Goal: Task Accomplishment & Management: Manage account settings

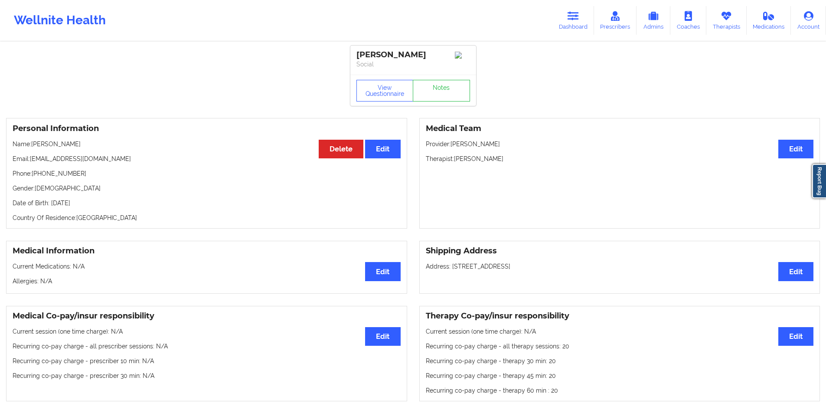
scroll to position [509, 0]
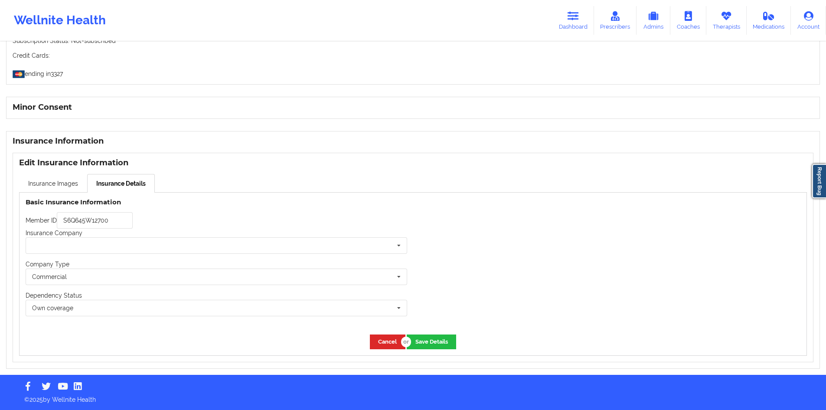
click at [124, 226] on input "S6Q645W12700" at bounding box center [95, 220] width 76 height 16
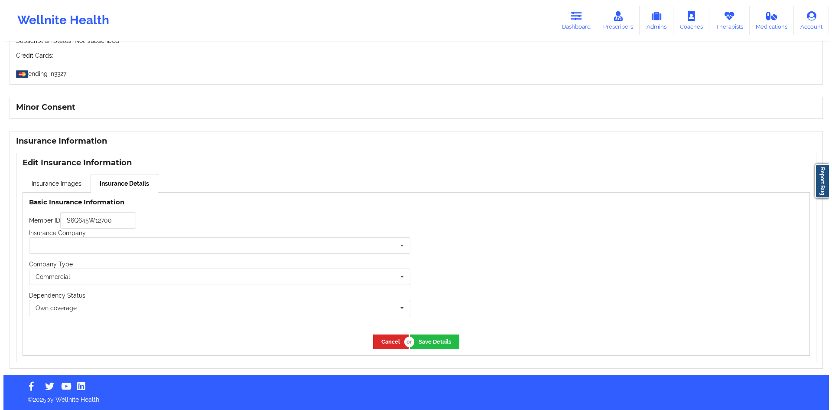
scroll to position [0, 0]
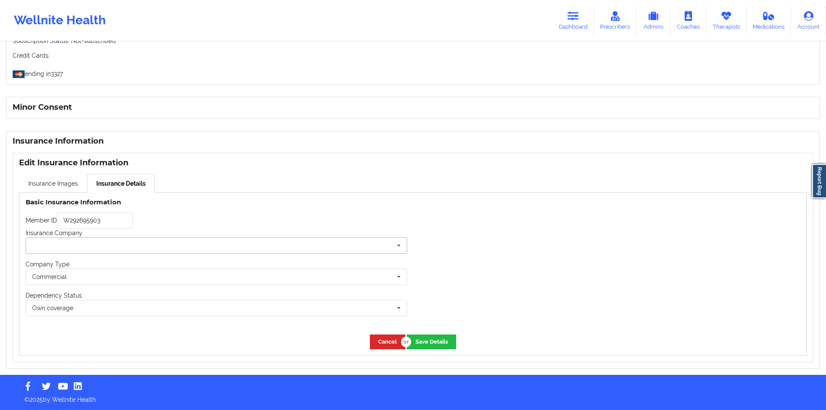
type input "W292695903"
click at [159, 243] on input "text" at bounding box center [216, 246] width 381 height 16
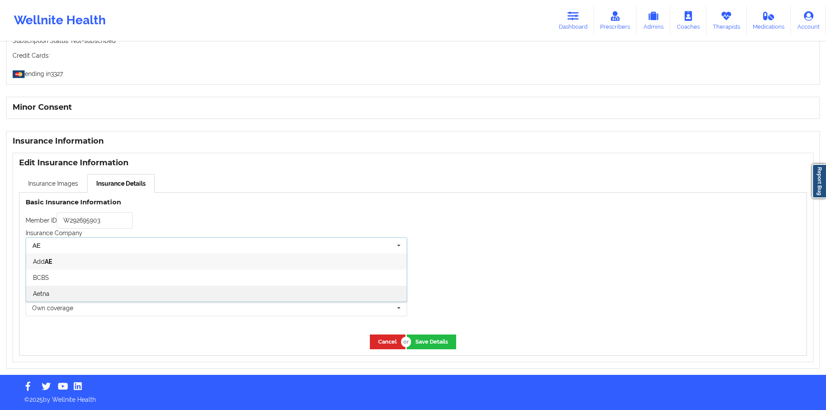
type input "AE"
click at [126, 290] on div "Aetna" at bounding box center [216, 293] width 381 height 16
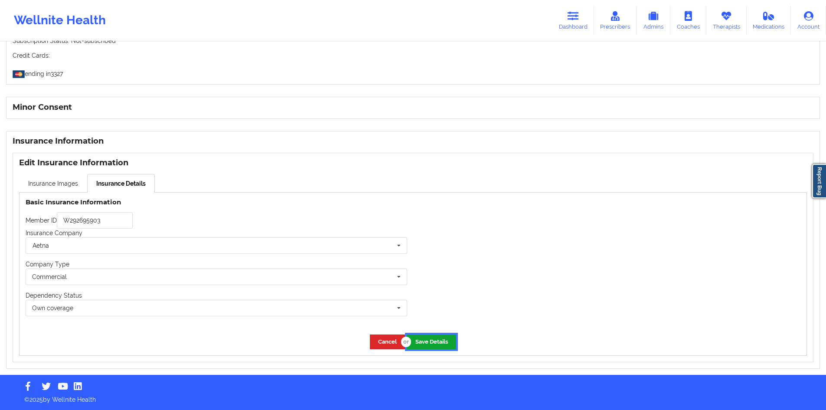
click at [424, 342] on button "Save Details" at bounding box center [431, 341] width 49 height 14
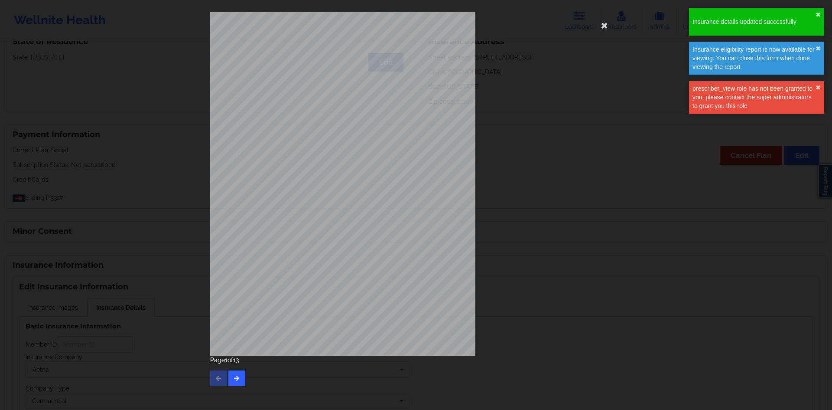
type input "W292695903"
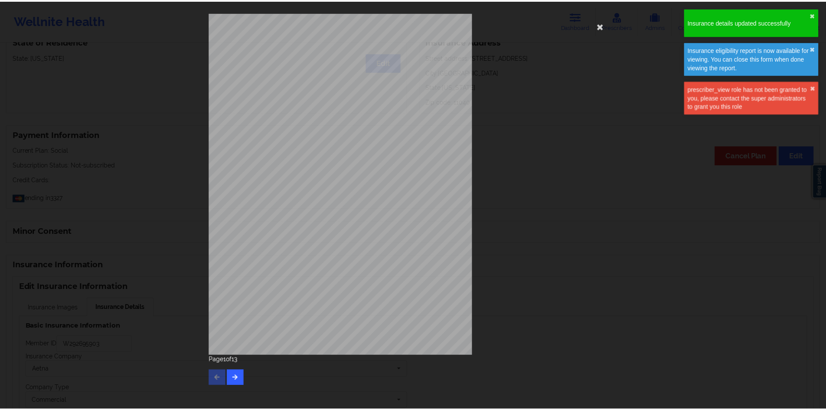
scroll to position [509, 0]
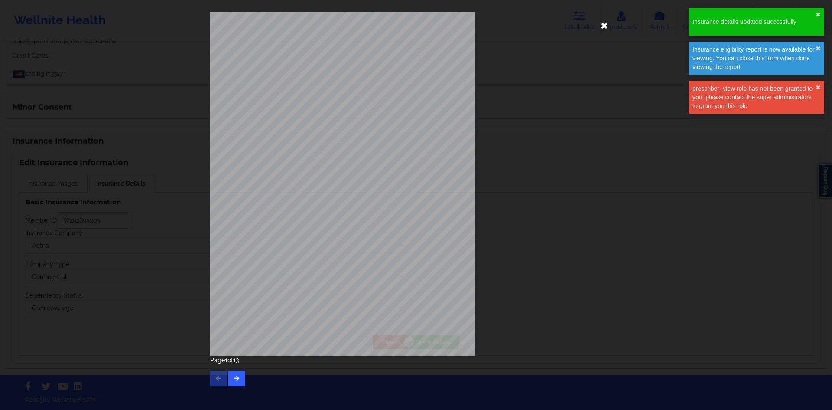
click at [609, 25] on icon at bounding box center [605, 25] width 14 height 14
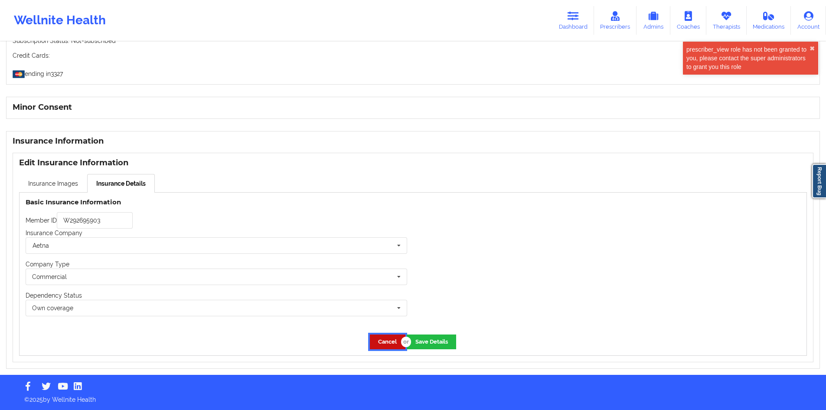
click at [389, 342] on button "Cancel" at bounding box center [388, 341] width 36 height 14
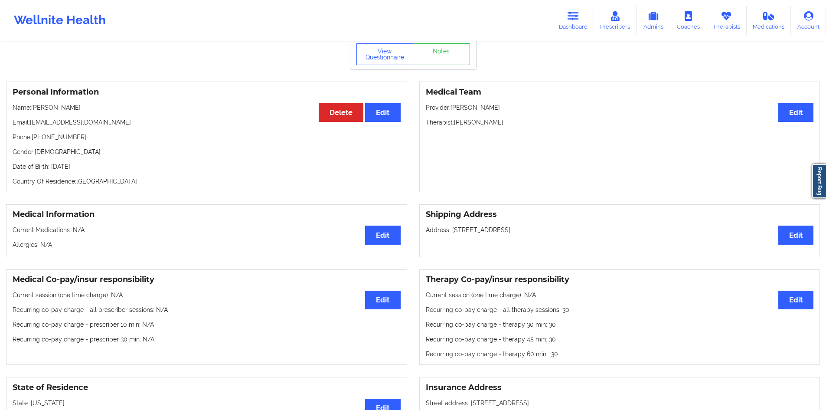
scroll to position [0, 0]
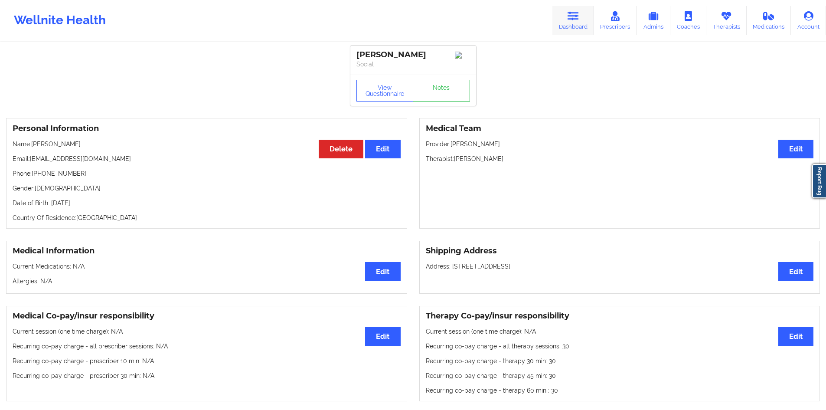
click at [558, 29] on link "Dashboard" at bounding box center [573, 20] width 42 height 29
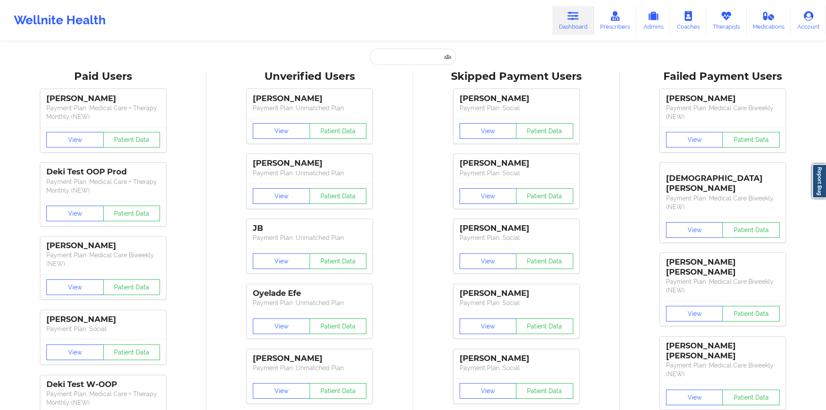
click at [402, 75] on div "Unverified Users" at bounding box center [309, 76] width 194 height 13
click at [416, 58] on input "text" at bounding box center [413, 57] width 86 height 16
paste input "amber.enright219@gmail.com"
type input "amber.enright219@gmail.com"
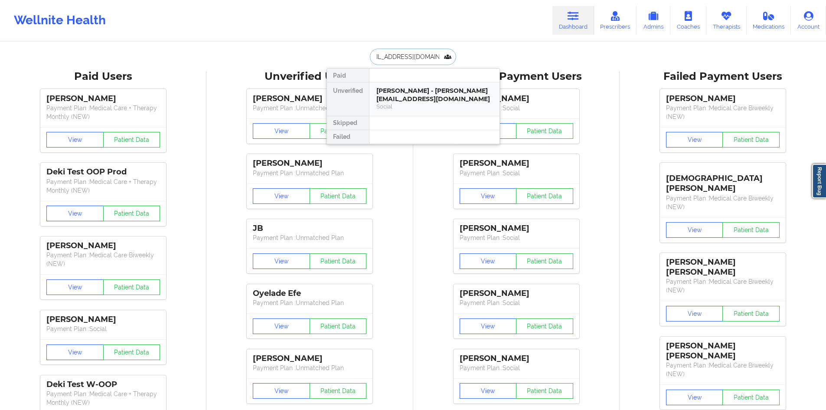
click at [412, 92] on div "Amber Enright - amber.enright219@gmail.com" at bounding box center [434, 95] width 116 height 16
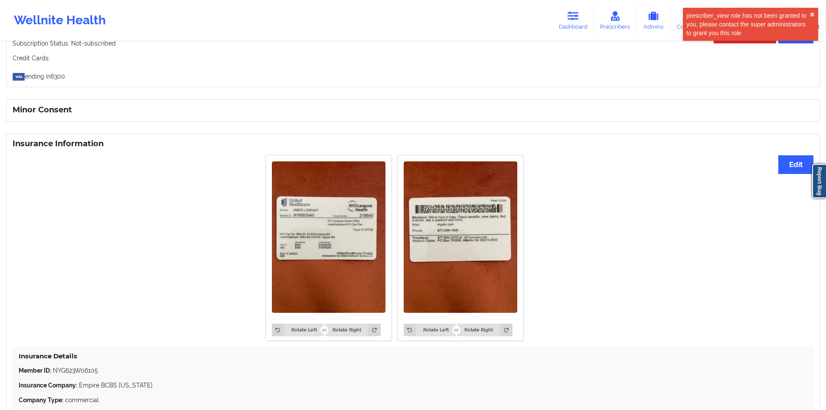
scroll to position [584, 0]
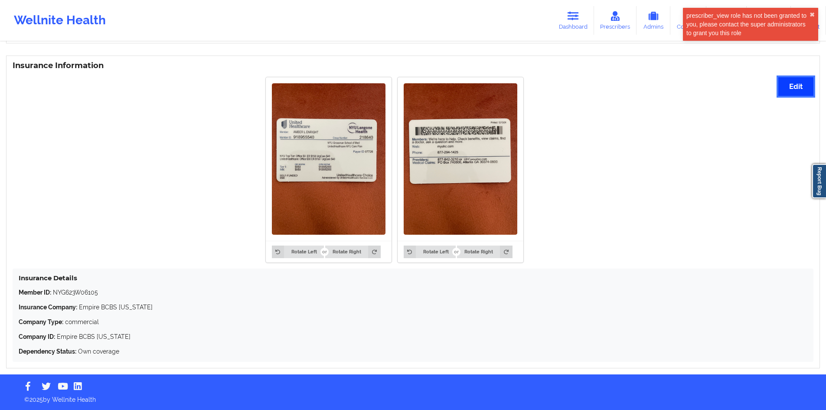
click at [791, 87] on button "Edit" at bounding box center [795, 86] width 35 height 19
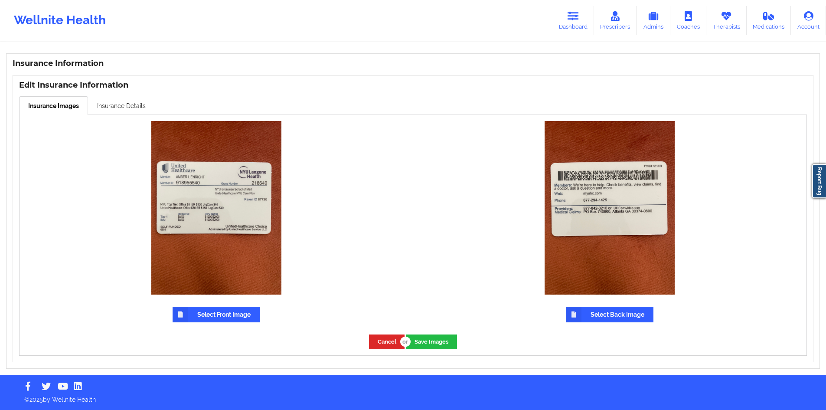
click at [201, 312] on label "Select Front Image" at bounding box center [216, 314] width 87 height 16
click at [0, 0] on input "Select Front Image" at bounding box center [0, 0] width 0 height 0
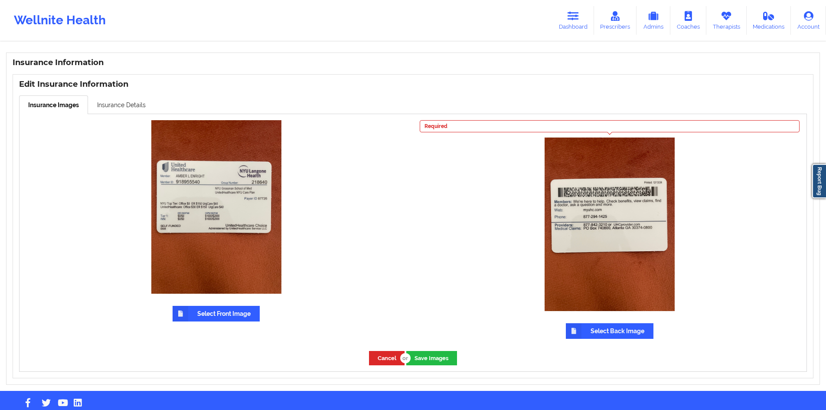
click at [600, 333] on label "Select Back Image" at bounding box center [610, 331] width 88 height 16
click at [0, 0] on input "Select Back Image" at bounding box center [0, 0] width 0 height 0
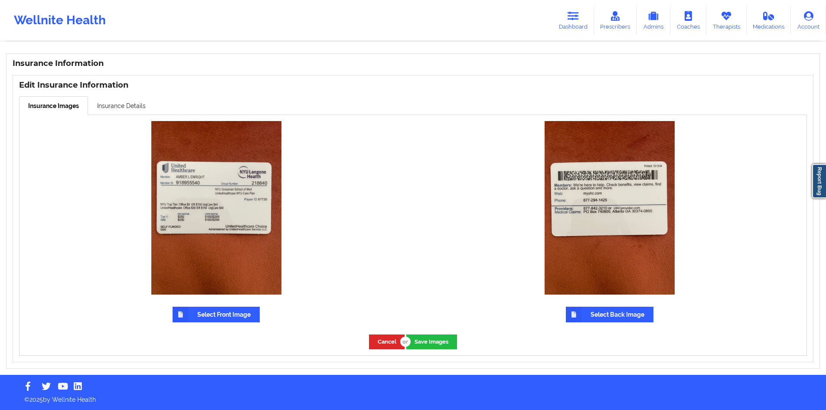
click at [122, 94] on div "Edit Insurance Information Insurance Images Insurance Details Select Front Imag…" at bounding box center [413, 218] width 801 height 287
click at [119, 105] on link "Insurance Details" at bounding box center [121, 105] width 67 height 18
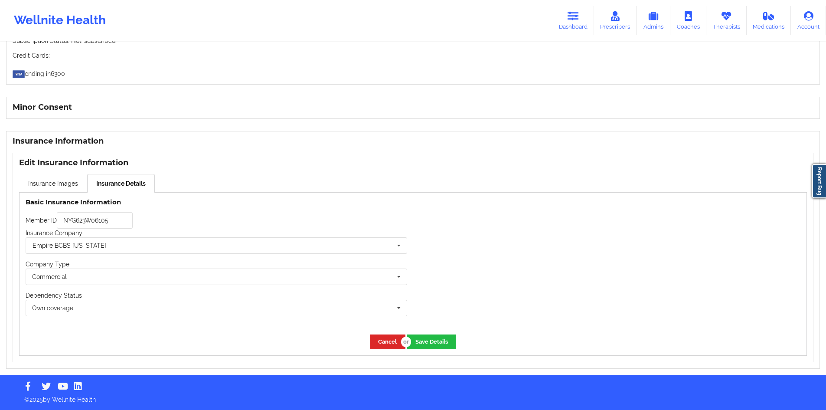
click at [59, 114] on div "Minor Consent" at bounding box center [413, 108] width 814 height 22
click at [45, 191] on link "Insurance Images" at bounding box center [53, 183] width 68 height 18
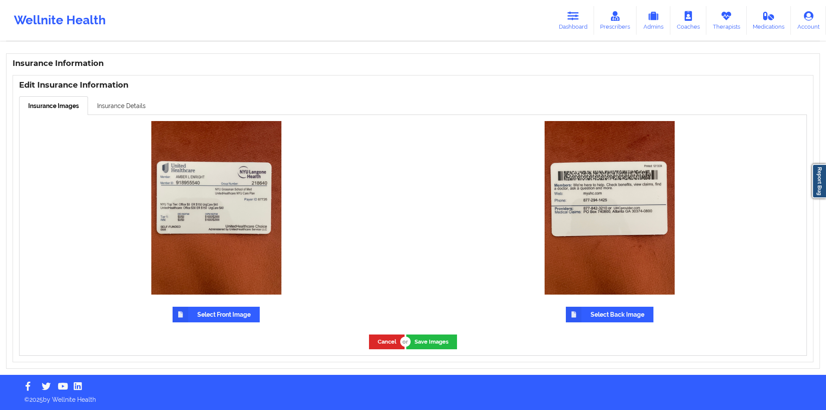
click at [140, 123] on div "Select Front Image" at bounding box center [216, 221] width 381 height 201
click at [137, 113] on link "Insurance Details" at bounding box center [121, 105] width 67 height 18
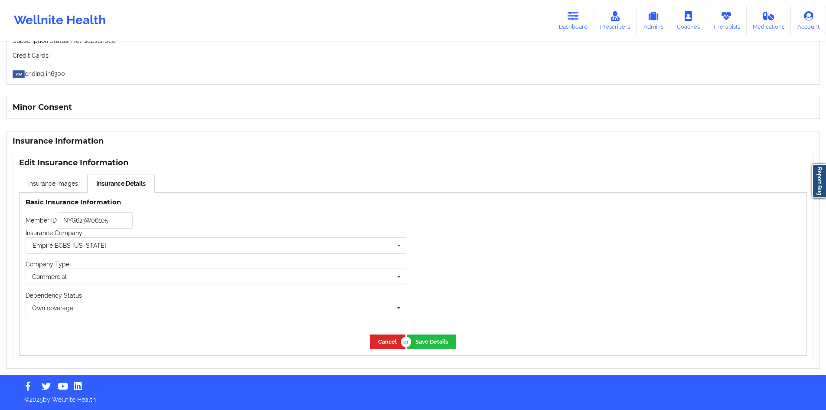
scroll to position [509, 0]
click at [121, 240] on input "text" at bounding box center [216, 246] width 381 height 16
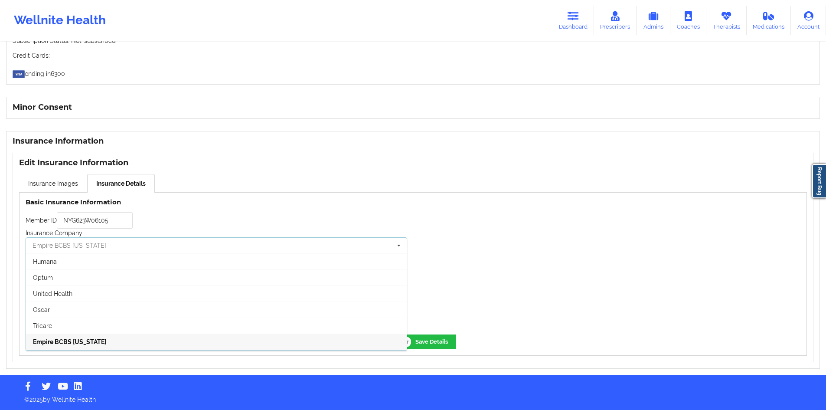
click at [121, 240] on input "text" at bounding box center [216, 246] width 381 height 16
click at [94, 292] on div "United Health" at bounding box center [216, 293] width 381 height 16
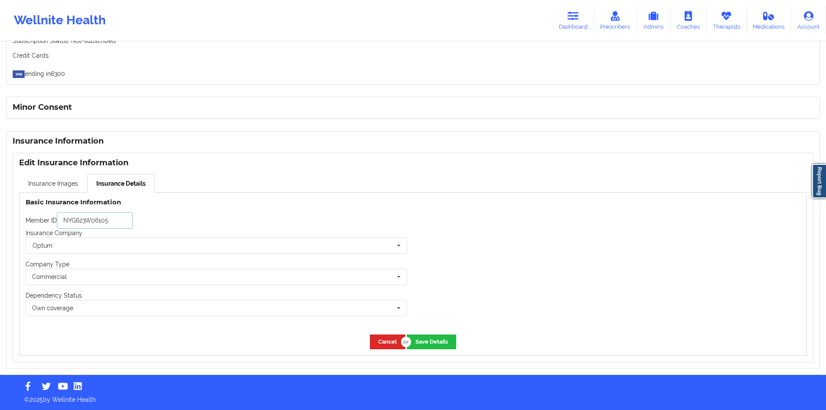
click at [98, 220] on input "NYG623W06105" at bounding box center [95, 220] width 76 height 16
paste input "918955540"
type input "918955540"
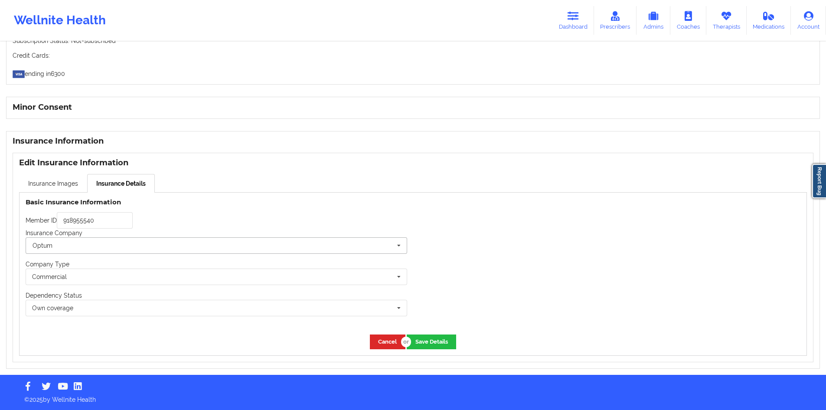
click at [95, 238] on input "text" at bounding box center [216, 246] width 381 height 16
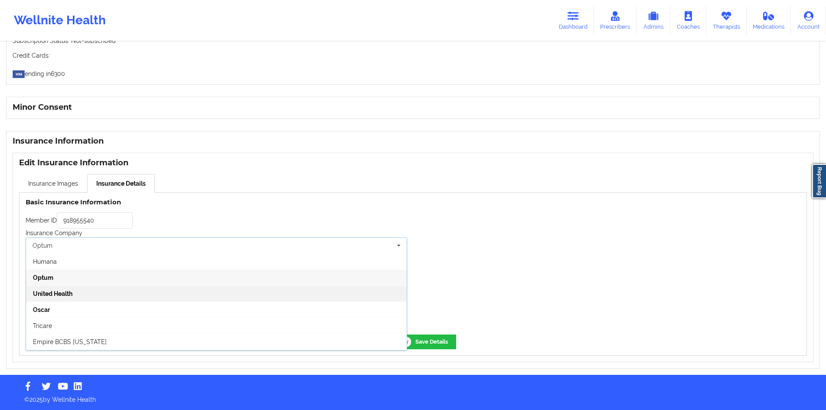
click at [83, 291] on div "United Health" at bounding box center [216, 293] width 381 height 16
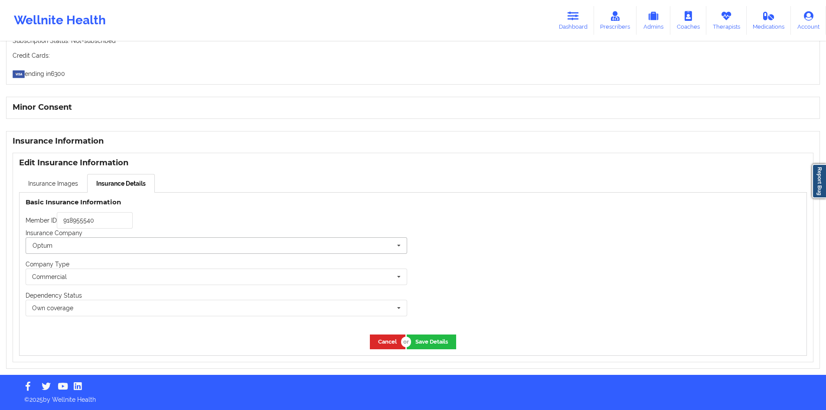
click at [139, 251] on input "text" at bounding box center [216, 246] width 381 height 16
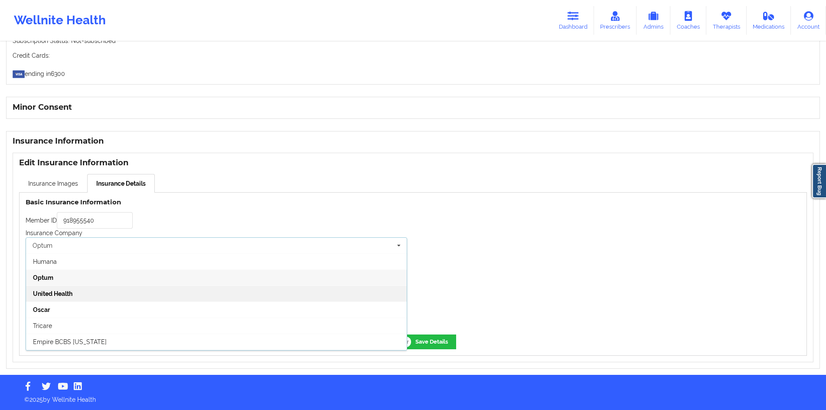
click at [88, 290] on div "United Health" at bounding box center [216, 293] width 381 height 16
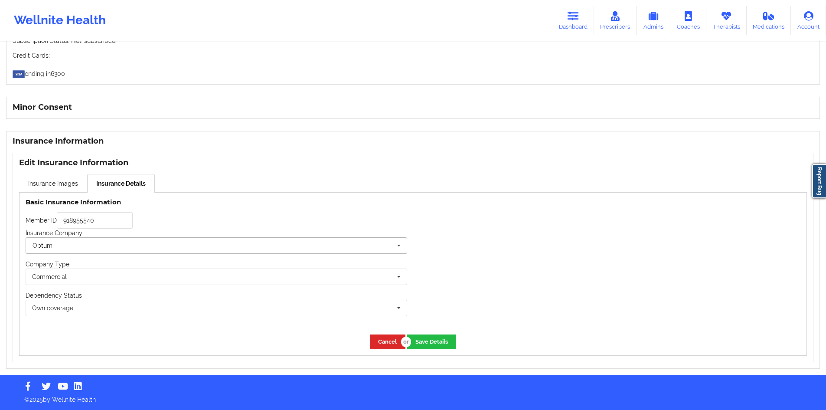
click at [102, 250] on input "text" at bounding box center [216, 246] width 381 height 16
type input "UNI"
click at [449, 349] on button "Save Details" at bounding box center [431, 341] width 49 height 14
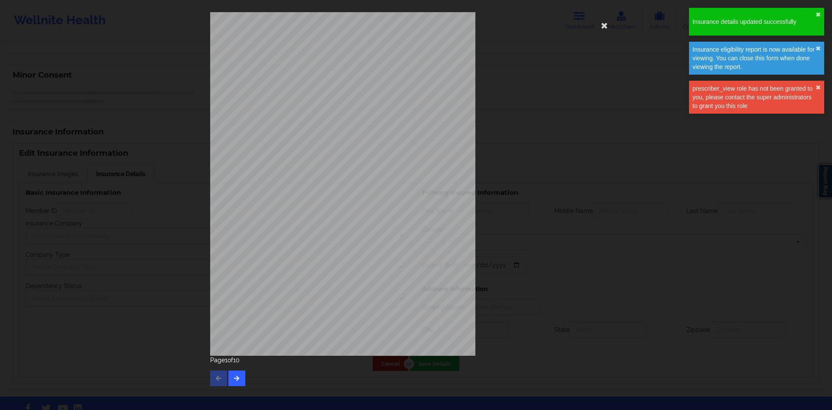
type input "918955540"
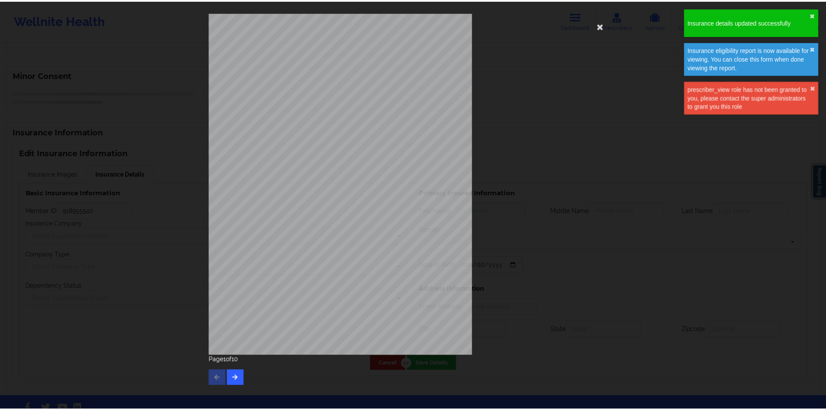
scroll to position [509, 0]
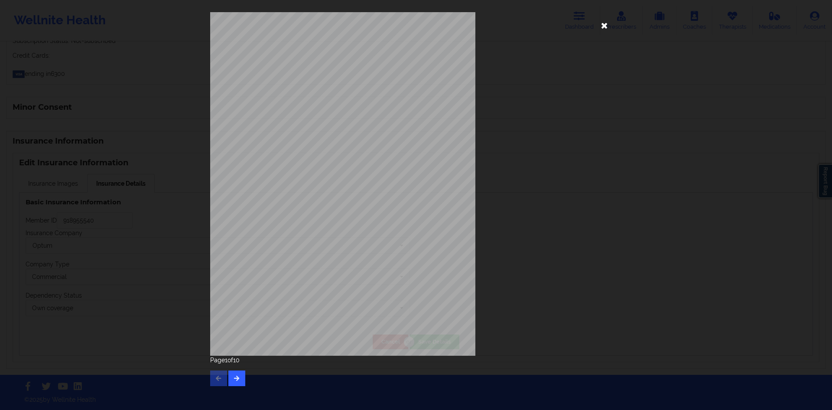
click at [600, 29] on icon at bounding box center [605, 25] width 14 height 14
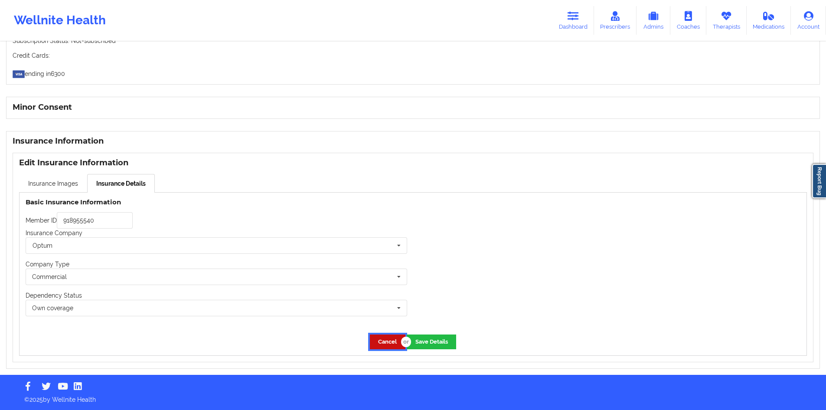
click at [378, 336] on button "Cancel" at bounding box center [388, 341] width 36 height 14
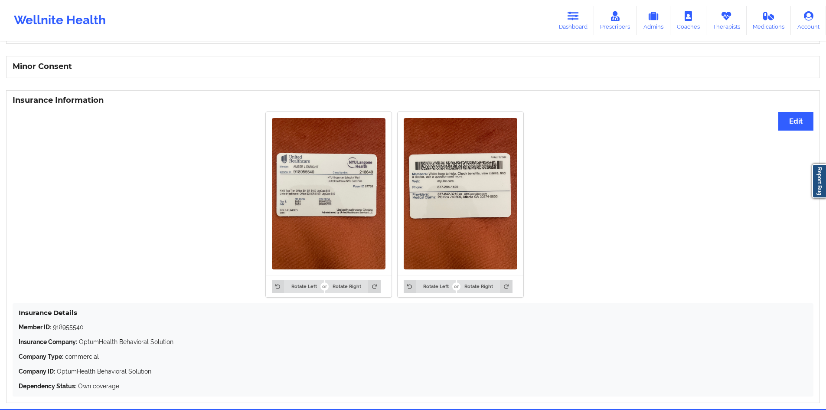
scroll to position [584, 0]
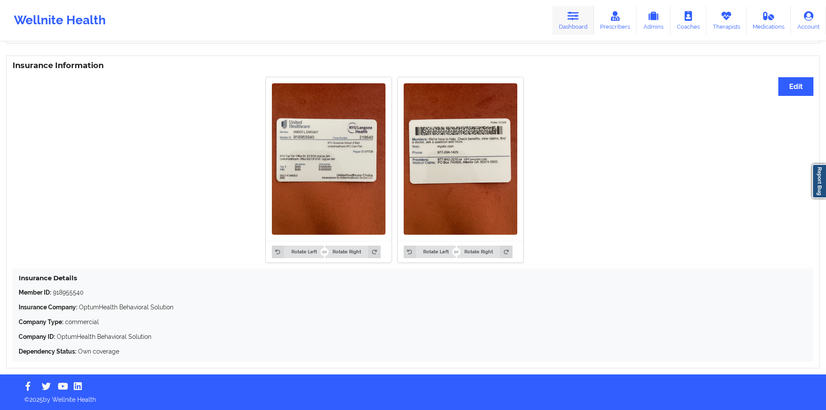
click at [561, 25] on link "Dashboard" at bounding box center [573, 20] width 42 height 29
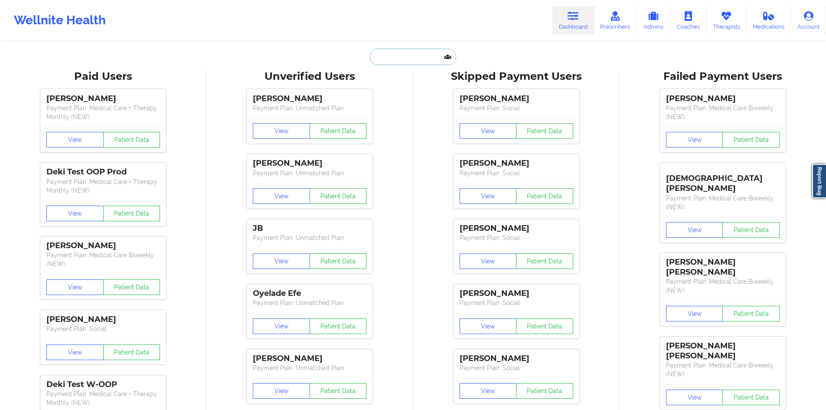
click at [408, 62] on input "text" at bounding box center [413, 57] width 86 height 16
paste input "akelbley2@gmail.com"
type input "akelbley2@gmail.com"
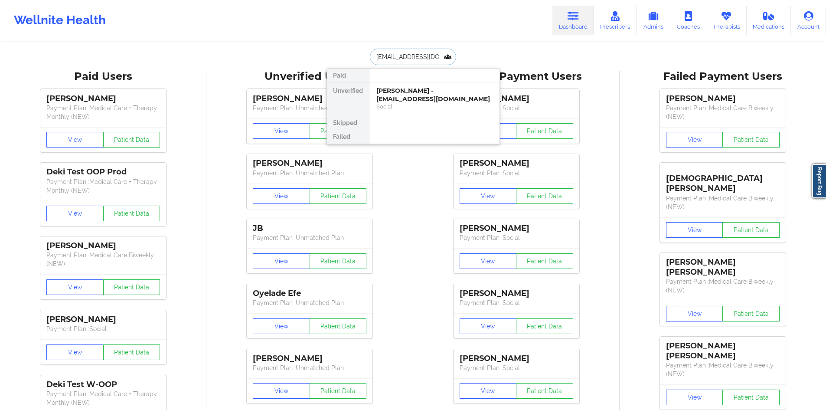
click at [427, 95] on div "Andrew Kelbley - akelbley2@gmail.com" at bounding box center [434, 95] width 116 height 16
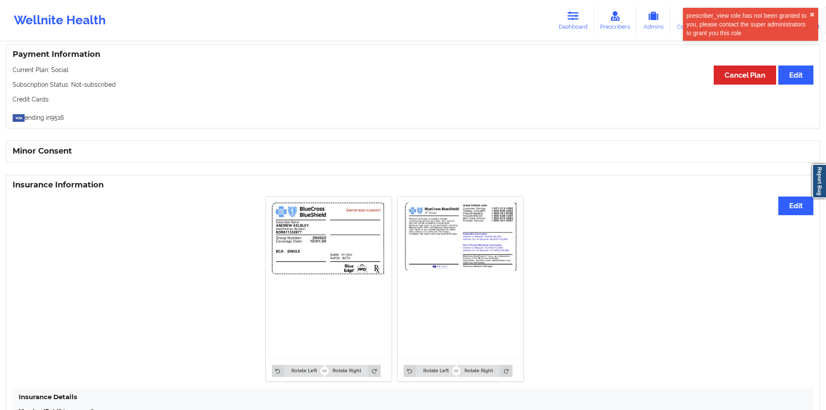
scroll to position [477, 0]
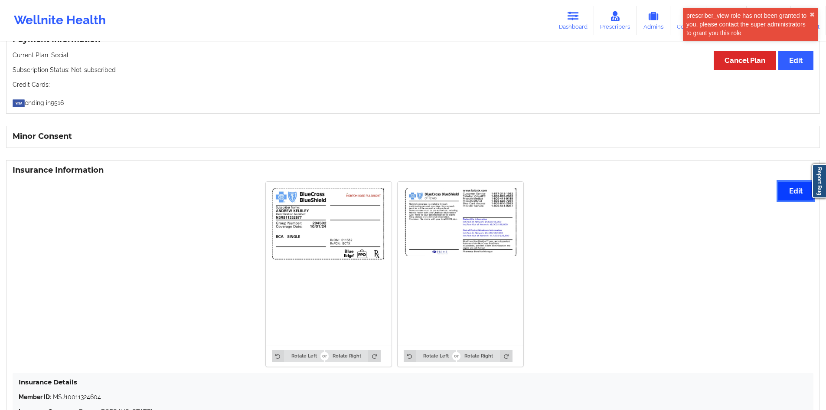
click at [785, 192] on button "Edit" at bounding box center [795, 191] width 35 height 19
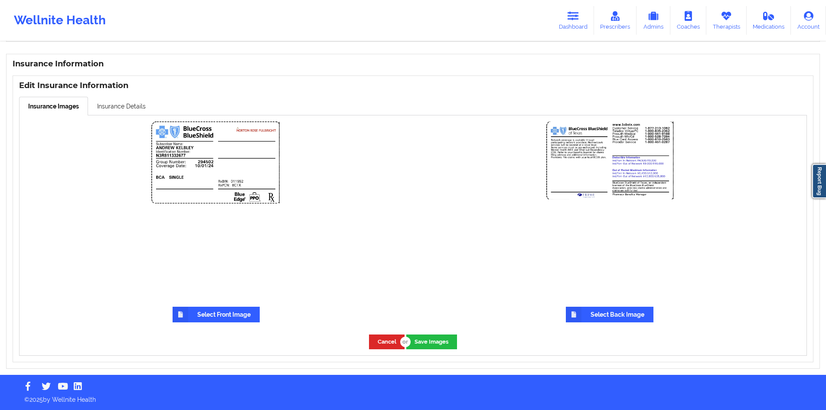
scroll to position [586, 0]
click at [218, 317] on label "Select Front Image" at bounding box center [216, 314] width 87 height 16
click at [0, 0] on input "Select Front Image" at bounding box center [0, 0] width 0 height 0
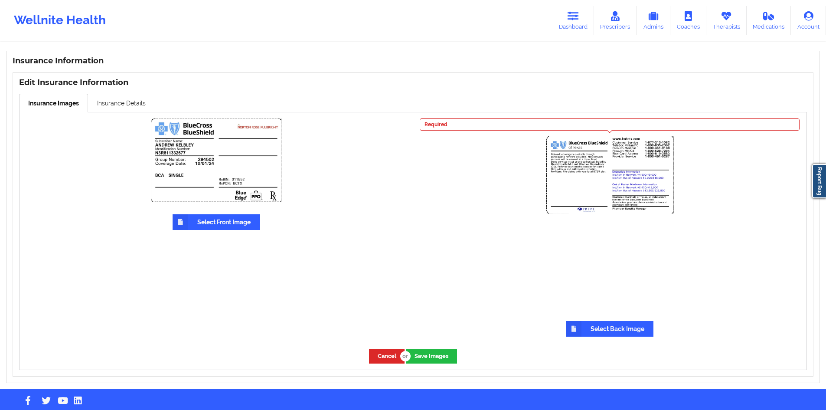
click at [593, 335] on label "Select Back Image" at bounding box center [610, 329] width 88 height 16
click at [0, 0] on input "Select Back Image" at bounding box center [0, 0] width 0 height 0
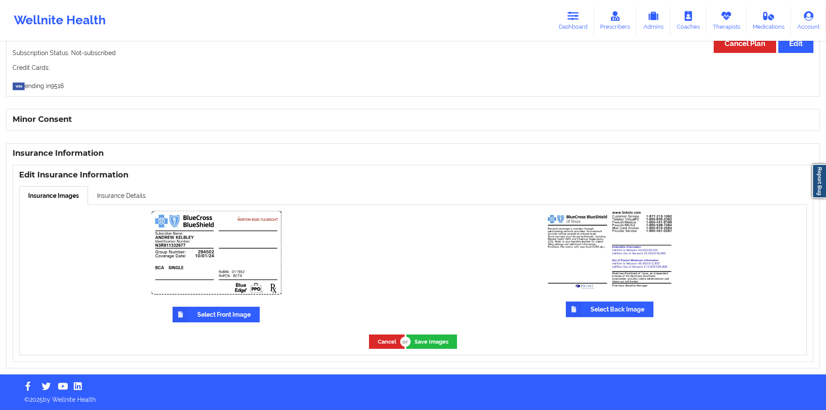
scroll to position [496, 0]
click at [136, 194] on link "Insurance Details" at bounding box center [121, 195] width 67 height 18
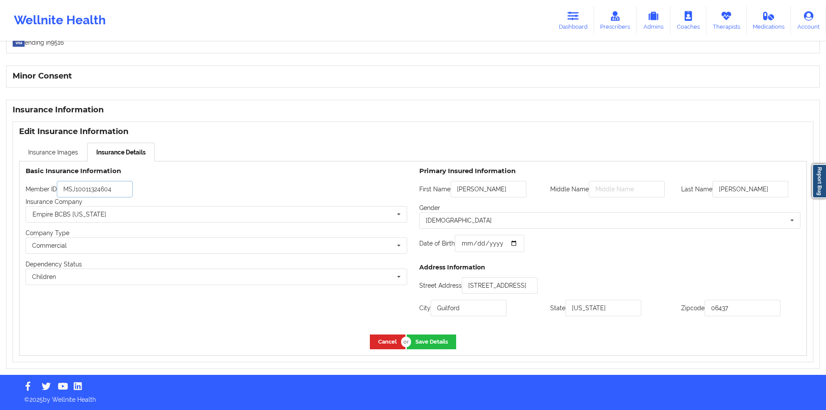
click at [121, 183] on input "MSJ10011324604" at bounding box center [95, 189] width 76 height 16
paste input "N3R811332677"
type input "N3R811332677"
click at [196, 221] on input "text" at bounding box center [216, 214] width 381 height 16
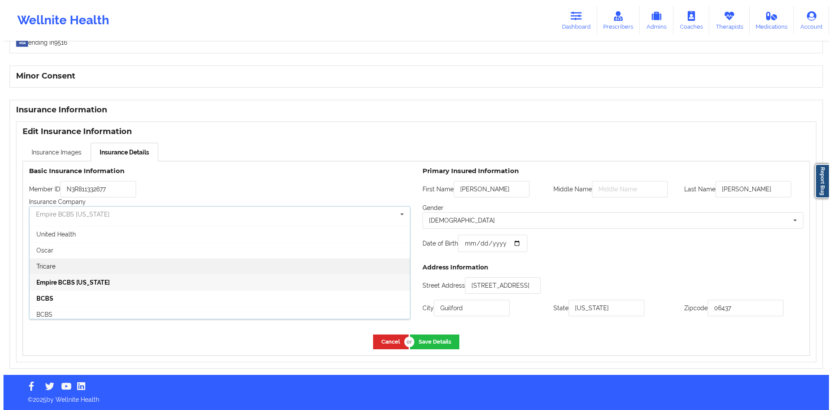
scroll to position [43, 0]
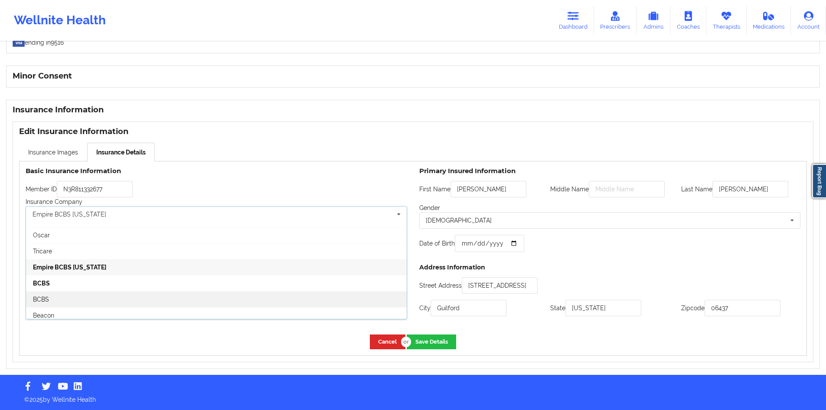
click at [159, 296] on div "BCBS" at bounding box center [216, 299] width 381 height 16
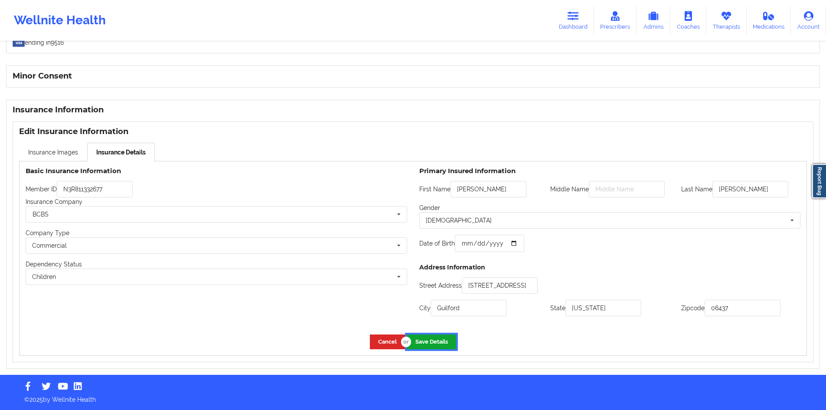
click at [433, 336] on button "Save Details" at bounding box center [431, 341] width 49 height 14
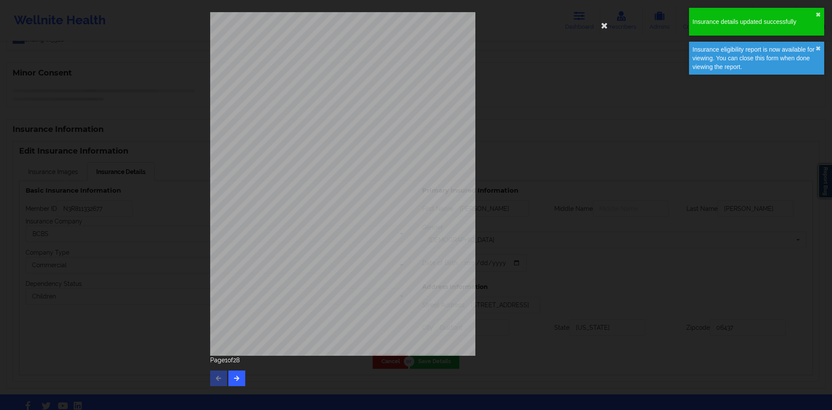
type input "1967-12-15"
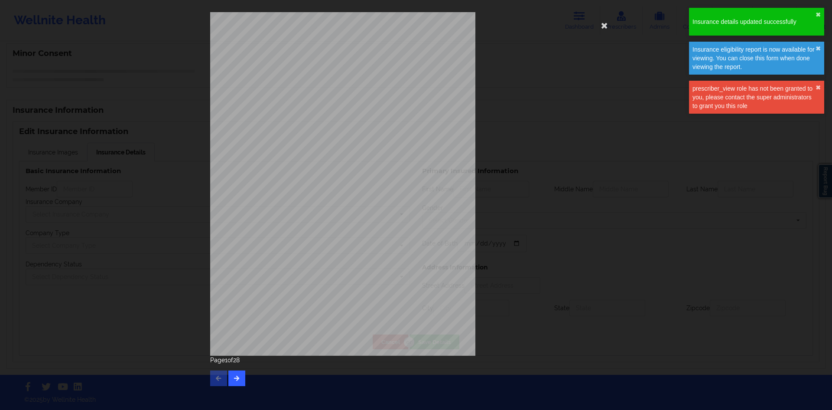
type input "John"
type input "Kelbley"
type input "1967-12-15"
type input "991 Hoop Pole Rd"
type input "Guilford"
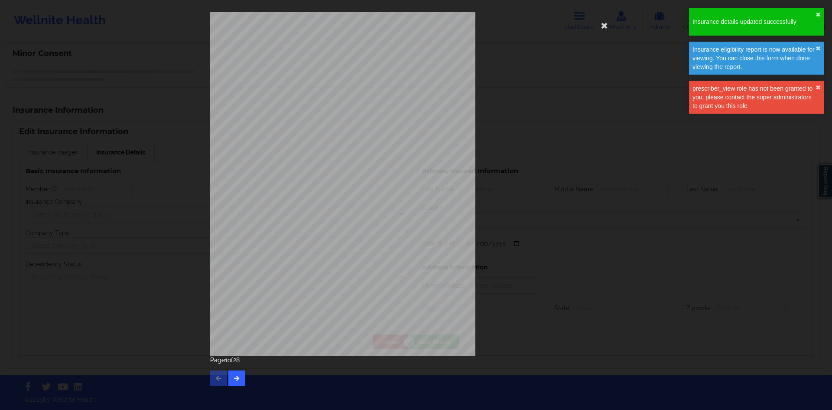
type input "Connecticut"
type input "06437"
type input "N3R811332677"
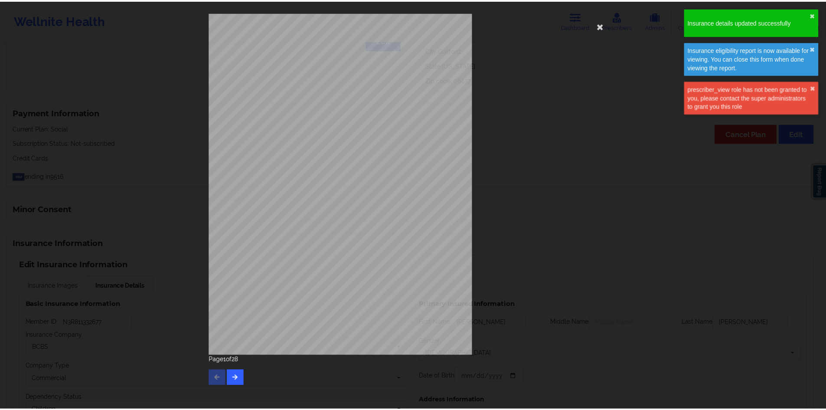
scroll to position [540, 0]
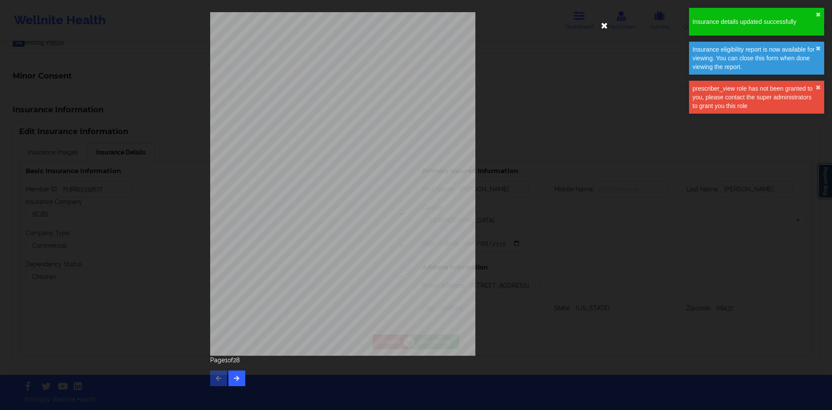
click at [603, 21] on icon at bounding box center [605, 25] width 14 height 14
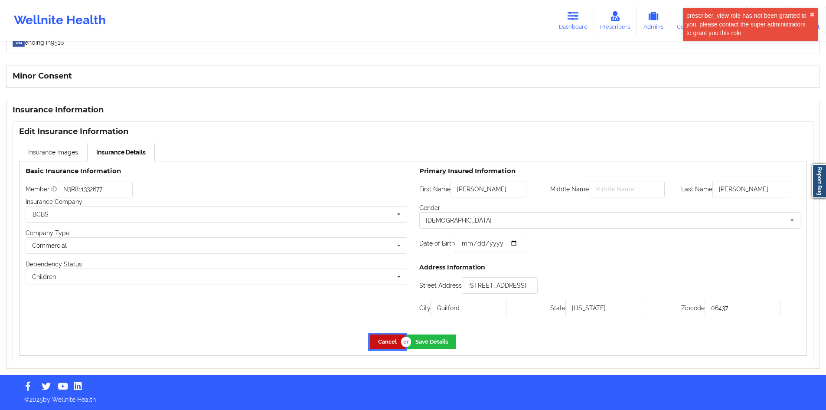
click at [390, 338] on button "Cancel" at bounding box center [388, 341] width 36 height 14
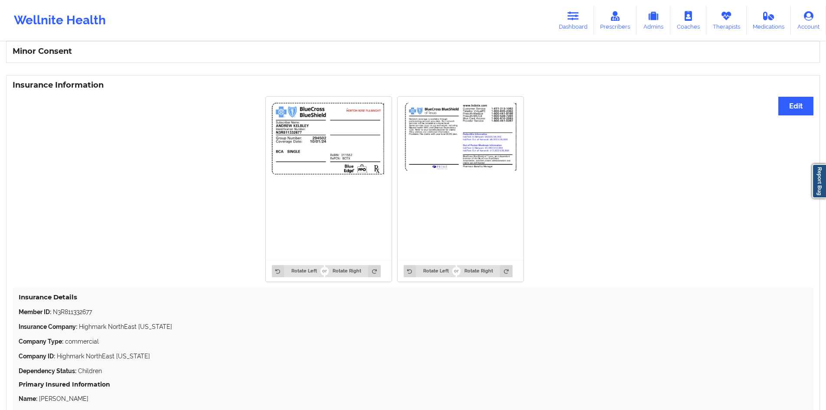
scroll to position [569, 0]
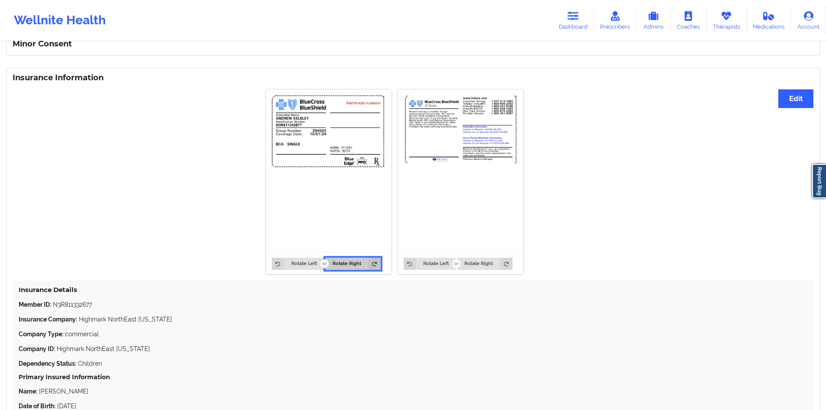
click at [347, 266] on button "Rotate Right" at bounding box center [352, 263] width 55 height 12
click at [297, 270] on button "Rotate Left" at bounding box center [298, 263] width 52 height 12
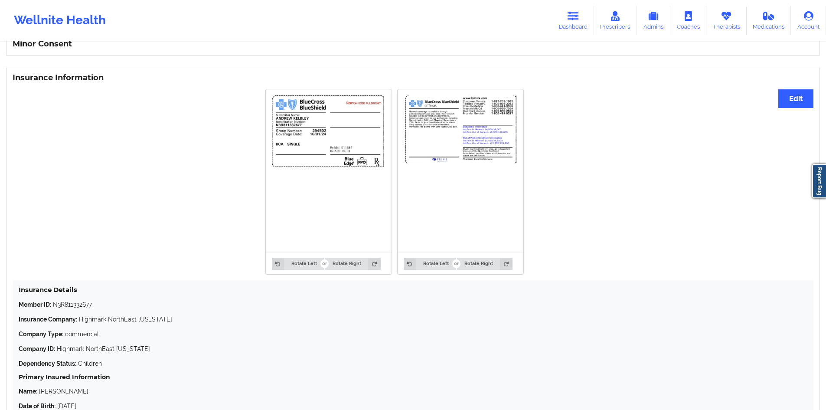
click at [345, 144] on img at bounding box center [329, 170] width 114 height 151
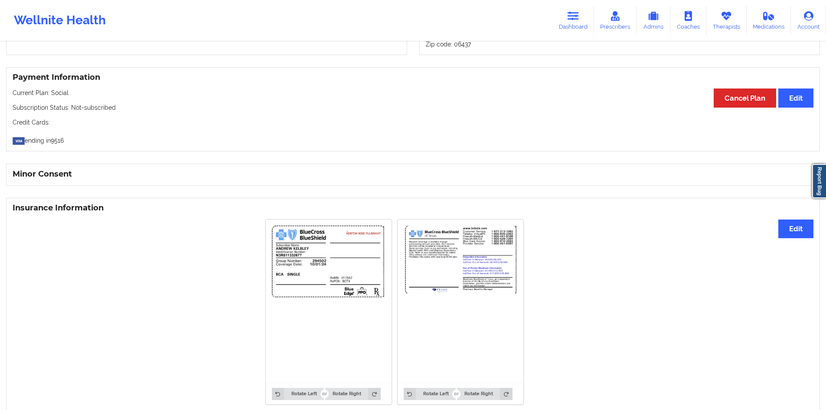
click at [459, 313] on img at bounding box center [461, 300] width 114 height 151
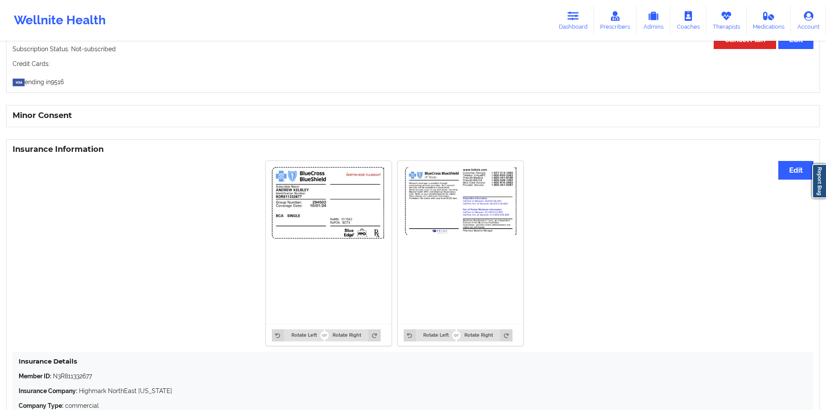
scroll to position [482, 0]
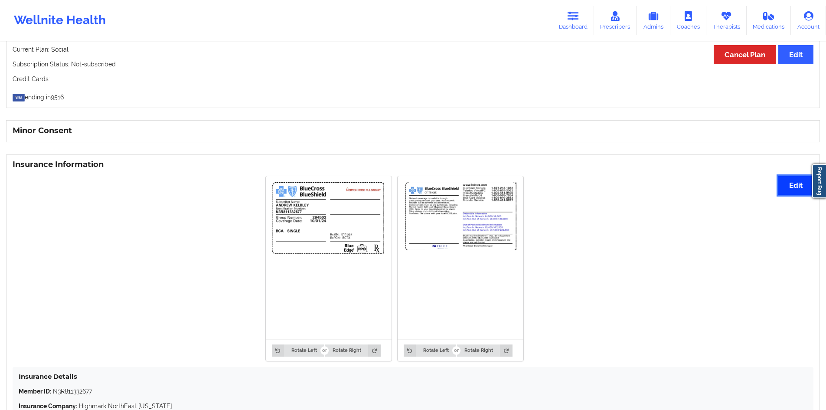
click at [805, 193] on button "Edit" at bounding box center [795, 185] width 35 height 19
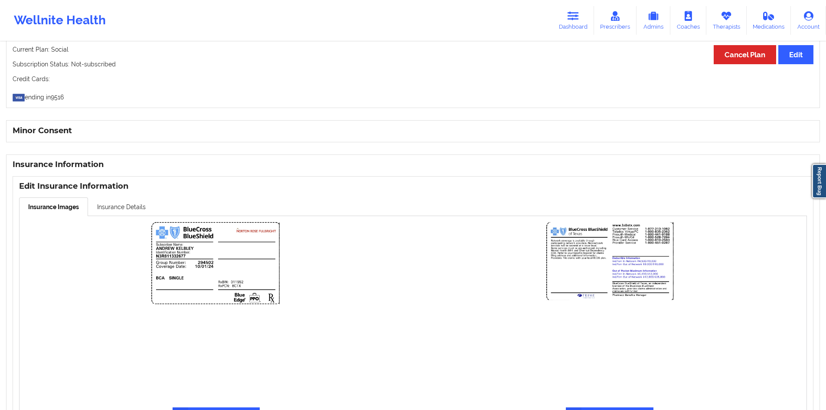
click at [166, 262] on img at bounding box center [216, 308] width 130 height 173
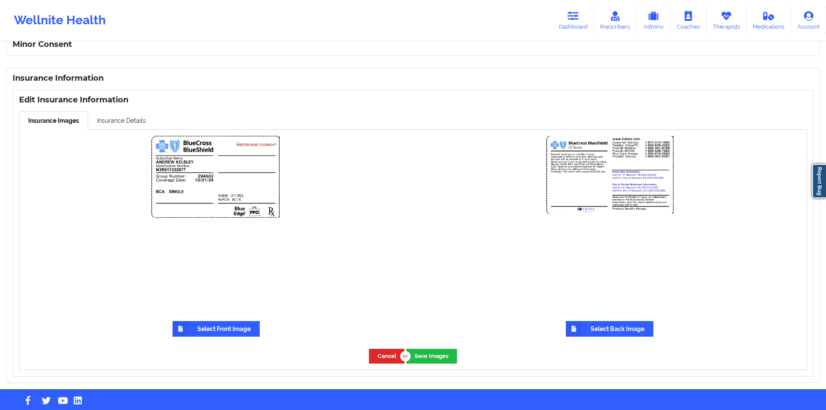
scroll to position [569, 0]
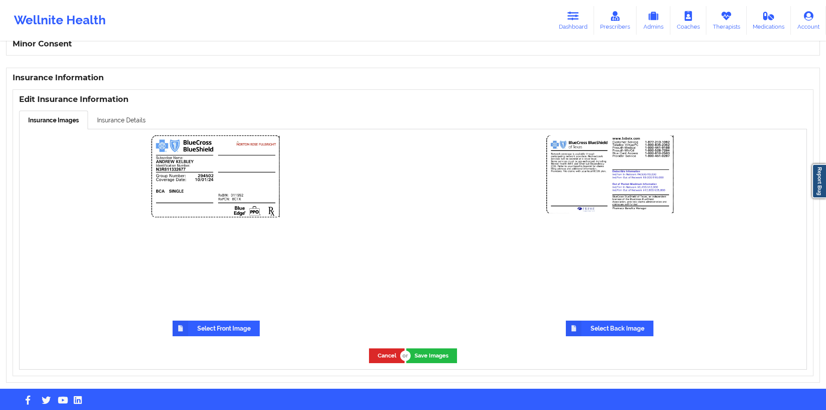
click at [211, 345] on div "Cancel Save Images" at bounding box center [413, 355] width 787 height 26
click at [214, 336] on label "Select Front Image" at bounding box center [216, 328] width 87 height 16
click at [0, 0] on input "Select Front Image" at bounding box center [0, 0] width 0 height 0
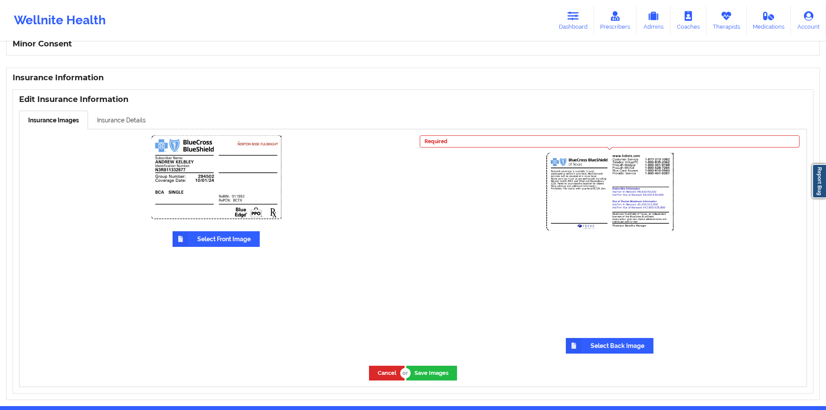
click at [600, 352] on label "Select Back Image" at bounding box center [610, 346] width 88 height 16
click at [0, 0] on input "Select Back Image" at bounding box center [0, 0] width 0 height 0
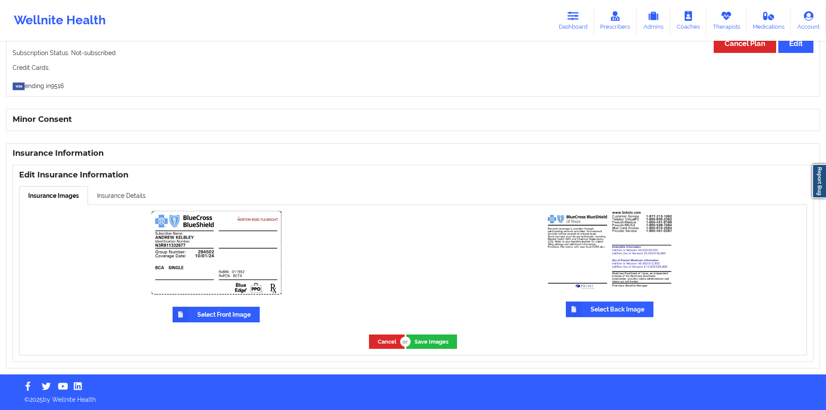
scroll to position [496, 0]
click at [432, 340] on button "Save Images" at bounding box center [431, 341] width 51 height 14
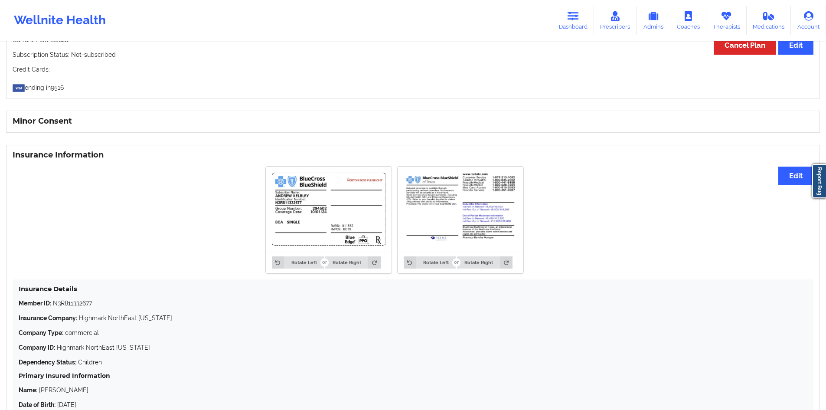
scroll to position [346, 0]
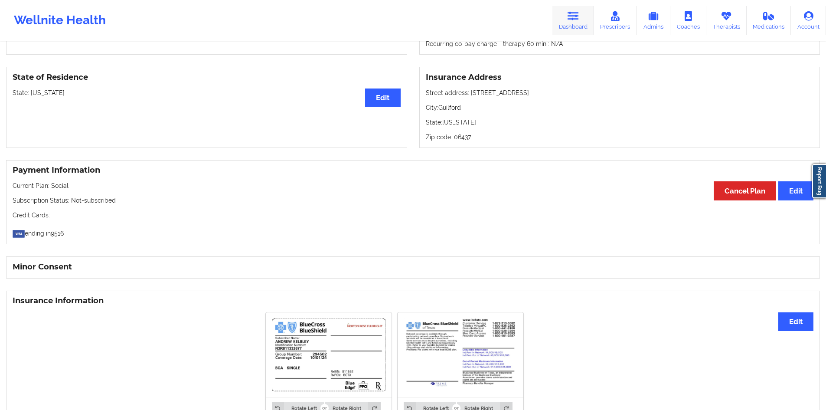
click at [569, 31] on link "Dashboard" at bounding box center [573, 20] width 42 height 29
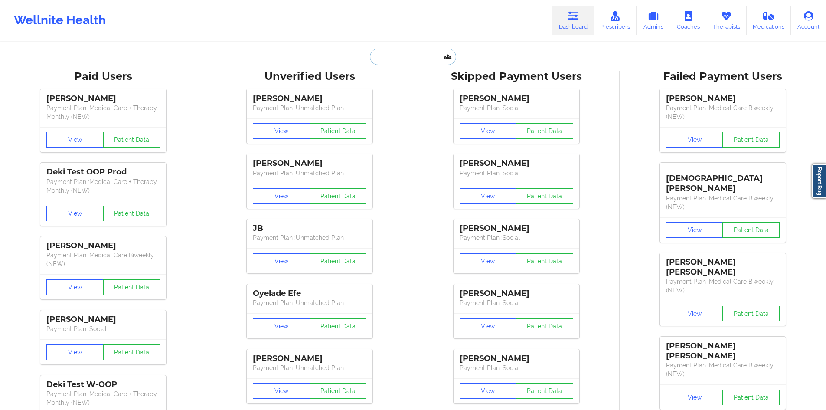
click at [425, 63] on input "text" at bounding box center [413, 57] width 86 height 16
paste input "jahart352@gmail.com"
type input "jahart352@gmail.com"
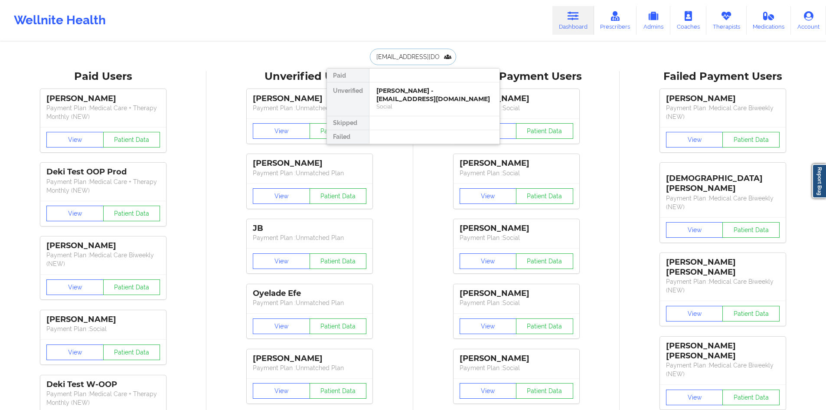
click at [427, 102] on div "Jacqueline Anne Hart - jahart352@gmail.com" at bounding box center [434, 95] width 116 height 16
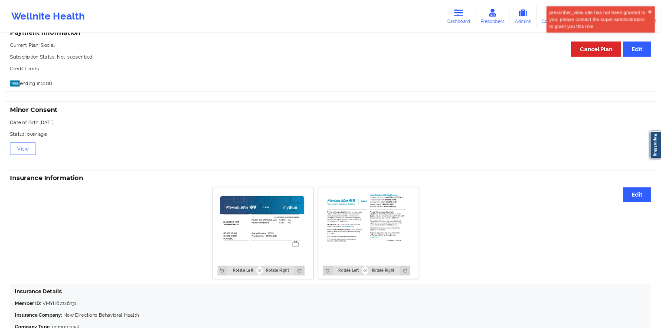
scroll to position [555, 0]
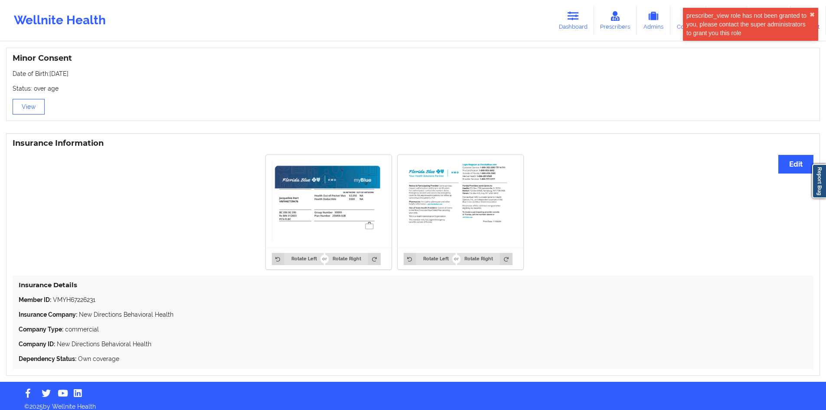
click at [336, 219] on img at bounding box center [329, 201] width 114 height 81
click at [788, 169] on button "Edit" at bounding box center [795, 164] width 35 height 19
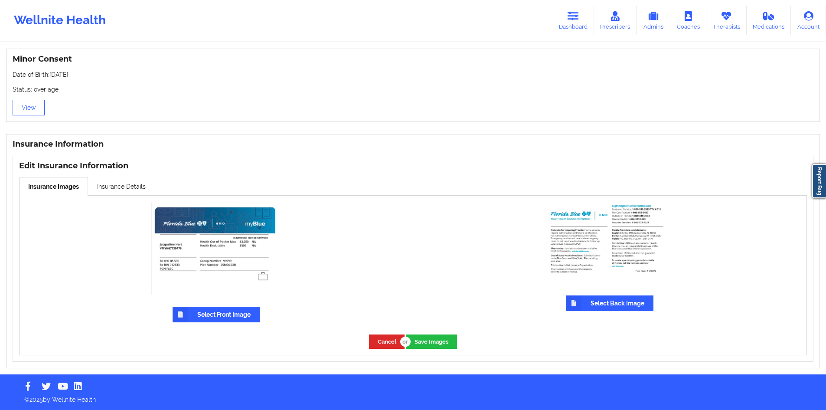
click at [227, 315] on label "Select Front Image" at bounding box center [216, 314] width 87 height 16
click at [0, 0] on input "Select Front Image" at bounding box center [0, 0] width 0 height 0
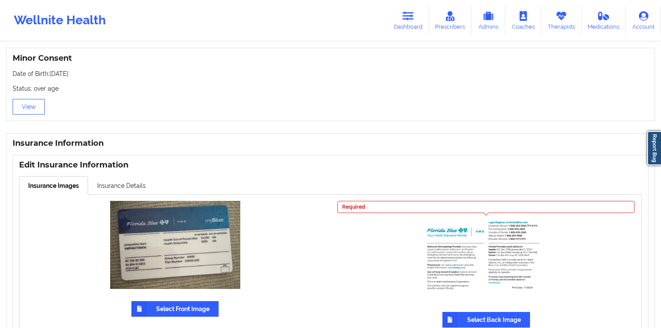
scroll to position [643, 0]
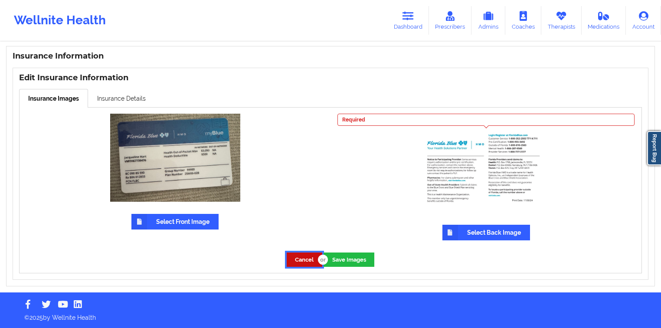
click at [296, 260] on button "Cancel" at bounding box center [305, 259] width 36 height 14
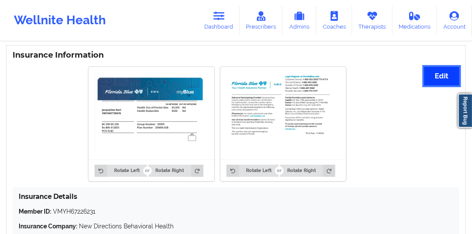
click at [450, 77] on button "Edit" at bounding box center [441, 76] width 35 height 19
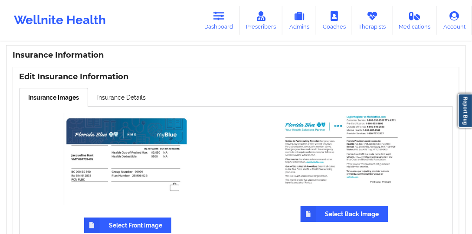
click at [108, 218] on label "Select Front Image" at bounding box center [127, 226] width 87 height 16
click at [0, 0] on input "Select Front Image" at bounding box center [0, 0] width 0 height 0
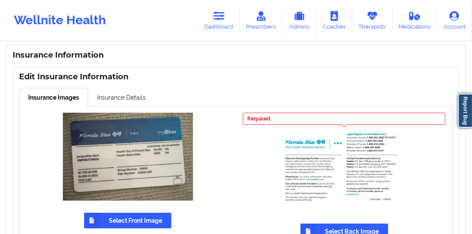
click at [308, 224] on icon at bounding box center [308, 232] width 16 height 16
click at [0, 0] on input "Select Back Image" at bounding box center [0, 0] width 0 height 0
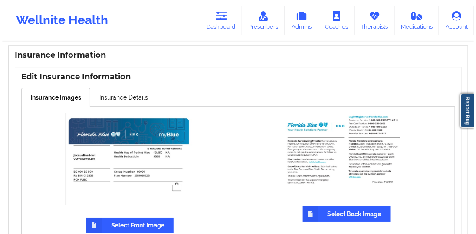
scroll to position [668, 0]
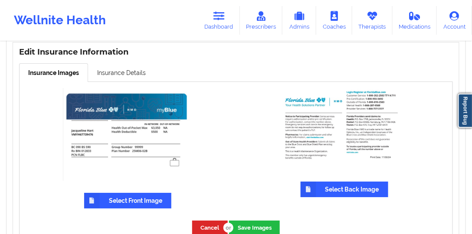
click at [123, 202] on label "Select Front Image" at bounding box center [127, 201] width 87 height 16
click at [0, 0] on input "Select Front Image" at bounding box center [0, 0] width 0 height 0
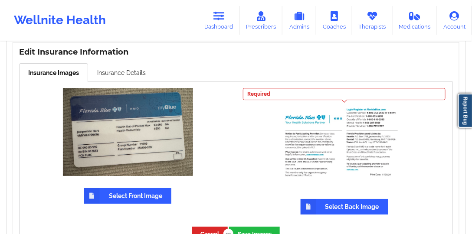
click at [321, 199] on label "Select Back Image" at bounding box center [344, 207] width 88 height 16
click at [0, 0] on input "Select Back Image" at bounding box center [0, 0] width 0 height 0
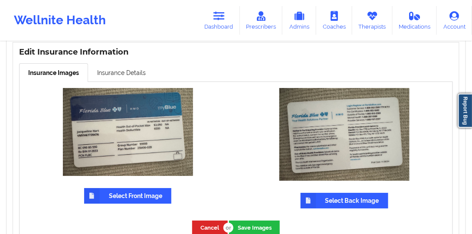
click at [130, 83] on div "Select Front Image" at bounding box center [128, 148] width 216 height 133
click at [130, 73] on link "Insurance Details" at bounding box center [121, 72] width 67 height 18
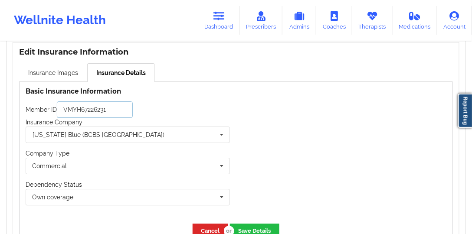
drag, startPoint x: 111, startPoint y: 109, endPoint x: 81, endPoint y: 108, distance: 30.8
click at [81, 108] on input "VMYH67226231" at bounding box center [95, 109] width 76 height 16
paste input "739476"
type input "VMYH67739476"
click at [244, 228] on button "Save Details" at bounding box center [254, 231] width 49 height 14
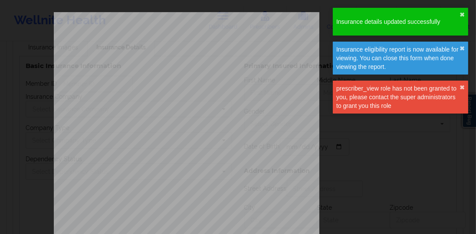
type input "VMYH67739476"
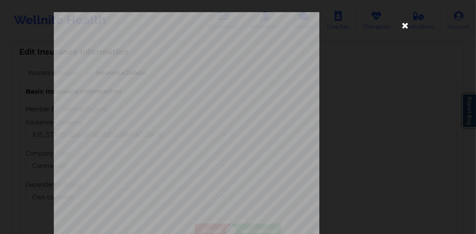
click at [402, 29] on icon at bounding box center [405, 25] width 14 height 14
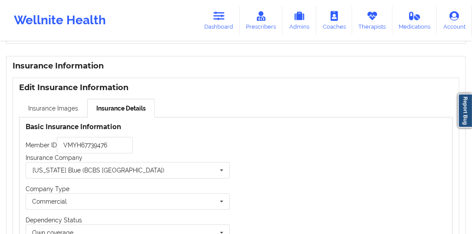
click at [57, 110] on link "Insurance Images" at bounding box center [53, 108] width 68 height 18
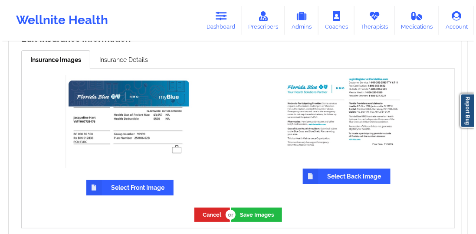
scroll to position [682, 0]
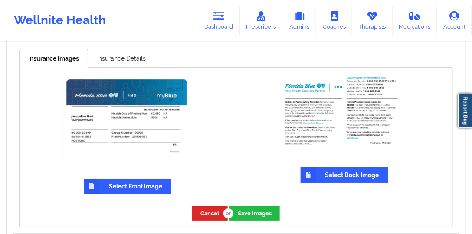
click at [115, 65] on link "Insurance Details" at bounding box center [121, 58] width 67 height 18
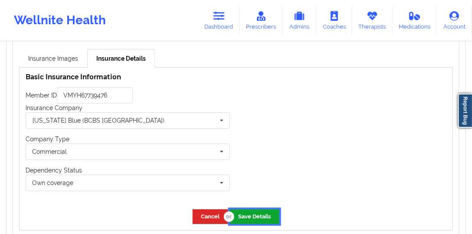
click at [262, 212] on button "Save Details" at bounding box center [254, 216] width 49 height 14
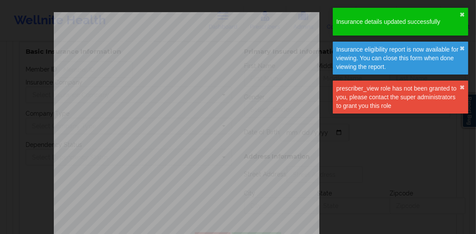
type input "VMYH67739476"
click at [463, 12] on button "✖︎" at bounding box center [461, 14] width 5 height 7
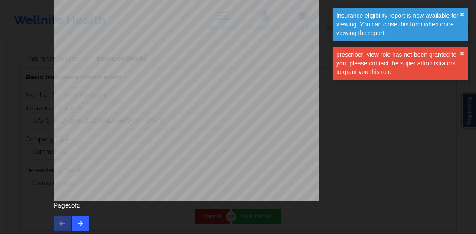
scroll to position [158, 0]
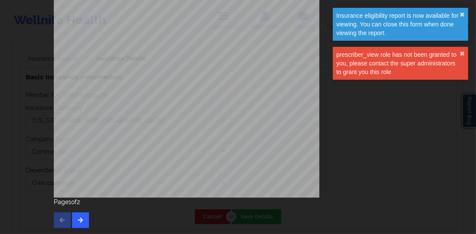
click at [125, 222] on div "Page 1 of 2" at bounding box center [238, 213] width 368 height 30
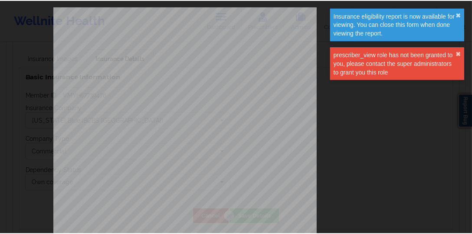
scroll to position [0, 0]
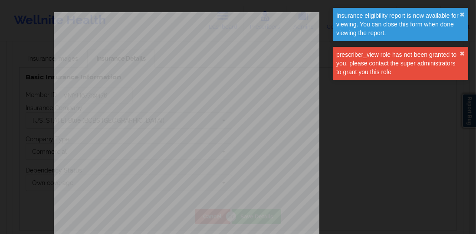
click at [455, 14] on div "Insurance eligibility report is now available for viewing. You can close this f…" at bounding box center [397, 24] width 123 height 26
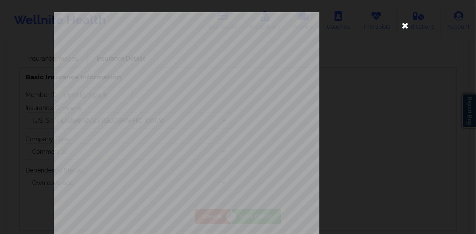
click at [406, 26] on icon at bounding box center [405, 25] width 14 height 14
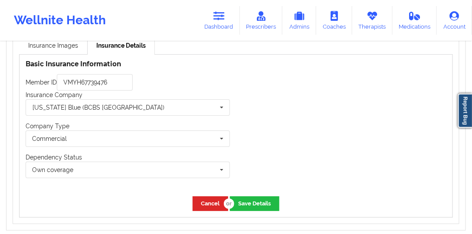
scroll to position [632, 0]
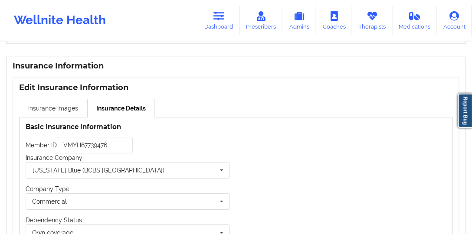
click at [72, 108] on link "Insurance Images" at bounding box center [53, 108] width 68 height 18
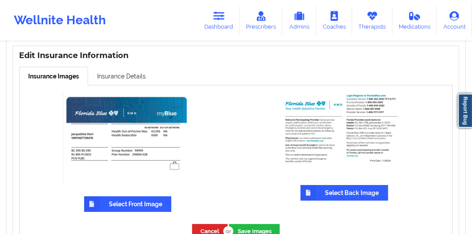
scroll to position [729, 0]
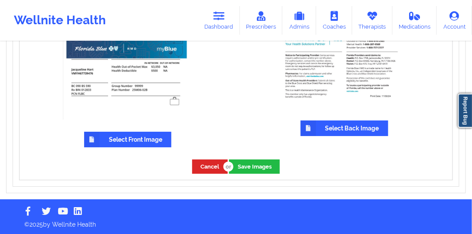
click at [131, 135] on label "Select Front Image" at bounding box center [127, 140] width 87 height 16
click at [0, 0] on input "Select Front Image" at bounding box center [0, 0] width 0 height 0
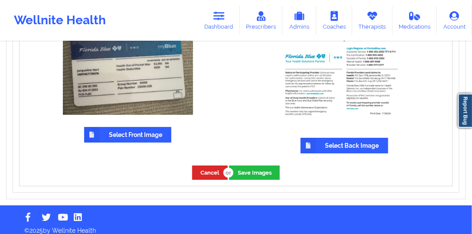
click at [319, 141] on label "Select Back Image" at bounding box center [344, 146] width 88 height 16
click at [0, 0] on input "Select Back Image" at bounding box center [0, 0] width 0 height 0
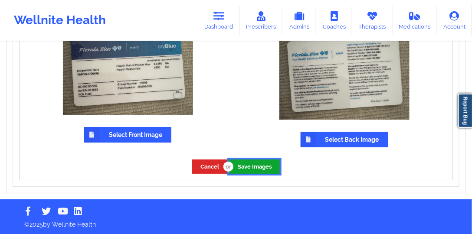
click at [245, 170] on button "Save Images" at bounding box center [254, 167] width 51 height 14
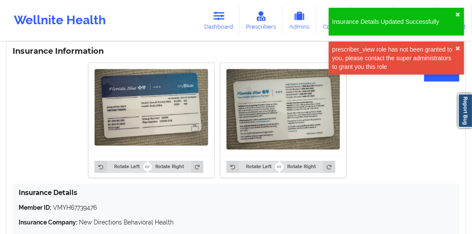
scroll to position [684, 0]
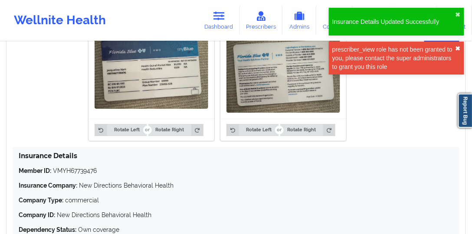
click at [460, 47] on button "✖︎" at bounding box center [457, 48] width 5 height 7
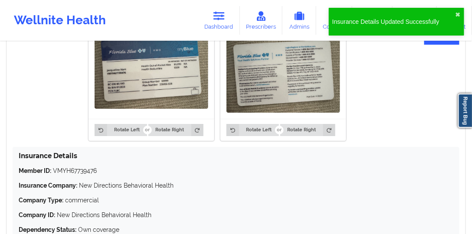
click at [456, 10] on div "Insurance Details Updated Successfully ✖︎" at bounding box center [396, 22] width 135 height 28
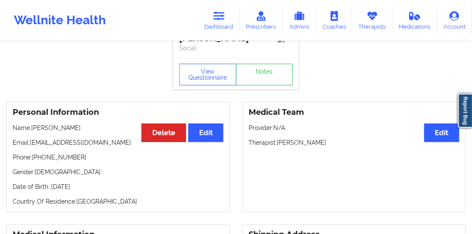
scroll to position [0, 0]
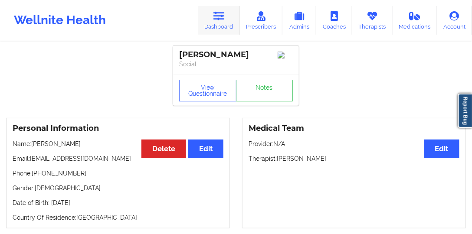
click at [222, 19] on icon at bounding box center [218, 16] width 11 height 10
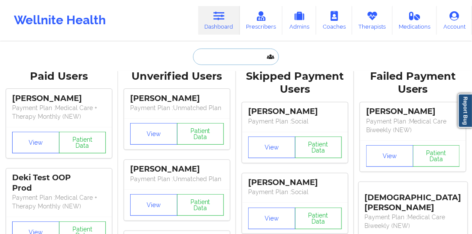
click at [233, 56] on input "text" at bounding box center [236, 57] width 86 height 16
paste input "[EMAIL_ADDRESS][DOMAIN_NAME]"
type input "[EMAIL_ADDRESS][DOMAIN_NAME]"
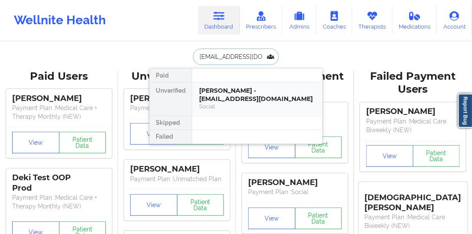
click at [253, 90] on div "[PERSON_NAME] - [EMAIL_ADDRESS][DOMAIN_NAME]" at bounding box center [257, 95] width 116 height 16
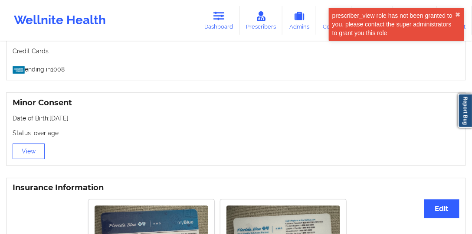
scroll to position [634, 0]
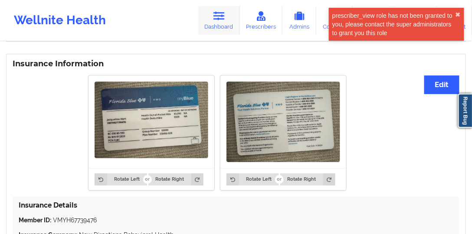
drag, startPoint x: 220, startPoint y: 10, endPoint x: 219, endPoint y: 27, distance: 17.4
click at [220, 10] on link "Dashboard" at bounding box center [219, 20] width 42 height 29
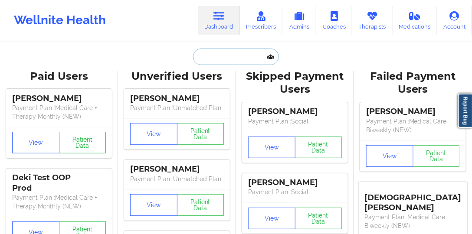
click at [229, 60] on input "text" at bounding box center [236, 57] width 86 height 16
paste input "ERNIE LAI"
type input "ERNIE LAI"
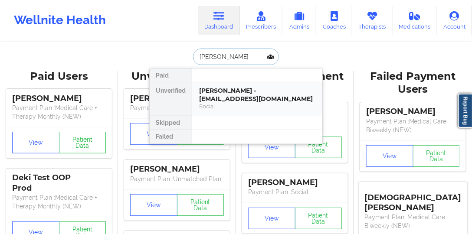
click at [231, 85] on div "Ernie Lai - elai44444@gmail.com Social" at bounding box center [257, 98] width 130 height 33
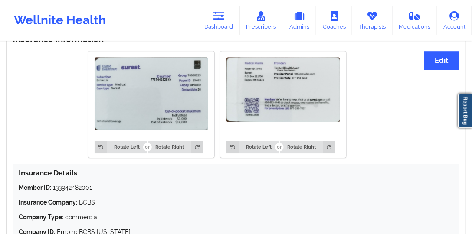
scroll to position [594, 0]
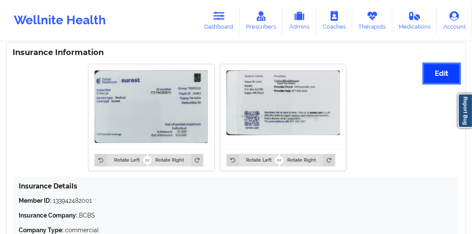
click at [439, 70] on button "Edit" at bounding box center [441, 73] width 35 height 19
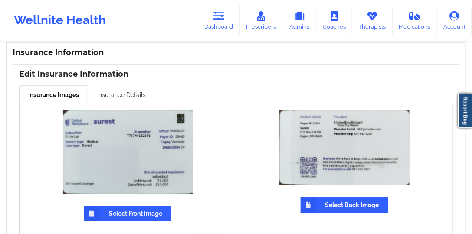
click at [117, 91] on link "Insurance Details" at bounding box center [121, 94] width 67 height 18
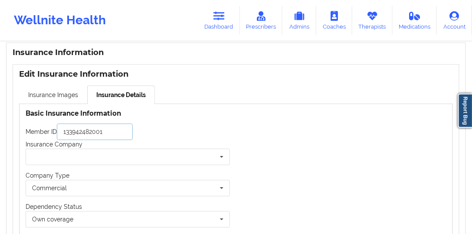
click at [106, 139] on input "133942482001" at bounding box center [95, 132] width 76 height 16
paste input "771744182875"
type input "771744182875"
click at [79, 163] on input "text" at bounding box center [127, 157] width 203 height 16
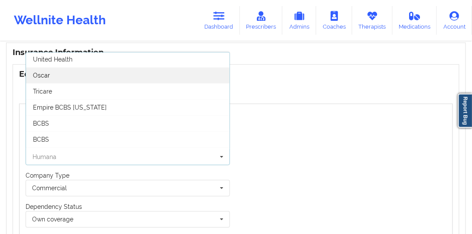
scroll to position [25, 0]
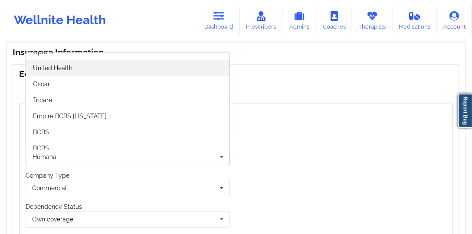
click at [87, 64] on div "United Health" at bounding box center [127, 68] width 203 height 16
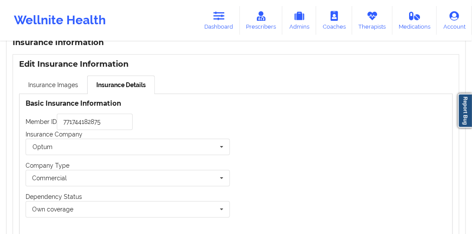
scroll to position [594, 0]
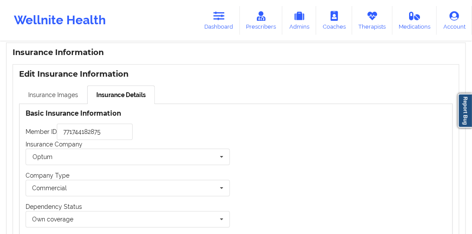
click at [66, 94] on link "Insurance Images" at bounding box center [53, 94] width 68 height 18
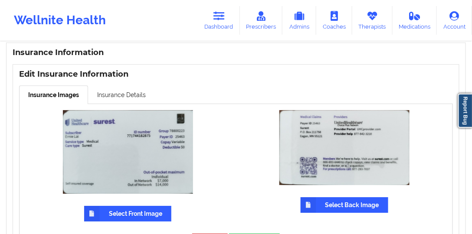
click at [121, 210] on label "Select Front Image" at bounding box center [127, 214] width 87 height 16
click at [0, 0] on input "Select Front Image" at bounding box center [0, 0] width 0 height 0
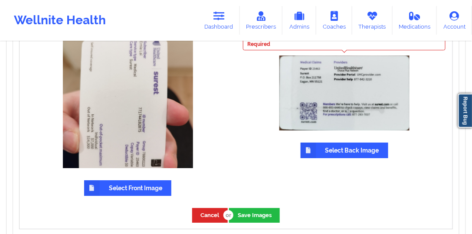
scroll to position [668, 0]
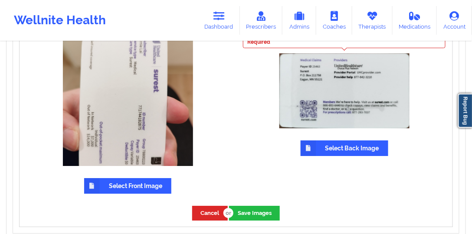
click at [328, 146] on label "Select Back Image" at bounding box center [344, 148] width 88 height 16
click at [0, 0] on input "Select Back Image" at bounding box center [0, 0] width 0 height 0
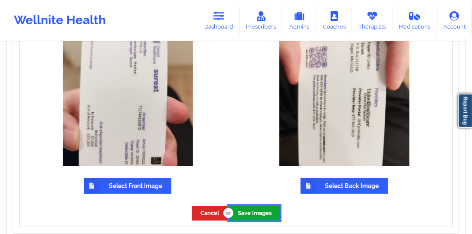
click at [255, 211] on button "Save Images" at bounding box center [254, 213] width 51 height 14
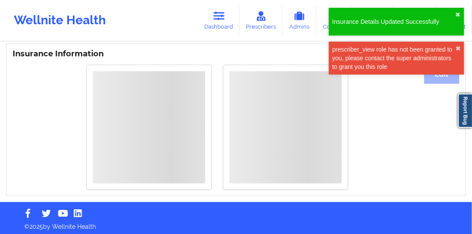
scroll to position [619, 0]
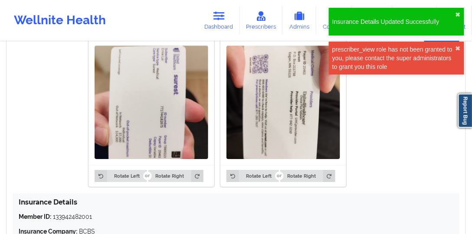
click at [462, 48] on div "prescriber_view role has not been granted to you, please contact the super admi…" at bounding box center [396, 58] width 135 height 33
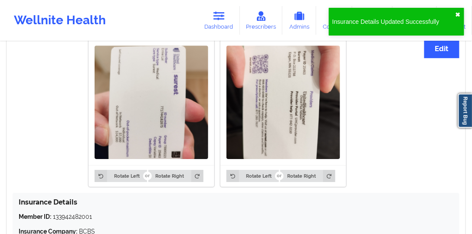
click at [459, 14] on button "✖︎" at bounding box center [457, 14] width 5 height 7
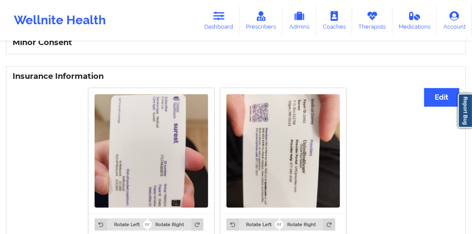
scroll to position [570, 0]
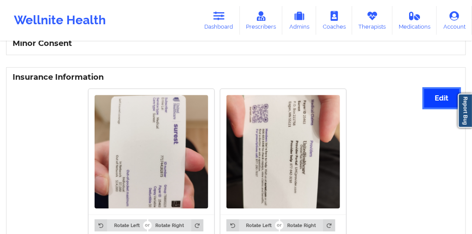
click at [429, 90] on button "Edit" at bounding box center [441, 98] width 35 height 19
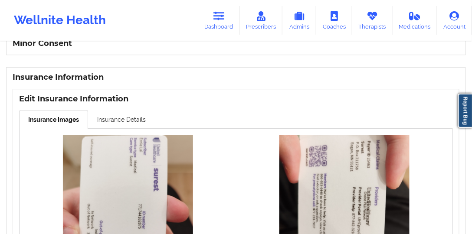
click at [109, 117] on link "Insurance Details" at bounding box center [121, 119] width 67 height 18
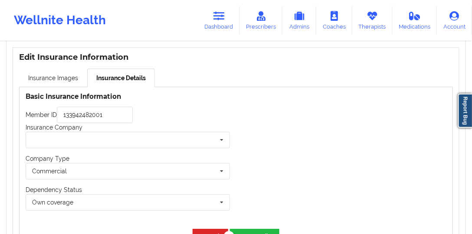
scroll to position [668, 0]
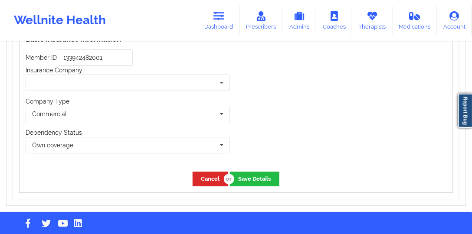
click at [107, 44] on div "Basic Insurance Information Member ID 133942482001 Insurance Company Humana Opt…" at bounding box center [128, 98] width 216 height 136
click at [110, 52] on input "133942482001" at bounding box center [95, 57] width 76 height 16
paste input "771744182875"
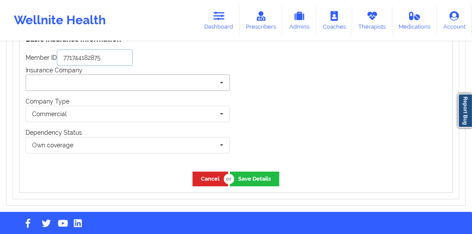
type input "771744182875"
click at [108, 85] on input "text" at bounding box center [127, 83] width 203 height 16
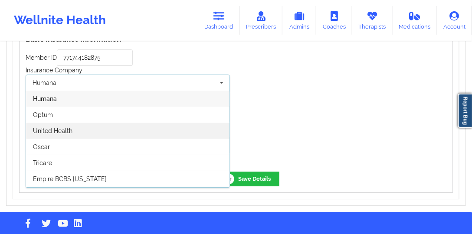
click at [88, 128] on div "United Health" at bounding box center [127, 131] width 203 height 16
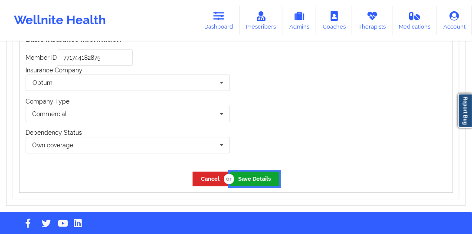
click at [248, 173] on button "Save Details" at bounding box center [254, 179] width 49 height 14
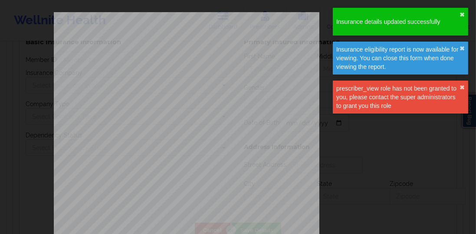
type input "771744182875"
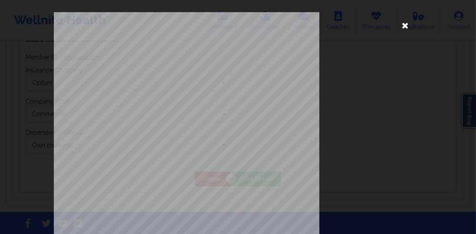
click at [403, 26] on icon at bounding box center [405, 25] width 14 height 14
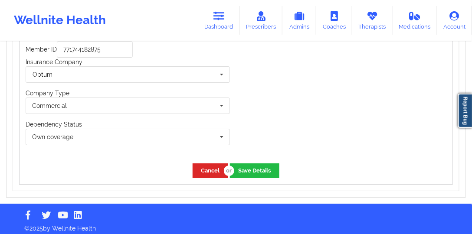
scroll to position [680, 0]
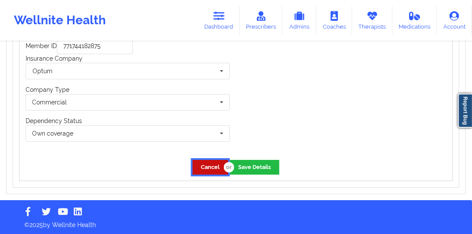
click at [218, 165] on button "Cancel" at bounding box center [210, 167] width 36 height 14
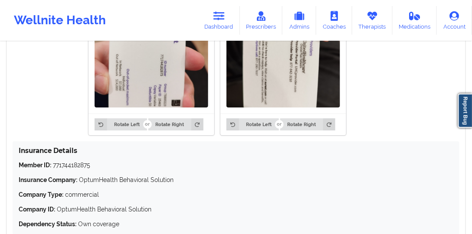
scroll to position [719, 0]
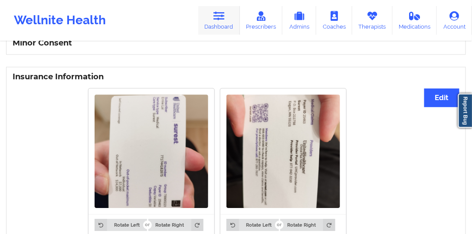
click at [218, 21] on icon at bounding box center [218, 16] width 11 height 10
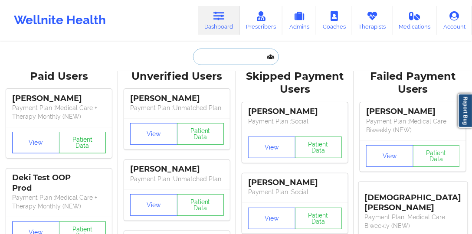
click at [233, 59] on input "text" at bounding box center [236, 57] width 86 height 16
paste input "[EMAIL_ADDRESS][DOMAIN_NAME]"
type input "[EMAIL_ADDRESS][DOMAIN_NAME]"
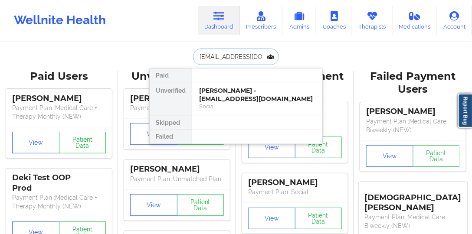
scroll to position [0, 3]
click at [260, 103] on div "Social" at bounding box center [257, 106] width 116 height 7
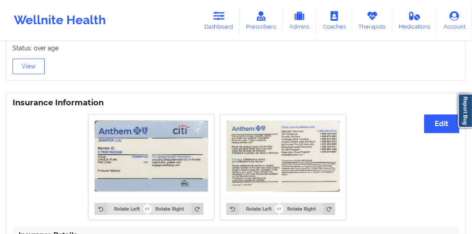
scroll to position [594, 0]
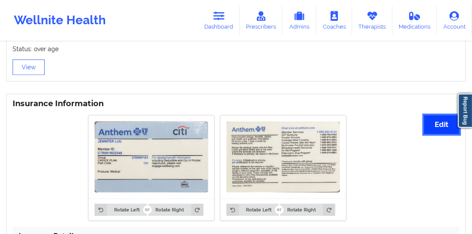
click at [440, 124] on button "Edit" at bounding box center [441, 124] width 35 height 19
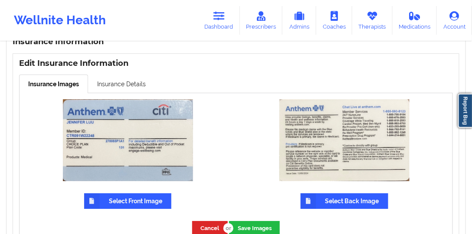
scroll to position [718, 0]
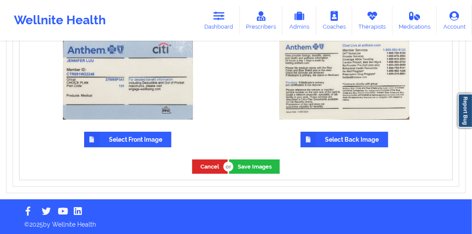
click at [150, 134] on label "Select Front Image" at bounding box center [127, 140] width 87 height 16
click at [0, 0] on input "Select Front Image" at bounding box center [0, 0] width 0 height 0
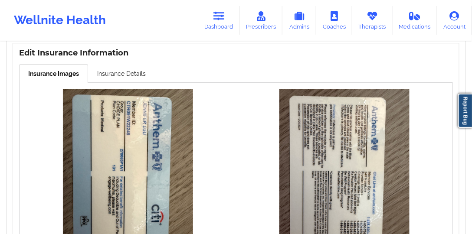
scroll to position [661, 0]
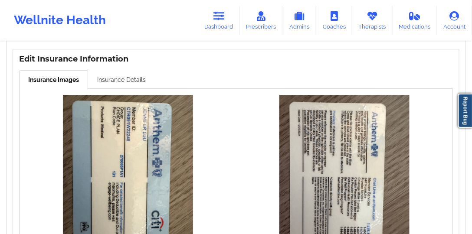
click at [126, 87] on link "Insurance Details" at bounding box center [121, 79] width 67 height 18
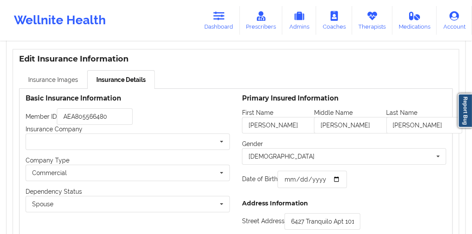
click at [73, 85] on link "Insurance Images" at bounding box center [53, 79] width 68 height 18
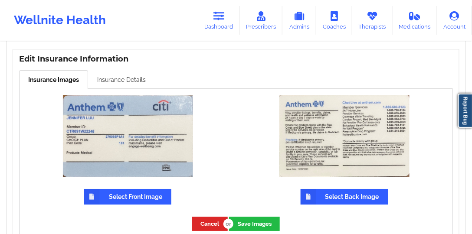
click at [134, 87] on link "Insurance Details" at bounding box center [121, 79] width 67 height 18
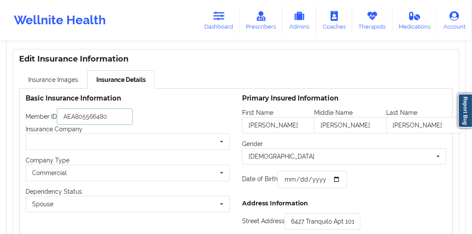
click at [118, 117] on input "AEA805566480" at bounding box center [95, 116] width 76 height 16
paste input "CTR091W22248"
type input "CTR091W22248"
click at [97, 139] on input "text" at bounding box center [127, 142] width 203 height 16
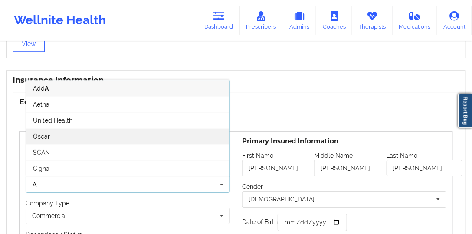
scroll to position [636, 0]
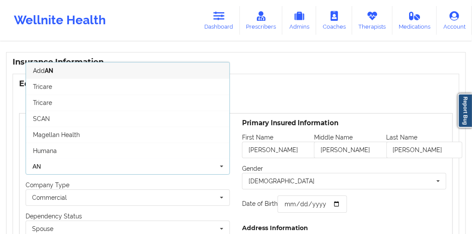
type input "A"
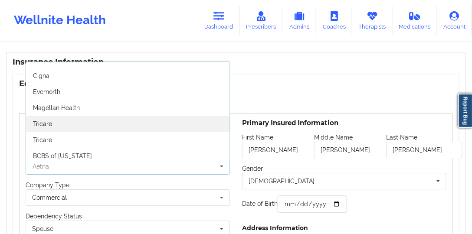
scroll to position [124, 0]
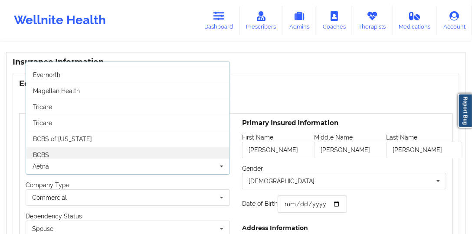
click at [72, 147] on div "BCBS" at bounding box center [127, 155] width 203 height 16
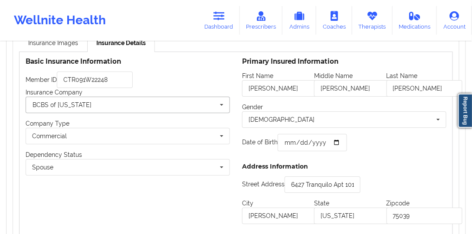
scroll to position [685, 0]
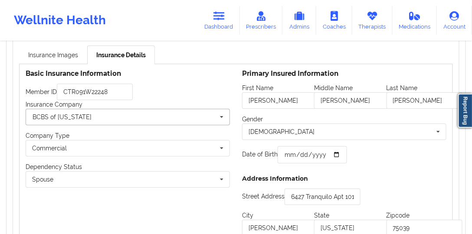
click at [120, 124] on input "text" at bounding box center [127, 117] width 203 height 16
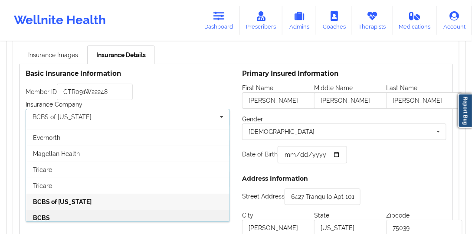
click at [66, 210] on div "BCBS" at bounding box center [127, 218] width 203 height 16
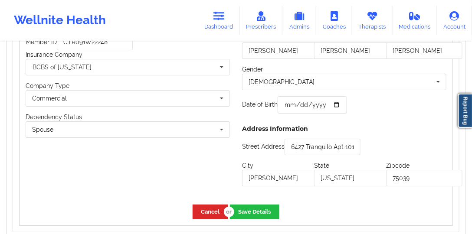
scroll to position [661, 0]
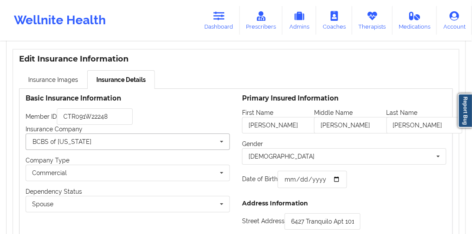
click at [112, 138] on input "text" at bounding box center [127, 142] width 203 height 16
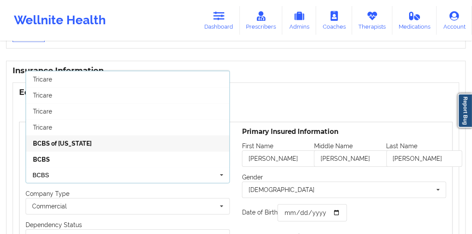
scroll to position [636, 0]
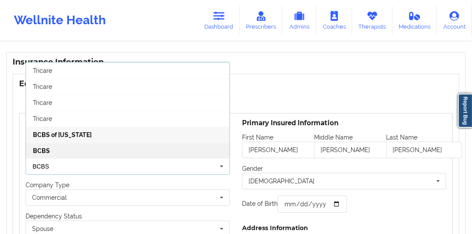
type input "BCBS"
click at [72, 155] on div "BCBS" at bounding box center [127, 151] width 203 height 16
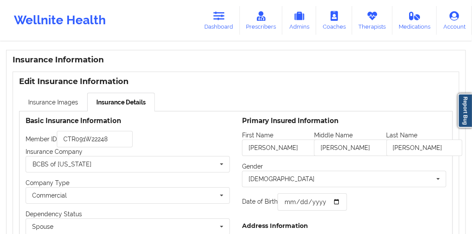
scroll to position [760, 0]
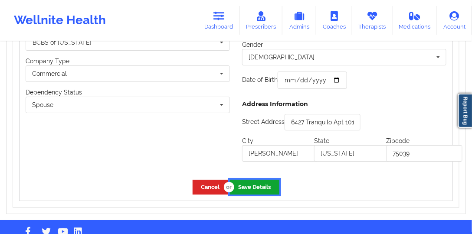
click at [265, 185] on button "Save Details" at bounding box center [254, 187] width 49 height 14
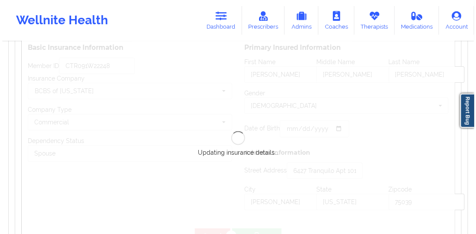
scroll to position [710, 0]
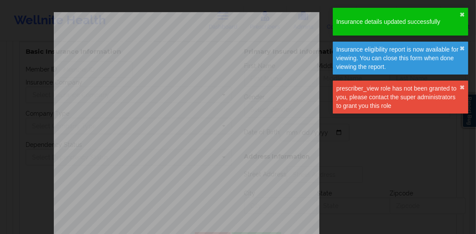
type input "Timothy"
type input "James"
type input "Santos"
type input "1993-02-25"
type input "6427 Tranquilo Apt 1016"
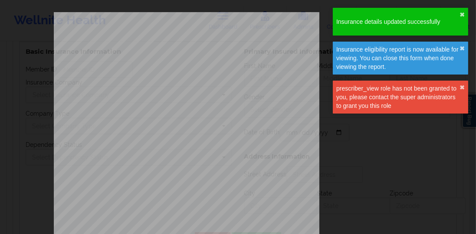
type input "Irving"
type input "[US_STATE]"
type input "75039"
type input "CTR091W22248"
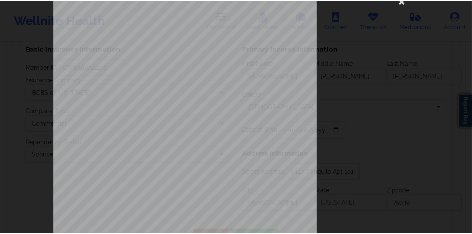
scroll to position [0, 0]
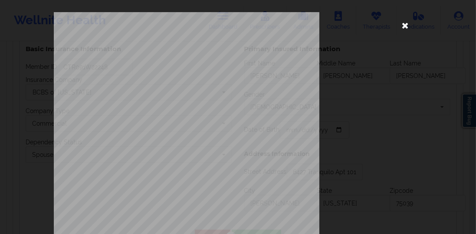
click at [404, 24] on icon at bounding box center [405, 25] width 14 height 14
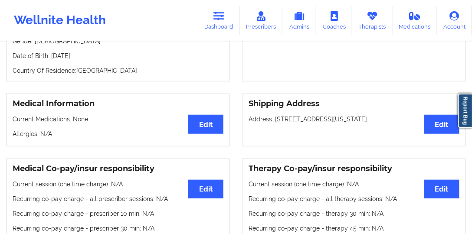
scroll to position [74, 0]
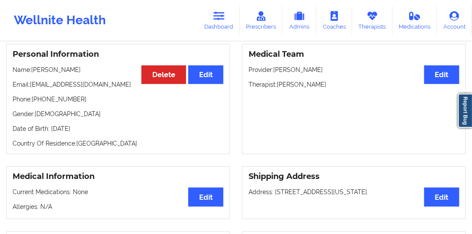
click at [92, 130] on p "Date of Birth: 24th of July 1996" at bounding box center [118, 128] width 211 height 9
copy p "1996"
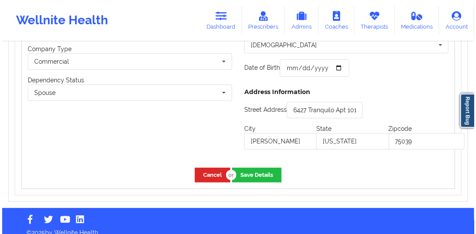
scroll to position [779, 0]
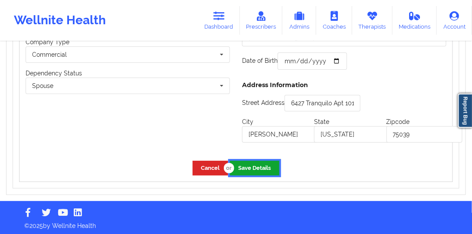
click at [262, 171] on button "Save Details" at bounding box center [254, 168] width 49 height 14
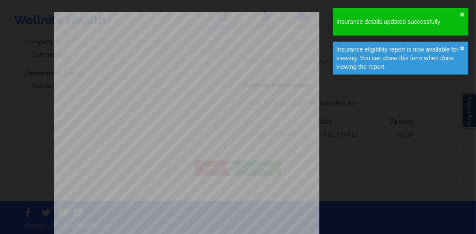
type input "1993-02-24"
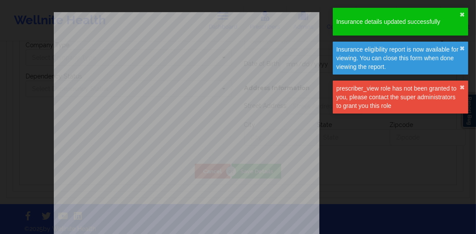
type input "Timothy"
type input "James"
type input "Santos"
type input "1993-02-24"
type input "6427 Tranquilo Apt 1016"
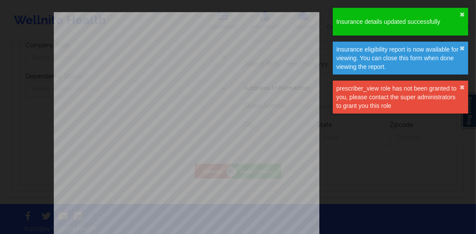
type input "Irving"
type input "Texas"
type input "75039"
type input "CTR091W22248"
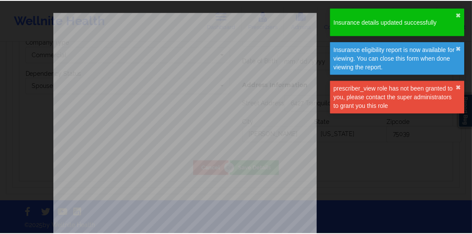
scroll to position [0, 0]
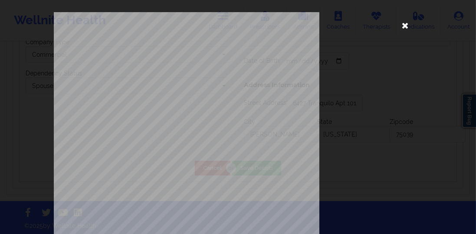
click at [399, 24] on icon at bounding box center [405, 25] width 14 height 14
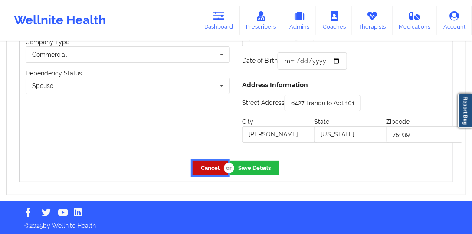
click at [212, 166] on button "Cancel" at bounding box center [210, 168] width 36 height 14
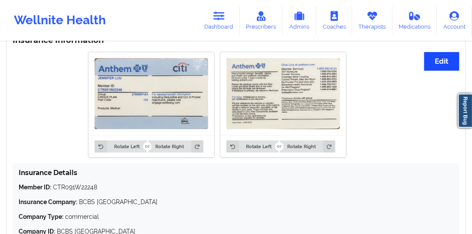
scroll to position [655, 0]
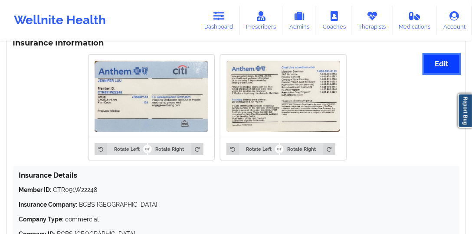
click at [436, 62] on button "Edit" at bounding box center [441, 64] width 35 height 19
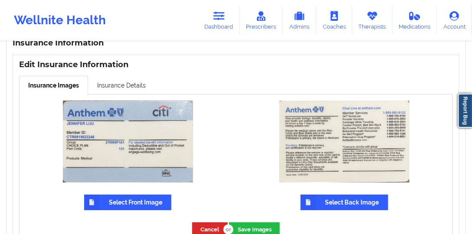
click at [118, 202] on label "Select Front Image" at bounding box center [127, 203] width 87 height 16
click at [0, 0] on input "Select Front Image" at bounding box center [0, 0] width 0 height 0
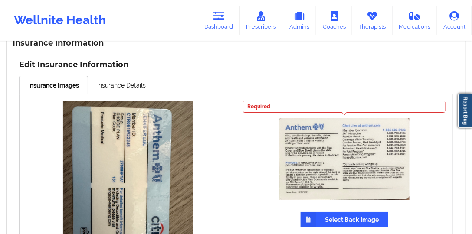
click at [332, 218] on label "Select Back Image" at bounding box center [344, 220] width 88 height 16
click at [0, 0] on input "Select Back Image" at bounding box center [0, 0] width 0 height 0
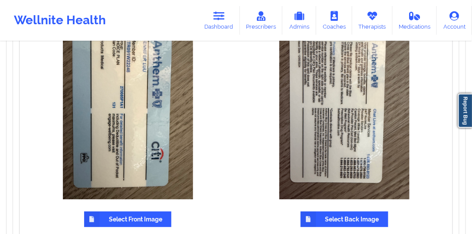
scroll to position [804, 0]
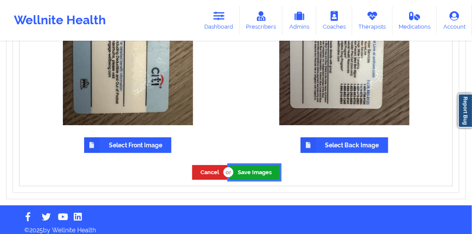
click at [256, 176] on button "Save Images" at bounding box center [254, 172] width 51 height 14
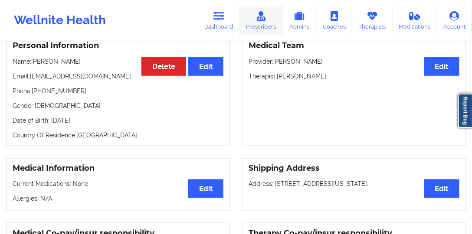
scroll to position [71, 0]
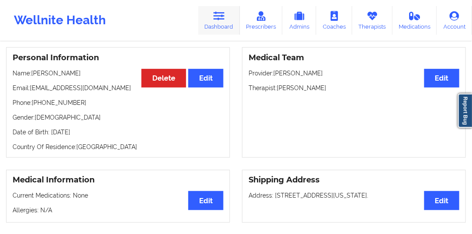
click at [232, 18] on link "Dashboard" at bounding box center [219, 20] width 42 height 29
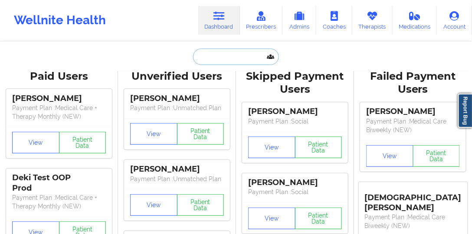
click at [266, 60] on input "text" at bounding box center [236, 57] width 86 height 16
paste input "erinjillianrodriguez@gmail.com"
type input "erinjillianrodriguez@gmail.com"
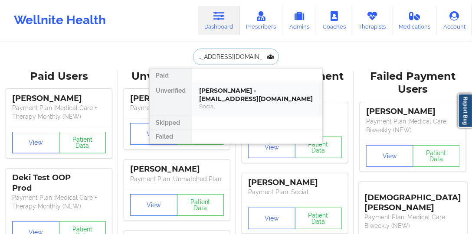
click at [247, 90] on div "Erin Rodriguez - erinjillianrodriguez@gmail.com" at bounding box center [257, 95] width 116 height 16
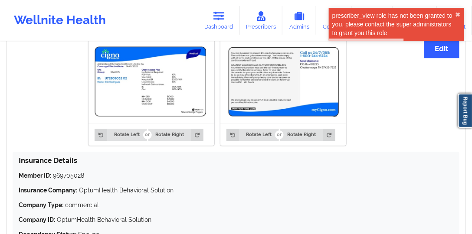
scroll to position [545, 0]
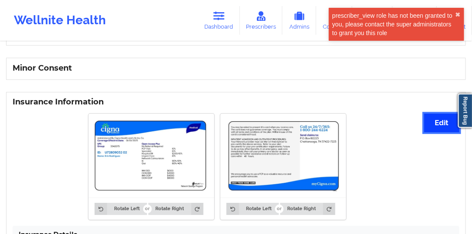
click at [448, 129] on button "Edit" at bounding box center [441, 123] width 35 height 19
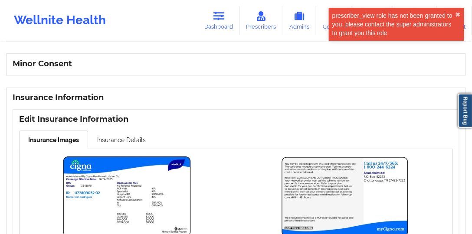
scroll to position [619, 0]
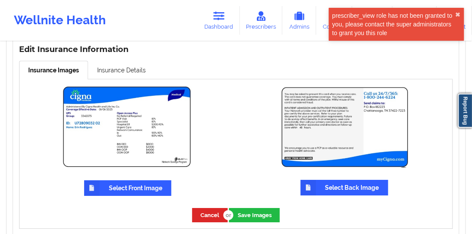
click at [118, 184] on label "Select Front Image" at bounding box center [127, 188] width 87 height 16
click at [0, 0] on input "Select Front Image" at bounding box center [0, 0] width 0 height 0
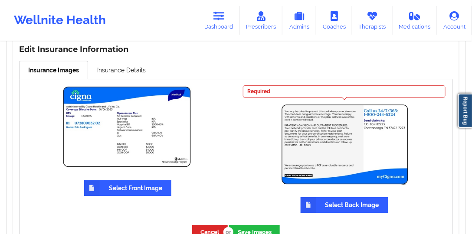
click at [342, 193] on div "Required Select Back Image" at bounding box center [344, 148] width 204 height 127
click at [336, 197] on label "Select Back Image" at bounding box center [344, 205] width 88 height 16
click at [0, 0] on input "Select Back Image" at bounding box center [0, 0] width 0 height 0
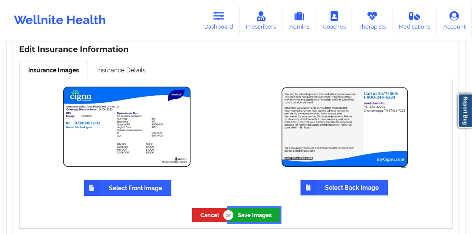
click at [260, 217] on button "Save Images" at bounding box center [254, 215] width 51 height 14
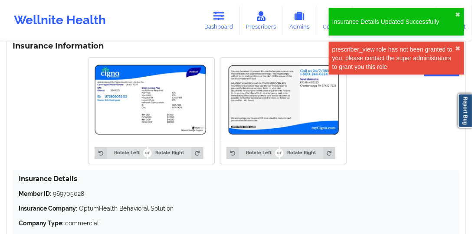
scroll to position [570, 0]
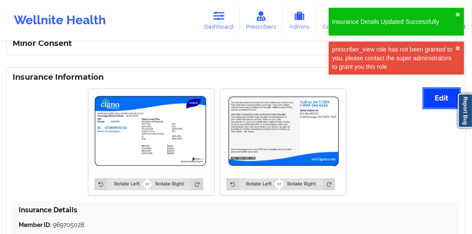
click at [430, 97] on button "Edit" at bounding box center [441, 98] width 35 height 19
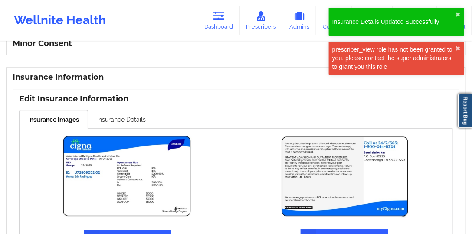
click at [96, 114] on link "Insurance Details" at bounding box center [121, 119] width 67 height 18
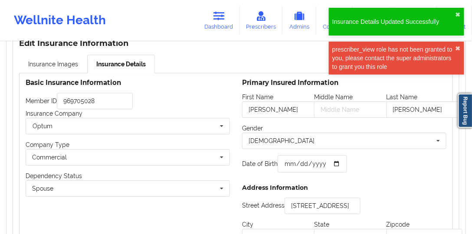
scroll to position [619, 0]
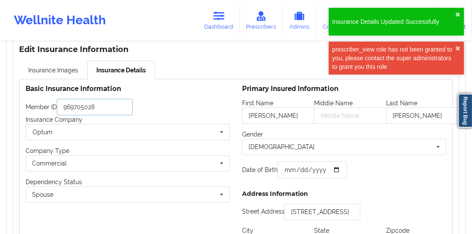
click at [108, 101] on input "969705028" at bounding box center [95, 107] width 76 height 16
paste input "U7280903202"
type input "U7280903202"
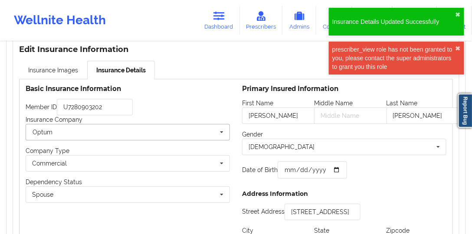
click at [112, 129] on input "text" at bounding box center [127, 132] width 203 height 16
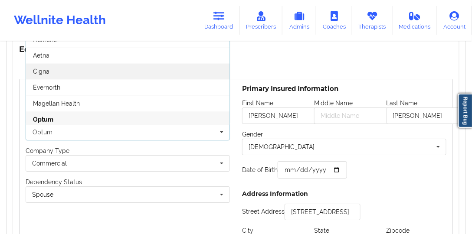
click at [84, 73] on div "Cigna" at bounding box center [127, 71] width 203 height 16
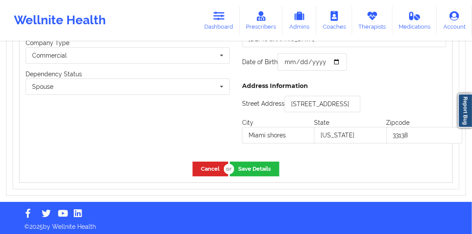
scroll to position [727, 0]
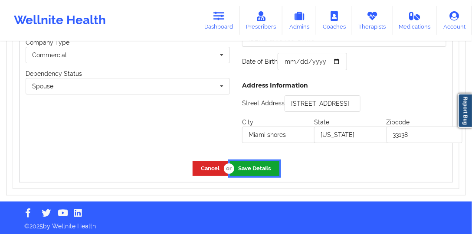
click at [260, 170] on button "Save Details" at bounding box center [254, 168] width 49 height 14
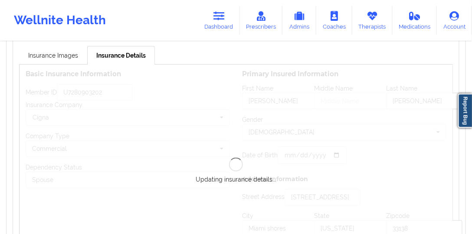
scroll to position [678, 0]
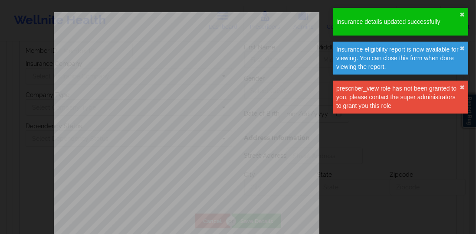
type input "David"
type input "Rodriguez"
type input "1986-04-30"
type input "726 NE 92nd Street apt 3"
type input "Miami shores"
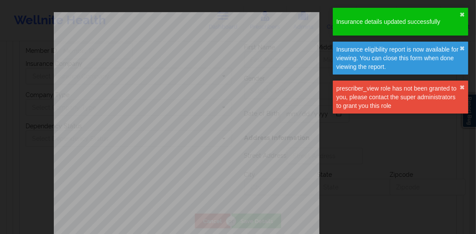
type input "[US_STATE]"
type input "33138"
type input "U7280903202"
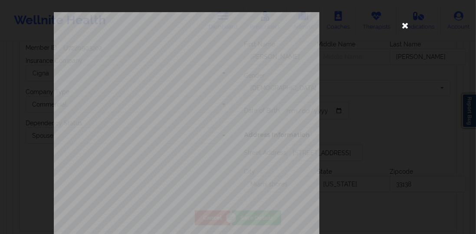
click at [400, 23] on icon at bounding box center [405, 25] width 14 height 14
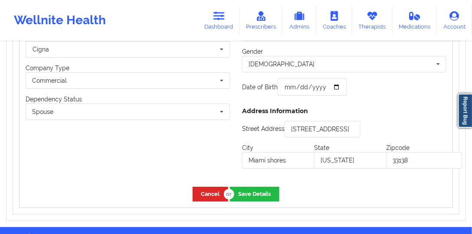
scroll to position [727, 0]
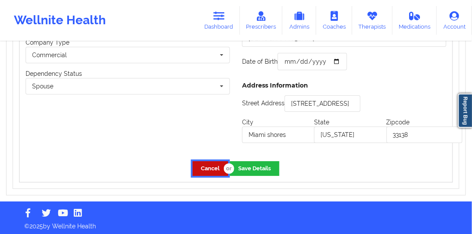
click at [202, 163] on button "Cancel" at bounding box center [210, 168] width 36 height 14
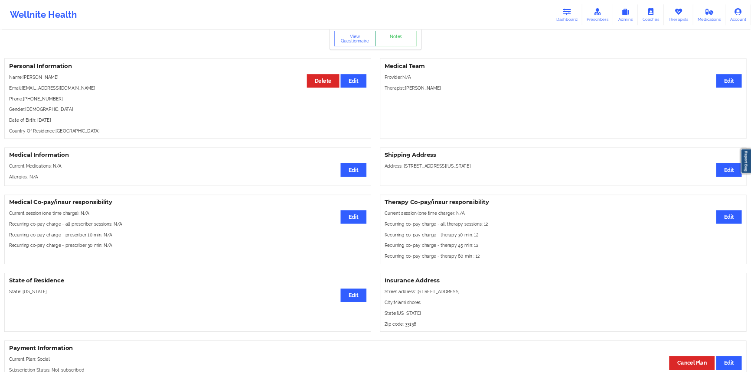
scroll to position [0, 0]
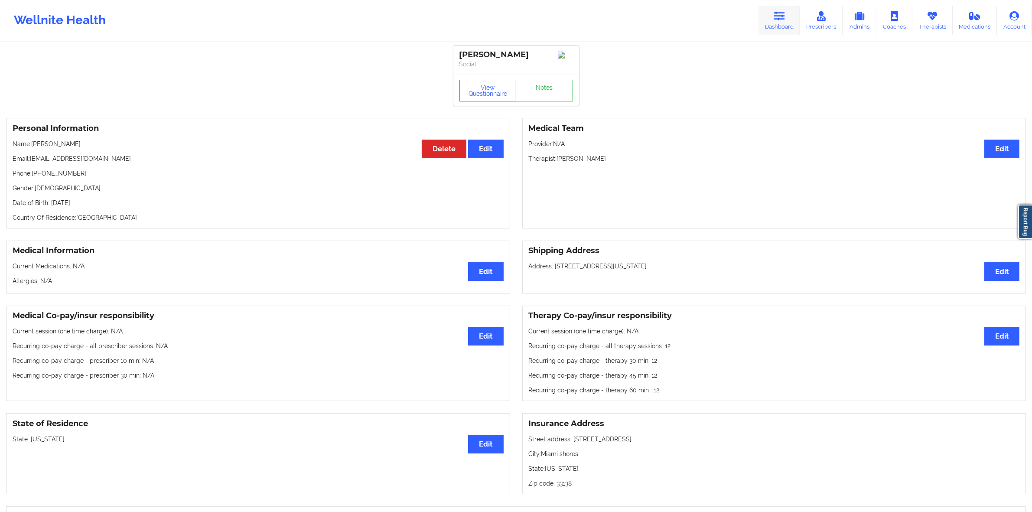
click at [471, 26] on link "Dashboard" at bounding box center [780, 20] width 42 height 29
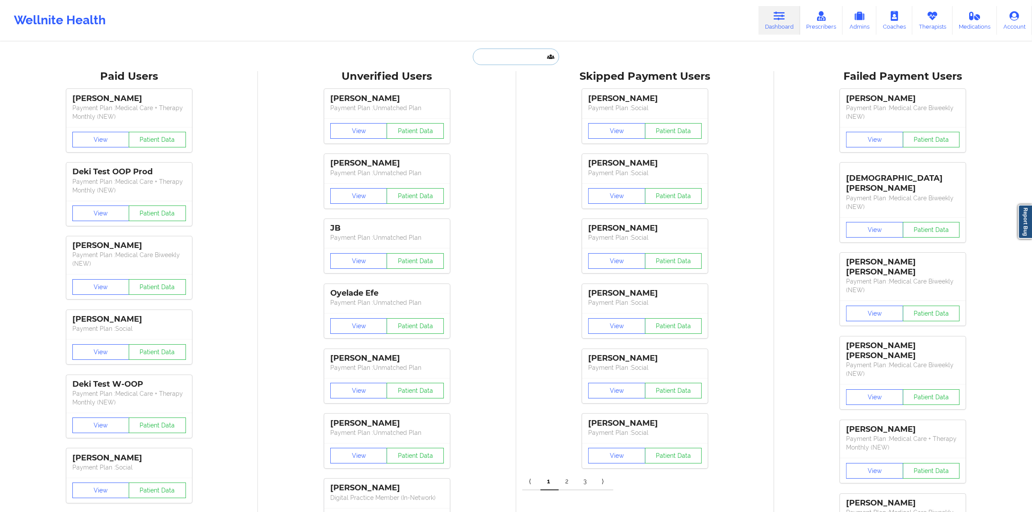
click at [471, 56] on input "text" at bounding box center [516, 57] width 86 height 16
paste input "joeynanni1@gmail.com"
type input "joeynanni1@gmail.com"
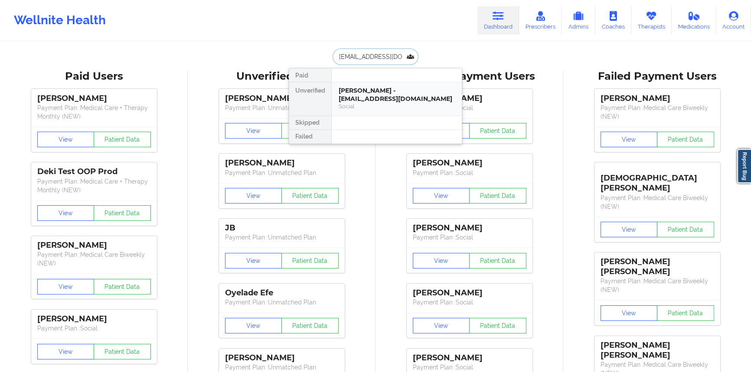
click at [378, 89] on div "Joseph Nanni - joeynanni1@gmail.com" at bounding box center [397, 95] width 116 height 16
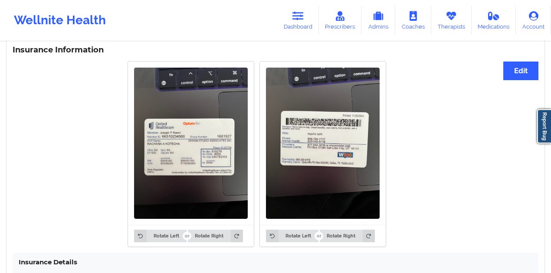
scroll to position [599, 0]
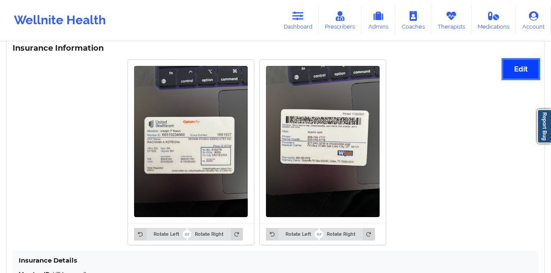
click at [471, 76] on button "Edit" at bounding box center [520, 69] width 35 height 19
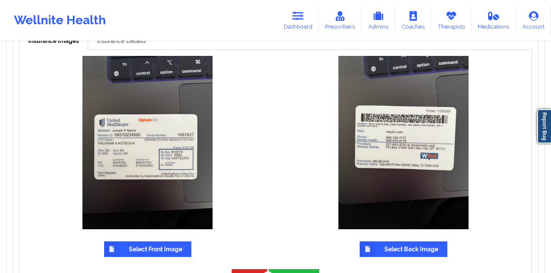
scroll to position [656, 0]
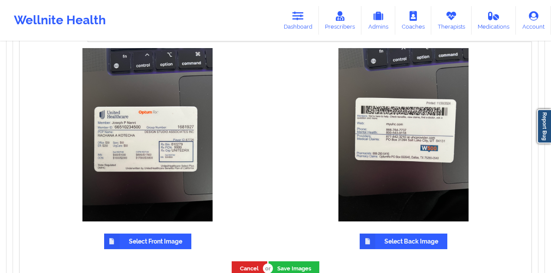
click at [141, 234] on label "Select Front Image" at bounding box center [147, 242] width 87 height 16
click at [0, 0] on input "Select Front Image" at bounding box center [0, 0] width 0 height 0
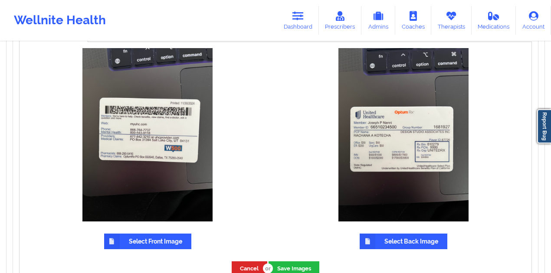
click at [140, 241] on label "Select Front Image" at bounding box center [147, 242] width 87 height 16
click at [0, 0] on input "Select Front Image" at bounding box center [0, 0] width 0 height 0
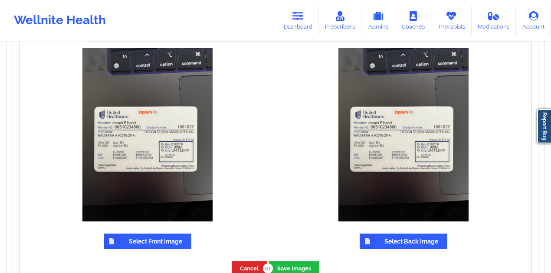
click at [409, 249] on label "Select Back Image" at bounding box center [403, 242] width 88 height 16
click at [0, 0] on input "Select Back Image" at bounding box center [0, 0] width 0 height 0
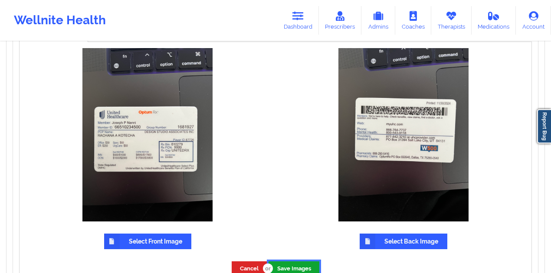
click at [298, 269] on button "Save Images" at bounding box center [293, 268] width 51 height 14
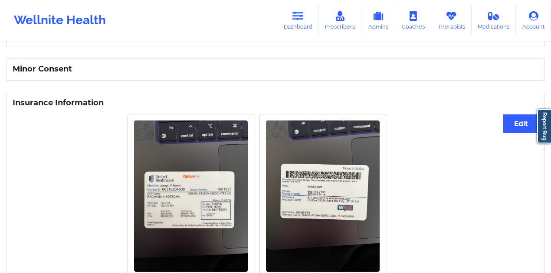
scroll to position [516, 0]
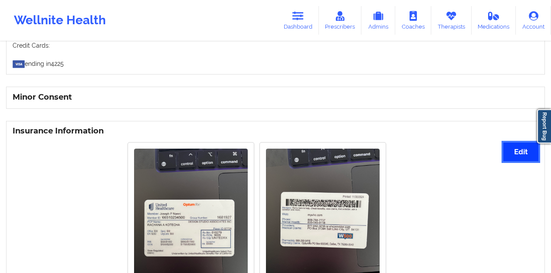
click at [531, 157] on button "Edit" at bounding box center [520, 152] width 35 height 19
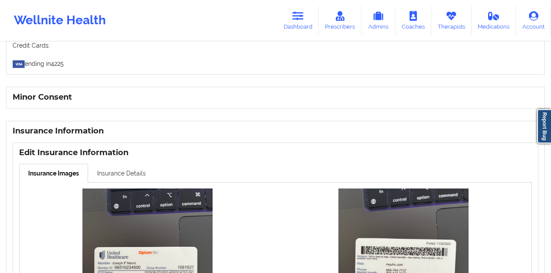
click at [114, 176] on link "Insurance Details" at bounding box center [121, 173] width 67 height 18
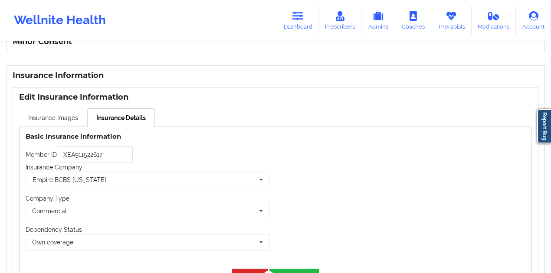
scroll to position [642, 0]
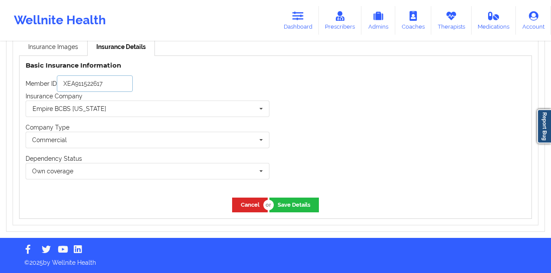
click at [86, 81] on input "XEA911522617" at bounding box center [95, 83] width 76 height 16
paste input "66510234500"
type input "66510234500"
click at [85, 107] on div "Empire BCBS [US_STATE]" at bounding box center [70, 109] width 74 height 6
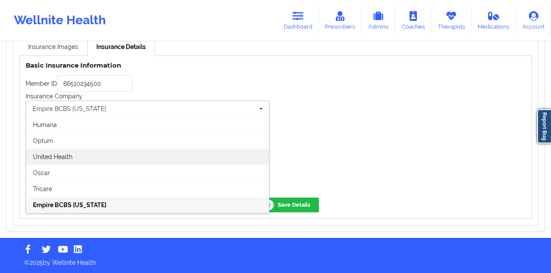
click at [106, 162] on div "United Health" at bounding box center [147, 157] width 243 height 16
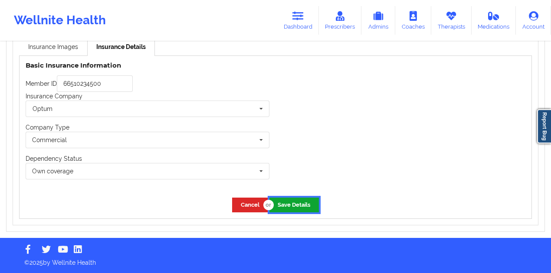
click at [298, 211] on button "Save Details" at bounding box center [293, 205] width 49 height 14
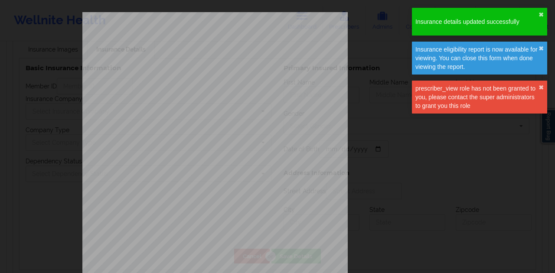
type input "66510234500"
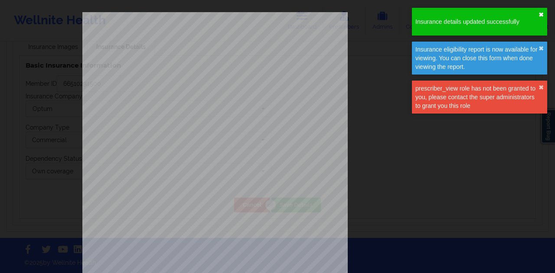
click at [541, 14] on button "✖︎" at bounding box center [540, 14] width 5 height 7
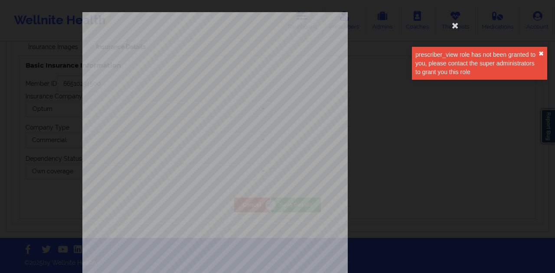
click at [538, 57] on button "✖︎" at bounding box center [540, 53] width 5 height 7
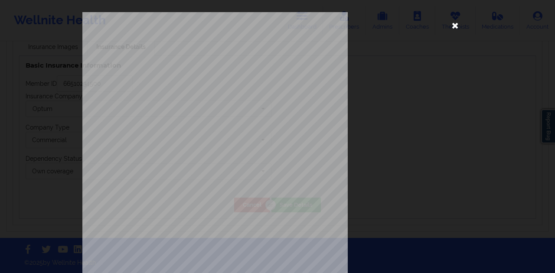
click at [451, 27] on icon at bounding box center [455, 25] width 14 height 14
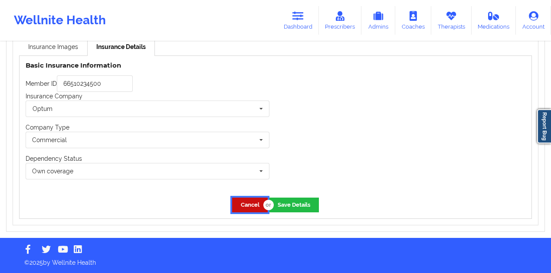
click at [239, 211] on button "Cancel" at bounding box center [250, 205] width 36 height 14
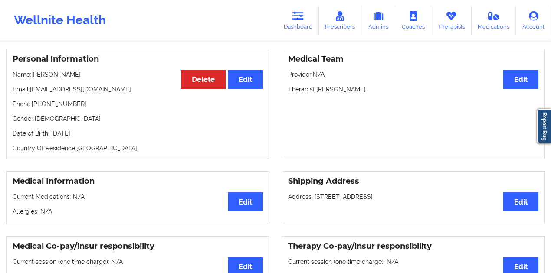
scroll to position [0, 0]
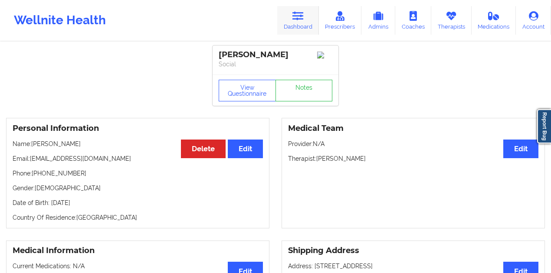
click at [290, 18] on link "Dashboard" at bounding box center [298, 20] width 42 height 29
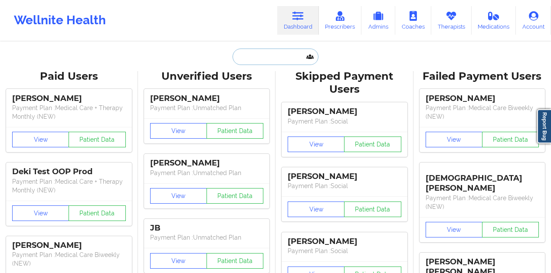
click at [277, 64] on input "text" at bounding box center [275, 57] width 86 height 16
paste input "ereric738@gmail.com"
type input "ereric738@gmail.com"
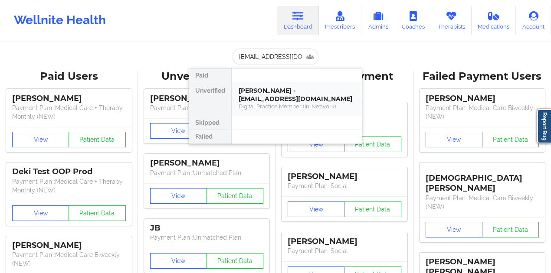
click at [274, 89] on div "[PERSON_NAME] - [EMAIL_ADDRESS][DOMAIN_NAME]" at bounding box center [296, 95] width 116 height 16
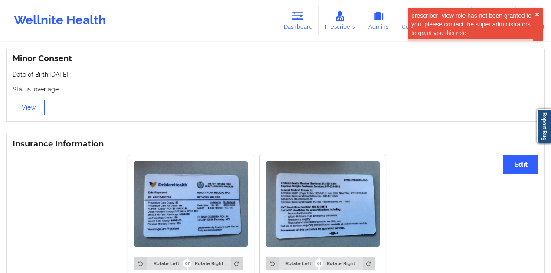
scroll to position [520, 0]
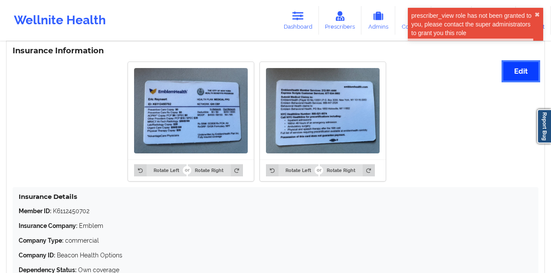
click at [512, 73] on button "Edit" at bounding box center [520, 71] width 35 height 19
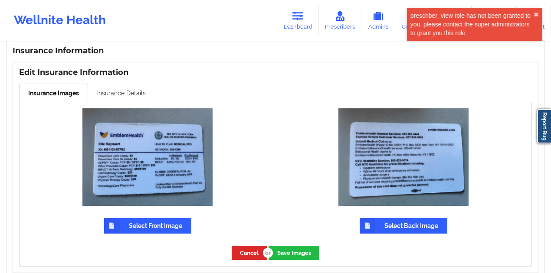
click at [136, 95] on link "Insurance Details" at bounding box center [121, 93] width 67 height 18
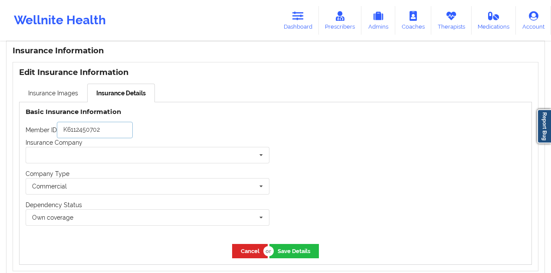
click at [127, 125] on input "K6112450702" at bounding box center [95, 130] width 76 height 16
click at [55, 96] on link "Insurance Images" at bounding box center [53, 93] width 68 height 18
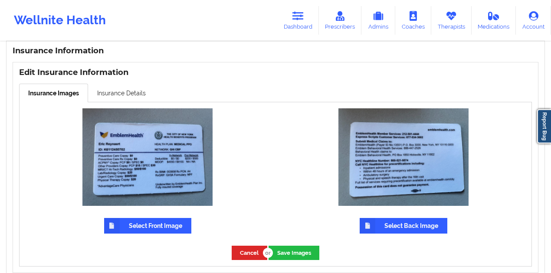
click at [149, 219] on label "Select Front Image" at bounding box center [147, 226] width 87 height 16
click at [0, 0] on input "Select Front Image" at bounding box center [0, 0] width 0 height 0
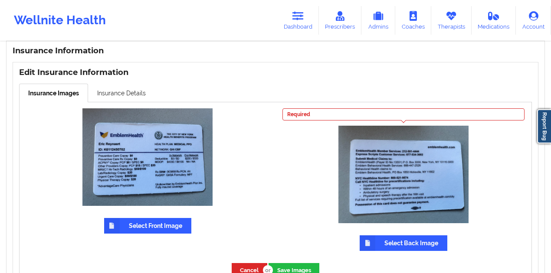
drag, startPoint x: 391, startPoint y: 242, endPoint x: 382, endPoint y: 242, distance: 8.7
click at [391, 242] on label "Select Back Image" at bounding box center [403, 243] width 88 height 16
click at [0, 0] on input "Select Back Image" at bounding box center [0, 0] width 0 height 0
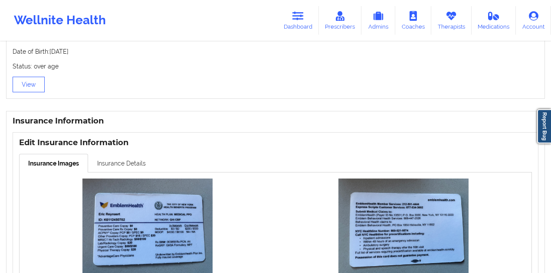
click at [108, 159] on link "Insurance Details" at bounding box center [121, 163] width 67 height 18
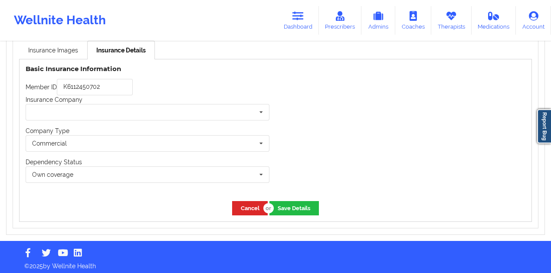
scroll to position [564, 0]
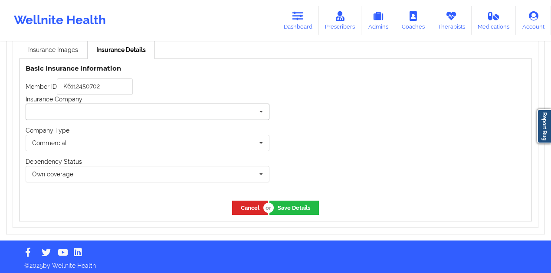
click at [106, 111] on input "text" at bounding box center [147, 112] width 243 height 16
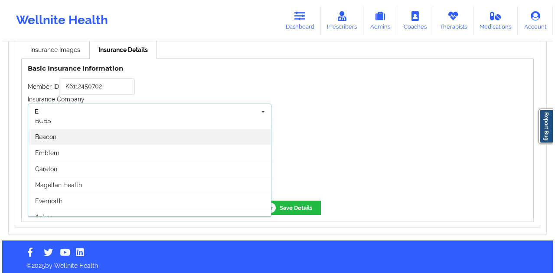
scroll to position [78, 0]
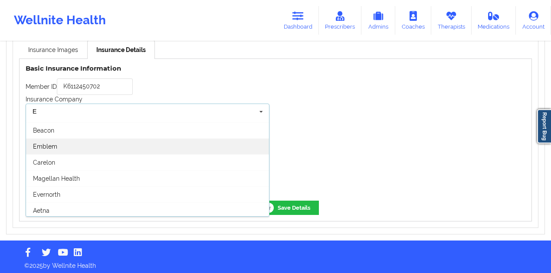
type input "E"
click at [112, 150] on div "Emblem" at bounding box center [147, 146] width 243 height 16
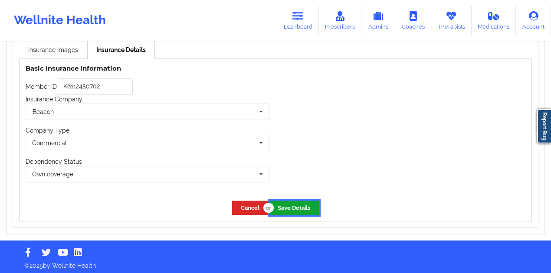
click at [318, 201] on button "Save Details" at bounding box center [293, 208] width 49 height 14
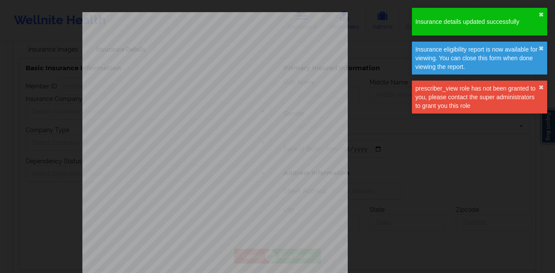
type input "K6112450702"
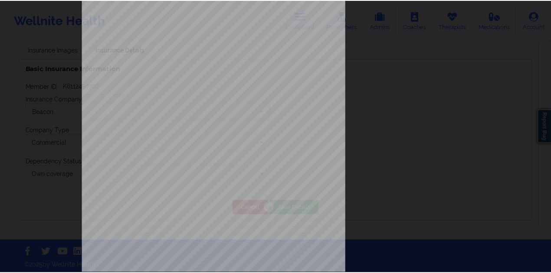
scroll to position [0, 0]
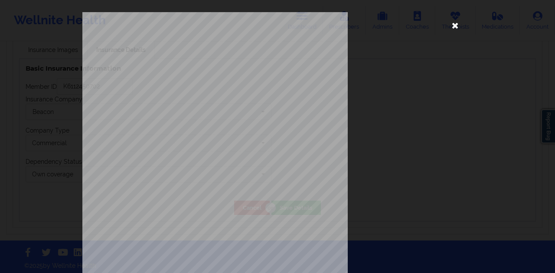
click at [454, 29] on icon at bounding box center [455, 25] width 14 height 14
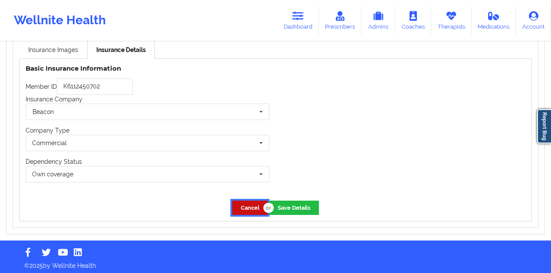
click at [246, 205] on button "Cancel" at bounding box center [250, 208] width 36 height 14
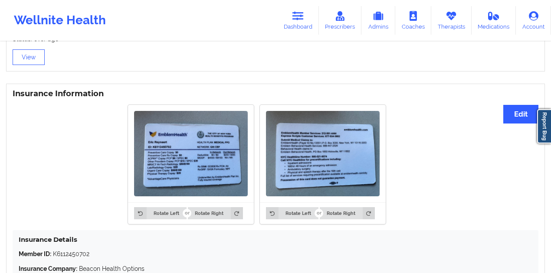
scroll to position [477, 0]
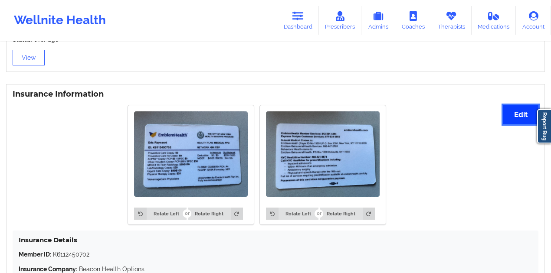
click at [505, 113] on button "Edit" at bounding box center [520, 114] width 35 height 19
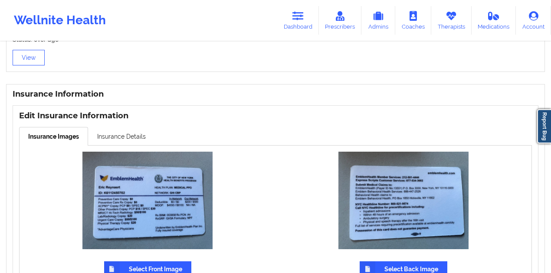
scroll to position [535, 0]
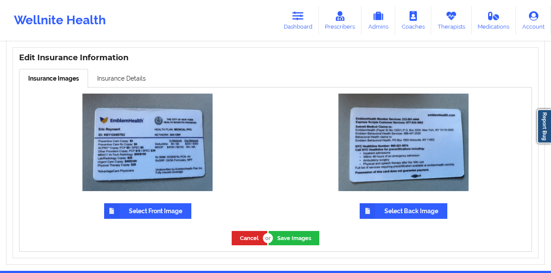
click at [146, 209] on label "Select Front Image" at bounding box center [147, 211] width 87 height 16
click at [0, 0] on input "Select Front Image" at bounding box center [0, 0] width 0 height 0
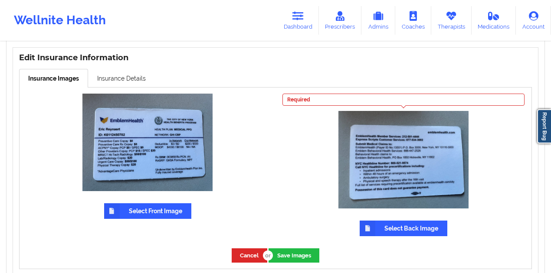
click at [395, 222] on label "Select Back Image" at bounding box center [403, 229] width 88 height 16
click at [0, 0] on input "Select Back Image" at bounding box center [0, 0] width 0 height 0
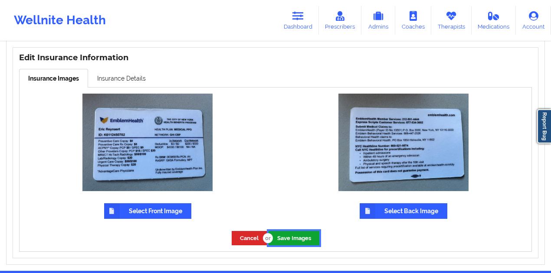
click at [282, 231] on button "Save Images" at bounding box center [293, 238] width 51 height 14
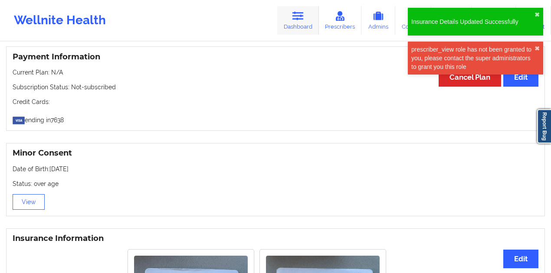
click at [289, 26] on link "Dashboard" at bounding box center [298, 20] width 42 height 29
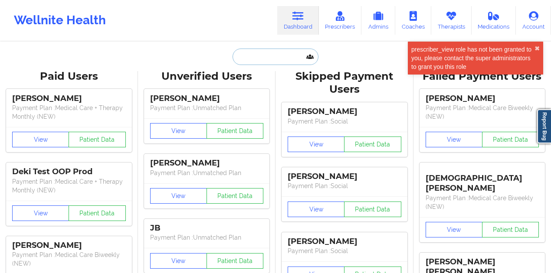
click at [276, 59] on input "text" at bounding box center [275, 57] width 86 height 16
paste input "boehmerholly231@gmail.com"
type input "boehmerholly231@gmail.com"
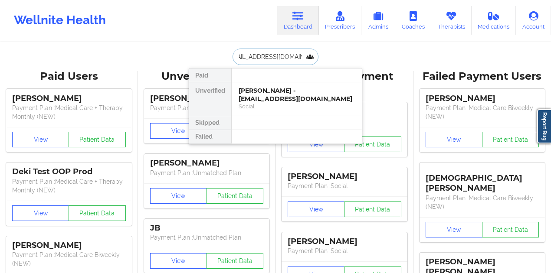
click at [274, 96] on div "Samantha seefeld - boehmerholly231@gmail.com" at bounding box center [296, 95] width 116 height 16
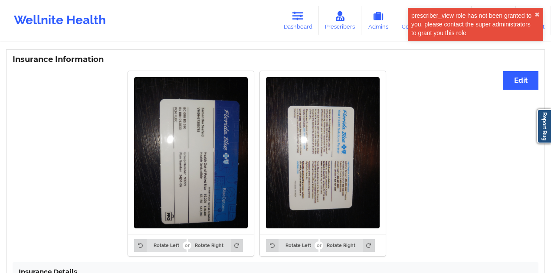
scroll to position [574, 0]
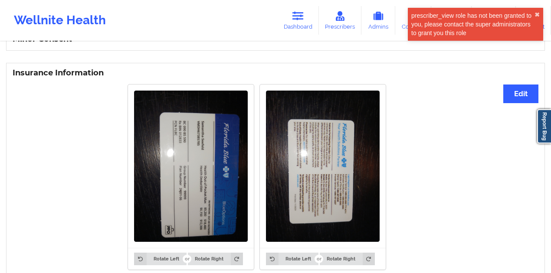
click at [502, 98] on div "Insurance Information Edit Rotate Left Rotate Right Rotate Left Rotate Right In…" at bounding box center [275, 219] width 538 height 313
click at [493, 96] on div "Rotate Left Rotate Right Rotate Left Rotate Right" at bounding box center [257, 177] width 488 height 196
click at [513, 99] on button "Edit" at bounding box center [520, 94] width 35 height 19
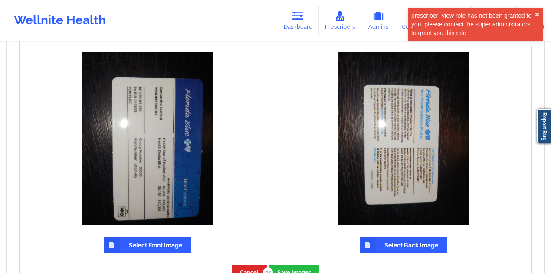
scroll to position [661, 0]
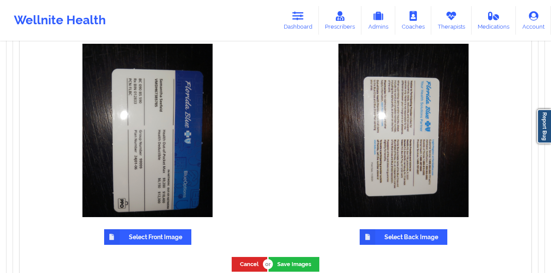
click at [129, 232] on label "Select Front Image" at bounding box center [147, 237] width 87 height 16
click at [0, 0] on input "Select Front Image" at bounding box center [0, 0] width 0 height 0
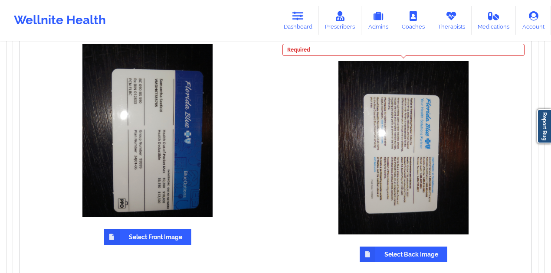
click at [381, 257] on label "Select Back Image" at bounding box center [403, 255] width 88 height 16
click at [0, 0] on input "Select Back Image" at bounding box center [0, 0] width 0 height 0
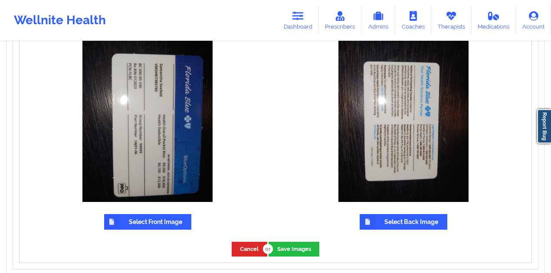
scroll to position [720, 0]
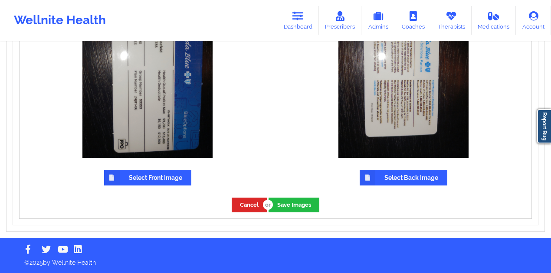
click at [317, 215] on div "Cancel Save Images" at bounding box center [276, 205] width 512 height 26
click at [316, 213] on div "Cancel Save Images" at bounding box center [276, 205] width 512 height 26
click at [316, 212] on button "Save Images" at bounding box center [293, 205] width 51 height 14
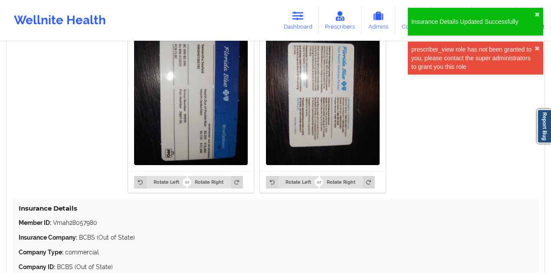
scroll to position [650, 0]
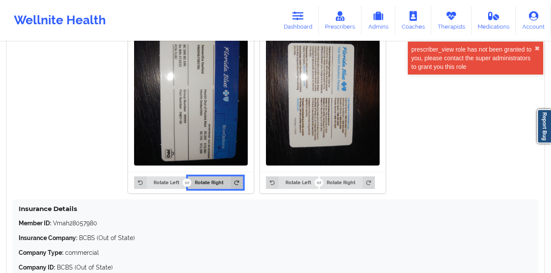
click at [208, 179] on button "Rotate Right" at bounding box center [215, 182] width 55 height 12
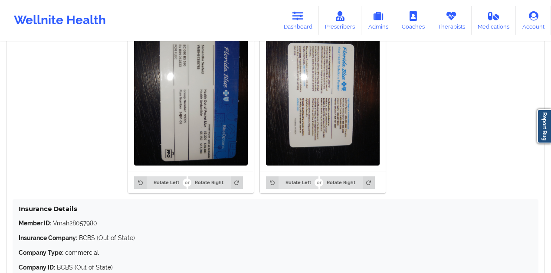
click at [186, 179] on div at bounding box center [186, 182] width 1 height 12
click at [177, 182] on button "Rotate Left" at bounding box center [160, 182] width 52 height 12
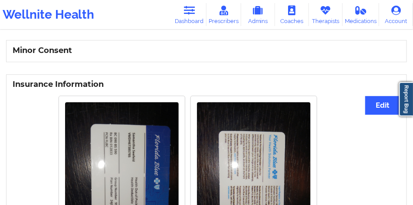
scroll to position [571, 0]
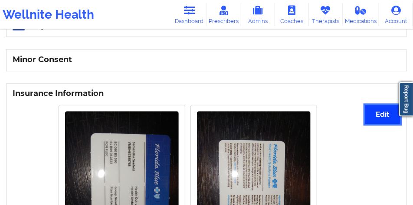
click at [384, 123] on button "Edit" at bounding box center [382, 114] width 35 height 19
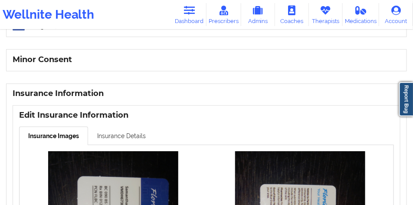
click at [124, 135] on link "Insurance Details" at bounding box center [121, 135] width 67 height 18
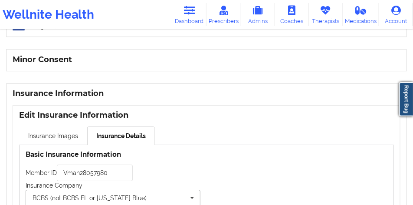
scroll to position [658, 0]
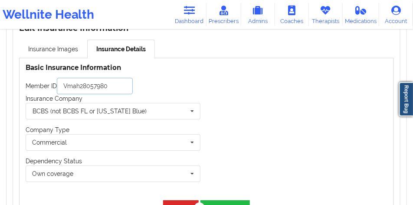
click at [120, 88] on input "Vmah28057980" at bounding box center [95, 86] width 76 height 16
paste input "MDH67385785"
type input "VMDH67385785"
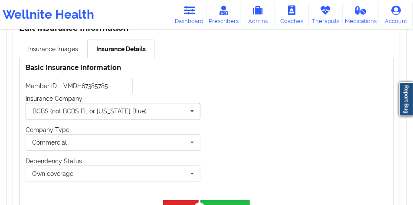
click at [138, 113] on input "text" at bounding box center [113, 111] width 174 height 16
click at [72, 54] on link "Insurance Images" at bounding box center [53, 48] width 68 height 18
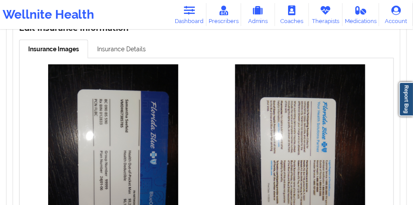
click at [104, 50] on link "Insurance Details" at bounding box center [121, 48] width 67 height 18
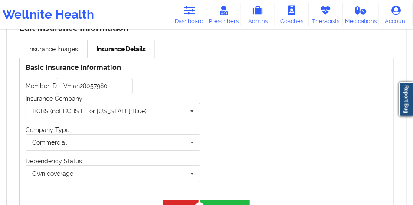
click at [97, 114] on div "BCBS (not BCBS FL or [US_STATE] Blue)" at bounding box center [90, 111] width 114 height 6
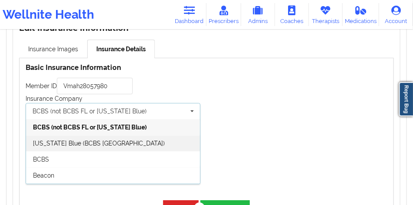
click at [79, 143] on span "[US_STATE] Blue (BCBS [GEOGRAPHIC_DATA])" at bounding box center [99, 143] width 132 height 7
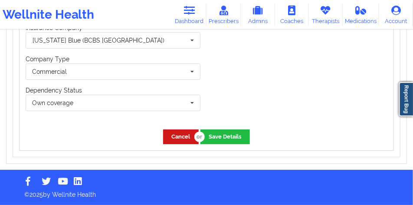
scroll to position [688, 0]
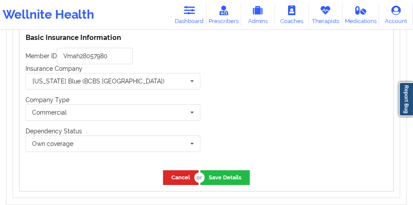
click at [141, 64] on div "Member ID Vmah28057980" at bounding box center [113, 56] width 175 height 16
click at [133, 63] on input "Vmah28057980" at bounding box center [95, 56] width 76 height 16
paste input "MDH67385785"
type input "VMDH67385785"
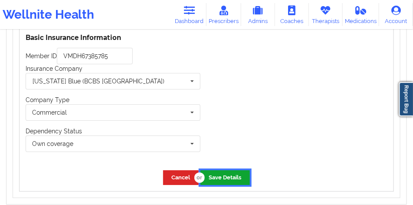
click at [225, 181] on button "Save Details" at bounding box center [224, 177] width 49 height 14
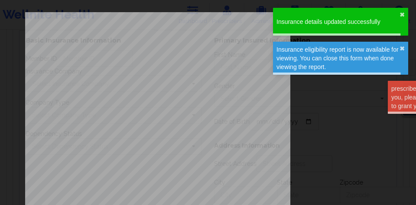
type input "VMDH67385785"
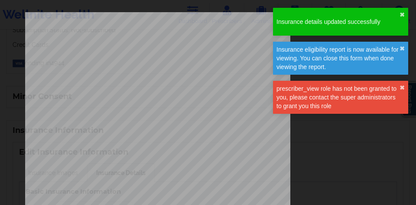
scroll to position [679, 0]
click at [322, 148] on div "ELIGIBILITY INQUIRY REPORT 9/10/2025 QUERY CRITERIA PAYER : DOS : Batch : PROVI…" at bounding box center [208, 183] width 366 height 343
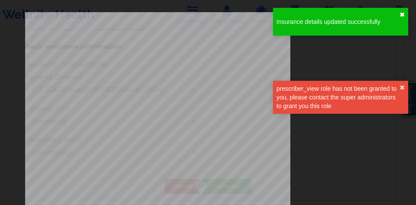
click at [404, 13] on button "✖︎" at bounding box center [402, 14] width 5 height 7
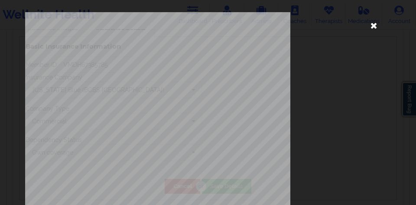
click at [371, 25] on icon at bounding box center [374, 25] width 14 height 14
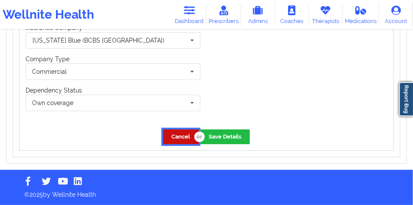
click at [176, 138] on button "Cancel" at bounding box center [181, 136] width 36 height 14
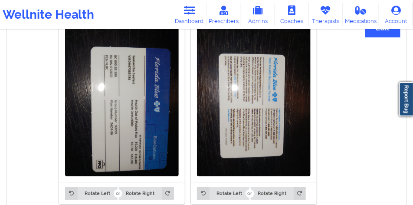
scroll to position [655, 0]
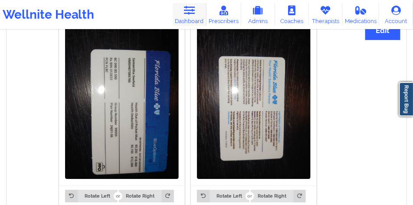
click at [196, 19] on link "Dashboard" at bounding box center [190, 14] width 34 height 23
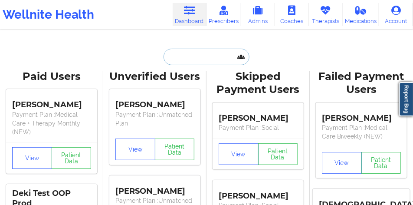
click at [211, 64] on input "text" at bounding box center [206, 57] width 86 height 16
paste input "cathrynspitzer@gmail.com"
type input "cathrynspitzer@gmail.com"
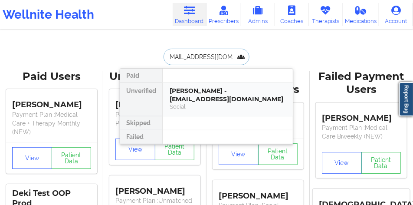
click at [205, 92] on div "Cathryn Spitzer - cathrynspitzer@gmail.com" at bounding box center [227, 95] width 116 height 16
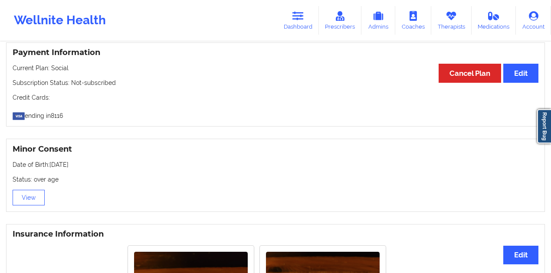
scroll to position [491, 0]
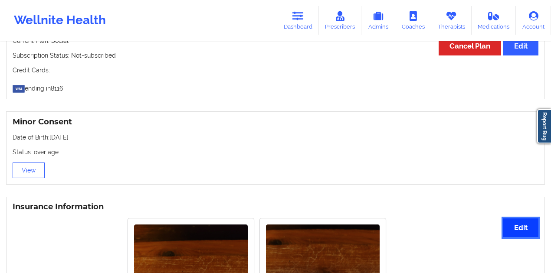
click at [513, 223] on button "Edit" at bounding box center [520, 227] width 35 height 19
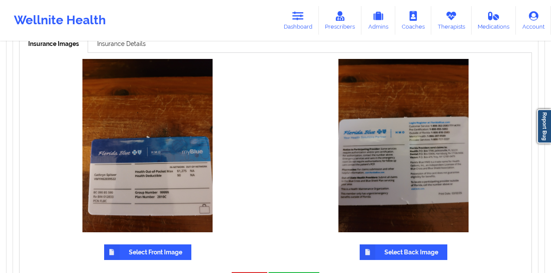
scroll to position [722, 0]
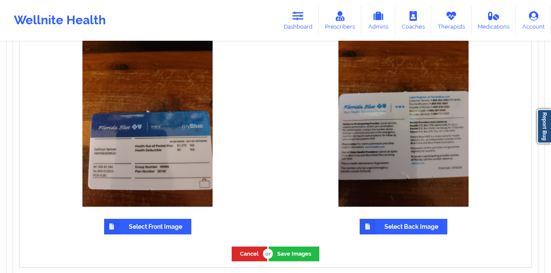
click at [134, 226] on label "Select Front Image" at bounding box center [147, 227] width 87 height 16
click at [0, 0] on input "Select Front Image" at bounding box center [0, 0] width 0 height 0
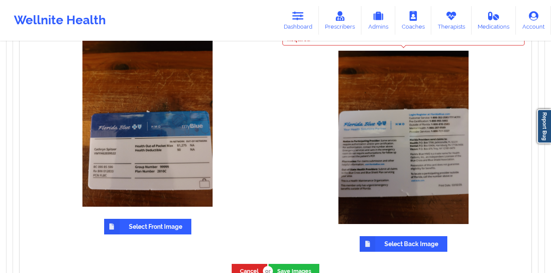
click at [398, 238] on label "Select Back Image" at bounding box center [403, 244] width 88 height 16
click at [0, 0] on input "Select Back Image" at bounding box center [0, 0] width 0 height 0
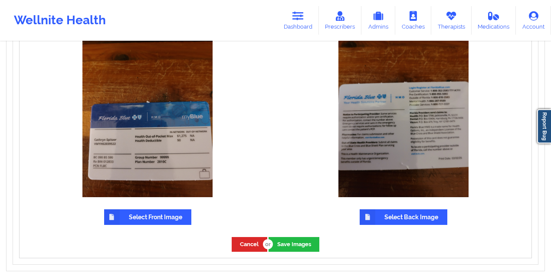
scroll to position [771, 0]
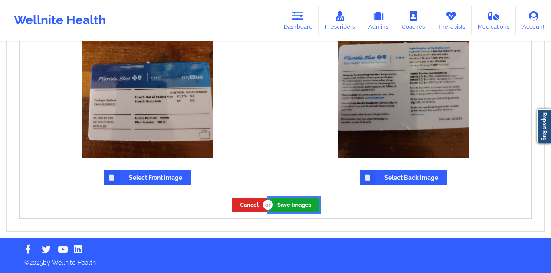
click at [286, 201] on button "Save Images" at bounding box center [293, 205] width 51 height 14
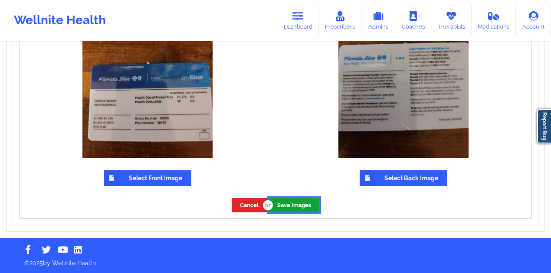
click at [287, 210] on button "Save Images" at bounding box center [293, 205] width 51 height 14
click at [299, 202] on button "Save Images" at bounding box center [293, 205] width 51 height 14
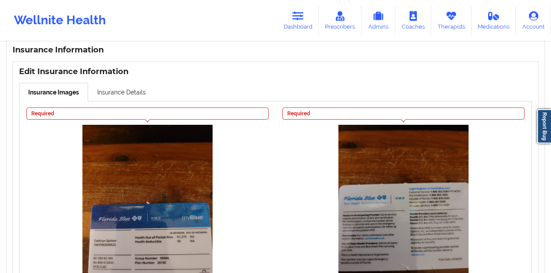
scroll to position [701, 0]
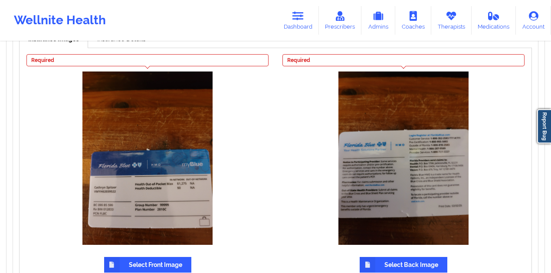
click at [125, 264] on label "Select Front Image" at bounding box center [147, 265] width 87 height 16
click at [0, 0] on input "Select Front Image" at bounding box center [0, 0] width 0 height 0
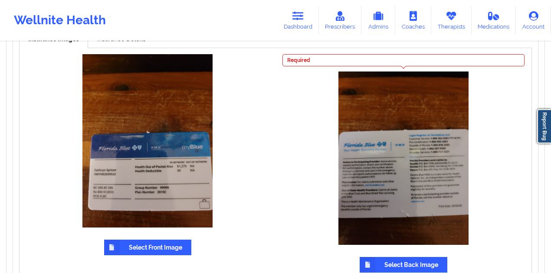
click at [382, 270] on label "Select Back Image" at bounding box center [403, 265] width 88 height 16
click at [0, 0] on input "Select Back Image" at bounding box center [0, 0] width 0 height 0
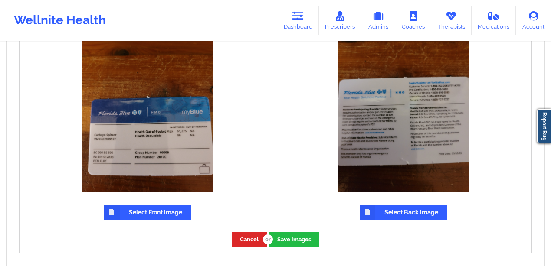
scroll to position [771, 0]
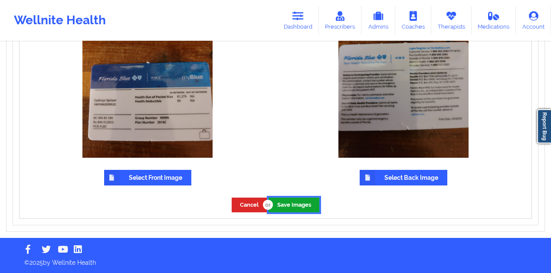
click at [285, 207] on button "Save Images" at bounding box center [293, 205] width 51 height 14
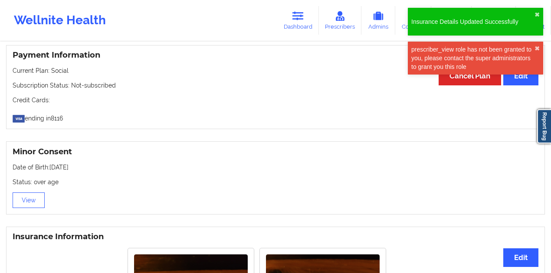
scroll to position [575, 0]
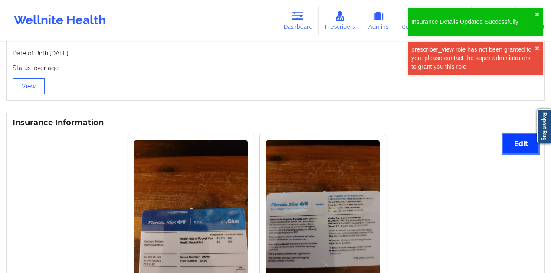
click at [528, 153] on button "Edit" at bounding box center [520, 143] width 35 height 19
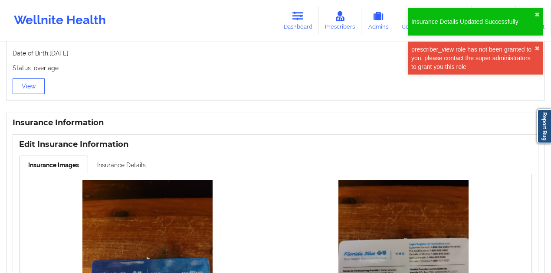
click at [124, 159] on link "Insurance Details" at bounding box center [121, 165] width 67 height 18
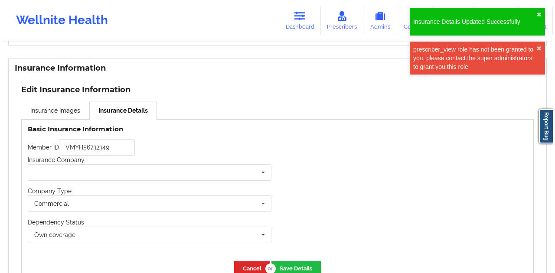
scroll to position [694, 0]
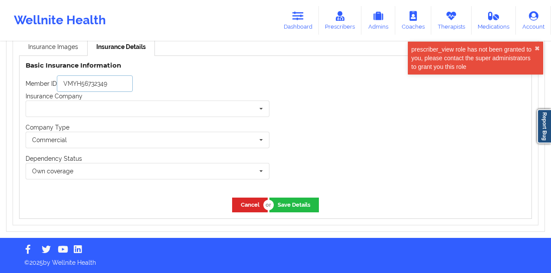
click at [123, 84] on input "VMYH56732349" at bounding box center [95, 83] width 76 height 16
paste input "62039522"
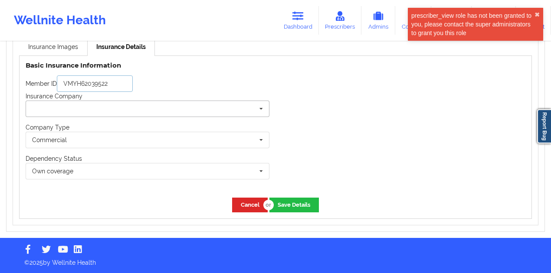
type input "VMYH62039522"
click at [127, 110] on input "text" at bounding box center [147, 109] width 243 height 16
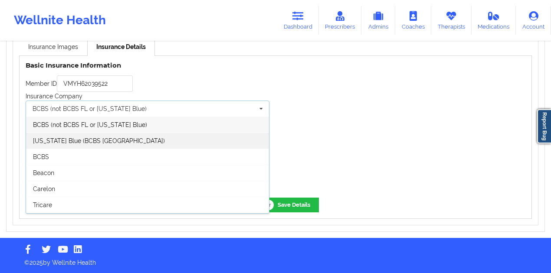
click at [117, 135] on div "[US_STATE] Blue (BCBS [GEOGRAPHIC_DATA])" at bounding box center [147, 141] width 243 height 16
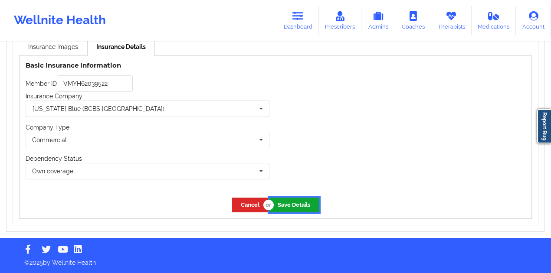
click at [305, 205] on button "Save Details" at bounding box center [293, 205] width 49 height 14
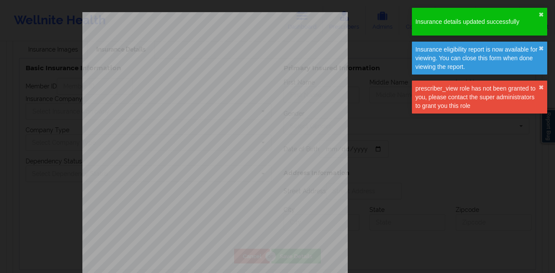
type input "VMYH62039522"
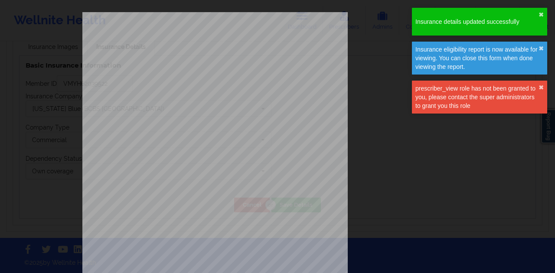
click at [381, 147] on div "ELIGIBILITY INQUIRY REPORT [DATE] QUERY CRITERIA PAYER : DOS : Batch : PROVIDER…" at bounding box center [277, 183] width 390 height 343
click at [538, 84] on div "prescriber_view role has not been granted to you, please contact the super admi…" at bounding box center [476, 97] width 123 height 26
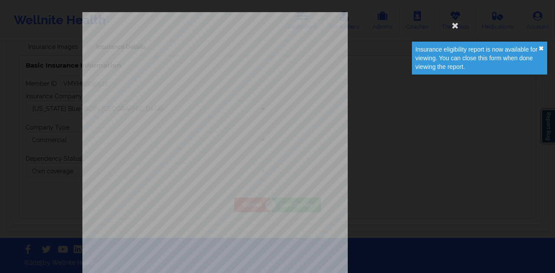
click at [539, 50] on button "✖︎" at bounding box center [540, 48] width 5 height 7
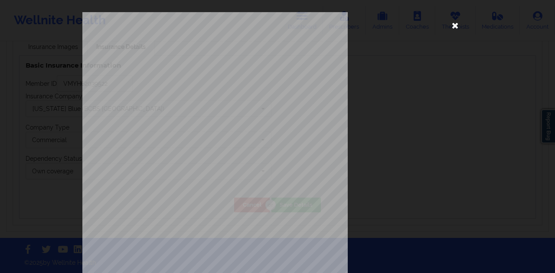
click at [453, 26] on icon at bounding box center [455, 25] width 14 height 14
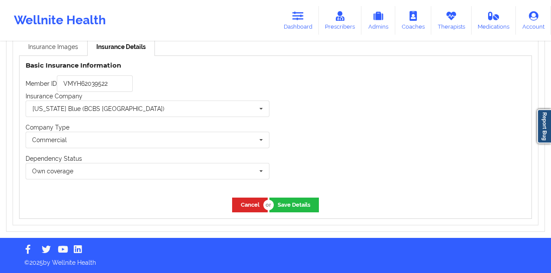
click at [60, 50] on link "Insurance Images" at bounding box center [53, 46] width 68 height 18
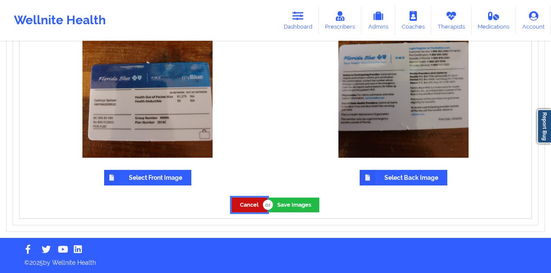
click at [243, 200] on button "Cancel" at bounding box center [249, 205] width 36 height 14
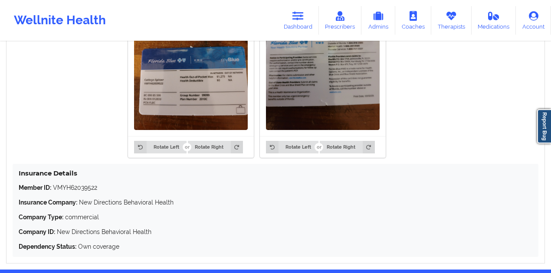
scroll to position [712, 0]
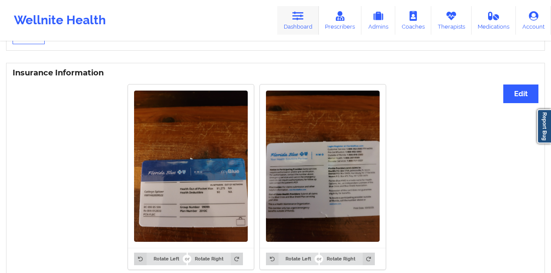
click at [284, 28] on link "Dashboard" at bounding box center [298, 20] width 42 height 29
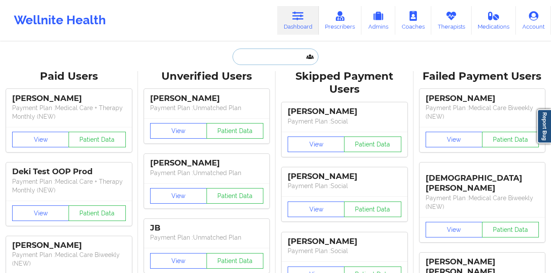
click at [278, 55] on input "text" at bounding box center [275, 57] width 86 height 16
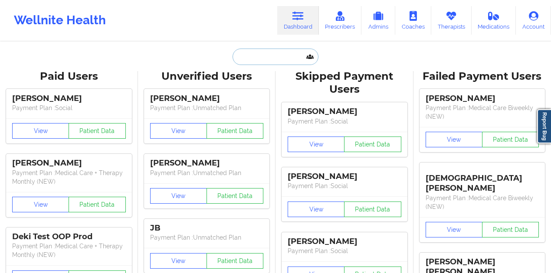
paste input "[EMAIL_ADDRESS][DOMAIN_NAME]"
type input "[EMAIL_ADDRESS][DOMAIN_NAME]"
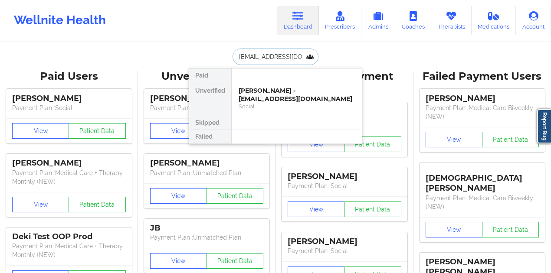
click at [279, 89] on div "[PERSON_NAME] - [EMAIL_ADDRESS][DOMAIN_NAME]" at bounding box center [296, 95] width 116 height 16
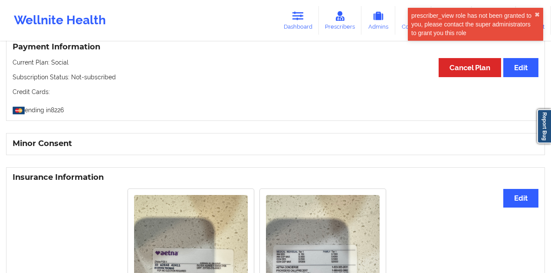
scroll to position [520, 0]
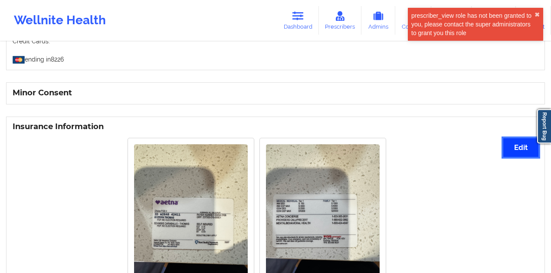
click at [523, 157] on button "Edit" at bounding box center [520, 147] width 35 height 19
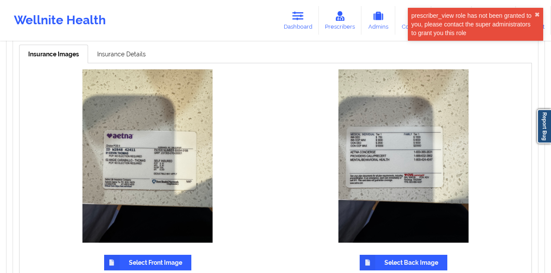
scroll to position [694, 0]
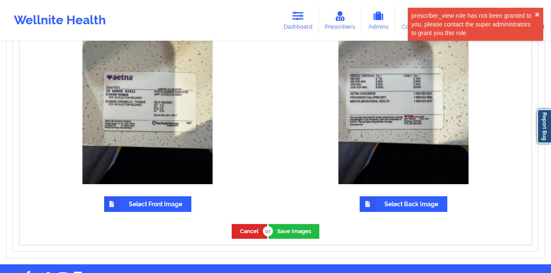
click at [149, 205] on label "Select Front Image" at bounding box center [147, 204] width 87 height 16
click at [0, 0] on input "Select Front Image" at bounding box center [0, 0] width 0 height 0
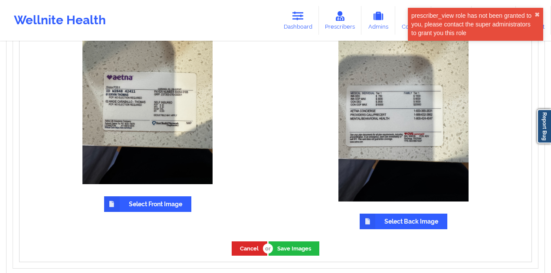
click at [402, 217] on label "Select Back Image" at bounding box center [403, 222] width 88 height 16
click at [0, 0] on input "Select Back Image" at bounding box center [0, 0] width 0 height 0
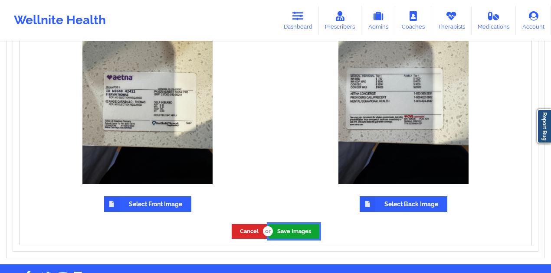
click at [289, 236] on button "Save Images" at bounding box center [293, 231] width 51 height 14
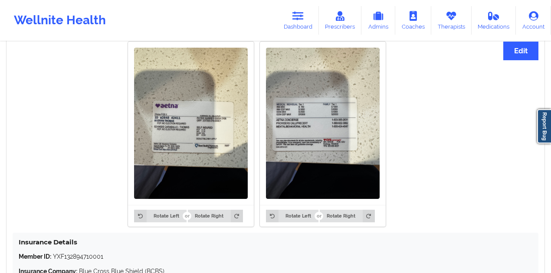
scroll to position [607, 0]
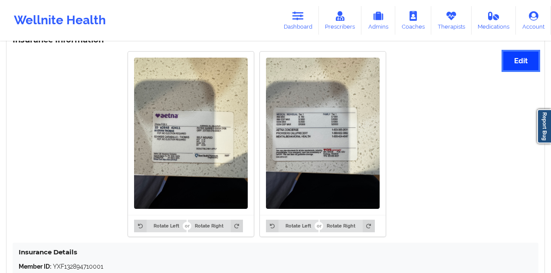
click at [514, 70] on button "Edit" at bounding box center [520, 61] width 35 height 19
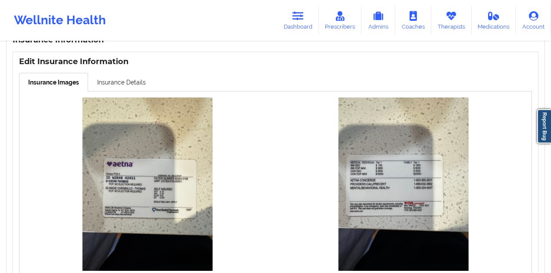
click at [126, 73] on div "Edit Insurance Information Insurance Images Insurance Details Select Front Imag…" at bounding box center [275, 195] width 525 height 287
click at [122, 82] on link "Insurance Details" at bounding box center [121, 82] width 67 height 18
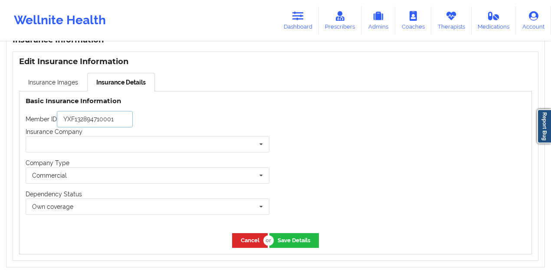
click at [110, 121] on input "YXF132894710001" at bounding box center [95, 119] width 76 height 16
paste input "W28484241"
type input "W284842411"
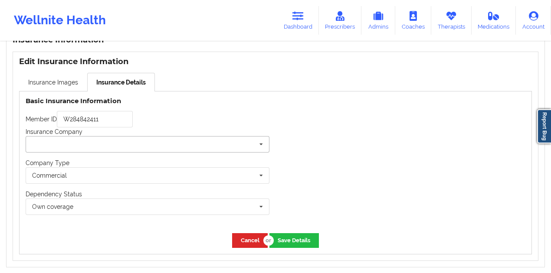
click at [100, 145] on input "text" at bounding box center [147, 145] width 243 height 16
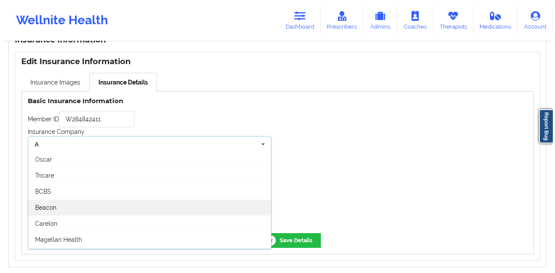
scroll to position [78, 0]
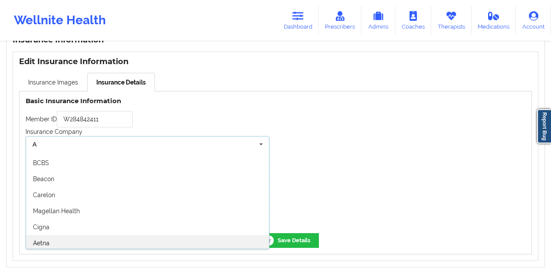
type input "A"
click at [73, 242] on div "Aetna" at bounding box center [147, 243] width 243 height 16
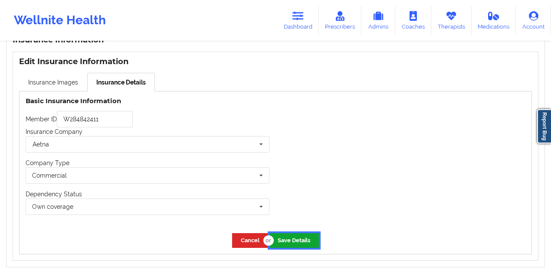
click at [297, 237] on button "Save Details" at bounding box center [293, 240] width 49 height 14
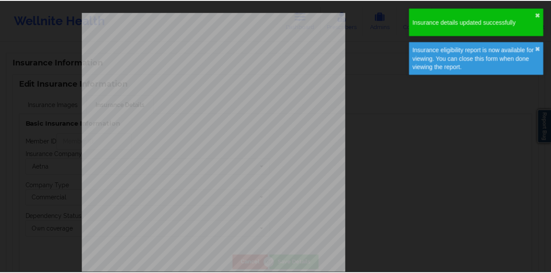
scroll to position [448, 0]
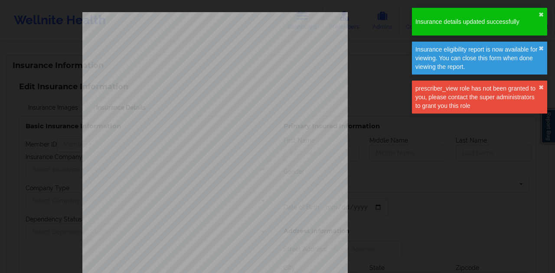
type input "W284842411"
click at [542, 13] on button "✖︎" at bounding box center [540, 14] width 5 height 7
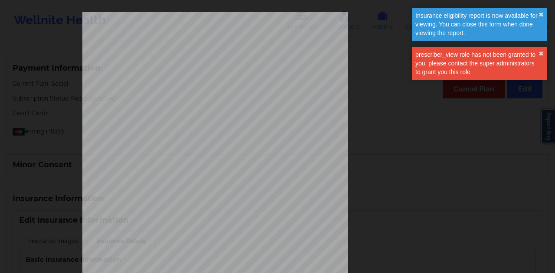
click at [541, 47] on div "Insurance details updated successfully ✖︎ Insurance eligibility report is now a…" at bounding box center [479, 46] width 139 height 81
click at [540, 53] on button "✖︎" at bounding box center [540, 53] width 5 height 7
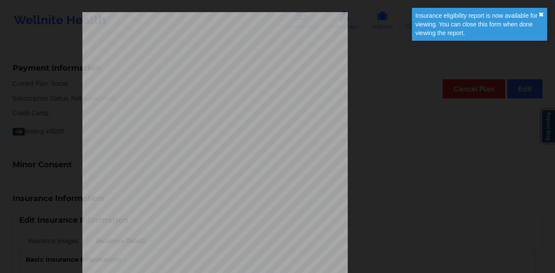
click at [542, 15] on button "✖︎" at bounding box center [540, 14] width 5 height 7
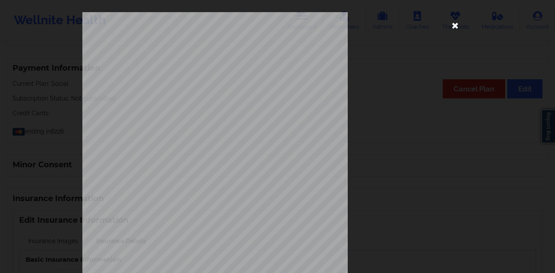
click at [448, 23] on icon at bounding box center [455, 25] width 14 height 14
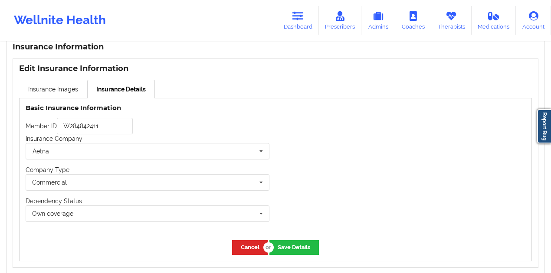
scroll to position [642, 0]
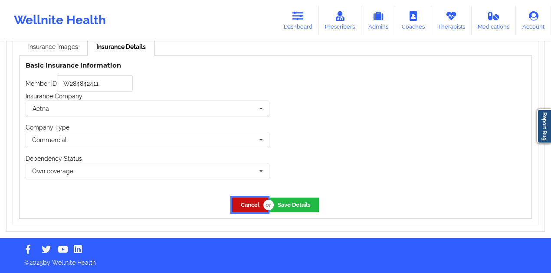
click at [246, 205] on button "Cancel" at bounding box center [250, 205] width 36 height 14
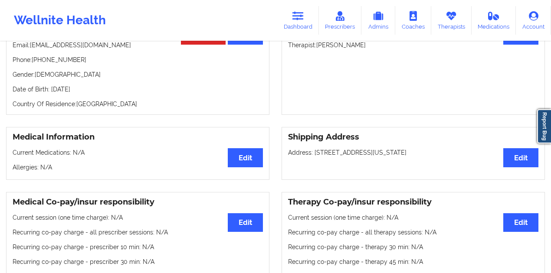
scroll to position [0, 0]
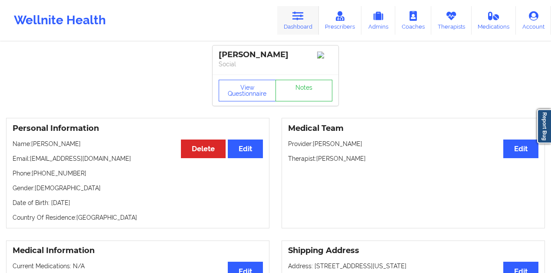
click at [281, 28] on link "Dashboard" at bounding box center [298, 20] width 42 height 29
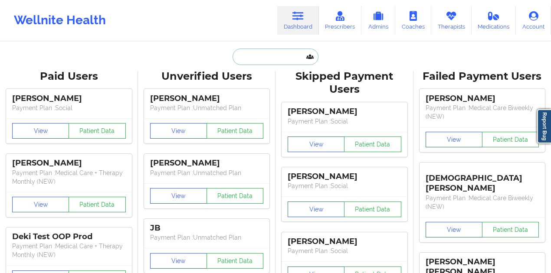
click at [254, 59] on input "text" at bounding box center [275, 57] width 86 height 16
paste input "[EMAIL_ADDRESS][DOMAIN_NAME]"
type input "[EMAIL_ADDRESS][DOMAIN_NAME]"
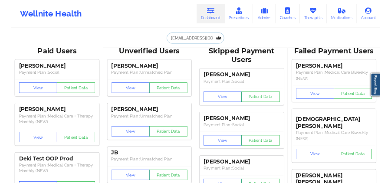
scroll to position [0, 7]
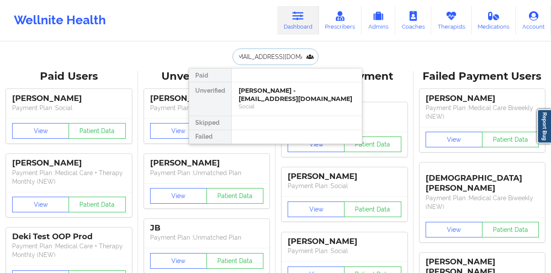
click at [269, 94] on div "[PERSON_NAME] - [EMAIL_ADDRESS][DOMAIN_NAME]" at bounding box center [296, 95] width 116 height 16
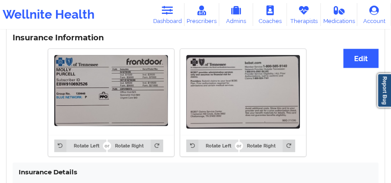
scroll to position [635, 0]
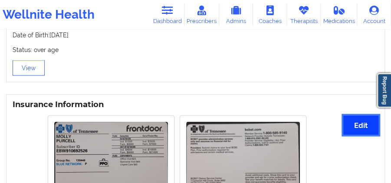
click at [350, 116] on button "Edit" at bounding box center [360, 125] width 35 height 19
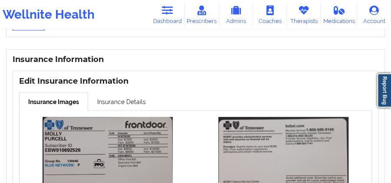
scroll to position [751, 0]
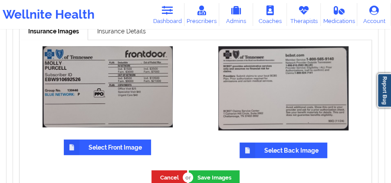
click at [128, 140] on label "Select Front Image" at bounding box center [107, 148] width 87 height 16
click at [0, 0] on input "Select Front Image" at bounding box center [0, 0] width 0 height 0
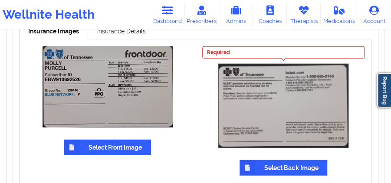
click at [289, 161] on label "Select Back Image" at bounding box center [283, 168] width 88 height 16
click at [0, 0] on input "Select Back Image" at bounding box center [0, 0] width 0 height 0
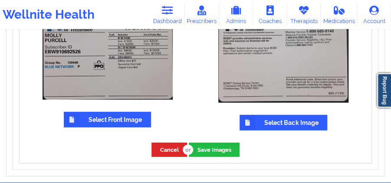
scroll to position [780, 0]
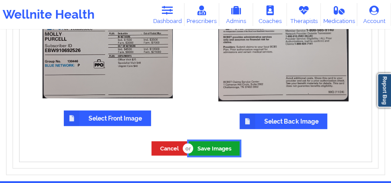
click at [218, 141] on button "Save Images" at bounding box center [214, 148] width 51 height 14
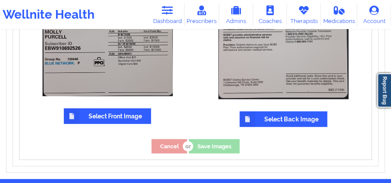
scroll to position [777, 0]
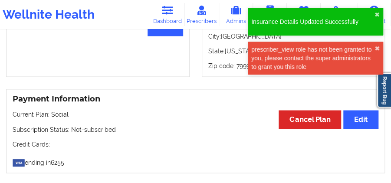
scroll to position [652, 0]
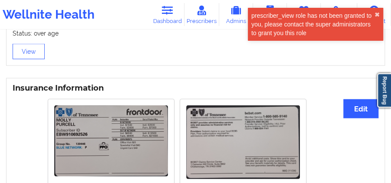
click at [39, 159] on div "Rotate Left Rotate Right Rotate Left Rotate Right" at bounding box center [177, 153] width 328 height 118
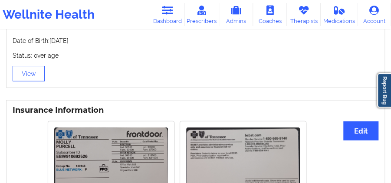
scroll to position [710, 0]
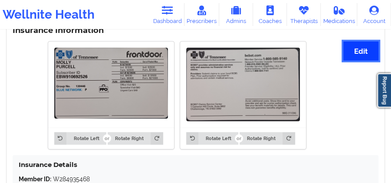
click at [357, 51] on button "Edit" at bounding box center [360, 51] width 35 height 19
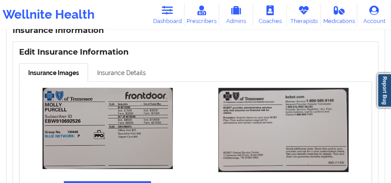
click at [92, 65] on link "Insurance Details" at bounding box center [121, 72] width 67 height 18
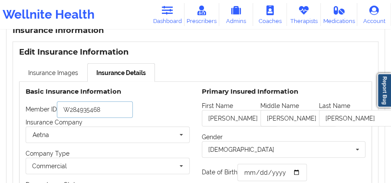
click at [111, 109] on input "W284935468" at bounding box center [95, 109] width 76 height 16
paste input "EBW910692526"
type input "EBW910692526"
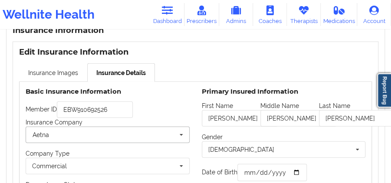
click at [108, 127] on input "text" at bounding box center [107, 135] width 163 height 16
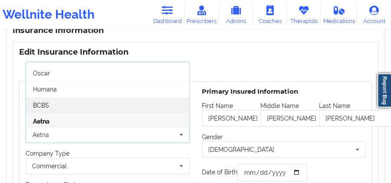
click at [100, 97] on div "BCBS" at bounding box center [107, 105] width 163 height 16
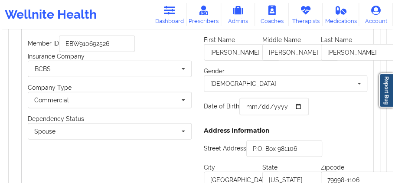
scroll to position [854, 0]
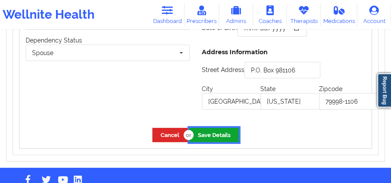
click at [217, 128] on button "Save Details" at bounding box center [213, 135] width 49 height 14
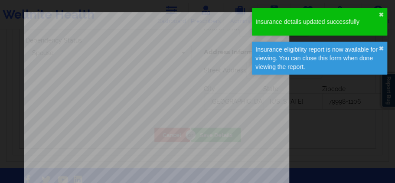
type input "1986-10-09"
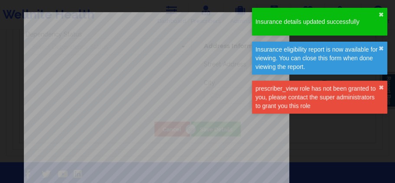
type input "Molly"
type input "Eileen"
type input "Purcell"
type input "1986-10-09"
type input "P.O. Box 981106"
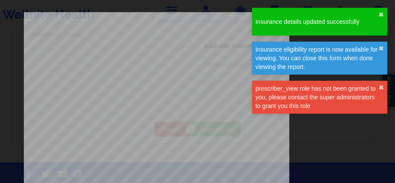
type input "[GEOGRAPHIC_DATA]"
type input "[US_STATE]"
type input "79998-1106"
type input "EBW910692526"
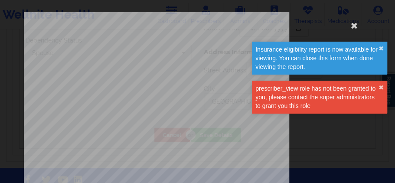
click at [375, 50] on div "Insurance eligibility report is now available for viewing. You can close this f…" at bounding box center [316, 58] width 123 height 26
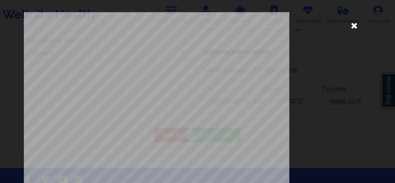
click at [352, 27] on icon at bounding box center [354, 25] width 14 height 14
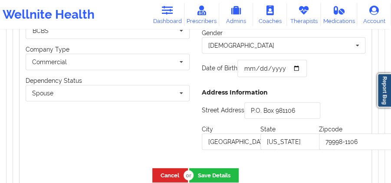
scroll to position [807, 0]
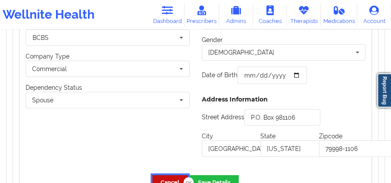
click at [172, 175] on button "Cancel" at bounding box center [170, 182] width 36 height 14
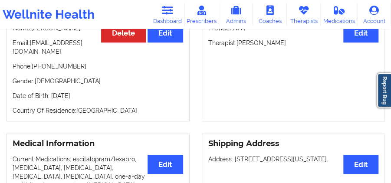
scroll to position [144, 0]
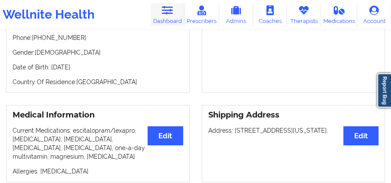
click at [166, 15] on icon at bounding box center [166, 11] width 11 height 10
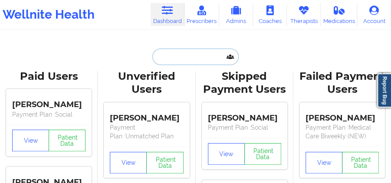
click at [199, 60] on input "text" at bounding box center [195, 57] width 86 height 16
paste input "moniqueduenas83@gmail.com"
type input "moniqueduenas83@gmail.com"
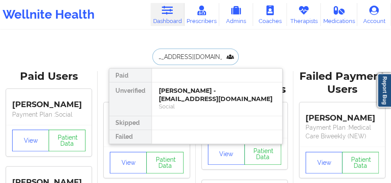
click at [201, 96] on div "Monique Duenas - moniqueduenas83@gmail.com" at bounding box center [217, 95] width 116 height 16
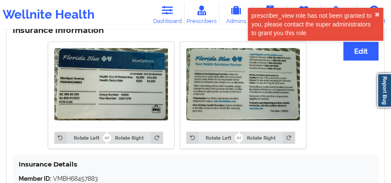
scroll to position [722, 0]
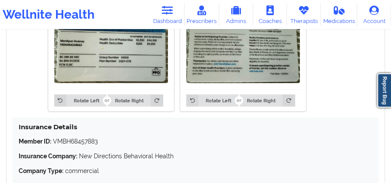
click at [172, 145] on p "Member ID: VMBH68457883" at bounding box center [195, 141] width 353 height 9
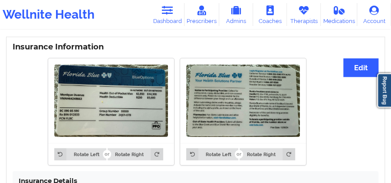
scroll to position [665, 0]
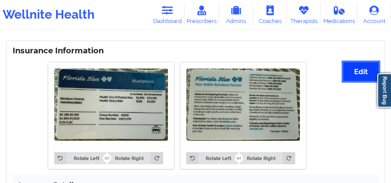
click at [367, 75] on button "Edit" at bounding box center [360, 71] width 35 height 19
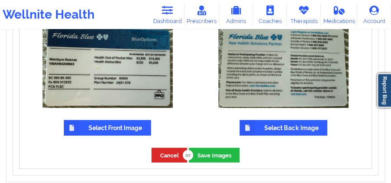
scroll to position [751, 0]
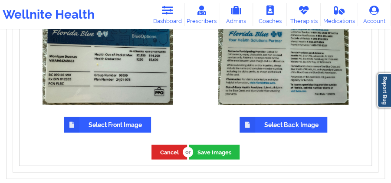
click at [133, 128] on label "Select Front Image" at bounding box center [107, 125] width 87 height 16
click at [0, 0] on input "Select Front Image" at bounding box center [0, 0] width 0 height 0
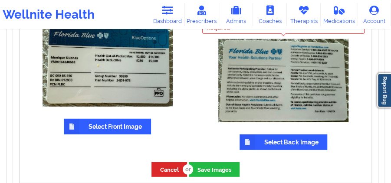
click at [258, 140] on label "Select Back Image" at bounding box center [283, 142] width 88 height 16
click at [0, 0] on input "Select Back Image" at bounding box center [0, 0] width 0 height 0
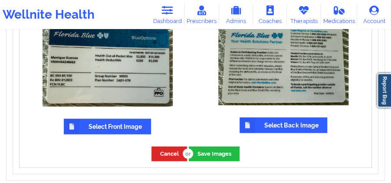
click at [222, 147] on div "Cancel Save Images" at bounding box center [196, 153] width 352 height 26
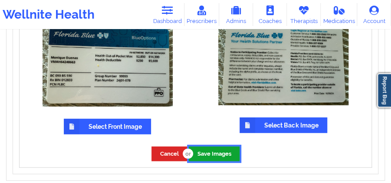
click at [223, 150] on button "Save Images" at bounding box center [214, 154] width 51 height 14
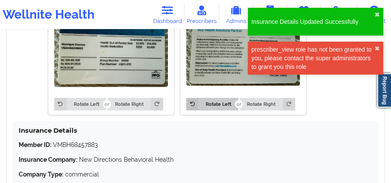
scroll to position [722, 0]
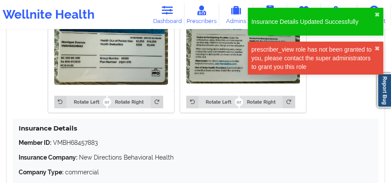
click at [374, 48] on div "prescriber_view role has not been granted to you, please contact the super admi…" at bounding box center [312, 58] width 123 height 26
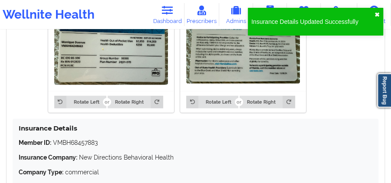
click at [375, 18] on button "✖︎" at bounding box center [376, 14] width 5 height 7
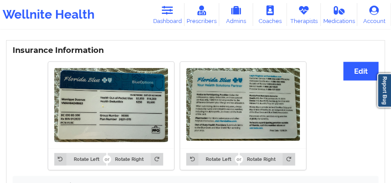
scroll to position [665, 0]
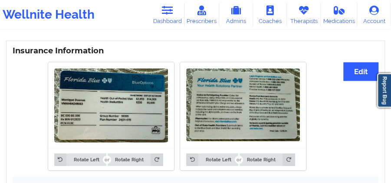
click at [342, 78] on div "Insurance Information Edit Rotate Left Rotate Right Rotate Left Rotate Right In…" at bounding box center [195, 158] width 378 height 235
click at [342, 76] on div "Insurance Information Edit Rotate Left Rotate Right Rotate Left Rotate Right In…" at bounding box center [195, 158] width 378 height 235
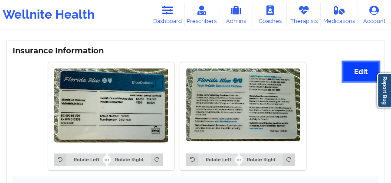
click at [343, 76] on button "Edit" at bounding box center [360, 71] width 35 height 19
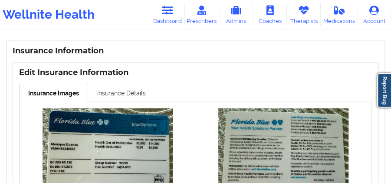
click at [114, 94] on link "Insurance Details" at bounding box center [121, 93] width 67 height 18
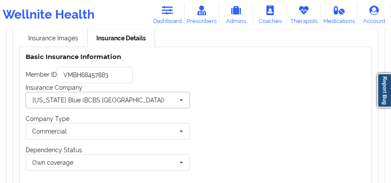
scroll to position [722, 0]
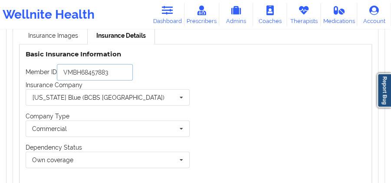
click at [116, 78] on input "VMBH68457883" at bounding box center [95, 72] width 76 height 16
paste input "AH6424866"
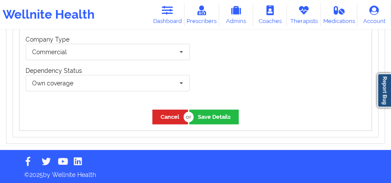
scroll to position [802, 0]
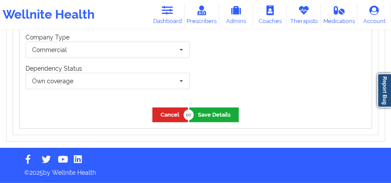
type input "VMAH64248663"
click at [205, 114] on button "Save Details" at bounding box center [213, 115] width 49 height 14
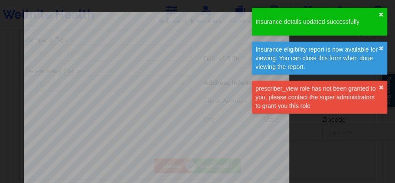
type input "VMAH64248663"
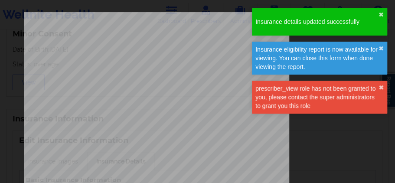
scroll to position [801, 0]
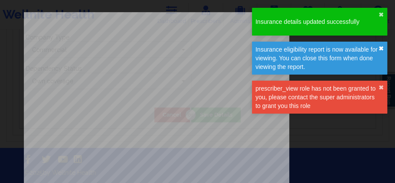
click at [379, 49] on button "✖︎" at bounding box center [380, 48] width 5 height 7
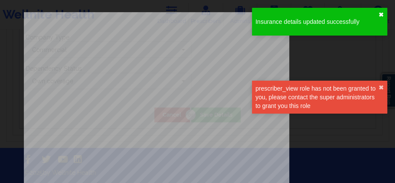
click at [381, 16] on button "✖︎" at bounding box center [380, 14] width 5 height 7
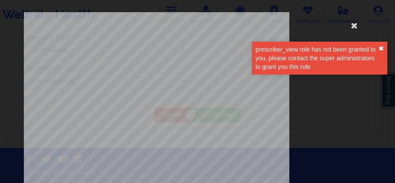
click at [380, 49] on div "prescriber_view role has not been granted to you, please contact the super admi…" at bounding box center [319, 58] width 135 height 33
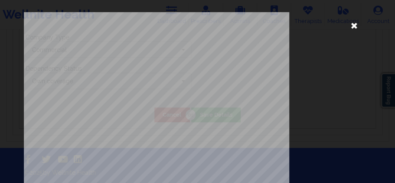
click at [349, 23] on icon at bounding box center [354, 25] width 14 height 14
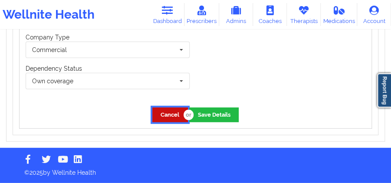
click at [166, 111] on button "Cancel" at bounding box center [170, 115] width 36 height 14
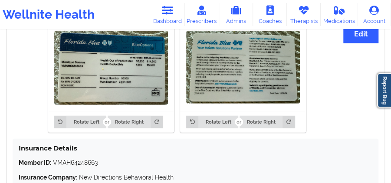
scroll to position [694, 0]
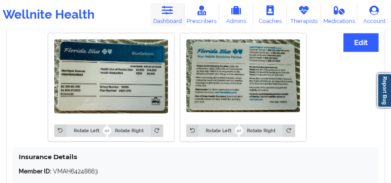
click at [164, 10] on icon at bounding box center [166, 11] width 11 height 10
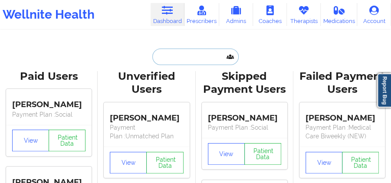
click at [205, 56] on input "text" at bounding box center [195, 57] width 86 height 16
paste input "Charmack5@icloud.com"
type input "Charmack5@icloud.com"
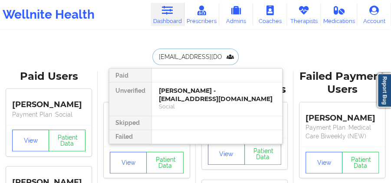
click at [203, 88] on div "Mary McClintock - charmack5@icloud.com" at bounding box center [217, 95] width 116 height 16
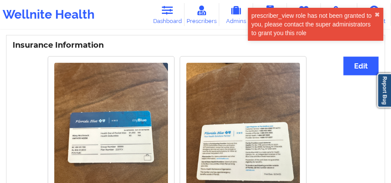
scroll to position [607, 0]
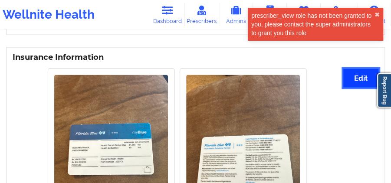
click at [362, 75] on button "Edit" at bounding box center [360, 78] width 35 height 19
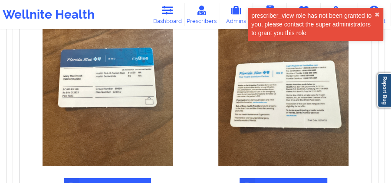
scroll to position [780, 0]
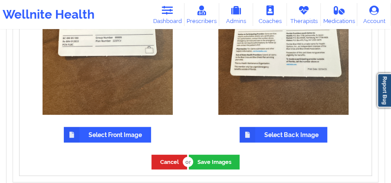
click at [121, 127] on label "Select Front Image" at bounding box center [107, 135] width 87 height 16
click at [0, 0] on input "Select Front Image" at bounding box center [0, 0] width 0 height 0
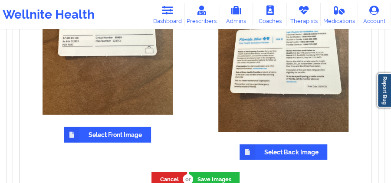
click at [270, 144] on label "Select Back Image" at bounding box center [283, 152] width 88 height 16
click at [0, 0] on input "Select Back Image" at bounding box center [0, 0] width 0 height 0
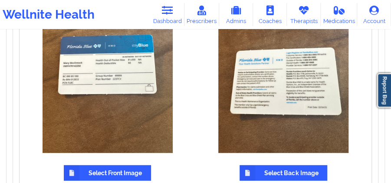
scroll to position [751, 0]
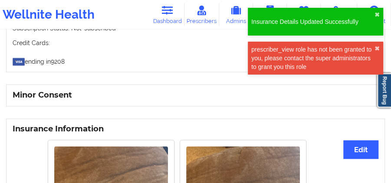
scroll to position [537, 0]
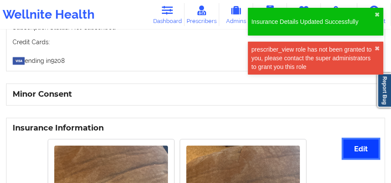
click at [358, 139] on button "Edit" at bounding box center [360, 148] width 35 height 19
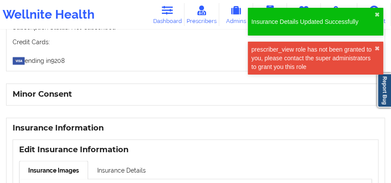
click at [118, 160] on link "Insurance Details" at bounding box center [121, 169] width 67 height 18
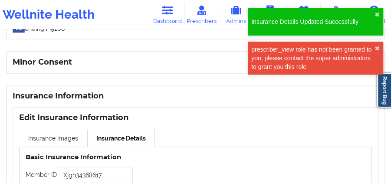
scroll to position [652, 0]
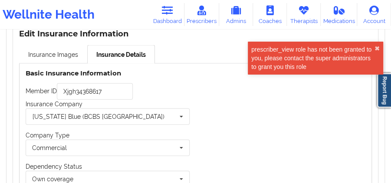
click at [106, 100] on div "Insurance Company Florida Blue (BCBS FL) BCBS (not BCBS FL or Florida Blue) Flo…" at bounding box center [108, 112] width 164 height 25
click at [106, 90] on input "Xjgh34368617" at bounding box center [95, 91] width 76 height 16
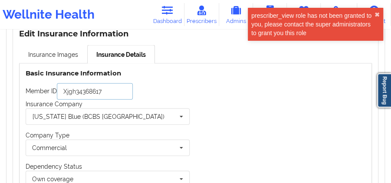
click at [106, 90] on input "Xjgh34368617" at bounding box center [95, 91] width 76 height 16
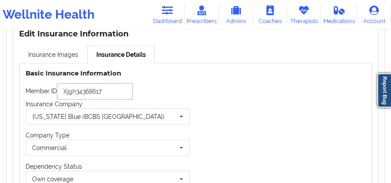
click at [106, 90] on input "Xjgh34368617" at bounding box center [95, 91] width 76 height 16
paste input "VMYH70142258"
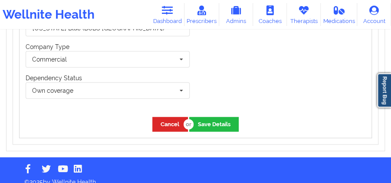
scroll to position [741, 0]
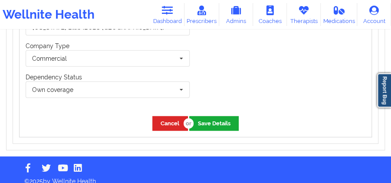
type input "VMYH70142258"
click at [206, 120] on button "Save Details" at bounding box center [213, 123] width 49 height 14
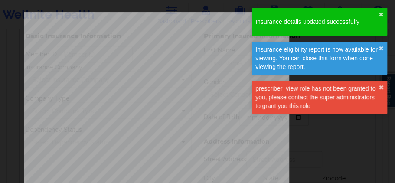
type input "VMYH70142258"
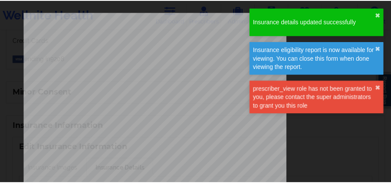
scroll to position [683, 0]
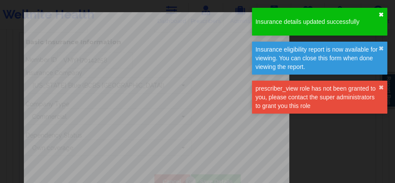
click at [382, 16] on button "✖︎" at bounding box center [380, 14] width 5 height 7
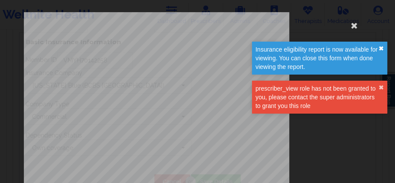
click at [378, 48] on button "✖︎" at bounding box center [380, 48] width 5 height 7
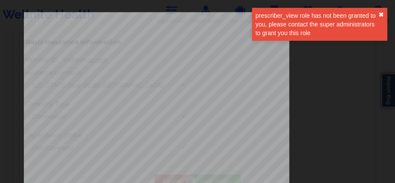
click at [382, 13] on button "✖︎" at bounding box center [380, 14] width 5 height 7
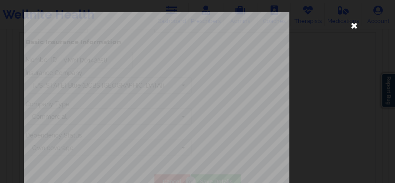
click at [348, 27] on icon at bounding box center [354, 25] width 14 height 14
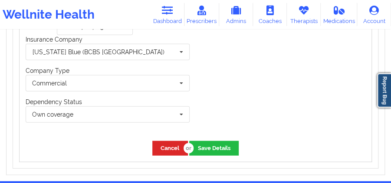
scroll to position [741, 0]
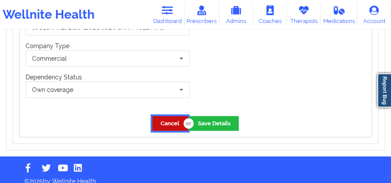
click at [166, 116] on button "Cancel" at bounding box center [170, 123] width 36 height 14
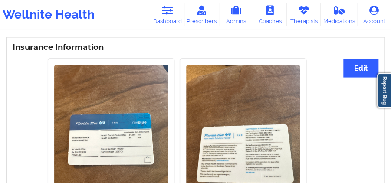
scroll to position [635, 0]
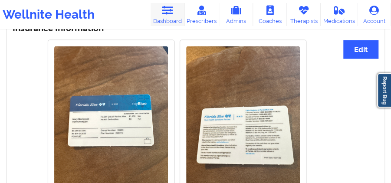
click at [179, 10] on link "Dashboard" at bounding box center [167, 14] width 34 height 23
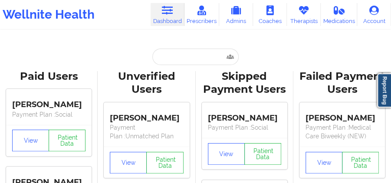
click at [187, 55] on input "text" at bounding box center [195, 57] width 86 height 16
paste input "[EMAIL_ADDRESS][DOMAIN_NAME]"
type input "[EMAIL_ADDRESS][DOMAIN_NAME]"
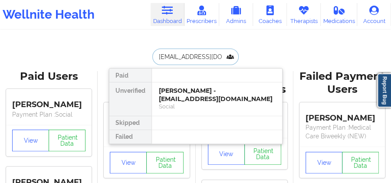
scroll to position [0, 2]
click at [196, 96] on div "[PERSON_NAME] [PERSON_NAME] - [EMAIL_ADDRESS][DOMAIN_NAME]" at bounding box center [217, 95] width 116 height 16
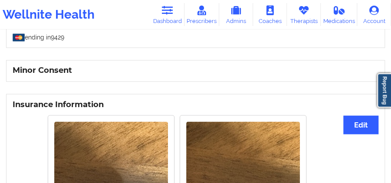
scroll to position [578, 0]
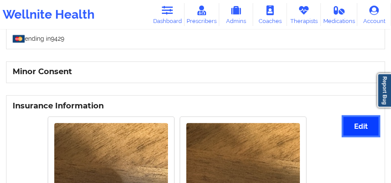
click at [361, 121] on button "Edit" at bounding box center [360, 126] width 35 height 19
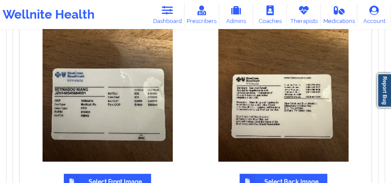
scroll to position [780, 0]
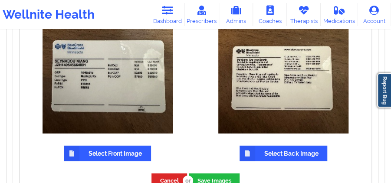
click at [119, 149] on label "Select Front Image" at bounding box center [107, 154] width 87 height 16
click at [0, 0] on input "Select Front Image" at bounding box center [0, 0] width 0 height 0
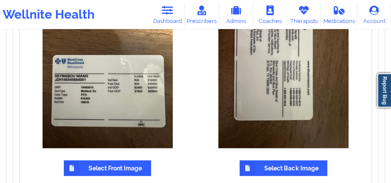
scroll to position [780, 0]
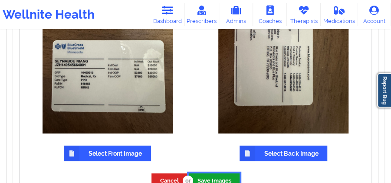
click at [202, 175] on button "Save Images" at bounding box center [214, 180] width 51 height 14
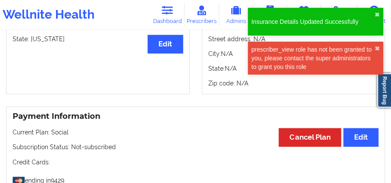
scroll to position [596, 0]
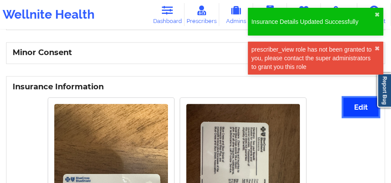
click at [358, 105] on button "Edit" at bounding box center [360, 107] width 35 height 19
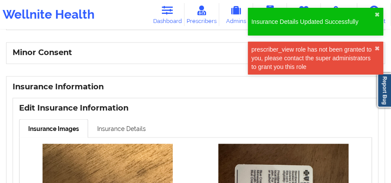
click at [117, 123] on link "Insurance Details" at bounding box center [121, 128] width 67 height 18
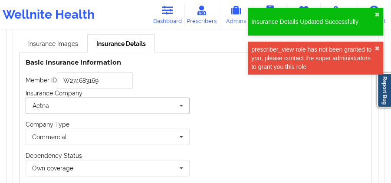
scroll to position [683, 0]
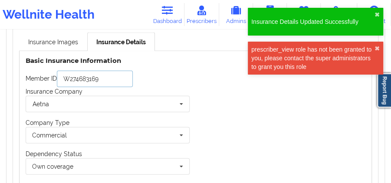
click at [121, 79] on input "W274683169" at bounding box center [95, 79] width 76 height 16
paste input "JZH140545664001"
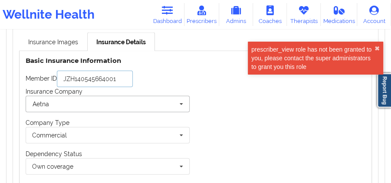
type input "JZH140545664001"
click at [124, 98] on input "text" at bounding box center [107, 104] width 163 height 16
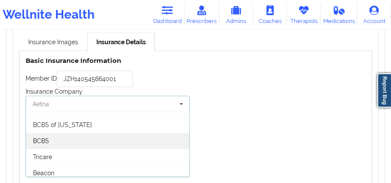
scroll to position [144, 0]
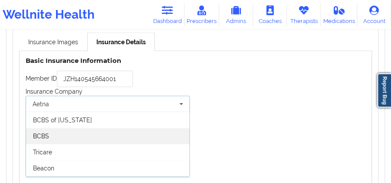
click at [109, 138] on div "BCBS" at bounding box center [107, 136] width 163 height 16
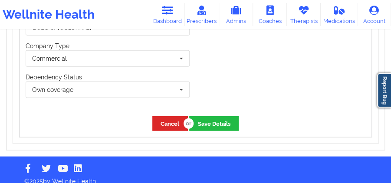
scroll to position [766, 0]
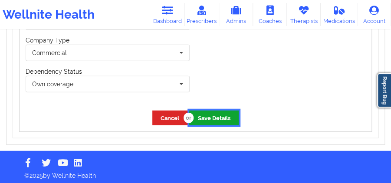
click at [221, 116] on button "Save Details" at bounding box center [213, 118] width 49 height 14
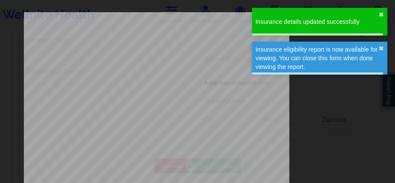
type input "JZH140545664001"
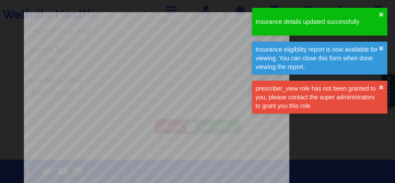
click at [376, 13] on div "Insurance details updated successfully ✖︎" at bounding box center [319, 22] width 135 height 28
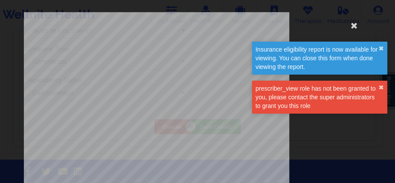
click at [377, 49] on div "Insurance eligibility report is now available for viewing. You can close this f…" at bounding box center [316, 58] width 123 height 26
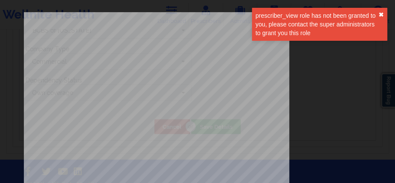
click at [379, 14] on button "✖︎" at bounding box center [380, 14] width 5 height 7
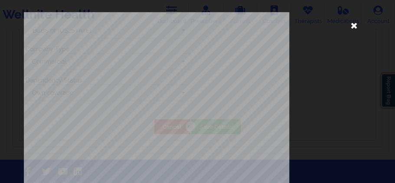
click at [350, 28] on icon at bounding box center [354, 25] width 14 height 14
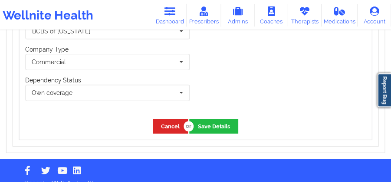
scroll to position [766, 0]
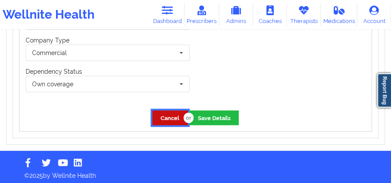
click at [172, 111] on button "Cancel" at bounding box center [170, 118] width 36 height 14
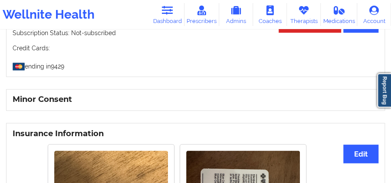
scroll to position [524, 0]
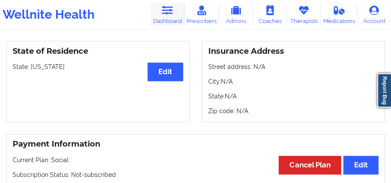
drag, startPoint x: 167, startPoint y: 18, endPoint x: 170, endPoint y: 25, distance: 7.4
click at [167, 18] on link "Dashboard" at bounding box center [167, 14] width 34 height 23
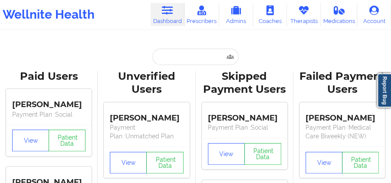
click at [202, 52] on input "text" at bounding box center [195, 57] width 86 height 16
paste input "[EMAIL_ADDRESS][DOMAIN_NAME]"
type input "[EMAIL_ADDRESS][DOMAIN_NAME]"
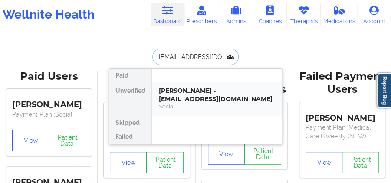
click at [193, 88] on div "[PERSON_NAME] - [EMAIL_ADDRESS][DOMAIN_NAME]" at bounding box center [217, 95] width 116 height 16
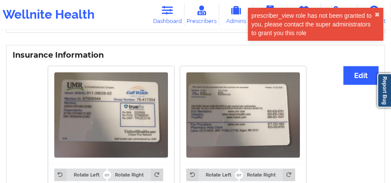
scroll to position [645, 0]
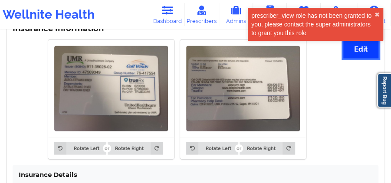
click at [352, 49] on button "Edit" at bounding box center [360, 49] width 35 height 19
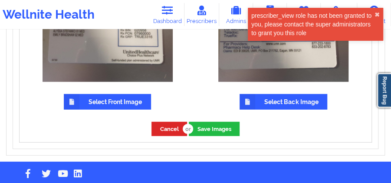
scroll to position [759, 0]
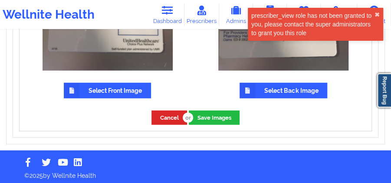
click at [143, 97] on div "Select Front Image" at bounding box center [108, 35] width 176 height 137
click at [141, 92] on label "Select Front Image" at bounding box center [107, 91] width 87 height 16
click at [0, 0] on input "Select Front Image" at bounding box center [0, 0] width 0 height 0
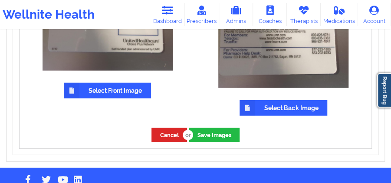
click at [113, 37] on img at bounding box center [107, 22] width 130 height 98
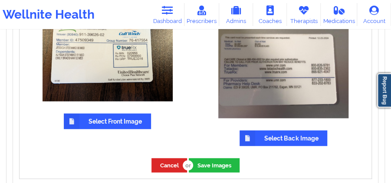
scroll to position [730, 0]
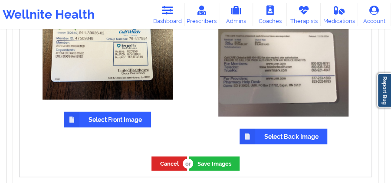
click at [290, 137] on label "Select Back Image" at bounding box center [283, 137] width 88 height 16
click at [0, 0] on input "Select Back Image" at bounding box center [0, 0] width 0 height 0
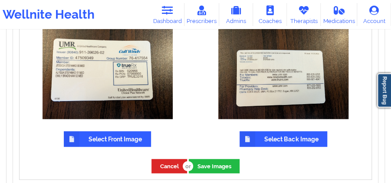
scroll to position [701, 0]
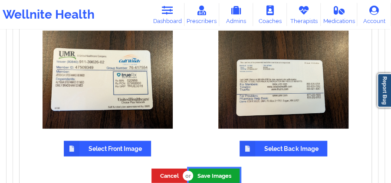
click at [214, 173] on button "Save Images" at bounding box center [214, 176] width 51 height 14
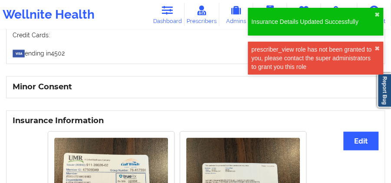
scroll to position [583, 0]
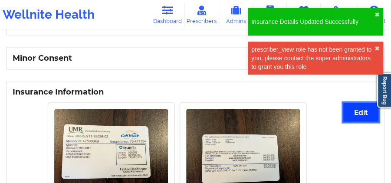
click at [352, 105] on button "Edit" at bounding box center [360, 112] width 35 height 19
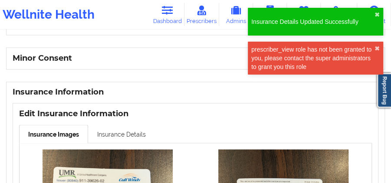
click at [139, 127] on link "Insurance Details" at bounding box center [121, 133] width 67 height 18
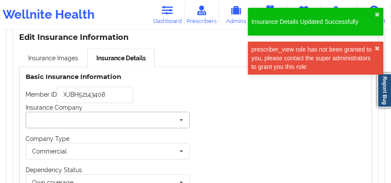
scroll to position [669, 0]
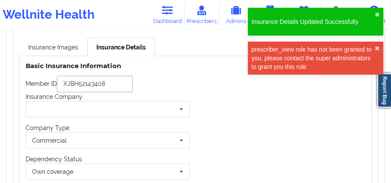
click at [120, 81] on input "XJBH52143408" at bounding box center [95, 84] width 76 height 16
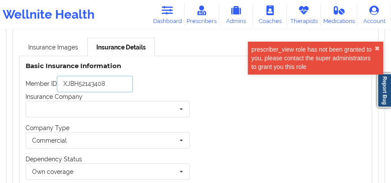
click at [120, 81] on input "XJBH52143408" at bounding box center [95, 84] width 76 height 16
paste input "47509349"
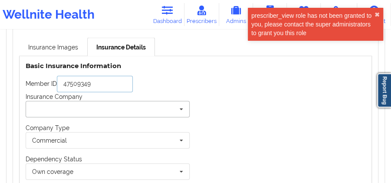
type input "47509349"
click at [121, 105] on input "text" at bounding box center [107, 109] width 163 height 16
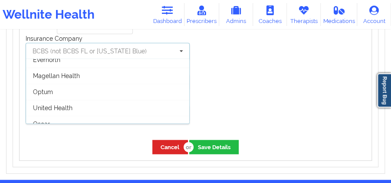
scroll to position [158, 0]
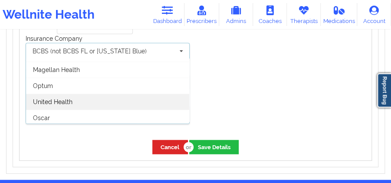
click at [119, 94] on div "United Health" at bounding box center [107, 102] width 163 height 16
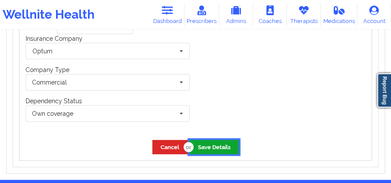
click at [220, 140] on button "Save Details" at bounding box center [213, 147] width 49 height 14
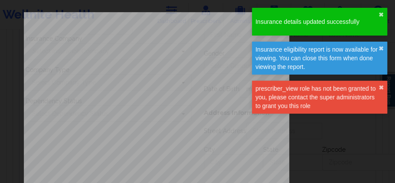
type input "47509349"
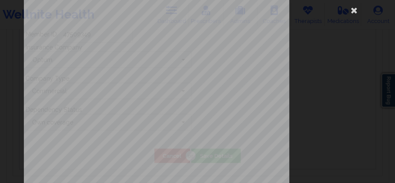
scroll to position [0, 0]
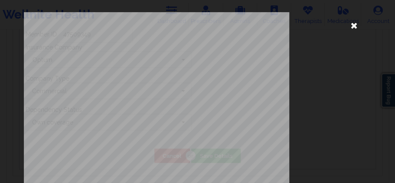
click at [347, 24] on icon at bounding box center [354, 25] width 14 height 14
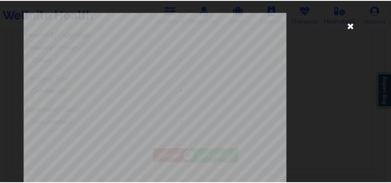
scroll to position [727, 0]
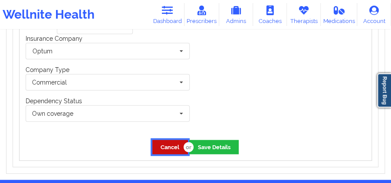
click at [171, 145] on button "Cancel" at bounding box center [170, 147] width 36 height 14
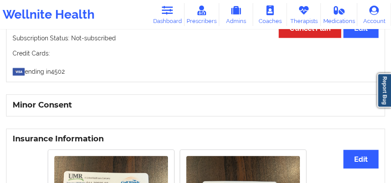
scroll to position [536, 0]
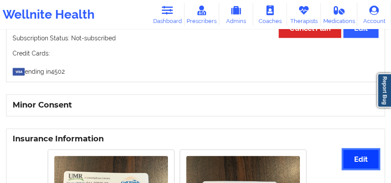
click at [359, 153] on button "Edit" at bounding box center [360, 159] width 35 height 19
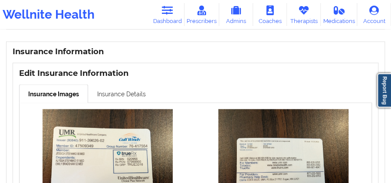
click at [121, 88] on link "Insurance Details" at bounding box center [121, 94] width 67 height 18
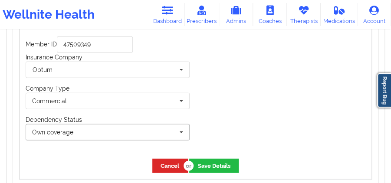
scroll to position [709, 0]
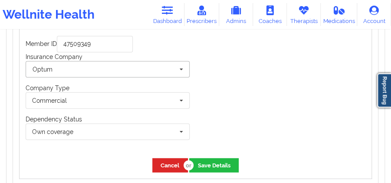
click at [107, 68] on input "text" at bounding box center [107, 70] width 163 height 16
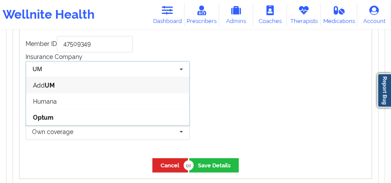
scroll to position [0, 0]
type input "UMR"
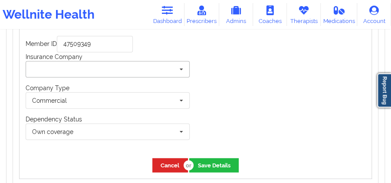
click at [107, 68] on input "text" at bounding box center [107, 70] width 163 height 16
type input "UMR"
click at [53, 82] on b "UMR" at bounding box center [52, 85] width 14 height 7
click at [102, 69] on input "text" at bounding box center [107, 70] width 163 height 16
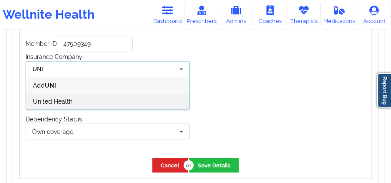
type input "UNI"
click at [83, 94] on div "United Health" at bounding box center [107, 101] width 163 height 16
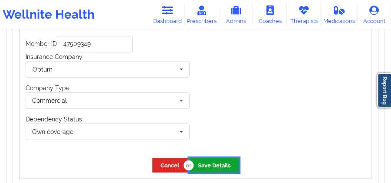
click at [212, 160] on button "Save Details" at bounding box center [213, 165] width 49 height 14
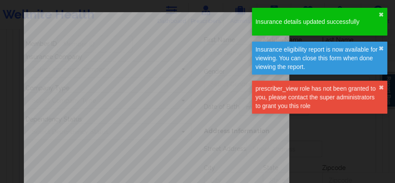
type input "47509349"
click at [384, 14] on div "Insurance details updated successfully ✖︎" at bounding box center [319, 22] width 135 height 28
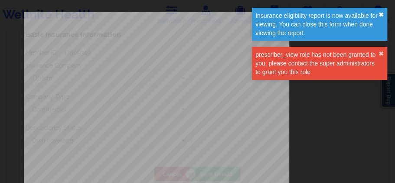
click at [378, 16] on button "✖︎" at bounding box center [380, 14] width 5 height 7
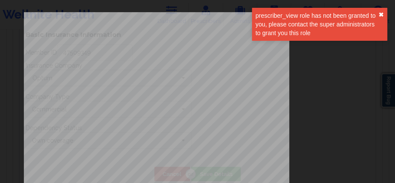
click at [380, 16] on button "✖︎" at bounding box center [380, 14] width 5 height 7
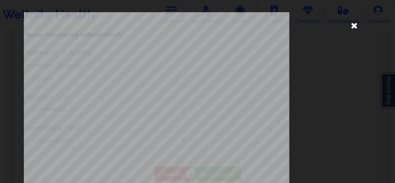
click at [347, 24] on icon at bounding box center [354, 25] width 14 height 14
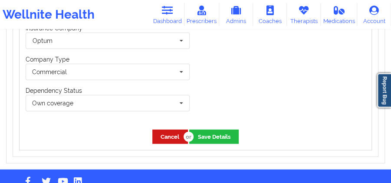
scroll to position [757, 0]
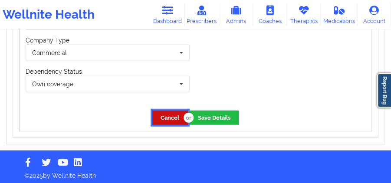
click at [156, 111] on button "Cancel" at bounding box center [170, 118] width 36 height 14
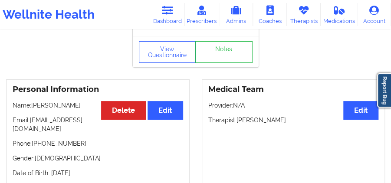
scroll to position [0, 0]
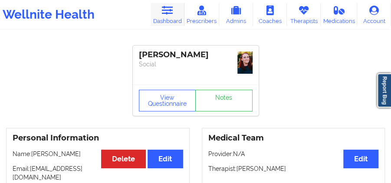
click at [173, 20] on link "Dashboard" at bounding box center [167, 14] width 34 height 23
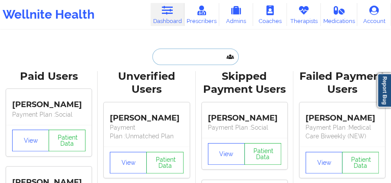
click at [189, 59] on input "text" at bounding box center [195, 57] width 86 height 16
paste input "[EMAIL_ADDRESS][DOMAIN_NAME]"
type input "[EMAIL_ADDRESS][DOMAIN_NAME]"
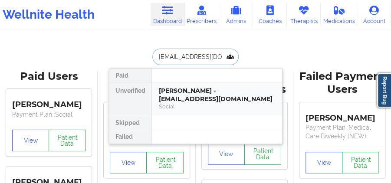
click at [211, 92] on div "[PERSON_NAME] - [EMAIL_ADDRESS][DOMAIN_NAME]" at bounding box center [217, 95] width 116 height 16
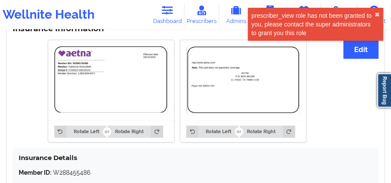
scroll to position [607, 0]
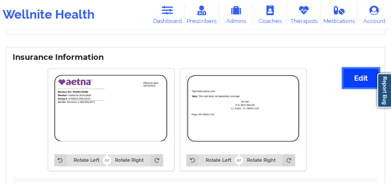
click at [356, 77] on button "Edit" at bounding box center [360, 78] width 35 height 19
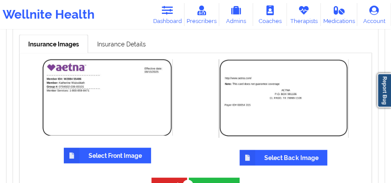
scroll to position [665, 0]
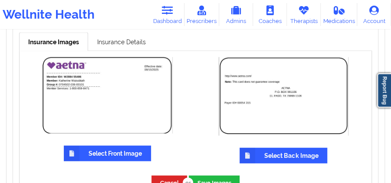
click at [102, 146] on label "Select Front Image" at bounding box center [107, 154] width 87 height 16
click at [0, 0] on input "Select Front Image" at bounding box center [0, 0] width 0 height 0
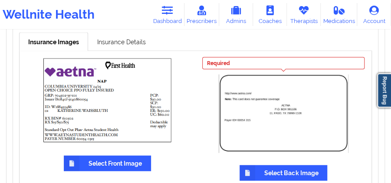
click at [307, 169] on label "Select Back Image" at bounding box center [283, 173] width 88 height 16
click at [0, 0] on input "Select Back Image" at bounding box center [0, 0] width 0 height 0
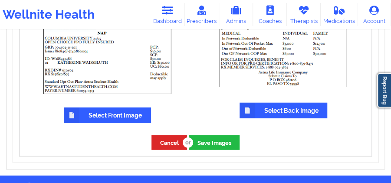
scroll to position [674, 0]
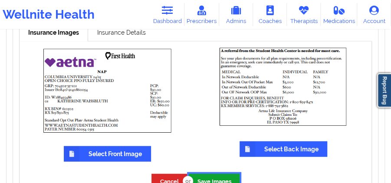
click at [218, 174] on button "Save Images" at bounding box center [214, 181] width 51 height 14
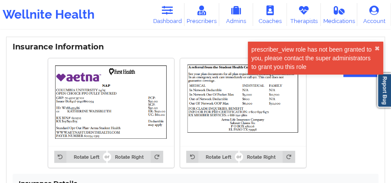
scroll to position [616, 0]
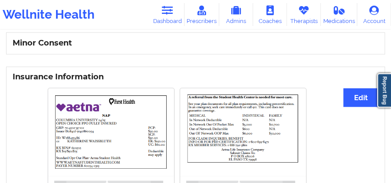
click at [173, 18] on link "Dashboard" at bounding box center [167, 14] width 34 height 23
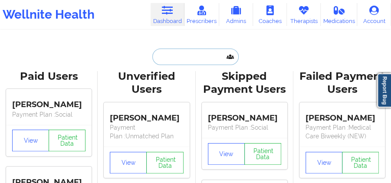
click at [198, 58] on input "text" at bounding box center [195, 57] width 86 height 16
paste input "krishnavillar@hotmail.com"
type input "krishnavillar@hotmail.com"
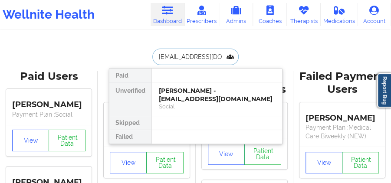
scroll to position [0, 3]
click at [208, 87] on div "Krishna Villar - krishnavillar@hotmail.com" at bounding box center [217, 95] width 116 height 16
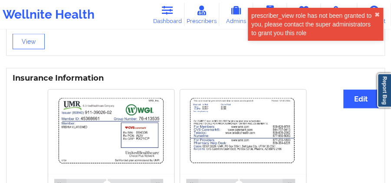
scroll to position [635, 0]
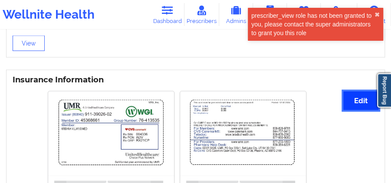
click at [356, 99] on button "Edit" at bounding box center [360, 100] width 35 height 19
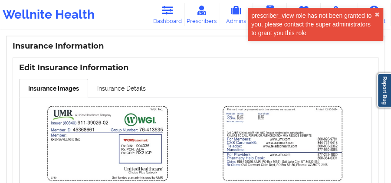
scroll to position [722, 0]
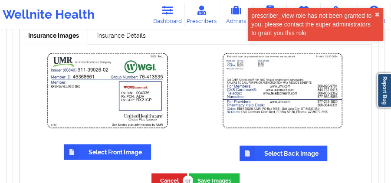
click at [124, 151] on label "Select Front Image" at bounding box center [107, 152] width 87 height 16
click at [0, 0] on input "Select Front Image" at bounding box center [0, 0] width 0 height 0
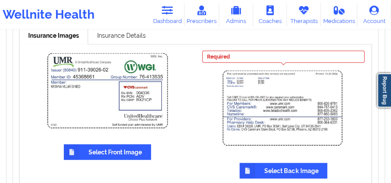
click at [302, 171] on label "Select Back Image" at bounding box center [283, 171] width 88 height 16
click at [0, 0] on input "Select Back Image" at bounding box center [0, 0] width 0 height 0
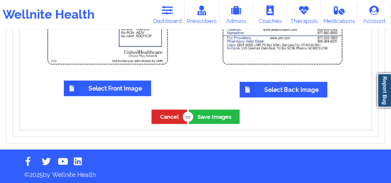
scroll to position [788, 0]
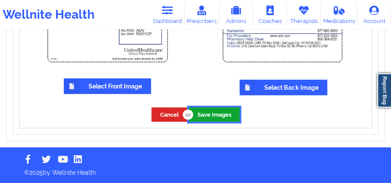
click at [215, 109] on button "Save Images" at bounding box center [214, 115] width 51 height 14
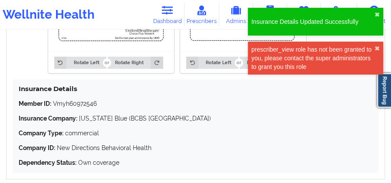
scroll to position [701, 0]
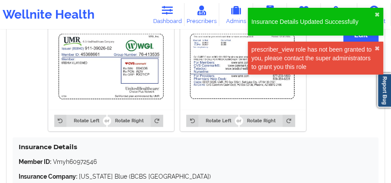
click at [171, 137] on div "Rotate Left Rotate Right Rotate Left Rotate Right" at bounding box center [177, 78] width 328 height 117
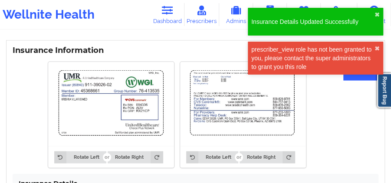
scroll to position [615, 0]
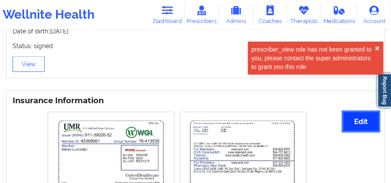
click at [352, 116] on button "Edit" at bounding box center [360, 121] width 35 height 19
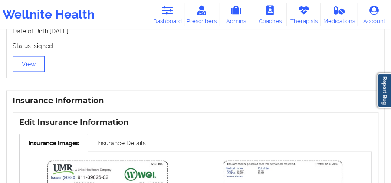
click at [117, 138] on link "Insurance Details" at bounding box center [121, 143] width 67 height 18
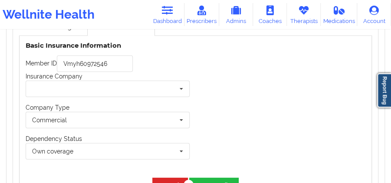
scroll to position [730, 0]
click at [118, 64] on input "Vmyh60972546" at bounding box center [95, 64] width 76 height 16
paste input "45368661"
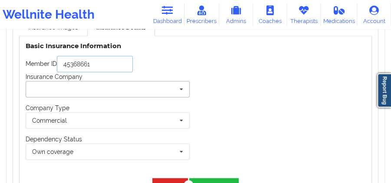
type input "45368661"
click at [115, 84] on input "text" at bounding box center [107, 89] width 163 height 16
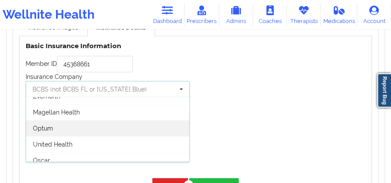
scroll to position [158, 0]
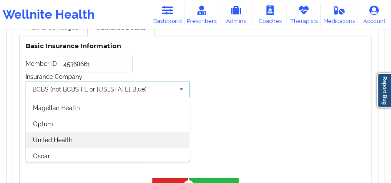
click at [105, 140] on div "United Health" at bounding box center [107, 140] width 163 height 16
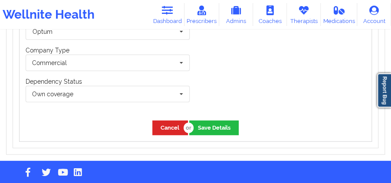
scroll to position [759, 0]
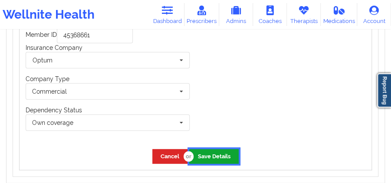
click at [216, 153] on button "Save Details" at bounding box center [213, 156] width 49 height 14
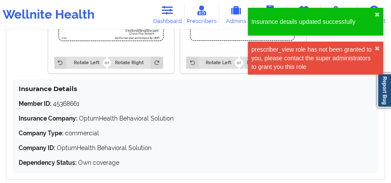
click at [374, 46] on div "prescriber_view role has not been granted to you, please contact the super admi…" at bounding box center [312, 58] width 123 height 26
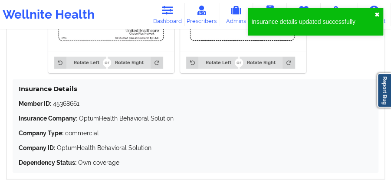
click at [376, 18] on button "✖︎" at bounding box center [376, 14] width 5 height 7
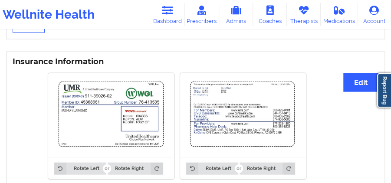
scroll to position [653, 0]
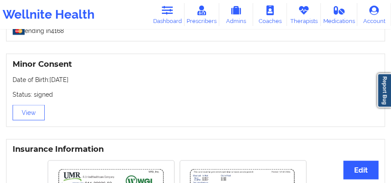
click at [173, 9] on icon at bounding box center [166, 11] width 11 height 10
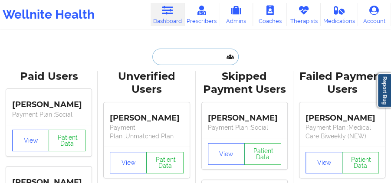
click at [192, 55] on input "text" at bounding box center [195, 57] width 86 height 16
paste input "tammi.hardin1988@gmail.com"
type input "tammi.hardin1988@gmail.com"
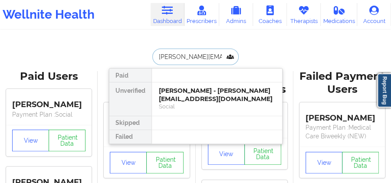
scroll to position [0, 14]
click at [184, 89] on div "Tammi L Hardin - tammi.hardin1988@gmail.com" at bounding box center [217, 95] width 116 height 16
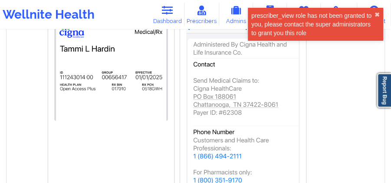
scroll to position [722, 0]
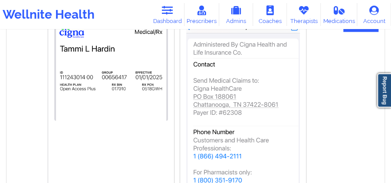
click at [232, 130] on img at bounding box center [243, 107] width 114 height 174
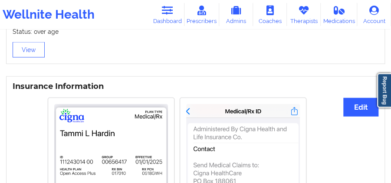
scroll to position [635, 0]
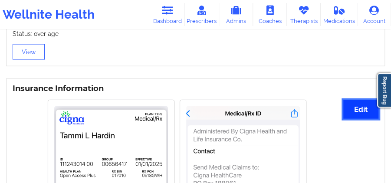
click at [362, 102] on button "Edit" at bounding box center [360, 109] width 35 height 19
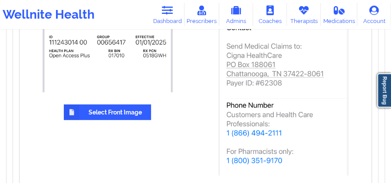
scroll to position [809, 0]
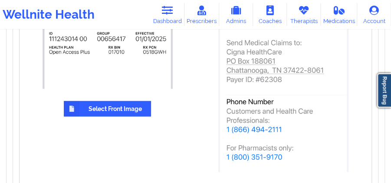
click at [130, 103] on label "Select Front Image" at bounding box center [107, 109] width 87 height 16
click at [0, 0] on input "Select Front Image" at bounding box center [0, 0] width 0 height 0
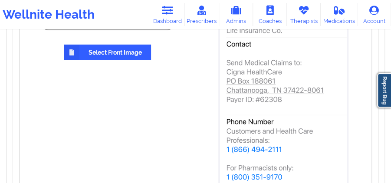
scroll to position [838, 0]
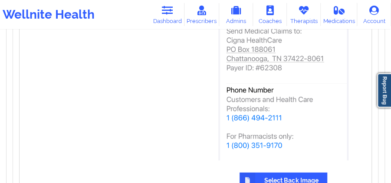
click at [262, 173] on label "Select Back Image" at bounding box center [283, 181] width 88 height 16
click at [0, 0] on input "Select Back Image" at bounding box center [0, 0] width 0 height 0
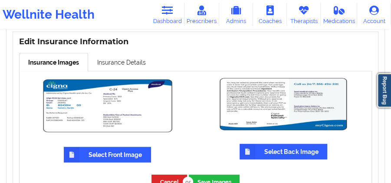
scroll to position [705, 0]
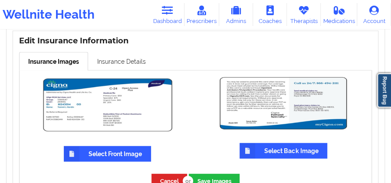
click at [125, 53] on link "Insurance Details" at bounding box center [121, 61] width 67 height 18
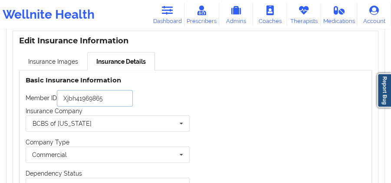
click at [114, 95] on input "Xjbh41969865" at bounding box center [95, 98] width 76 height 16
paste input "111243014"
type input "111243014"
click at [111, 116] on input "text" at bounding box center [107, 124] width 163 height 16
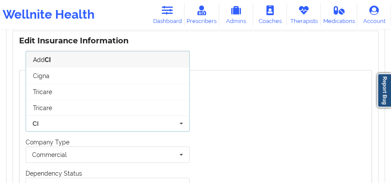
scroll to position [0, 0]
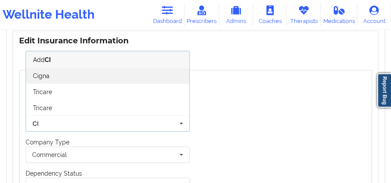
type input "CI"
click at [106, 70] on div "Cigna" at bounding box center [107, 76] width 163 height 16
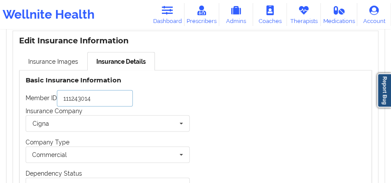
click at [104, 90] on input "111243014" at bounding box center [95, 98] width 76 height 16
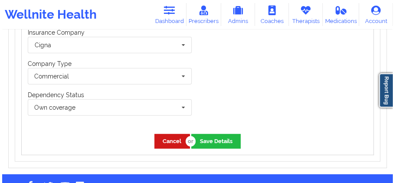
scroll to position [801, 0]
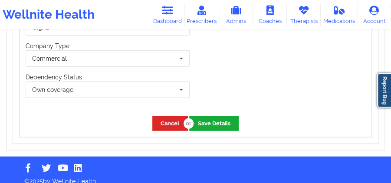
type input "11124301400"
click at [218, 119] on button "Save Details" at bounding box center [213, 123] width 49 height 14
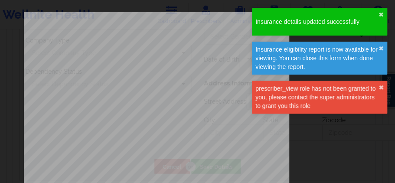
type input "11124301400"
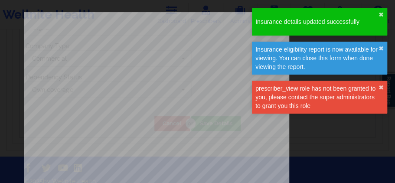
click at [378, 16] on div "Insurance details updated successfully ✖︎" at bounding box center [319, 22] width 135 height 28
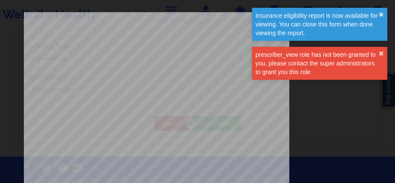
click at [384, 18] on div "Insurance eligibility report is now available for viewing. You can close this f…" at bounding box center [319, 24] width 135 height 33
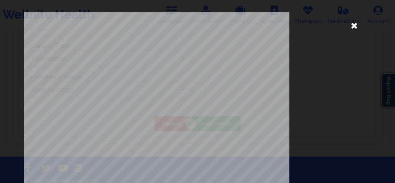
click at [350, 27] on icon at bounding box center [354, 25] width 14 height 14
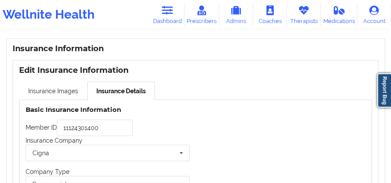
scroll to position [685, 0]
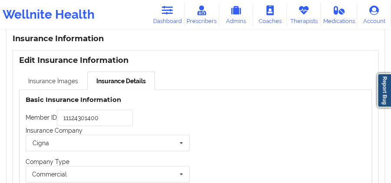
click at [65, 76] on link "Insurance Images" at bounding box center [53, 81] width 68 height 18
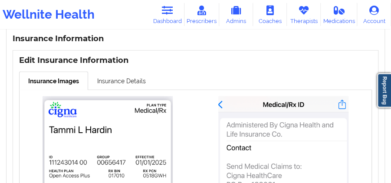
scroll to position [801, 0]
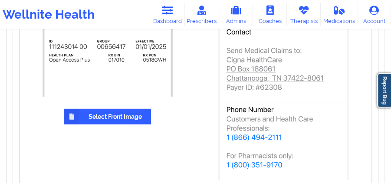
click at [131, 100] on div "Select Front Image" at bounding box center [108, 52] width 164 height 144
click at [127, 109] on label "Select Front Image" at bounding box center [107, 117] width 87 height 16
click at [0, 0] on input "Select Front Image" at bounding box center [0, 0] width 0 height 0
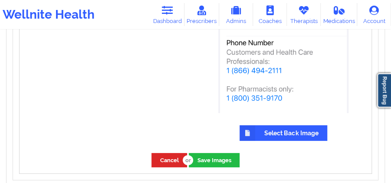
scroll to position [888, 0]
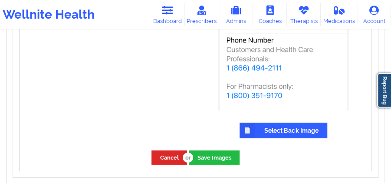
click at [270, 128] on label "Select Back Image" at bounding box center [283, 131] width 88 height 16
click at [0, 0] on input "Select Back Image" at bounding box center [0, 0] width 0 height 0
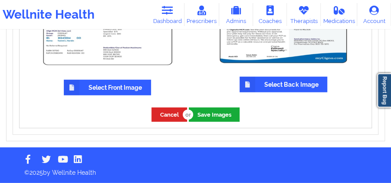
scroll to position [762, 0]
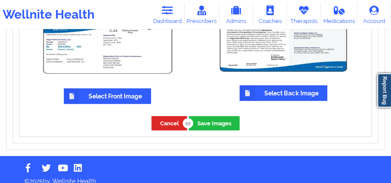
click at [202, 123] on div "Cancel Save Images" at bounding box center [196, 123] width 352 height 26
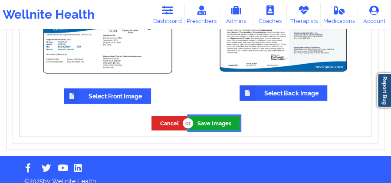
click at [209, 116] on button "Save Images" at bounding box center [214, 123] width 51 height 14
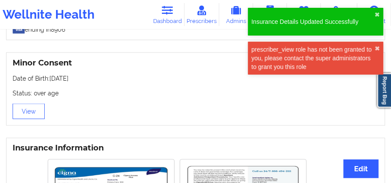
scroll to position [578, 0]
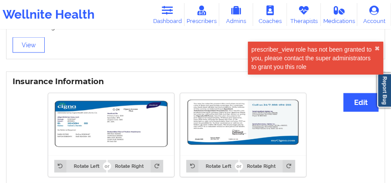
scroll to position [573, 0]
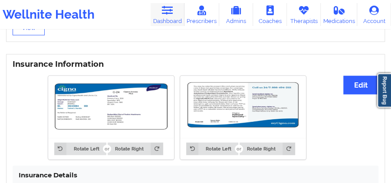
click at [182, 14] on link "Dashboard" at bounding box center [167, 14] width 34 height 23
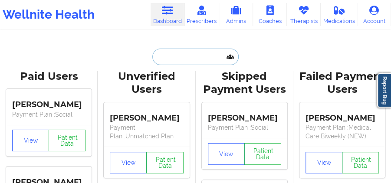
click at [196, 52] on input "text" at bounding box center [195, 57] width 86 height 16
paste input "[PERSON_NAME][EMAIL_ADDRESS][DOMAIN_NAME]"
type input "[PERSON_NAME][EMAIL_ADDRESS][DOMAIN_NAME]"
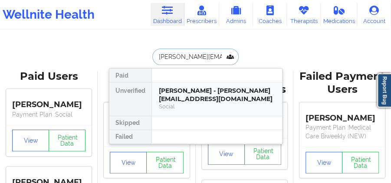
click at [204, 90] on div "James Bifulco - jim@tscusvi.com" at bounding box center [217, 95] width 116 height 16
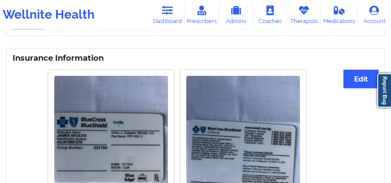
scroll to position [665, 0]
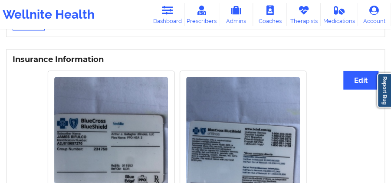
click at [335, 66] on div "Rotate Left Rotate Right Rotate Left Rotate Right" at bounding box center [177, 163] width 328 height 196
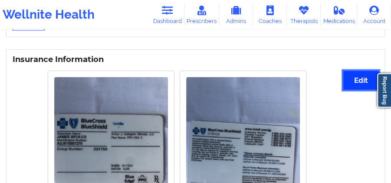
click at [352, 71] on button "Edit" at bounding box center [360, 80] width 35 height 19
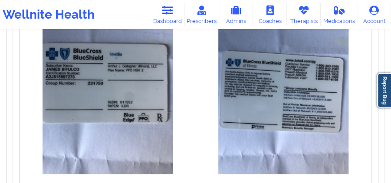
scroll to position [809, 0]
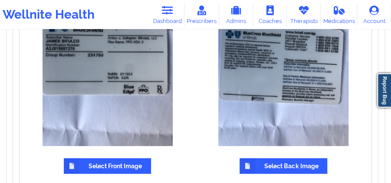
click at [94, 158] on label "Select Front Image" at bounding box center [107, 166] width 87 height 16
click at [0, 0] on input "Select Front Image" at bounding box center [0, 0] width 0 height 0
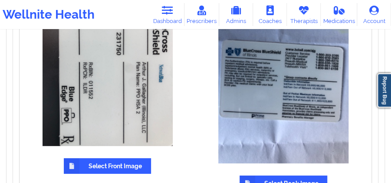
click at [268, 176] on label "Select Back Image" at bounding box center [283, 184] width 88 height 16
click at [0, 0] on input "Select Back Image" at bounding box center [0, 0] width 0 height 0
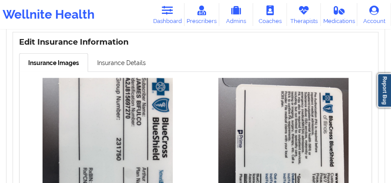
scroll to position [694, 0]
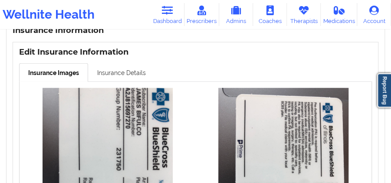
click at [131, 63] on link "Insurance Details" at bounding box center [121, 72] width 67 height 18
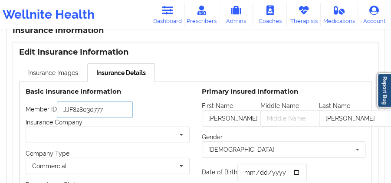
click at [117, 101] on input "JJF828030777" at bounding box center [95, 109] width 76 height 16
paste input "A2J815697270"
type input "A2J815697270"
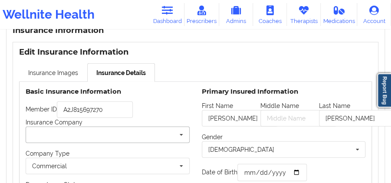
click at [124, 127] on input "text" at bounding box center [107, 135] width 163 height 16
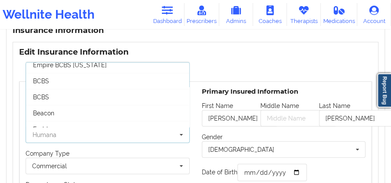
scroll to position [87, 0]
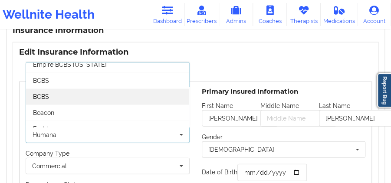
click at [105, 88] on div "BCBS" at bounding box center [107, 96] width 163 height 16
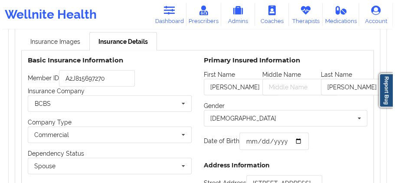
scroll to position [809, 0]
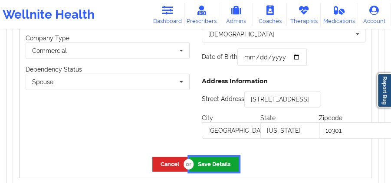
click at [220, 157] on button "Save Details" at bounding box center [213, 164] width 49 height 14
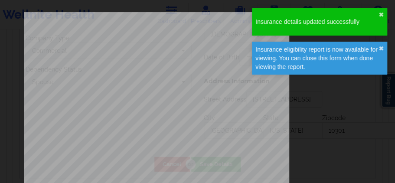
type input "1962-10-07"
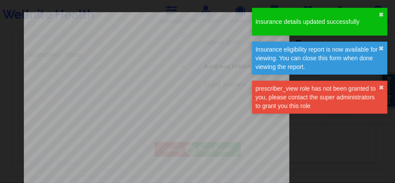
type input "Elizabeth"
type input "Bifulco"
type input "1962-10-07"
type input "32 Richmond road"
type input "Staten island"
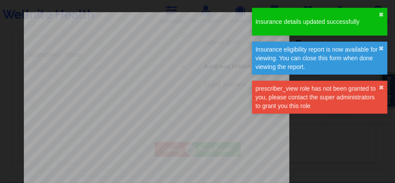
type input "New York"
type input "10301"
type input "A2J815697270"
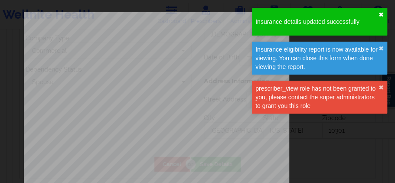
click at [378, 15] on button "✖︎" at bounding box center [380, 14] width 5 height 7
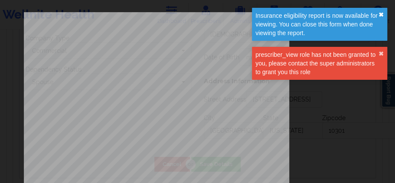
click at [382, 17] on button "✖︎" at bounding box center [380, 14] width 5 height 7
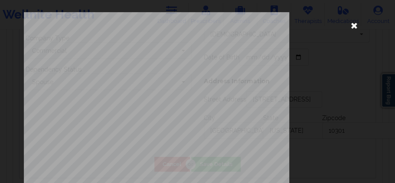
click at [348, 25] on icon at bounding box center [354, 25] width 14 height 14
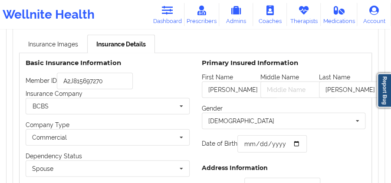
scroll to position [694, 0]
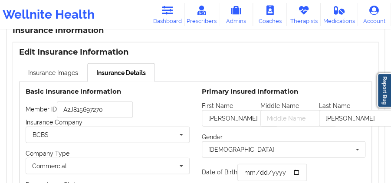
click at [0, 39] on div "Insurance Information Edit Insurance Information Insurance Images Insurance Det…" at bounding box center [195, 163] width 391 height 286
click at [37, 63] on link "Insurance Images" at bounding box center [53, 72] width 68 height 18
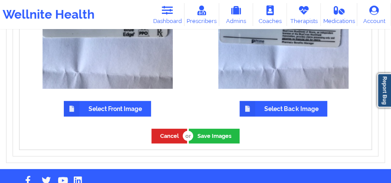
scroll to position [867, 0]
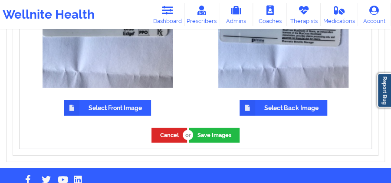
click at [129, 100] on label "Select Front Image" at bounding box center [107, 108] width 87 height 16
click at [0, 0] on input "Select Front Image" at bounding box center [0, 0] width 0 height 0
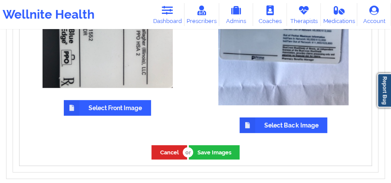
click at [256, 117] on label "Select Back Image" at bounding box center [283, 125] width 88 height 16
click at [0, 0] on input "Select Back Image" at bounding box center [0, 0] width 0 height 0
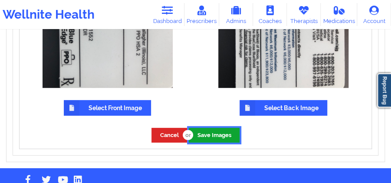
click at [207, 128] on button "Save Images" at bounding box center [214, 135] width 51 height 14
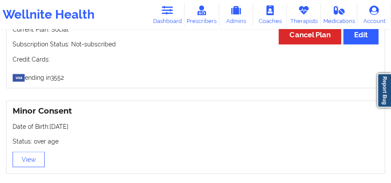
scroll to position [420, 0]
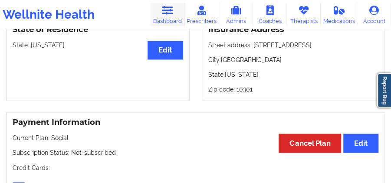
click at [172, 16] on link "Dashboard" at bounding box center [167, 14] width 34 height 23
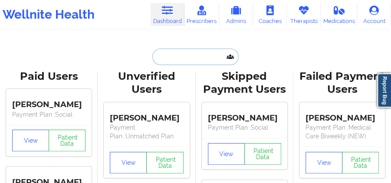
click at [199, 59] on input "text" at bounding box center [195, 57] width 86 height 16
paste input "[EMAIL_ADDRESS][DOMAIN_NAME]"
type input "[EMAIL_ADDRESS][DOMAIN_NAME]"
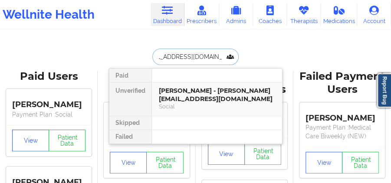
click at [199, 94] on div "[PERSON_NAME] - [PERSON_NAME][EMAIL_ADDRESS][DOMAIN_NAME]" at bounding box center [217, 95] width 116 height 16
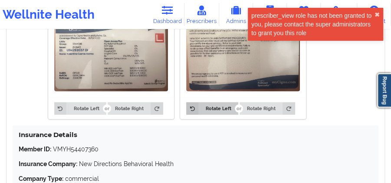
scroll to position [635, 0]
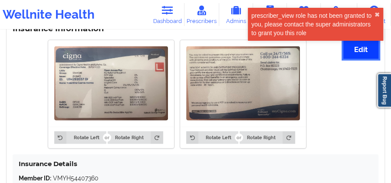
click at [356, 57] on button "Edit" at bounding box center [360, 49] width 35 height 19
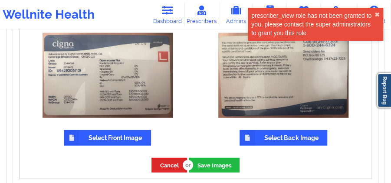
scroll to position [740, 0]
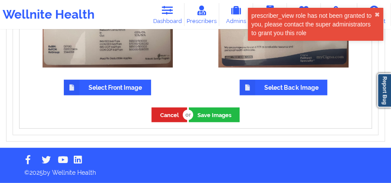
click at [112, 89] on label "Select Front Image" at bounding box center [107, 88] width 87 height 16
click at [0, 0] on input "Select Front Image" at bounding box center [0, 0] width 0 height 0
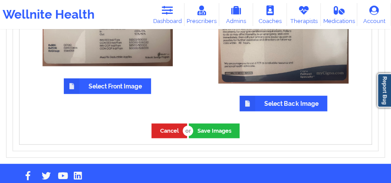
click at [257, 103] on label "Select Back Image" at bounding box center [283, 104] width 88 height 16
click at [0, 0] on input "Select Back Image" at bounding box center [0, 0] width 0 height 0
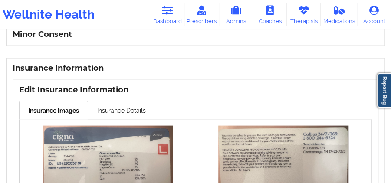
click at [111, 104] on link "Insurance Details" at bounding box center [121, 110] width 67 height 18
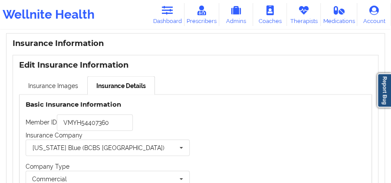
scroll to position [654, 0]
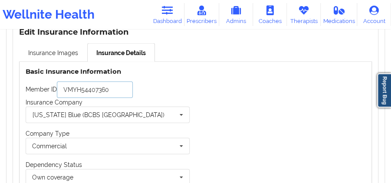
click at [115, 94] on input "VMYH54407360" at bounding box center [95, 89] width 76 height 16
paste input "U9429203701"
type input "U9429203701"
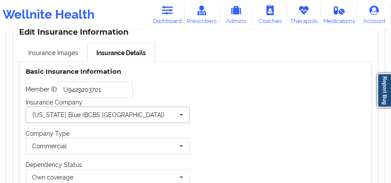
click at [107, 123] on input "text" at bounding box center [107, 115] width 163 height 16
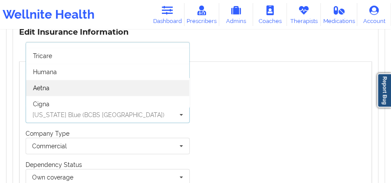
scroll to position [87, 0]
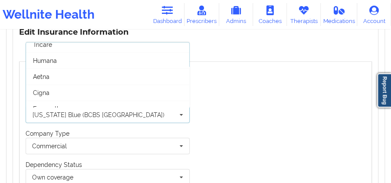
click at [102, 94] on div "Cigna" at bounding box center [107, 93] width 163 height 16
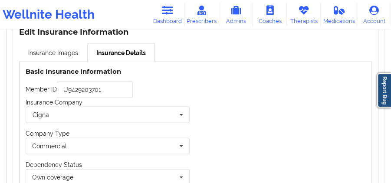
scroll to position [751, 0]
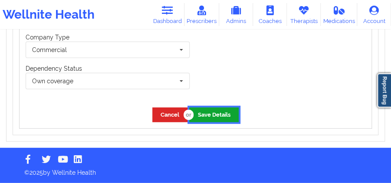
click at [210, 116] on button "Save Details" at bounding box center [213, 115] width 49 height 14
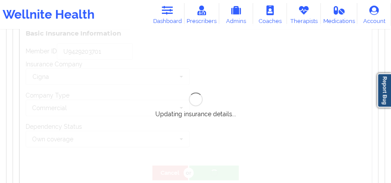
scroll to position [694, 0]
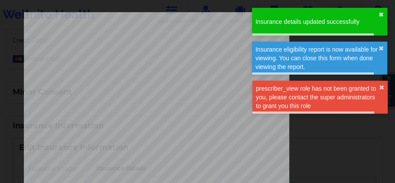
type input "U9429203701"
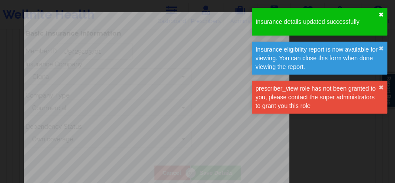
click at [380, 12] on button "✖︎" at bounding box center [380, 14] width 5 height 7
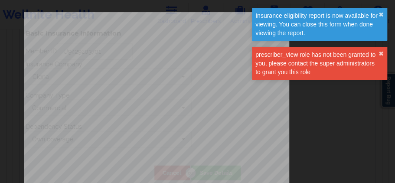
click at [381, 46] on div "Insurance details updated successfully ✖︎ Insurance eligibility report is now a…" at bounding box center [319, 46] width 139 height 81
click at [379, 52] on button "✖︎" at bounding box center [380, 53] width 5 height 7
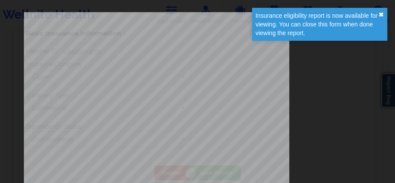
drag, startPoint x: 379, startPoint y: 17, endPoint x: 374, endPoint y: 20, distance: 5.8
click at [379, 16] on button "✖︎" at bounding box center [380, 14] width 5 height 7
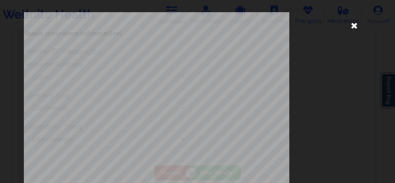
click at [349, 26] on icon at bounding box center [354, 25] width 14 height 14
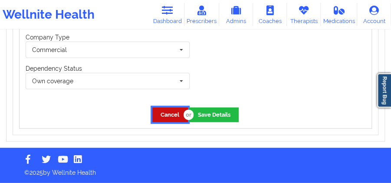
click at [176, 114] on button "Cancel" at bounding box center [170, 115] width 36 height 14
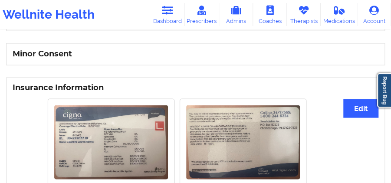
scroll to position [577, 0]
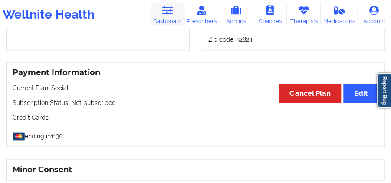
drag, startPoint x: 160, startPoint y: 9, endPoint x: 168, endPoint y: 22, distance: 14.9
click at [160, 9] on link "Dashboard" at bounding box center [167, 14] width 34 height 23
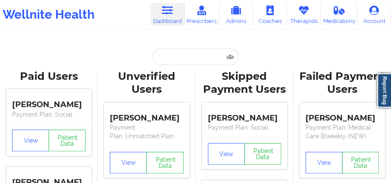
click at [202, 57] on input "text" at bounding box center [195, 57] width 86 height 16
paste input "sydneyshealy@yahoo.com"
type input "sydneyshealy@yahoo.com"
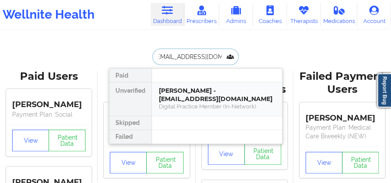
click at [209, 91] on div "Sydney Shealy - sydneyshealy@yahoo.com" at bounding box center [217, 95] width 116 height 16
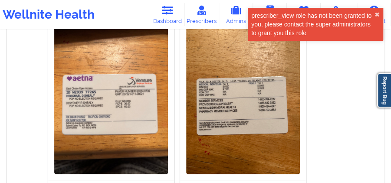
scroll to position [511, 0]
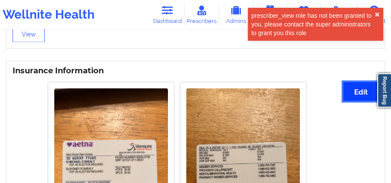
click at [365, 92] on button "Edit" at bounding box center [360, 91] width 35 height 19
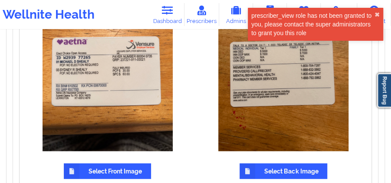
scroll to position [713, 0]
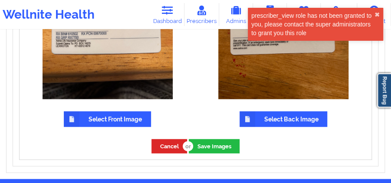
click at [114, 121] on label "Select Front Image" at bounding box center [107, 119] width 87 height 16
click at [0, 0] on input "Select Front Image" at bounding box center [0, 0] width 0 height 0
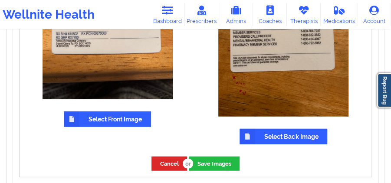
click at [275, 150] on div "Cancel Save Images" at bounding box center [196, 163] width 352 height 26
click at [272, 129] on label "Select Back Image" at bounding box center [283, 137] width 88 height 16
click at [0, 0] on input "Select Back Image" at bounding box center [0, 0] width 0 height 0
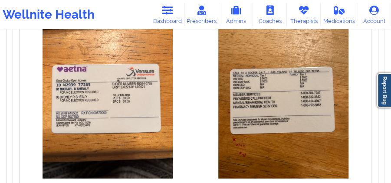
scroll to position [626, 0]
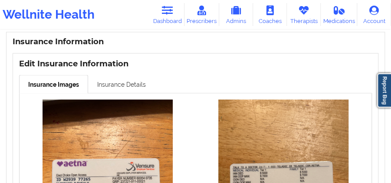
click at [149, 85] on link "Insurance Details" at bounding box center [121, 84] width 67 height 18
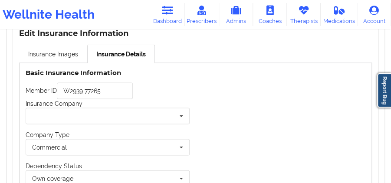
scroll to position [569, 0]
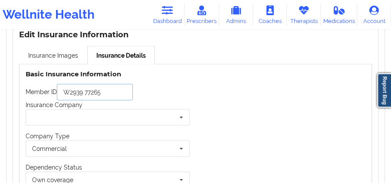
click at [121, 88] on input "W2939 77265" at bounding box center [95, 92] width 76 height 16
paste input "text"
type input "W293977265"
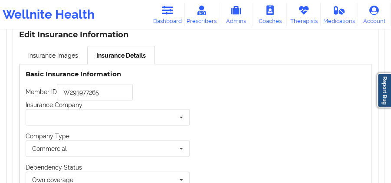
click at [114, 104] on div "Insurance Company Tricare Cigna Evernorth Aetna Optum United Health Oscar Magel…" at bounding box center [108, 112] width 164 height 25
click at [111, 119] on input "text" at bounding box center [107, 117] width 163 height 16
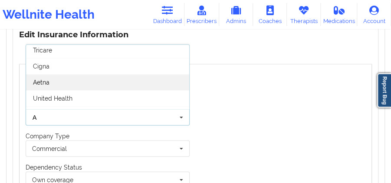
scroll to position [29, 0]
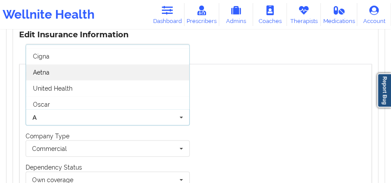
type input "A"
click at [108, 72] on div "Aetna" at bounding box center [107, 72] width 163 height 16
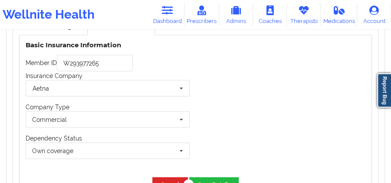
scroll to position [597, 0]
click at [220, 177] on button "Save Details" at bounding box center [213, 184] width 49 height 14
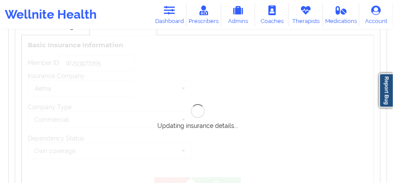
scroll to position [569, 0]
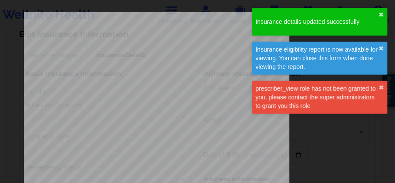
type input "W293977265"
click at [377, 88] on div "prescriber_view role has not been granted to you, please contact the super admi…" at bounding box center [316, 97] width 123 height 26
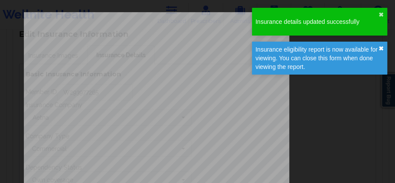
click at [382, 47] on button "✖︎" at bounding box center [380, 48] width 5 height 7
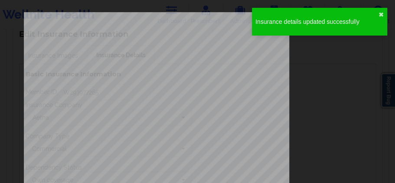
click at [383, 14] on div "Insurance details updated successfully ✖︎" at bounding box center [319, 22] width 135 height 28
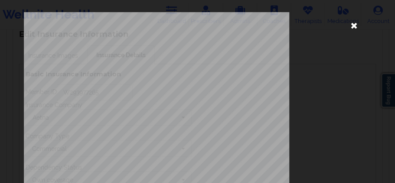
click at [351, 24] on icon at bounding box center [354, 25] width 14 height 14
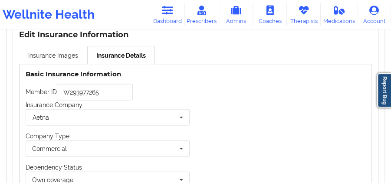
click at [35, 57] on link "Insurance Images" at bounding box center [53, 55] width 68 height 18
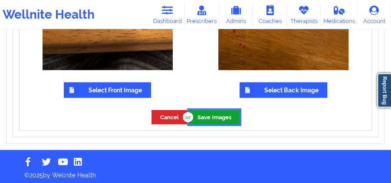
click at [238, 114] on button "Save Images" at bounding box center [214, 117] width 51 height 14
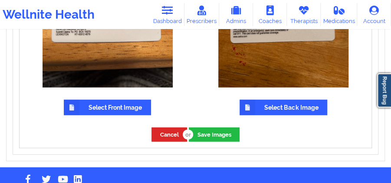
scroll to position [759, 0]
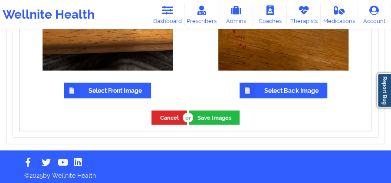
click at [166, 126] on div "Cancel Save Images" at bounding box center [196, 117] width 352 height 26
click at [176, 117] on button "Cancel" at bounding box center [169, 118] width 36 height 14
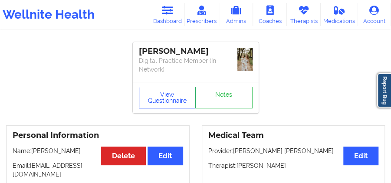
scroll to position [0, 0]
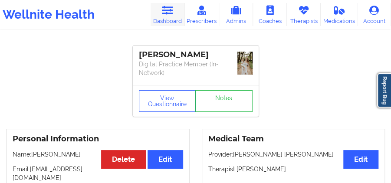
drag, startPoint x: 165, startPoint y: 5, endPoint x: 167, endPoint y: 10, distance: 5.8
click at [165, 6] on icon at bounding box center [166, 11] width 11 height 10
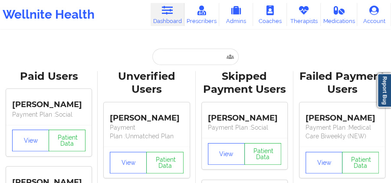
click at [192, 50] on input "text" at bounding box center [195, 57] width 86 height 16
paste input "tbrill74@aol.com"
type input "tbrill74@aol.com"
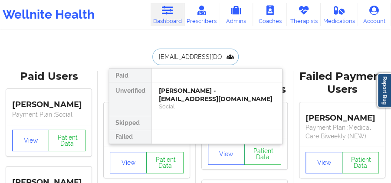
click at [203, 88] on div "Tobias Brill - tbrill74@aol.com" at bounding box center [217, 95] width 116 height 16
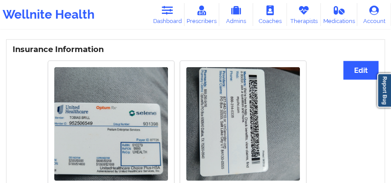
scroll to position [635, 0]
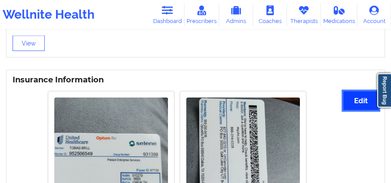
click at [371, 93] on button "Edit" at bounding box center [360, 100] width 35 height 19
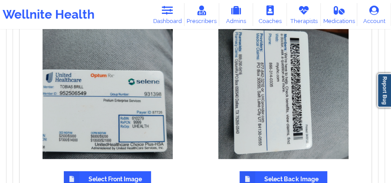
scroll to position [780, 0]
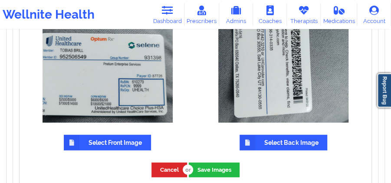
click at [121, 139] on label "Select Front Image" at bounding box center [107, 143] width 87 height 16
click at [0, 0] on input "Select Front Image" at bounding box center [0, 0] width 0 height 0
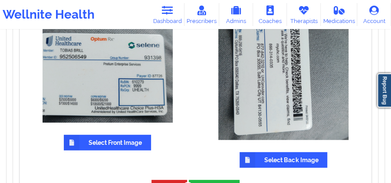
click at [284, 158] on label "Select Back Image" at bounding box center [283, 160] width 88 height 16
click at [0, 0] on input "Select Back Image" at bounding box center [0, 0] width 0 height 0
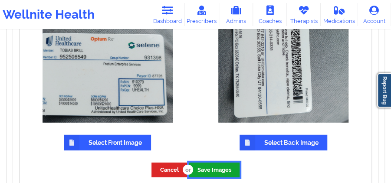
click at [226, 163] on button "Save Images" at bounding box center [214, 170] width 51 height 14
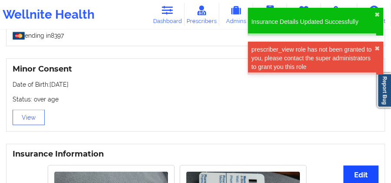
scroll to position [593, 0]
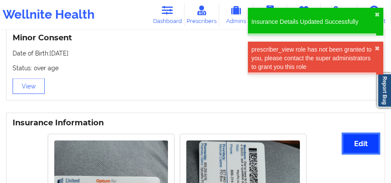
click at [355, 136] on button "Edit" at bounding box center [360, 143] width 35 height 19
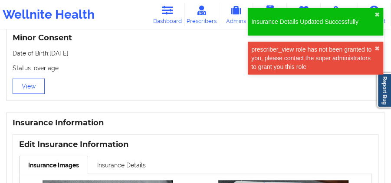
click at [100, 159] on link "Insurance Details" at bounding box center [121, 165] width 67 height 18
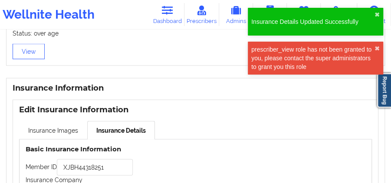
scroll to position [679, 0]
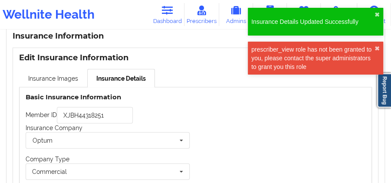
click at [92, 124] on div "Insurance Company Optum BCBS (not BCBS FL or [US_STATE] Blue) [US_STATE] Blue (…" at bounding box center [108, 136] width 164 height 25
click at [97, 108] on input "XJBH44318251" at bounding box center [95, 115] width 76 height 16
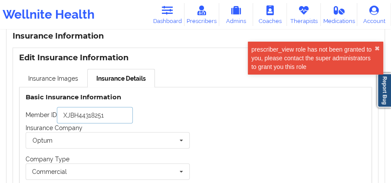
click at [97, 108] on input "XJBH44318251" at bounding box center [95, 115] width 76 height 16
paste input "952506549"
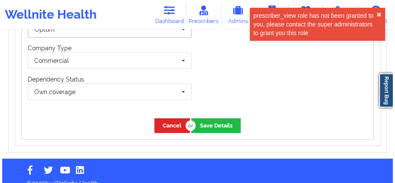
scroll to position [792, 0]
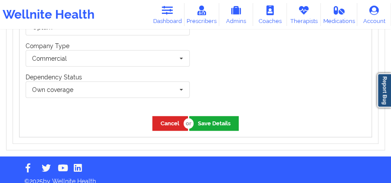
type input "952506549"
click at [205, 118] on button "Save Details" at bounding box center [213, 123] width 49 height 14
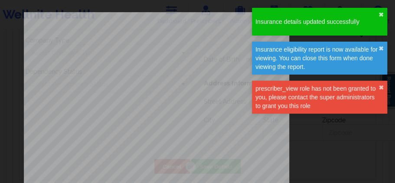
type input "952506549"
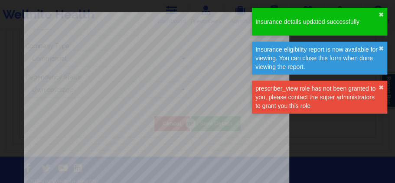
click at [376, 16] on div "Insurance details updated successfully ✖︎" at bounding box center [319, 22] width 135 height 28
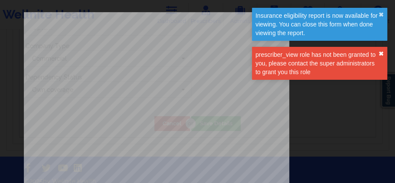
click at [380, 54] on button "✖︎" at bounding box center [380, 53] width 5 height 7
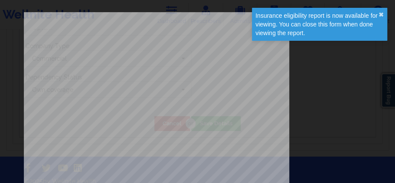
click at [377, 14] on div "Insurance eligibility report is now available for viewing. You can close this f…" at bounding box center [316, 24] width 123 height 26
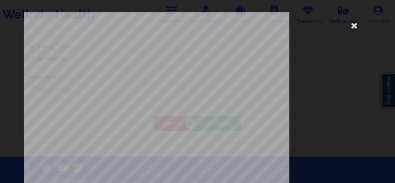
click at [347, 26] on icon at bounding box center [354, 25] width 14 height 14
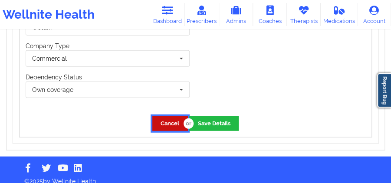
click at [166, 116] on button "Cancel" at bounding box center [170, 123] width 36 height 14
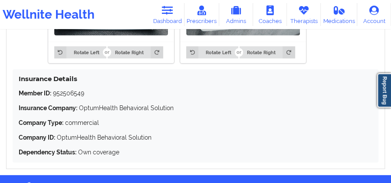
scroll to position [831, 0]
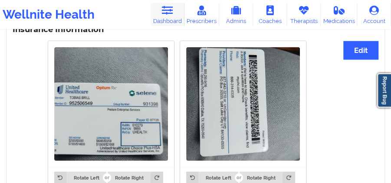
click at [163, 17] on link "Dashboard" at bounding box center [167, 14] width 34 height 23
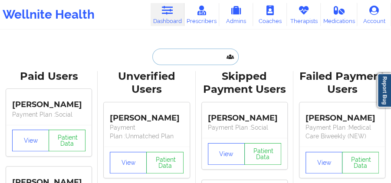
click at [194, 52] on input "text" at bounding box center [195, 57] width 86 height 16
paste input "[EMAIL_ADDRESS][DOMAIN_NAME]"
type input "[EMAIL_ADDRESS][DOMAIN_NAME]"
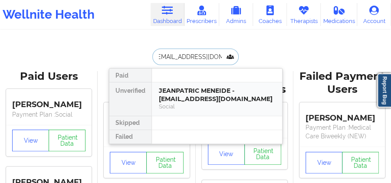
click at [188, 91] on div "JEANPATRIC MENEIDE - [EMAIL_ADDRESS][DOMAIN_NAME]" at bounding box center [217, 95] width 116 height 16
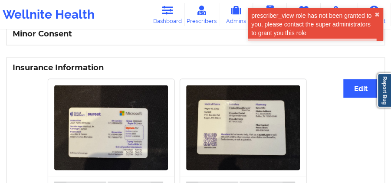
scroll to position [607, 0]
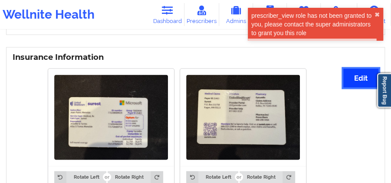
click at [362, 82] on button "Edit" at bounding box center [360, 78] width 35 height 19
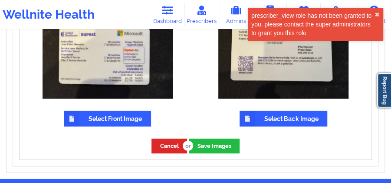
scroll to position [722, 0]
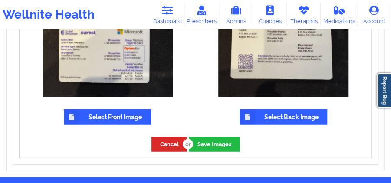
click at [137, 119] on label "Select Front Image" at bounding box center [107, 117] width 87 height 16
click at [0, 0] on input "Select Front Image" at bounding box center [0, 0] width 0 height 0
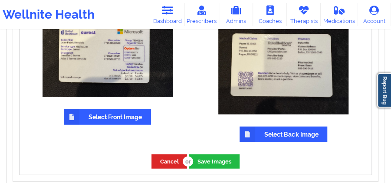
click at [280, 131] on label "Select Back Image" at bounding box center [283, 135] width 88 height 16
click at [0, 0] on input "Select Back Image" at bounding box center [0, 0] width 0 height 0
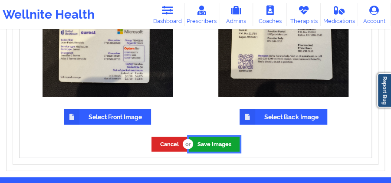
click at [230, 149] on button "Save Images" at bounding box center [214, 144] width 51 height 14
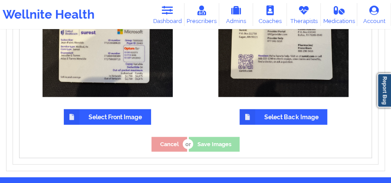
click at [228, 146] on div "Cancel Save Images" at bounding box center [195, 144] width 88 height 14
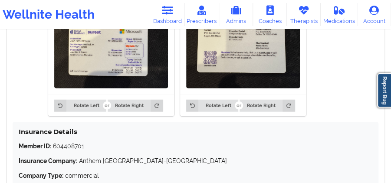
scroll to position [665, 0]
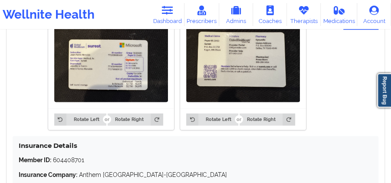
click at [139, 78] on img at bounding box center [111, 59] width 114 height 85
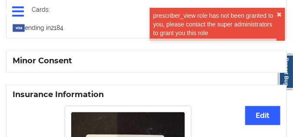
scroll to position [903, 0]
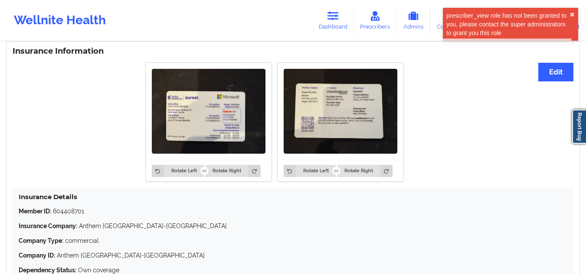
scroll to position [601, 0]
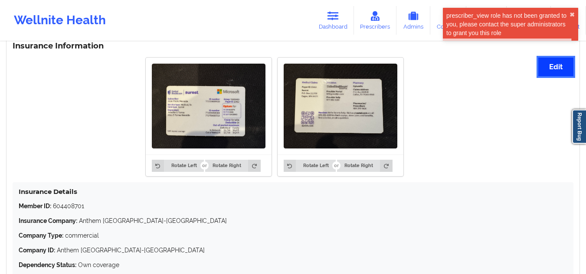
click at [390, 70] on button "Edit" at bounding box center [555, 67] width 35 height 19
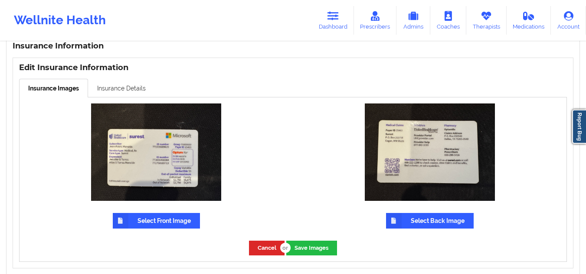
click at [146, 87] on link "Insurance Details" at bounding box center [121, 88] width 67 height 18
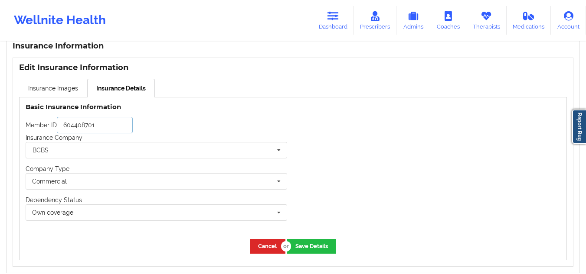
click at [123, 128] on input "604408701" at bounding box center [95, 125] width 76 height 16
paste input "771538689620"
type input "771538689620"
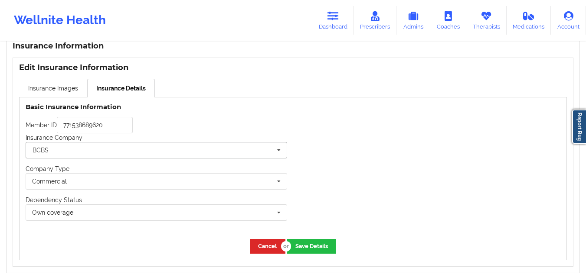
click at [140, 151] on input "text" at bounding box center [156, 151] width 261 height 16
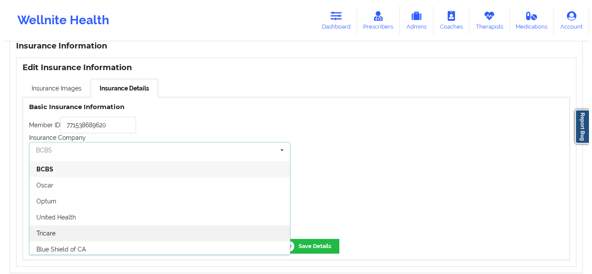
scroll to position [43, 0]
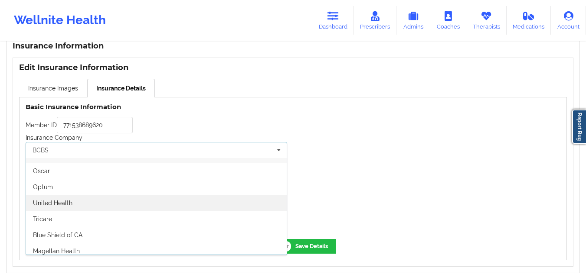
click at [126, 182] on div "United Health" at bounding box center [156, 203] width 261 height 16
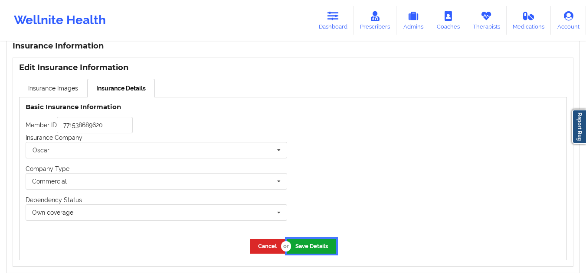
click at [316, 182] on button "Save Details" at bounding box center [311, 246] width 49 height 14
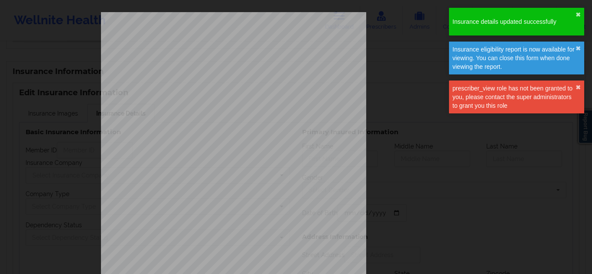
type input "771538689620"
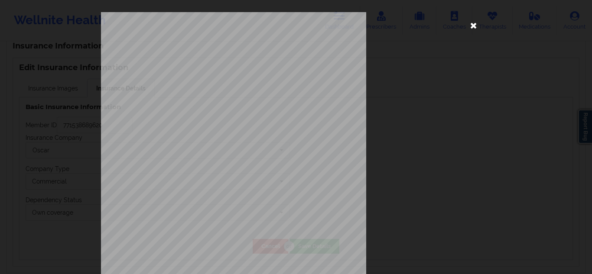
click at [472, 29] on icon at bounding box center [474, 25] width 14 height 14
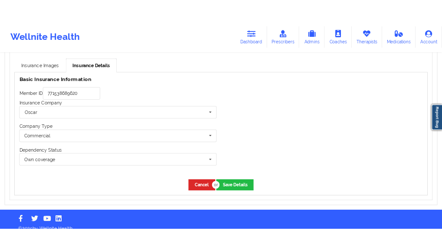
scroll to position [644, 0]
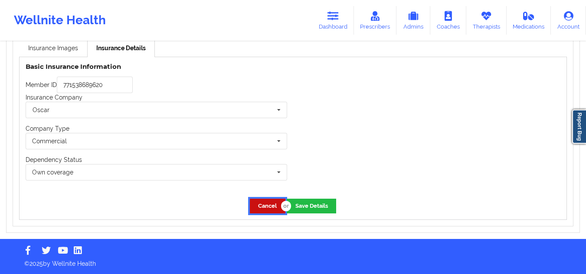
click at [260, 210] on button "Cancel" at bounding box center [268, 206] width 36 height 14
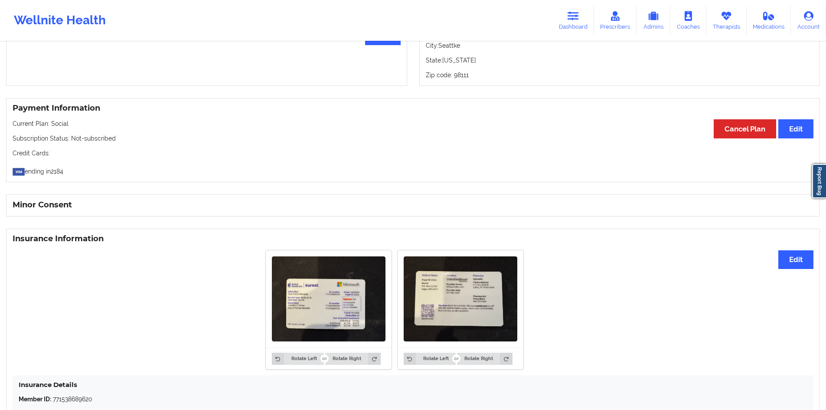
scroll to position [518, 0]
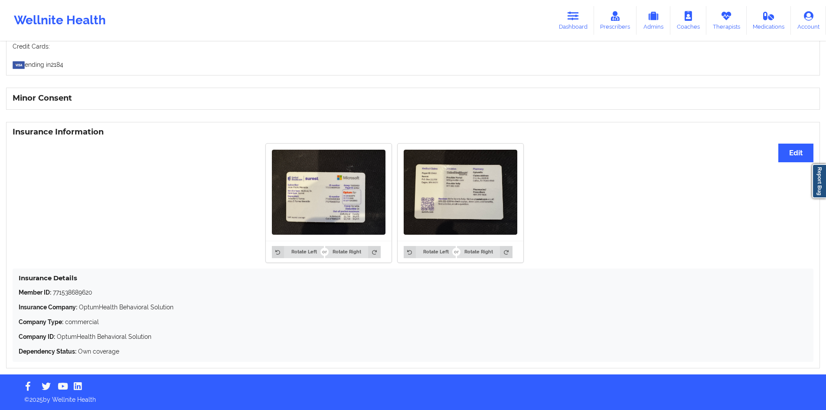
click at [303, 196] on img at bounding box center [329, 192] width 114 height 85
click at [564, 34] on link "Dashboard" at bounding box center [573, 20] width 42 height 29
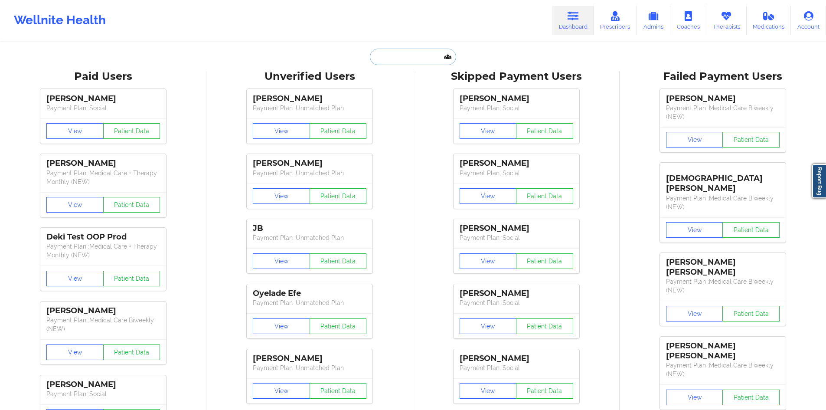
click at [419, 58] on input "text" at bounding box center [413, 57] width 86 height 16
paste input "[EMAIL_ADDRESS][DOMAIN_NAME]"
type input "[EMAIL_ADDRESS][DOMAIN_NAME]"
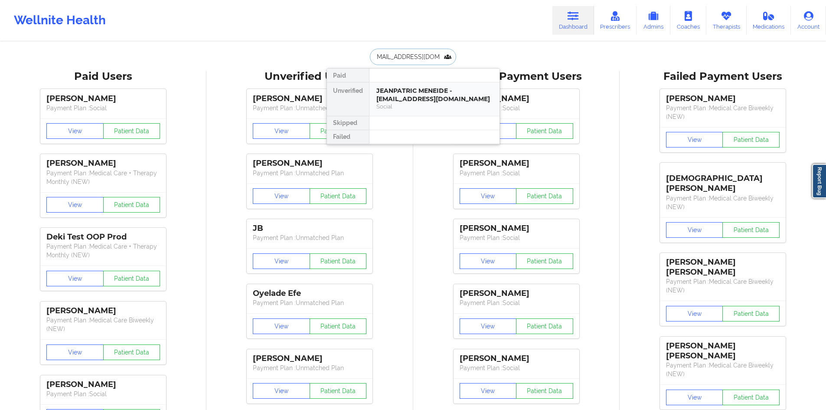
click at [441, 104] on div "Social" at bounding box center [434, 106] width 116 height 7
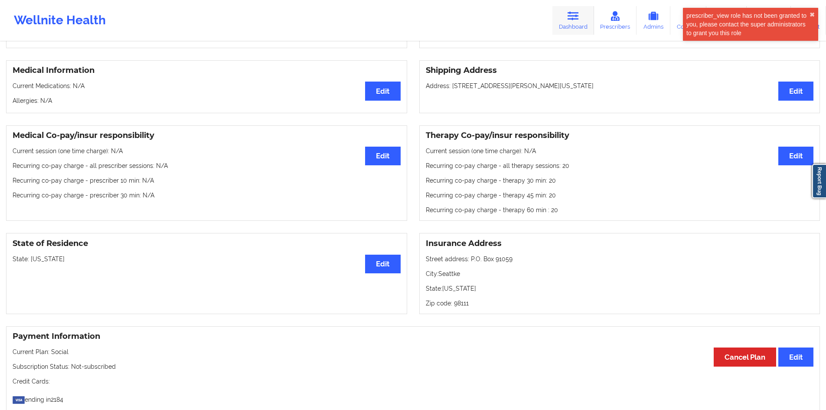
scroll to position [171, 0]
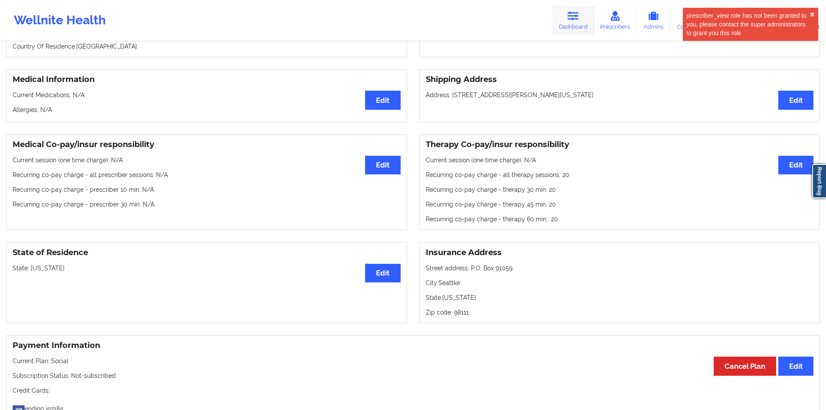
click at [576, 30] on link "Dashboard" at bounding box center [573, 20] width 42 height 29
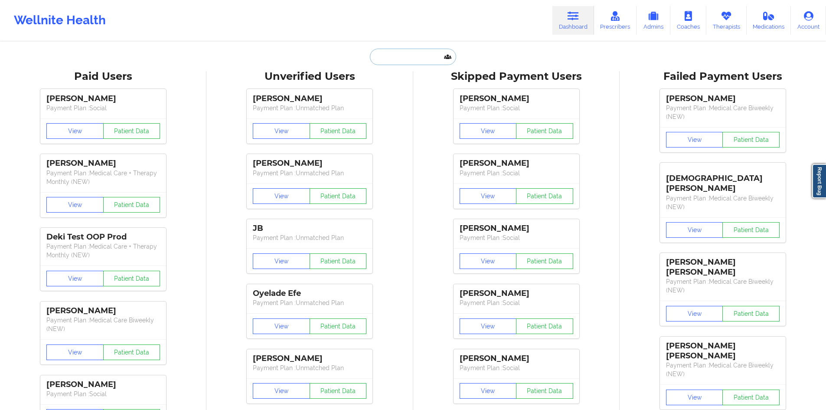
click at [428, 57] on input "text" at bounding box center [413, 57] width 86 height 16
paste input "[EMAIL_ADDRESS][DOMAIN_NAME]"
type input "[EMAIL_ADDRESS][DOMAIN_NAME]"
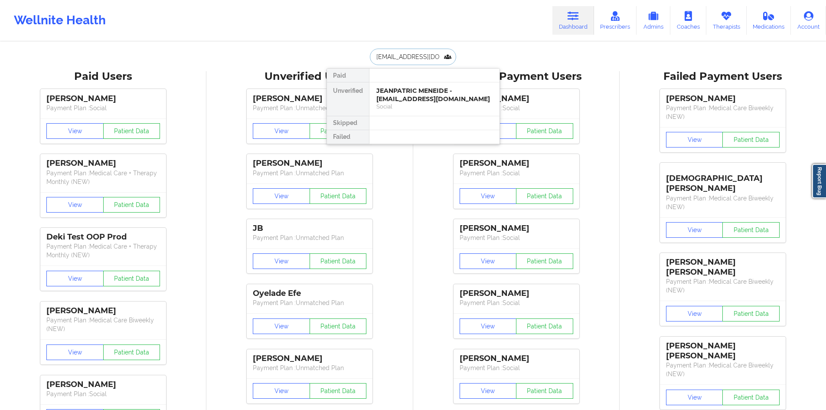
scroll to position [0, 3]
click at [420, 102] on div "[PERSON_NAME] - [PERSON_NAME][EMAIL_ADDRESS][DOMAIN_NAME]" at bounding box center [434, 95] width 116 height 16
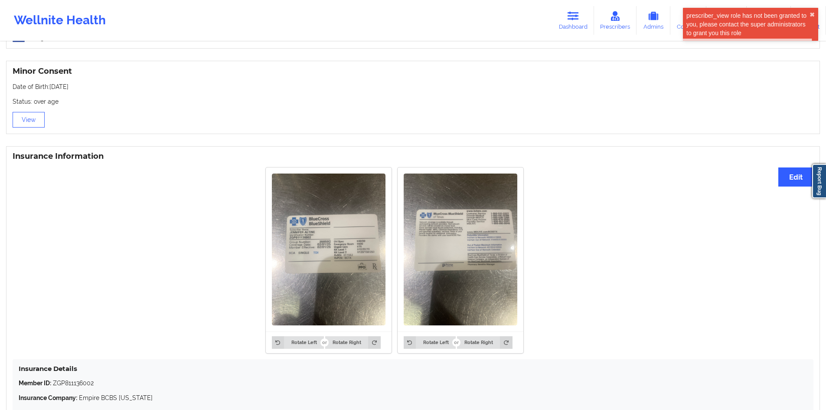
scroll to position [634, 0]
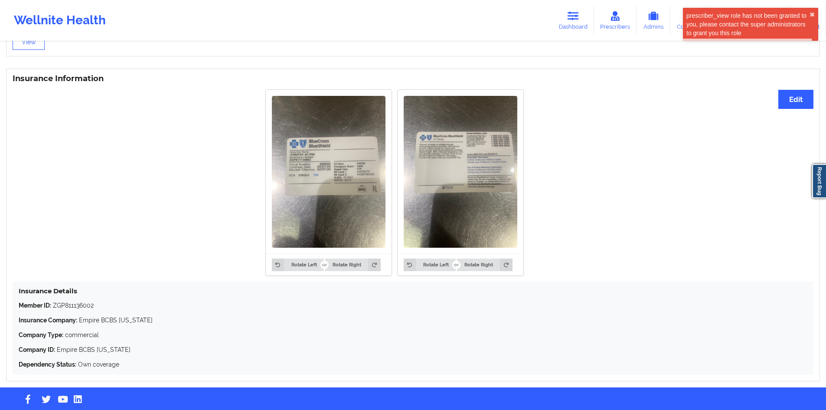
click at [331, 179] on img at bounding box center [329, 171] width 114 height 151
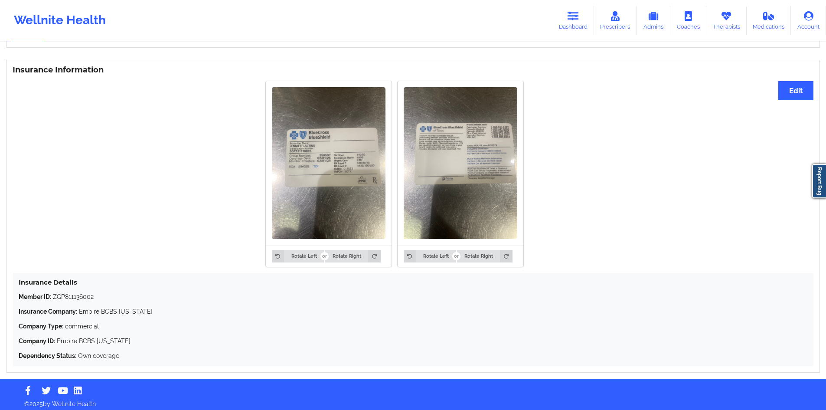
scroll to position [647, 0]
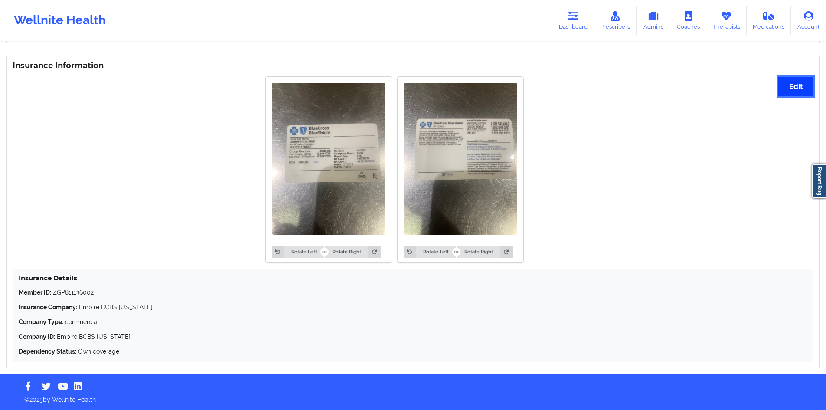
click at [592, 83] on button "Edit" at bounding box center [795, 86] width 35 height 19
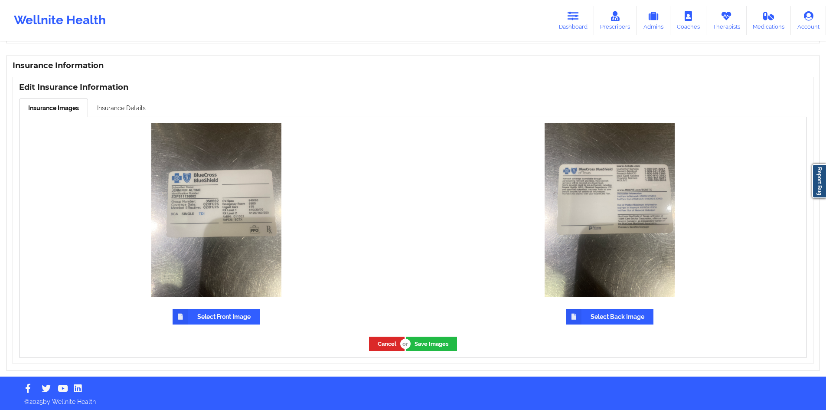
click at [230, 274] on label "Select Front Image" at bounding box center [216, 317] width 87 height 16
click at [0, 0] on input "Select Front Image" at bounding box center [0, 0] width 0 height 0
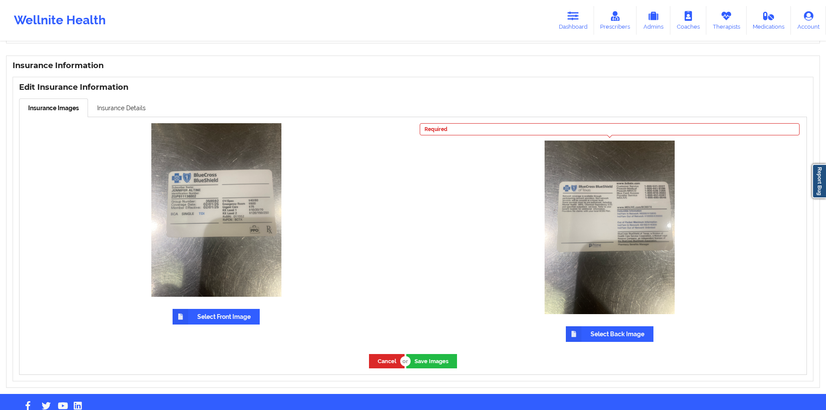
click at [592, 274] on div "Required Select Back Image" at bounding box center [609, 232] width 381 height 218
click at [592, 274] on label "Select Back Image" at bounding box center [610, 334] width 88 height 16
click at [0, 0] on input "Select Back Image" at bounding box center [0, 0] width 0 height 0
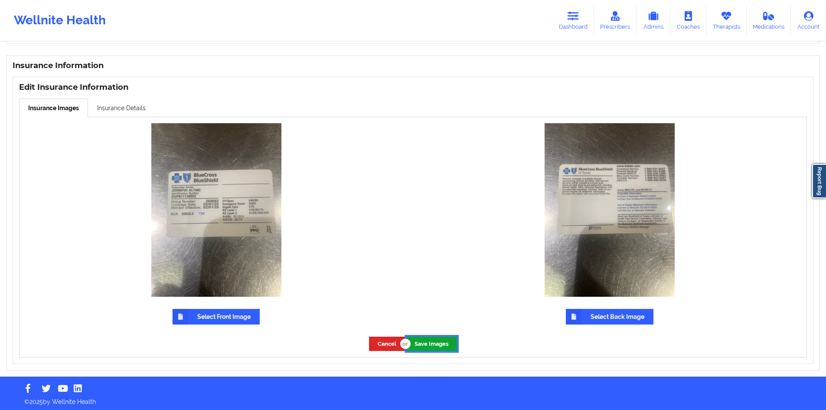
click at [415, 274] on button "Save Images" at bounding box center [431, 343] width 51 height 14
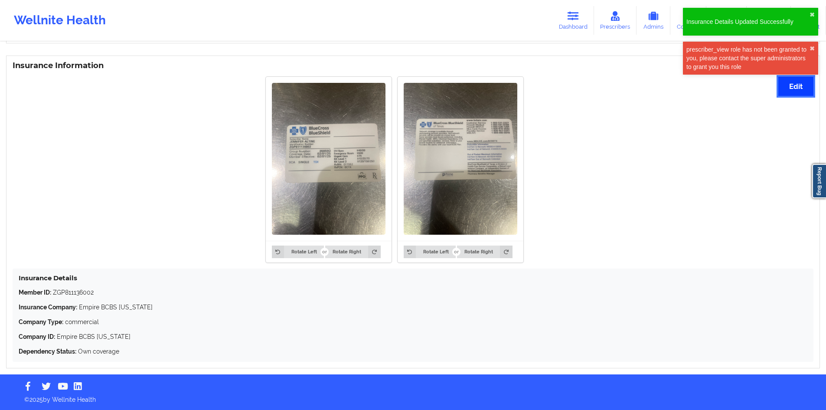
click at [592, 91] on button "Edit" at bounding box center [795, 86] width 35 height 19
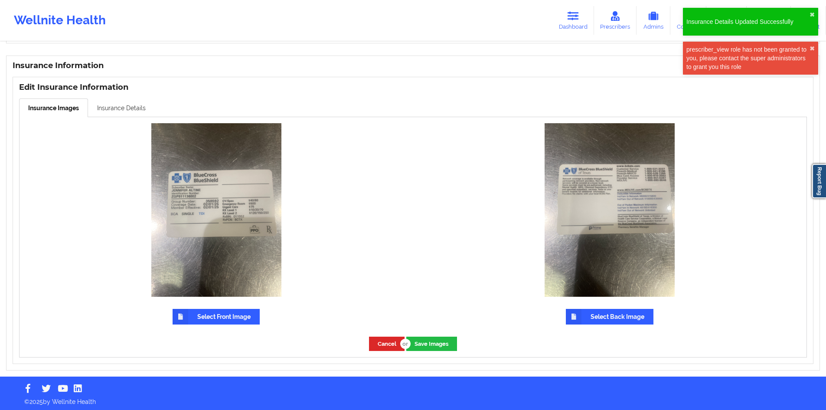
click at [108, 110] on link "Insurance Details" at bounding box center [121, 107] width 67 height 18
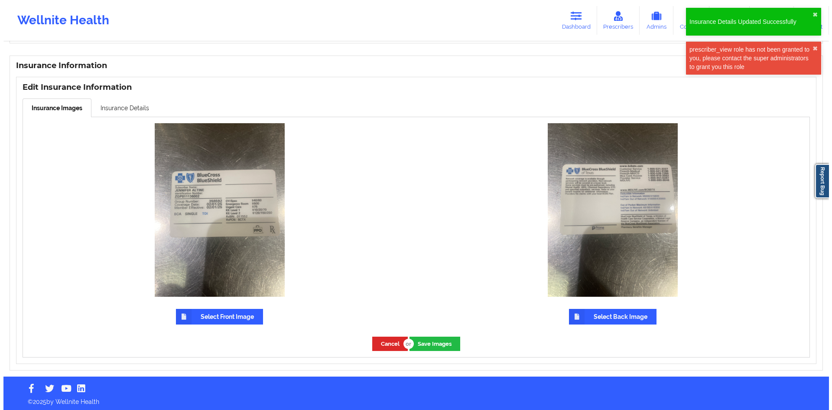
scroll to position [572, 0]
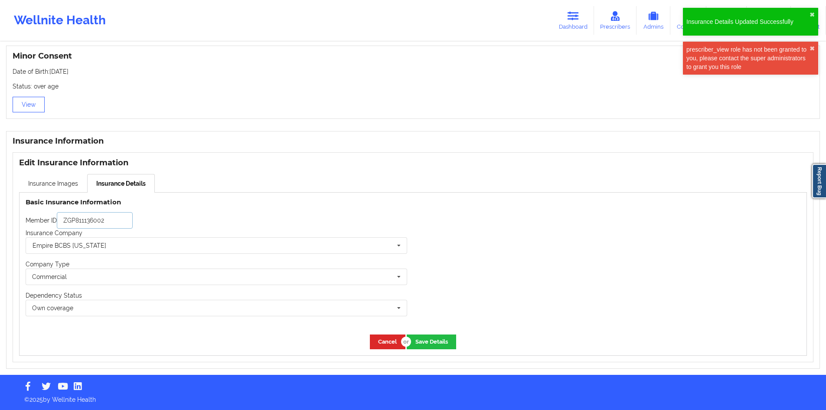
click at [122, 218] on input "ZGP811136002" at bounding box center [95, 220] width 76 height 16
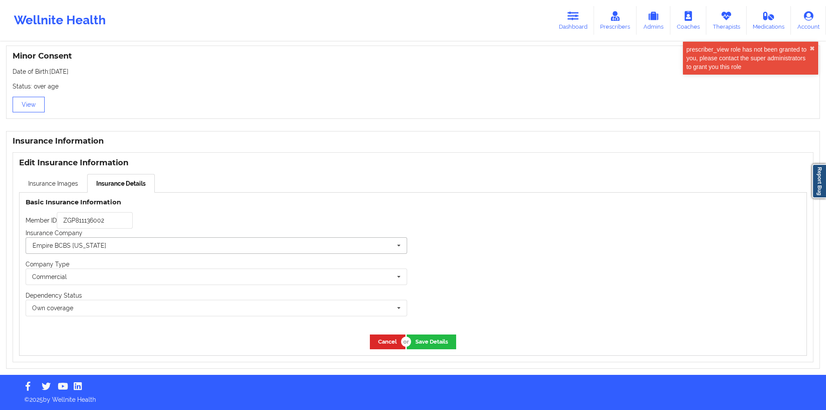
click at [161, 248] on input "text" at bounding box center [216, 246] width 381 height 16
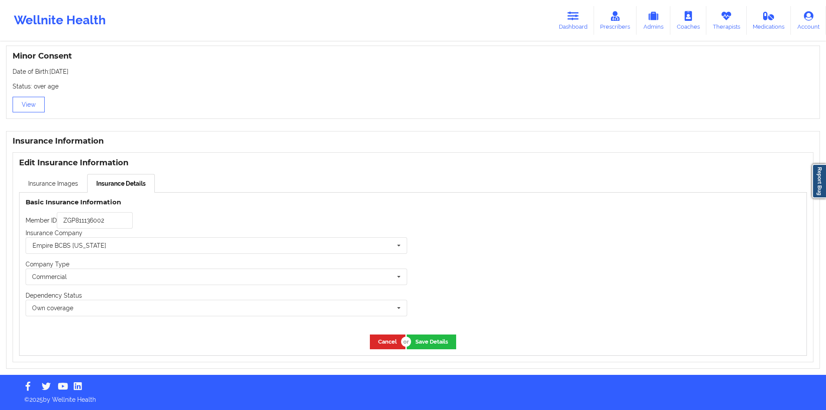
click at [521, 249] on div at bounding box center [610, 260] width 394 height 136
click at [426, 274] on button "Save Details" at bounding box center [431, 341] width 49 height 14
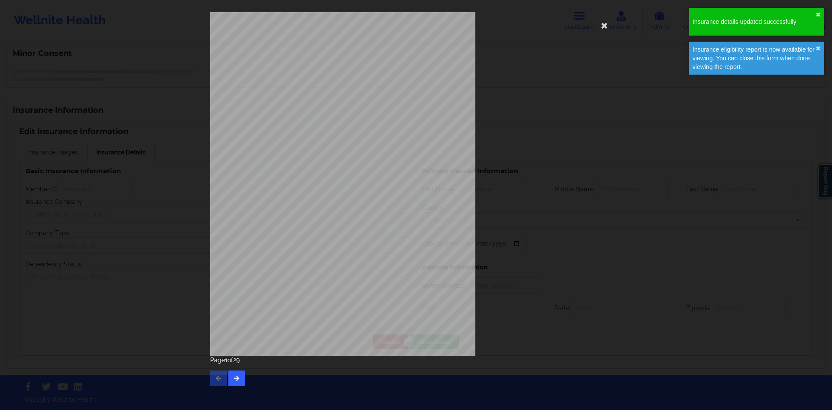
type input "ZGP811136002"
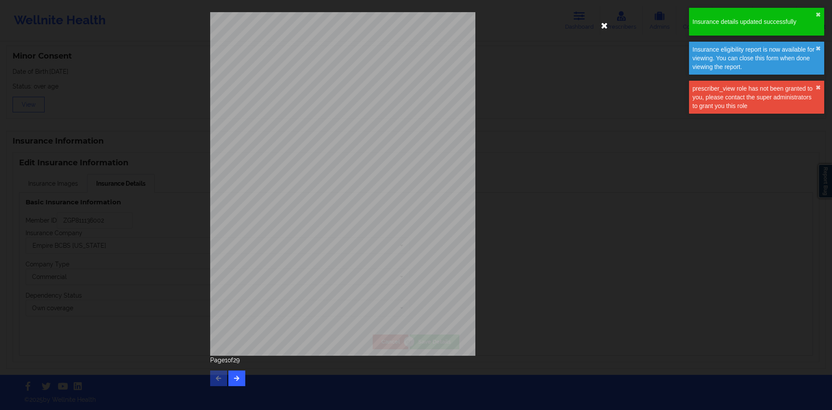
click at [592, 24] on icon at bounding box center [605, 25] width 14 height 14
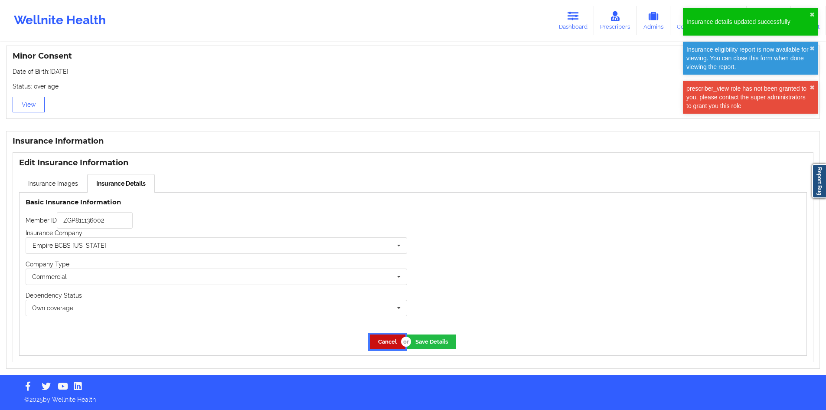
click at [391, 274] on button "Cancel" at bounding box center [388, 341] width 36 height 14
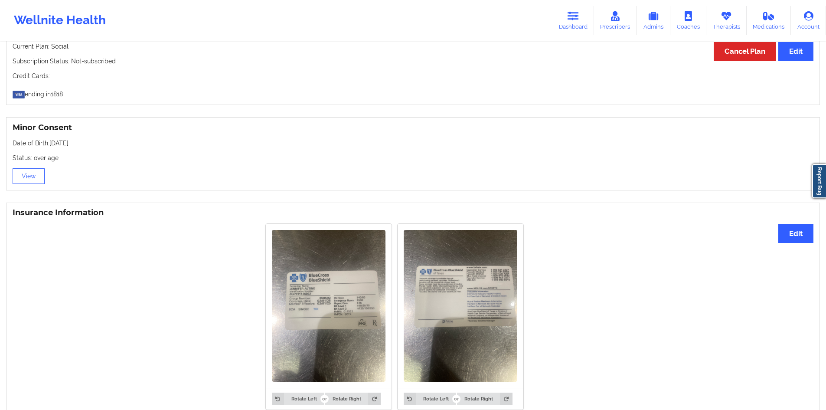
scroll to position [474, 0]
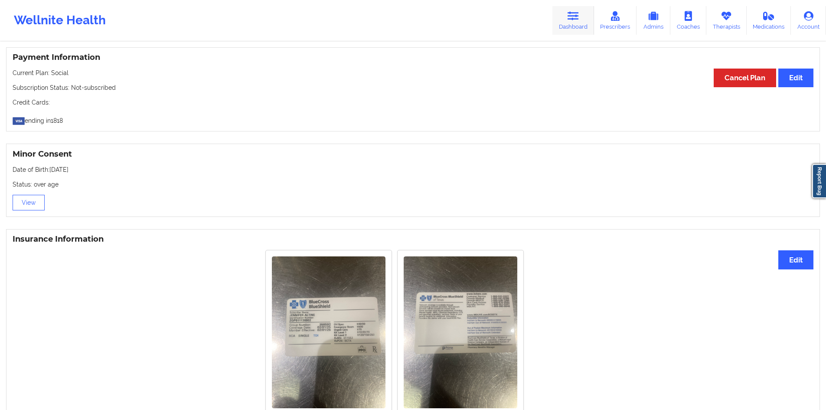
click at [577, 24] on link "Dashboard" at bounding box center [573, 20] width 42 height 29
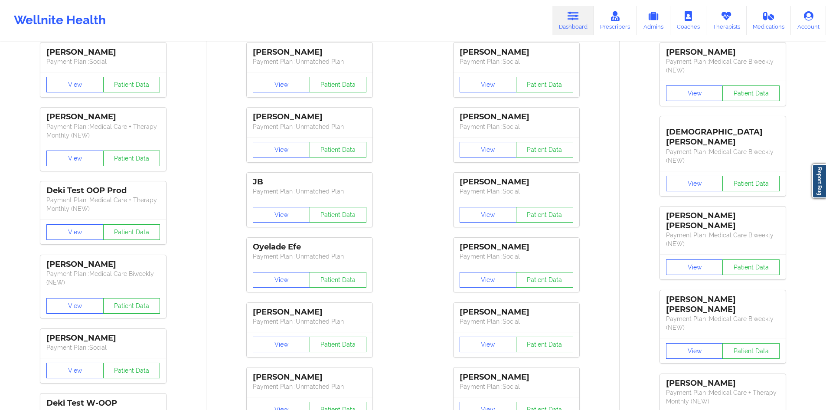
scroll to position [40, 0]
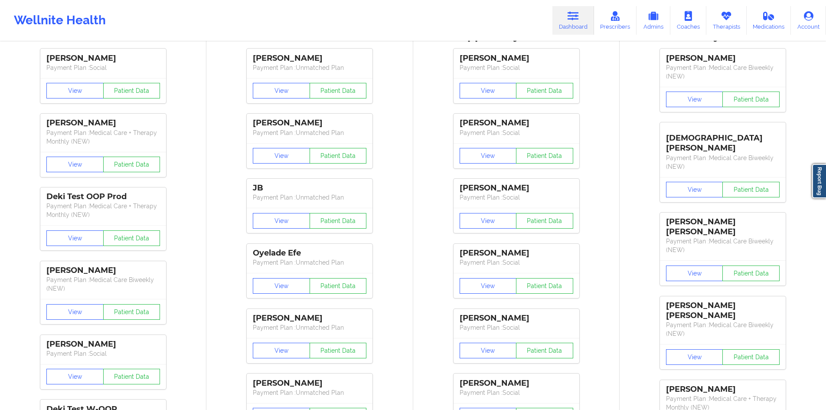
click at [562, 16] on link "Dashboard" at bounding box center [573, 20] width 42 height 29
click at [573, 11] on icon at bounding box center [572, 16] width 11 height 10
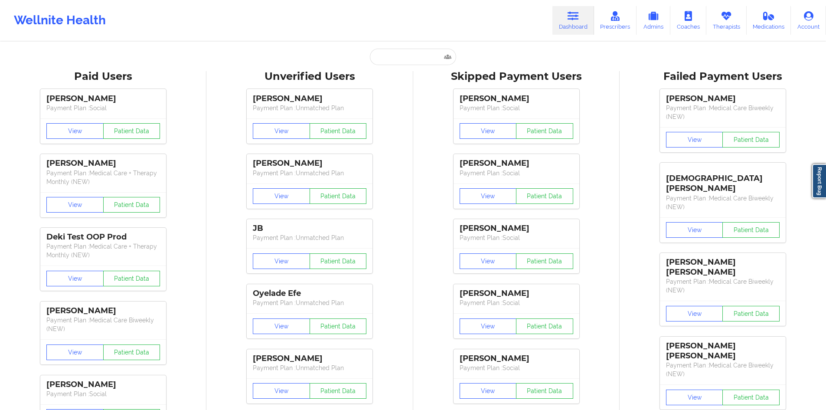
click at [402, 50] on input "text" at bounding box center [413, 57] width 86 height 16
paste input "patrickthomascooper@gmail.com"
type input "patrickthomascooper@gmail.com"
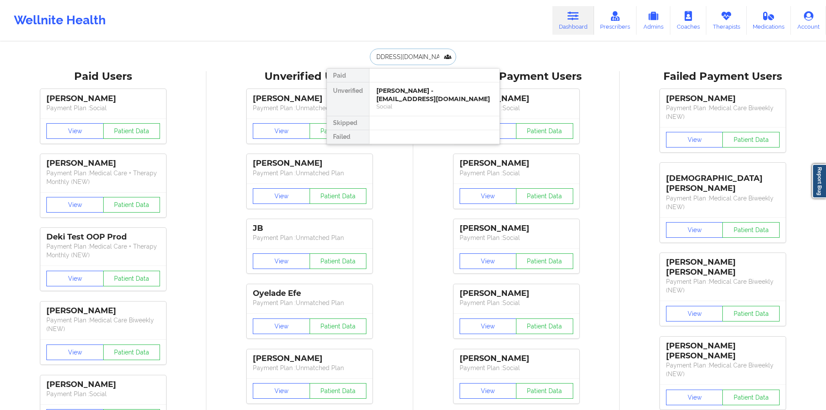
click at [409, 96] on div "Patrick Cooper - patrickthomascooper@gmail.com" at bounding box center [434, 95] width 116 height 16
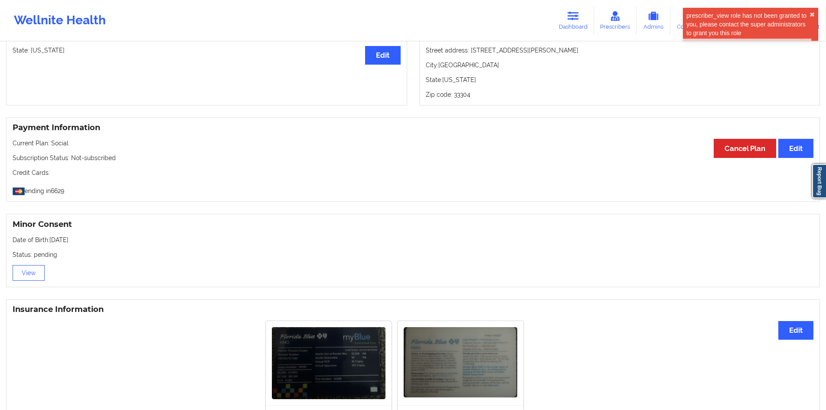
scroll to position [477, 0]
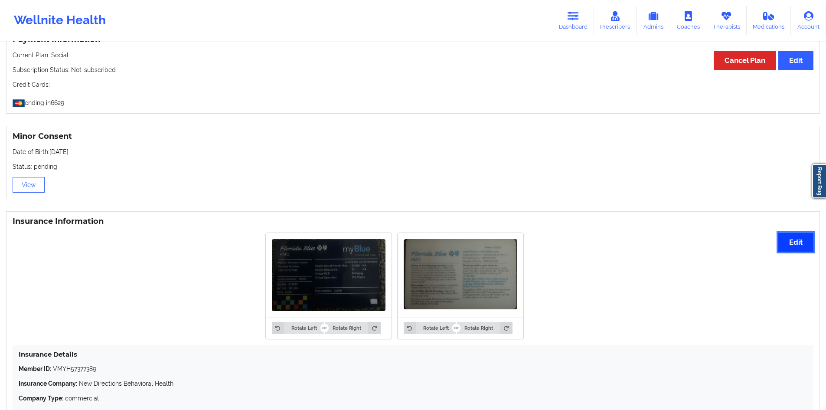
click at [592, 239] on button "Edit" at bounding box center [795, 242] width 35 height 19
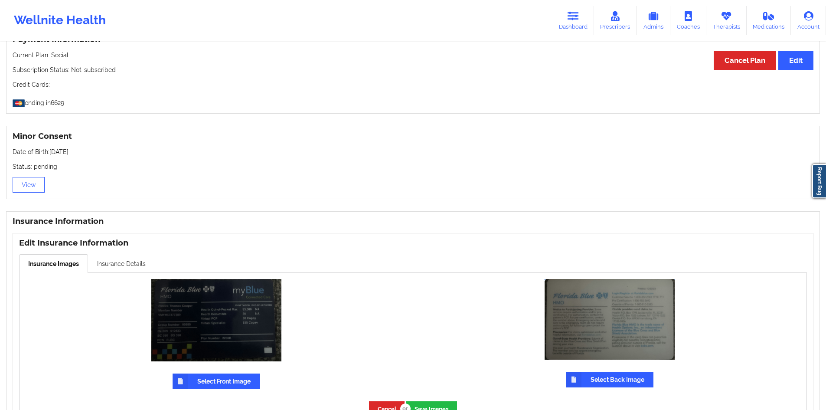
scroll to position [547, 0]
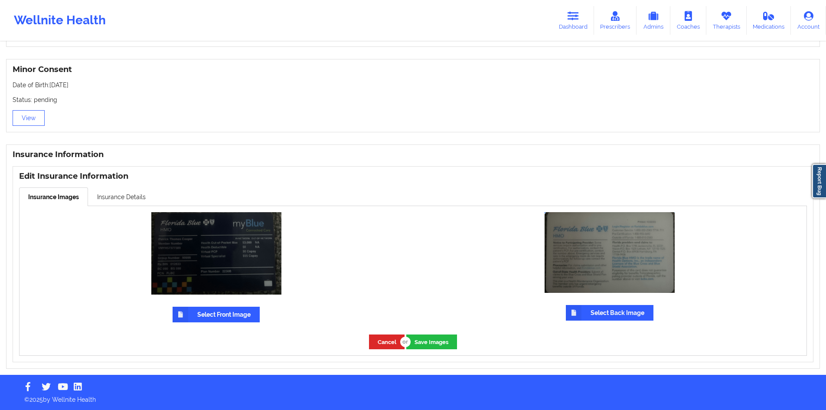
click at [226, 274] on label "Select Front Image" at bounding box center [216, 314] width 87 height 16
click at [0, 0] on input "Select Front Image" at bounding box center [0, 0] width 0 height 0
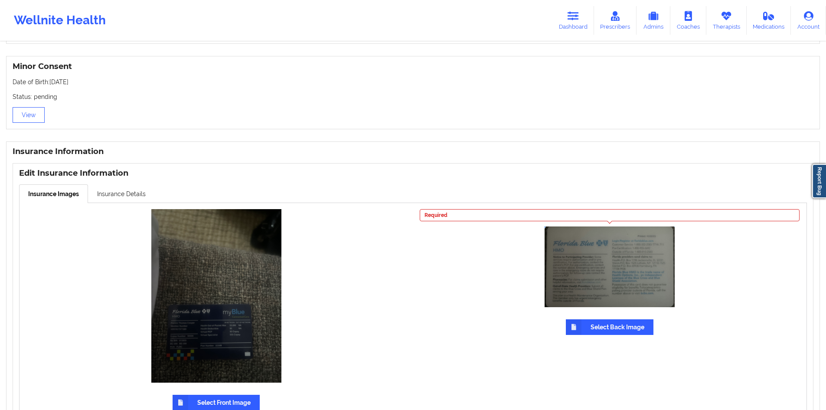
click at [592, 274] on label "Select Back Image" at bounding box center [610, 327] width 88 height 16
click at [0, 0] on input "Select Back Image" at bounding box center [0, 0] width 0 height 0
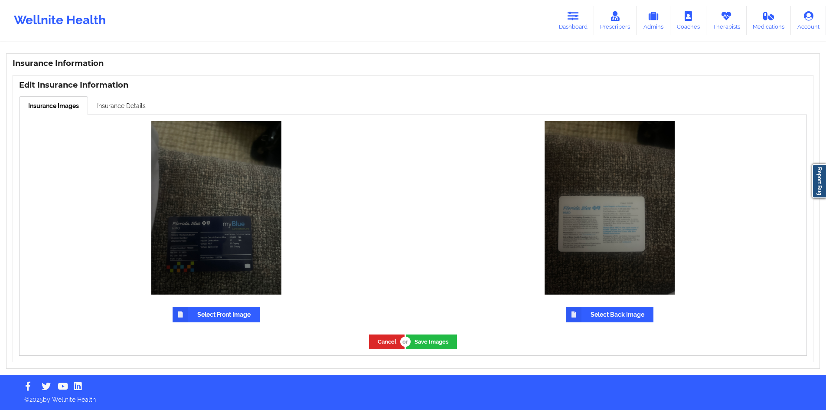
scroll to position [638, 0]
click at [454, 274] on button "Save Images" at bounding box center [431, 341] width 51 height 14
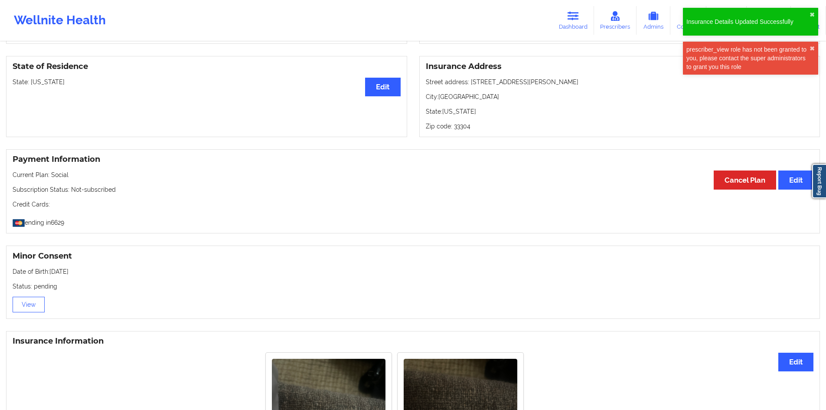
scroll to position [556, 0]
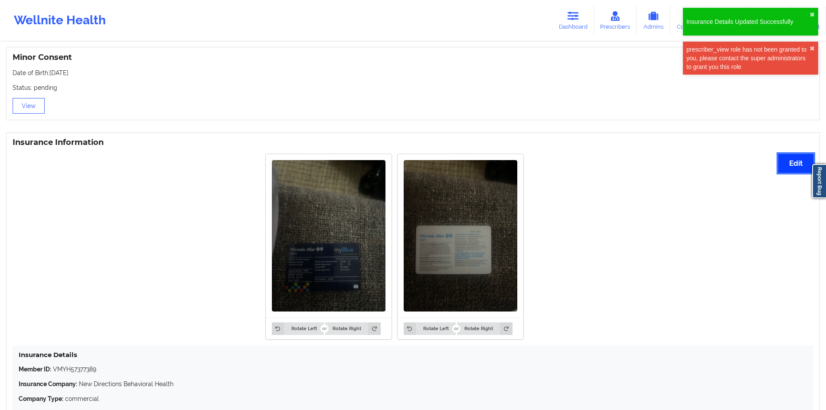
click at [592, 164] on button "Edit" at bounding box center [795, 163] width 35 height 19
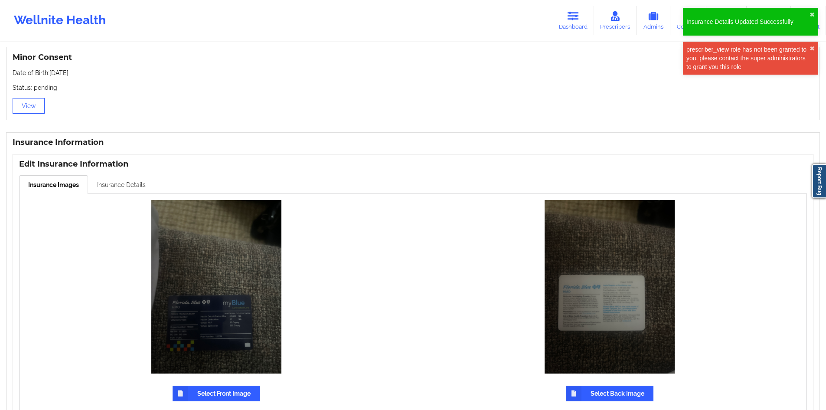
click at [134, 191] on link "Insurance Details" at bounding box center [121, 184] width 67 height 18
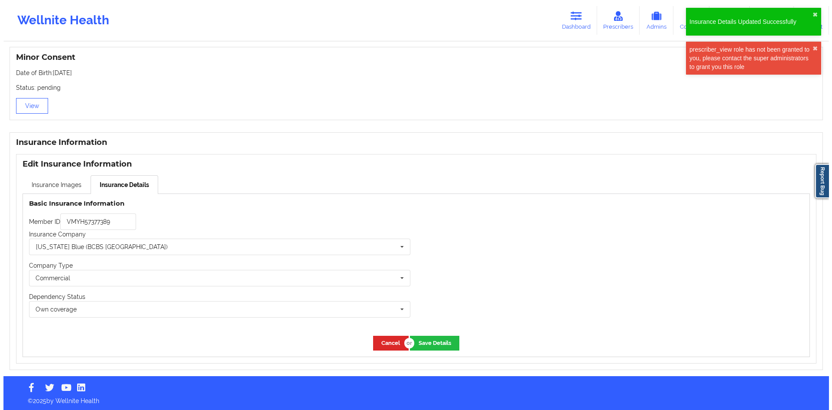
scroll to position [560, 0]
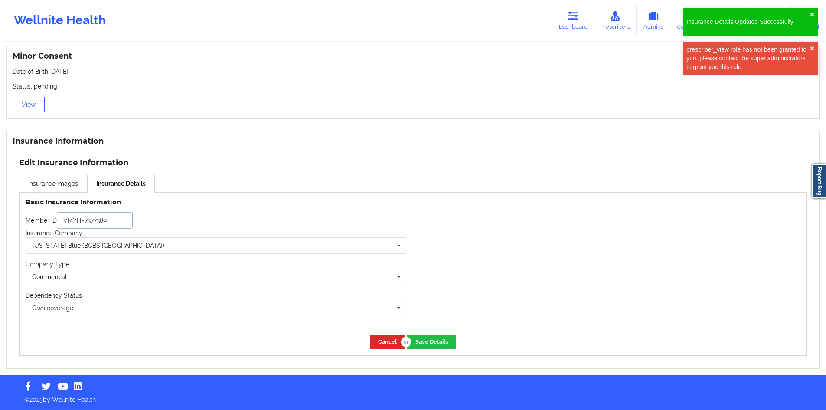
click at [133, 221] on input "VMYH57377389" at bounding box center [95, 220] width 76 height 16
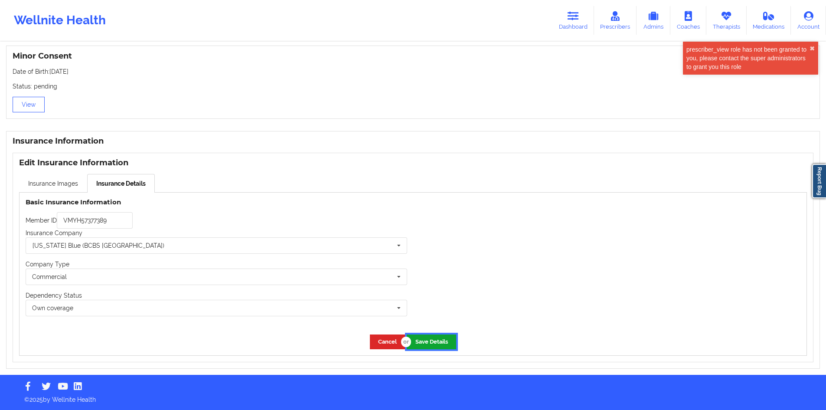
drag, startPoint x: 437, startPoint y: 341, endPoint x: 378, endPoint y: 330, distance: 59.4
click at [432, 274] on button "Save Details" at bounding box center [431, 341] width 49 height 14
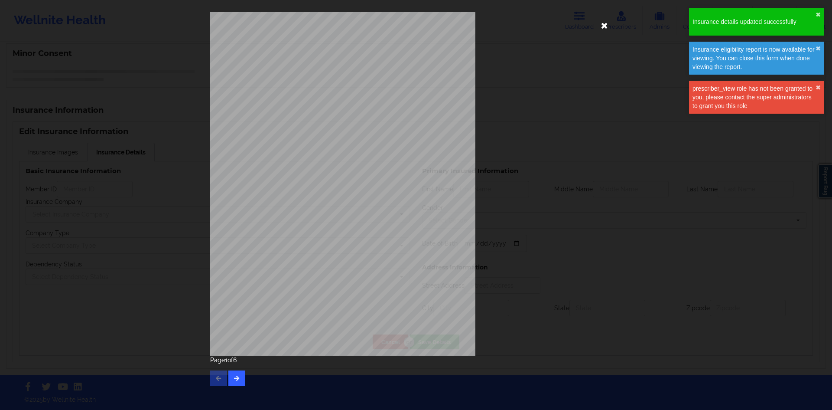
type input "VMYH57377389"
click at [592, 23] on icon at bounding box center [605, 25] width 14 height 14
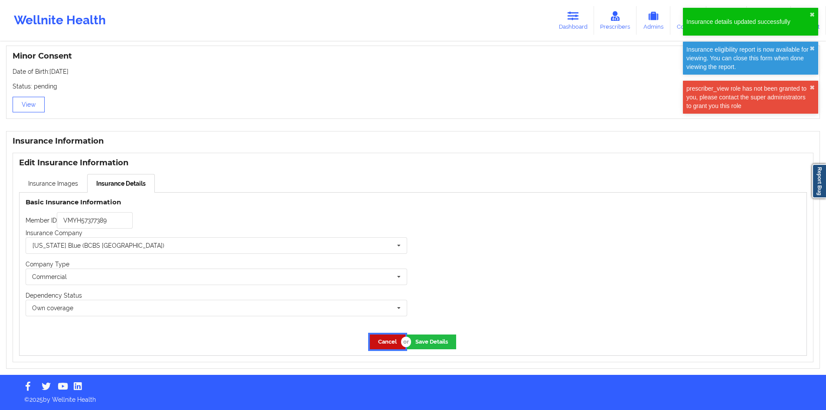
click at [389, 274] on button "Cancel" at bounding box center [388, 341] width 36 height 14
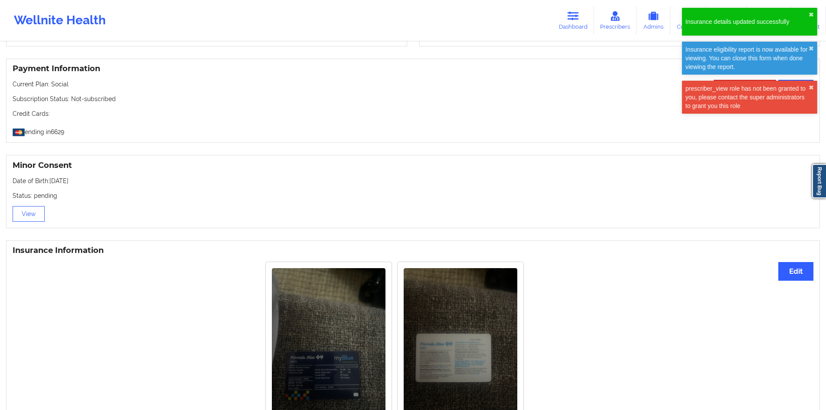
scroll to position [343, 0]
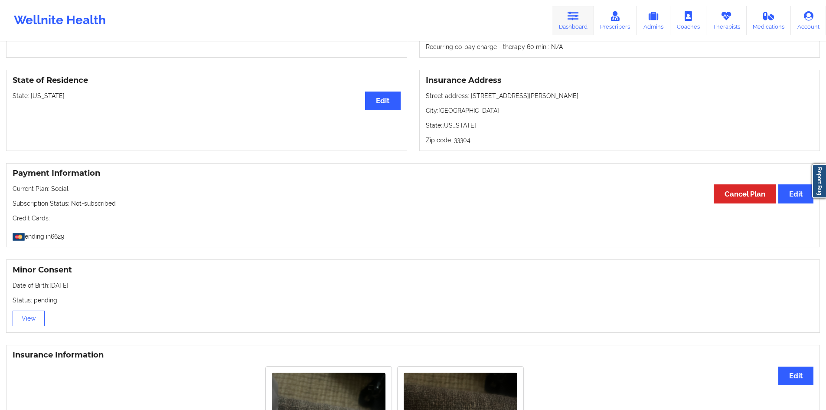
click at [573, 30] on link "Dashboard" at bounding box center [573, 20] width 42 height 29
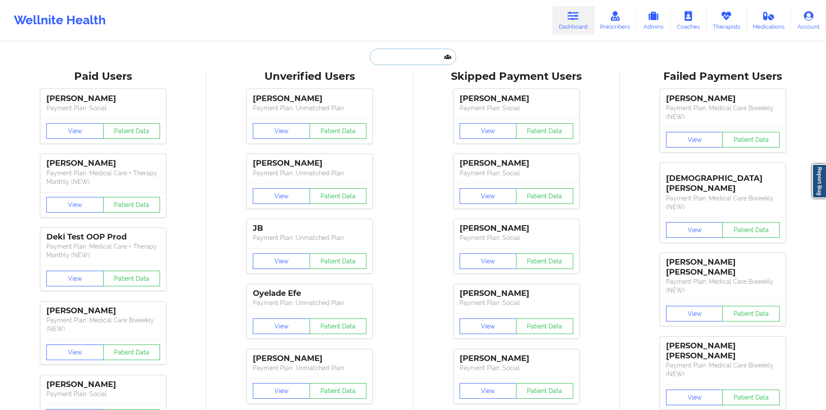
click at [413, 56] on input "text" at bounding box center [413, 57] width 86 height 16
paste input "[EMAIL_ADDRESS][DOMAIN_NAME]"
type input "[EMAIL_ADDRESS][DOMAIN_NAME]"
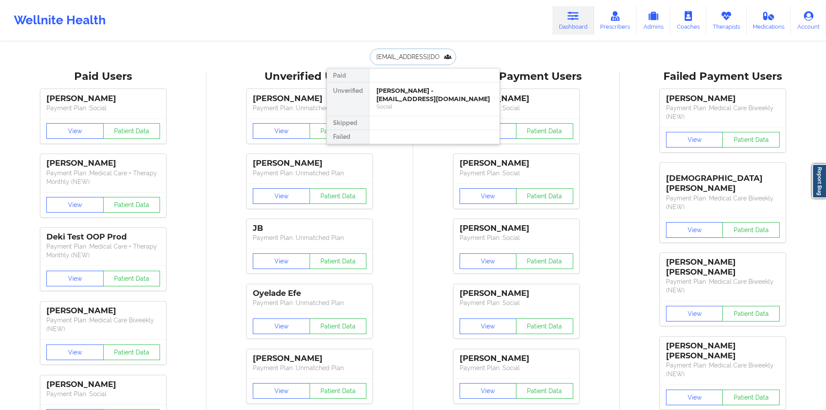
scroll to position [0, 12]
click at [398, 107] on div "Social" at bounding box center [434, 106] width 116 height 7
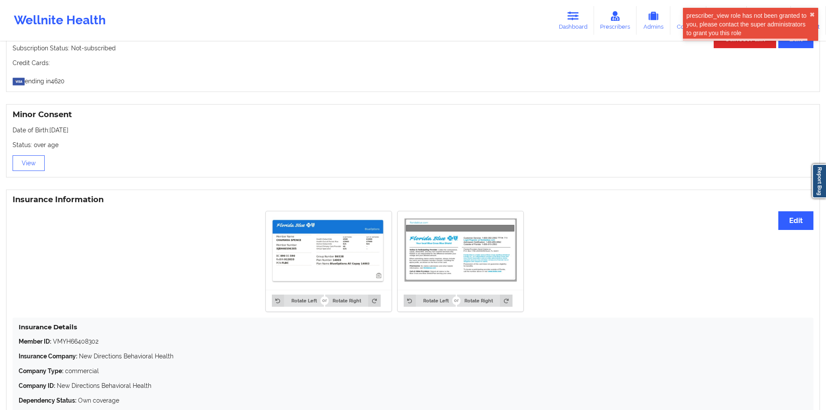
scroll to position [520, 0]
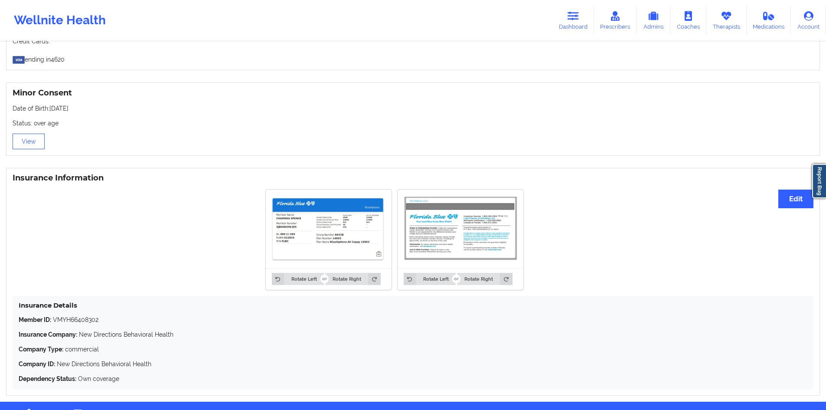
scroll to position [520, 0]
click at [775, 211] on div "Rotate Left Rotate Right Rotate Left Rotate Right" at bounding box center [394, 239] width 763 height 111
click at [782, 199] on button "Edit" at bounding box center [795, 198] width 35 height 19
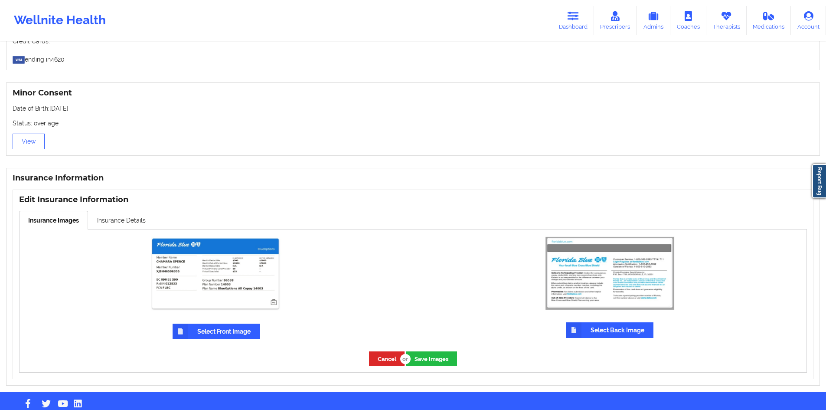
click at [217, 327] on label "Select Front Image" at bounding box center [216, 331] width 87 height 16
click at [0, 0] on input "Select Front Image" at bounding box center [0, 0] width 0 height 0
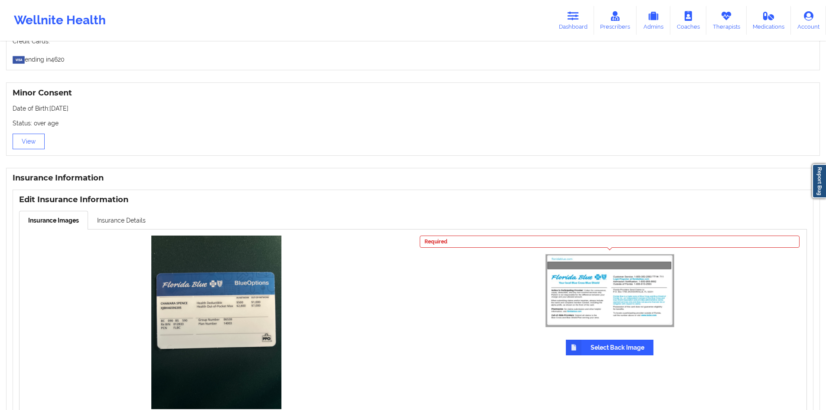
click at [589, 342] on label "Select Back Image" at bounding box center [610, 347] width 88 height 16
click at [0, 0] on input "Select Back Image" at bounding box center [0, 0] width 0 height 0
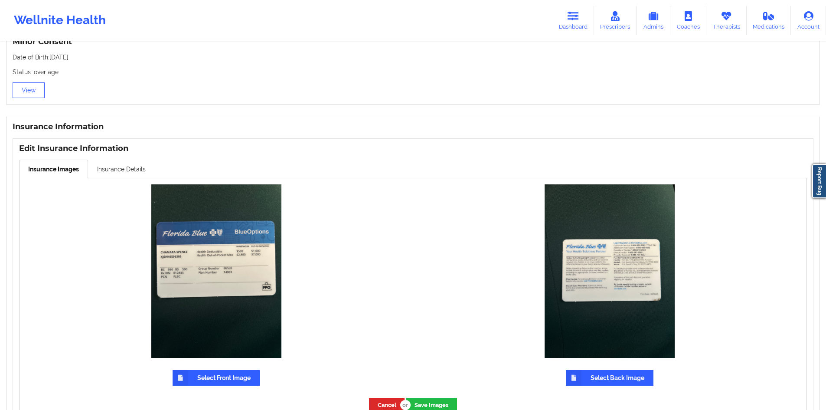
scroll to position [638, 0]
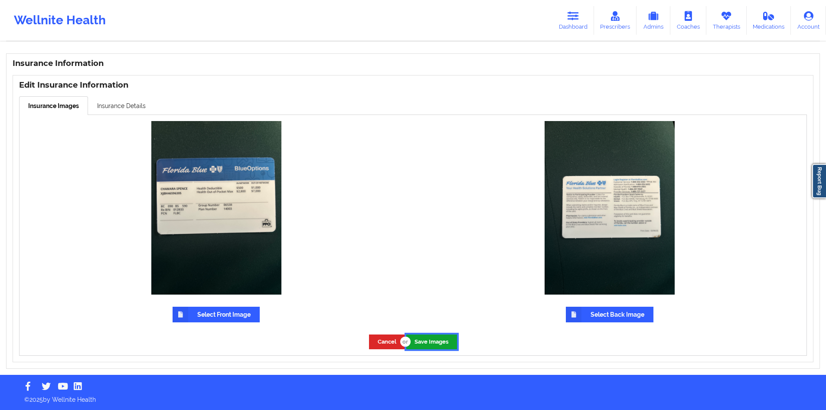
click at [435, 335] on button "Save Images" at bounding box center [431, 341] width 51 height 14
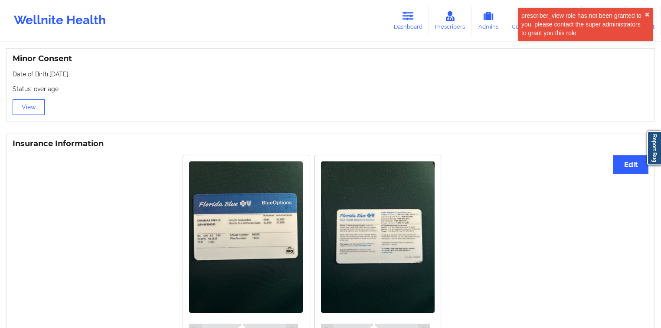
scroll to position [555, 0]
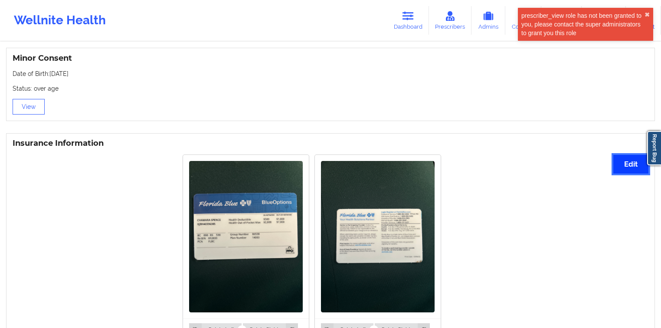
click at [623, 170] on button "Edit" at bounding box center [630, 164] width 35 height 19
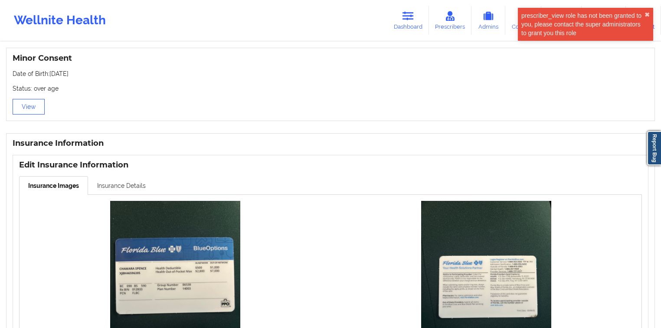
click at [147, 183] on link "Insurance Details" at bounding box center [121, 185] width 67 height 18
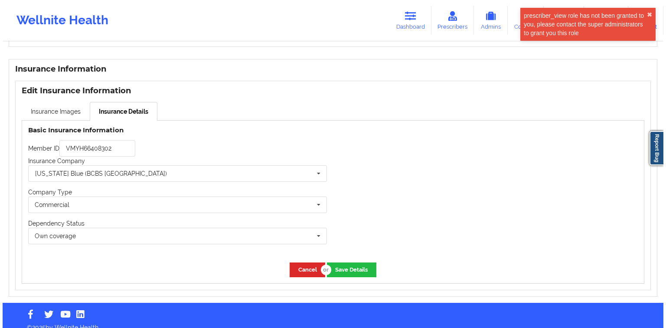
scroll to position [640, 0]
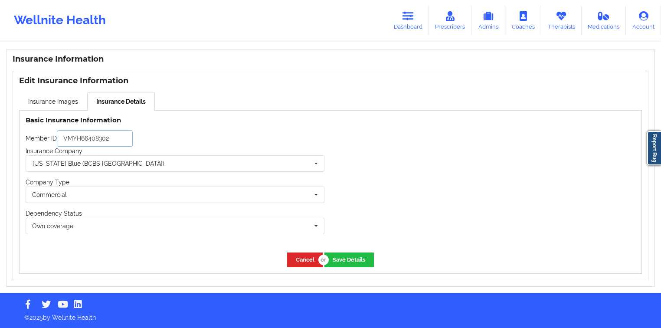
click at [119, 130] on input "VMYH66408302" at bounding box center [95, 138] width 76 height 16
paste input "XJBH46596305"
type input "XJBH46596305"
click at [347, 261] on button "Save Details" at bounding box center [348, 259] width 49 height 14
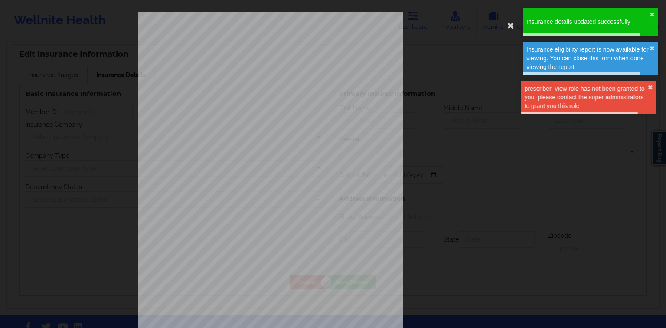
type input "XJBH46596305"
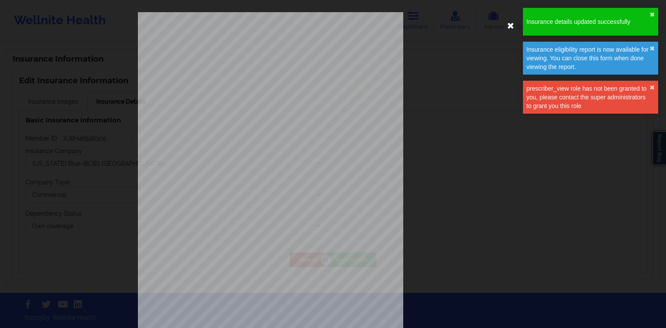
click at [509, 26] on icon at bounding box center [511, 25] width 14 height 14
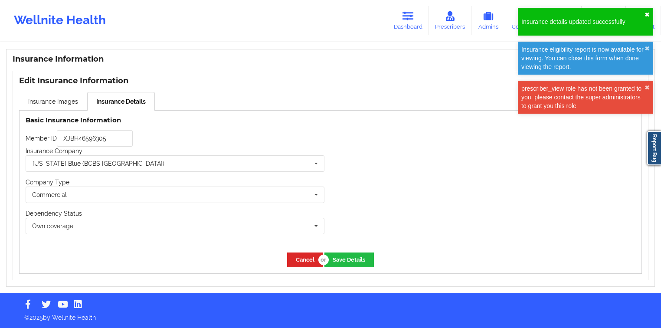
click at [648, 13] on button "✖︎" at bounding box center [646, 14] width 5 height 7
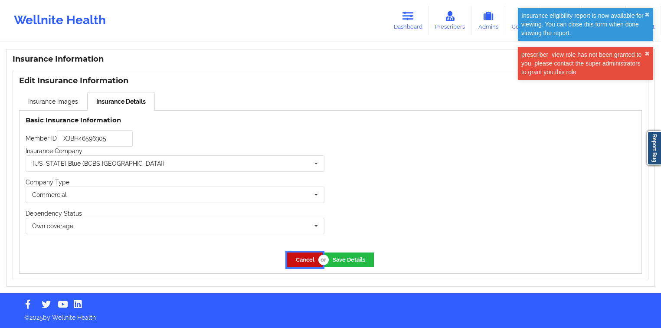
click at [304, 259] on button "Cancel" at bounding box center [305, 259] width 36 height 14
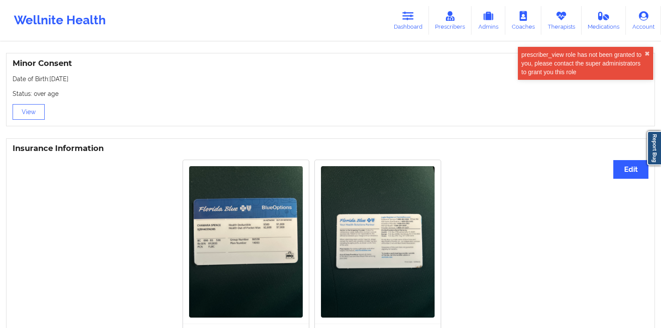
scroll to position [542, 0]
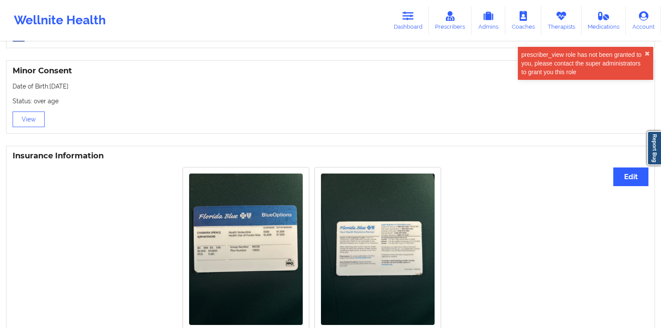
click at [394, 23] on link "Dashboard" at bounding box center [408, 20] width 42 height 29
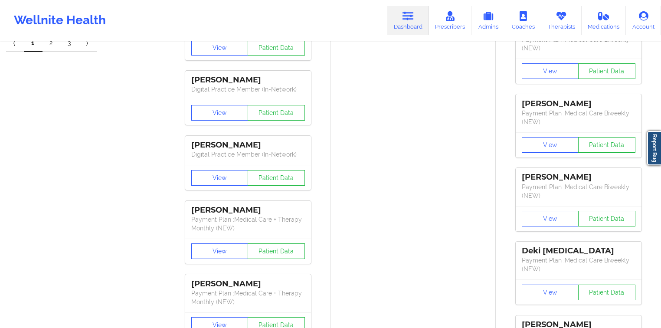
click at [411, 20] on icon at bounding box center [407, 16] width 11 height 10
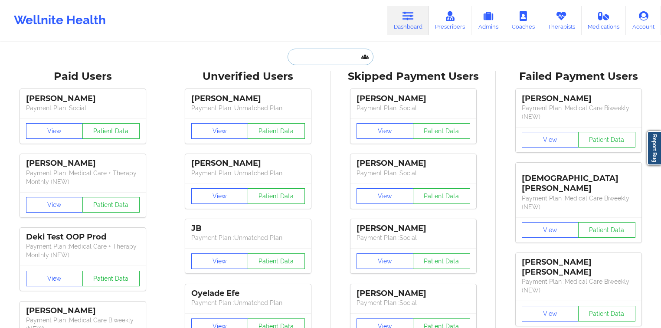
click at [353, 56] on input "text" at bounding box center [330, 57] width 86 height 16
paste input "elenahockensmith@gmail.com"
type input "elenahockensmith@gmail.com"
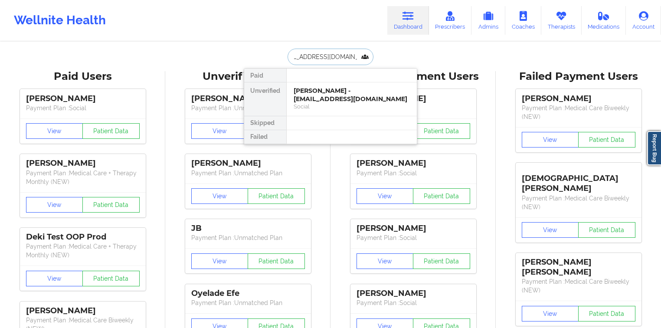
click at [330, 85] on div "Elena Hockensmith - elenahockensmith@gmail.com Social" at bounding box center [352, 98] width 130 height 33
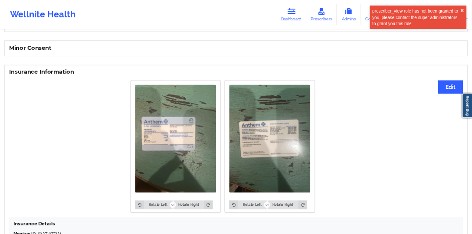
scroll to position [590, 0]
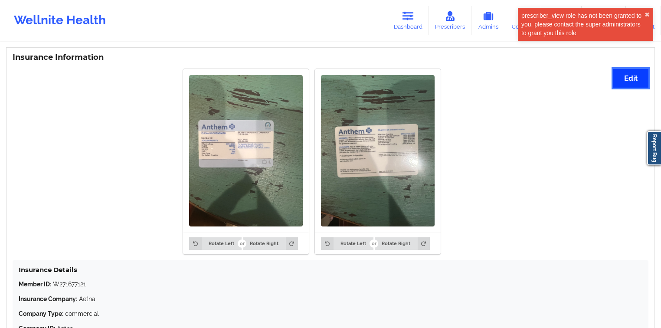
click at [622, 78] on button "Edit" at bounding box center [630, 78] width 35 height 19
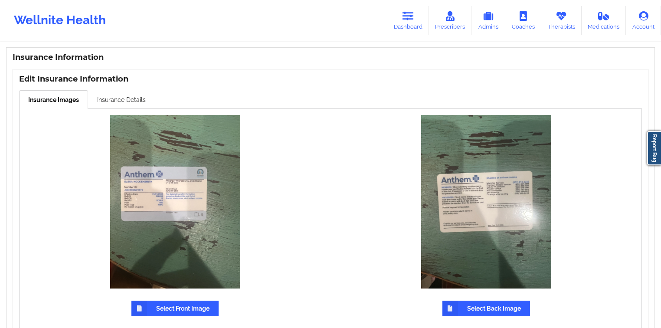
click at [178, 307] on label "Select Front Image" at bounding box center [174, 308] width 87 height 16
click at [0, 0] on input "Select Front Image" at bounding box center [0, 0] width 0 height 0
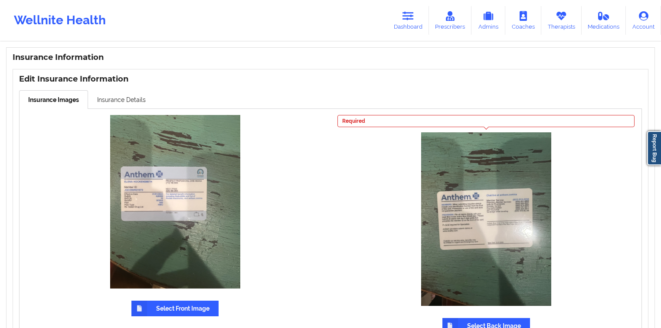
click at [480, 319] on label "Select Back Image" at bounding box center [486, 326] width 88 height 16
click at [0, 0] on input "Select Back Image" at bounding box center [0, 0] width 0 height 0
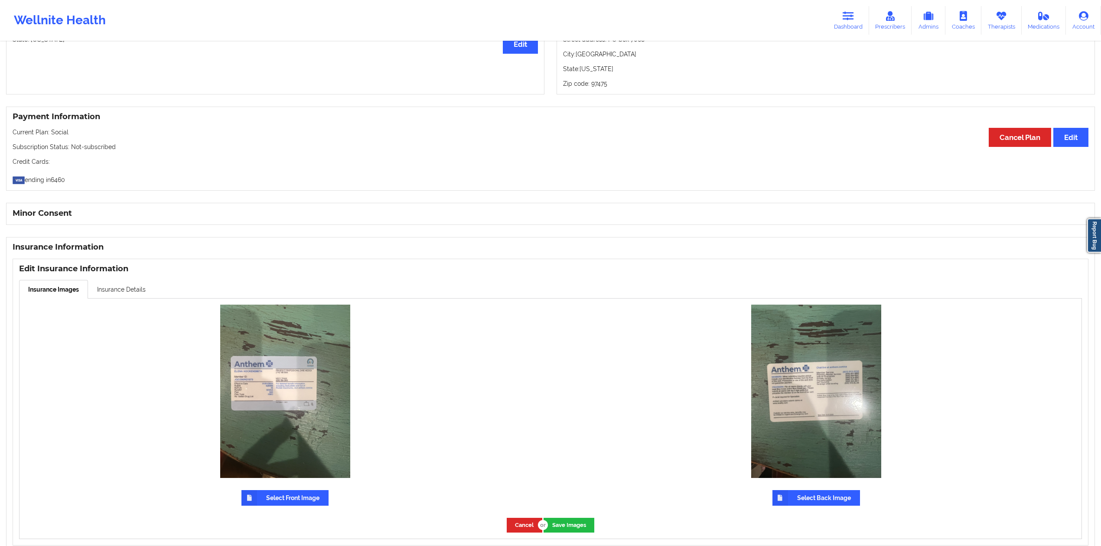
scroll to position [453, 0]
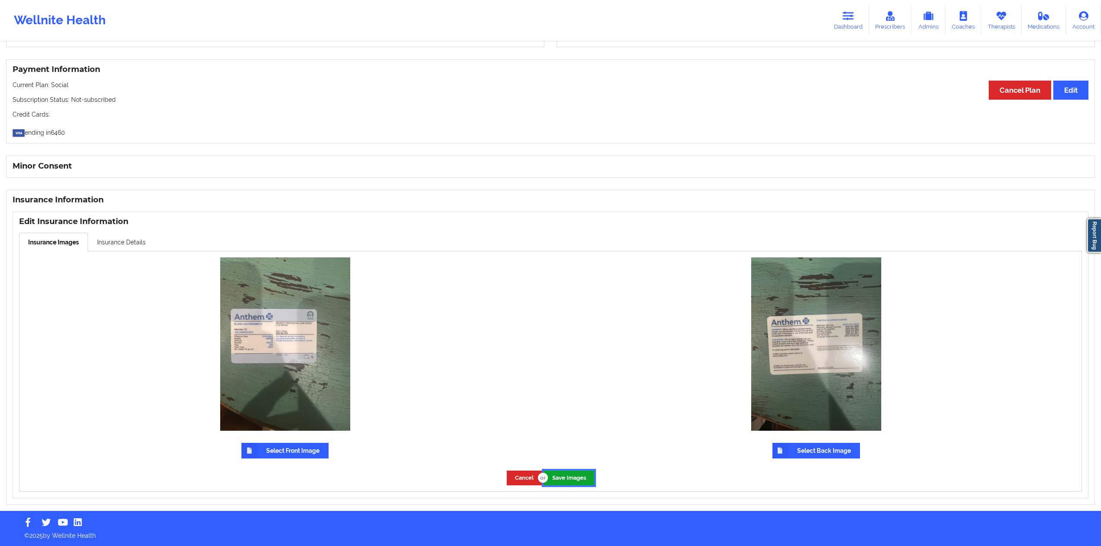
drag, startPoint x: 579, startPoint y: 479, endPoint x: 472, endPoint y: 481, distance: 106.7
click at [579, 409] on button "Save Images" at bounding box center [569, 478] width 51 height 14
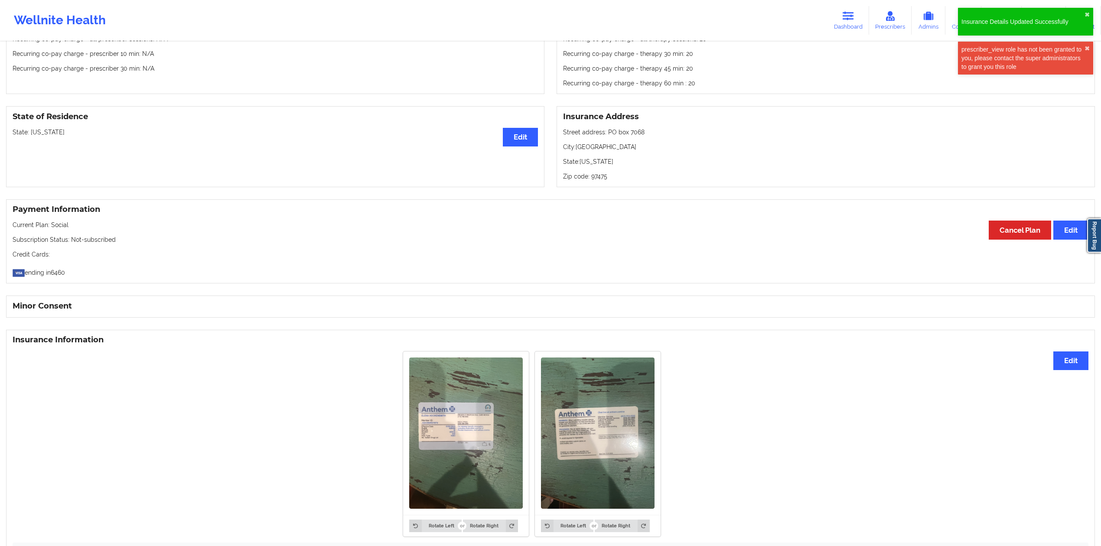
scroll to position [450, 0]
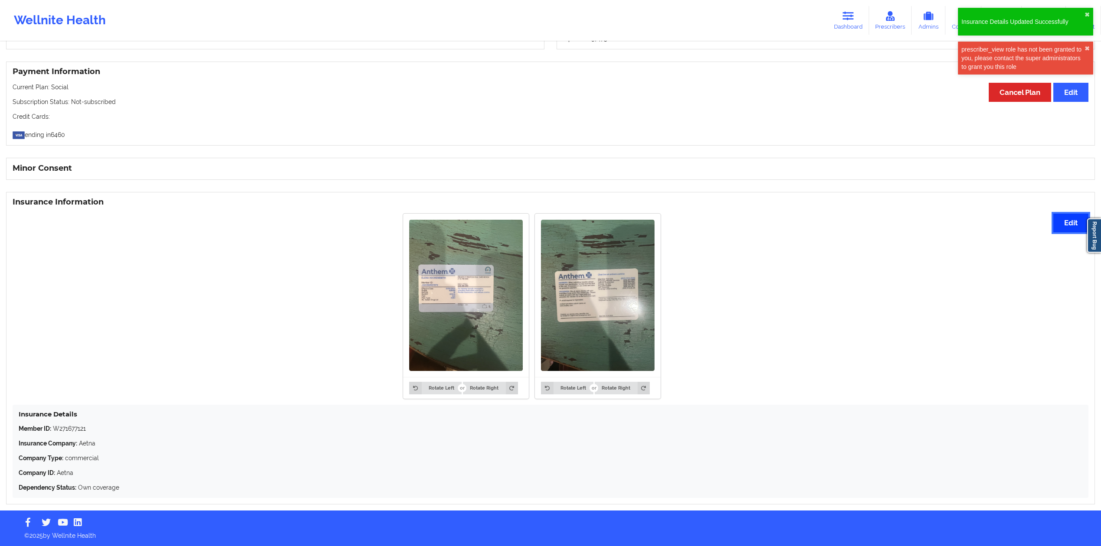
click at [825, 216] on button "Edit" at bounding box center [1070, 223] width 35 height 19
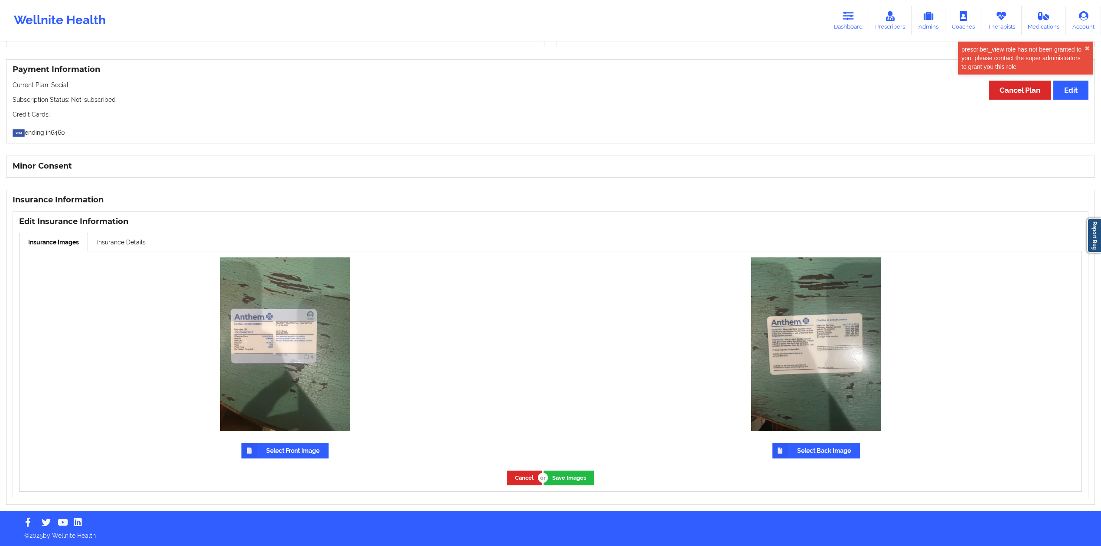
click at [122, 254] on div "Select Front Image" at bounding box center [285, 357] width 531 height 213
click at [122, 246] on link "Insurance Details" at bounding box center [121, 242] width 67 height 18
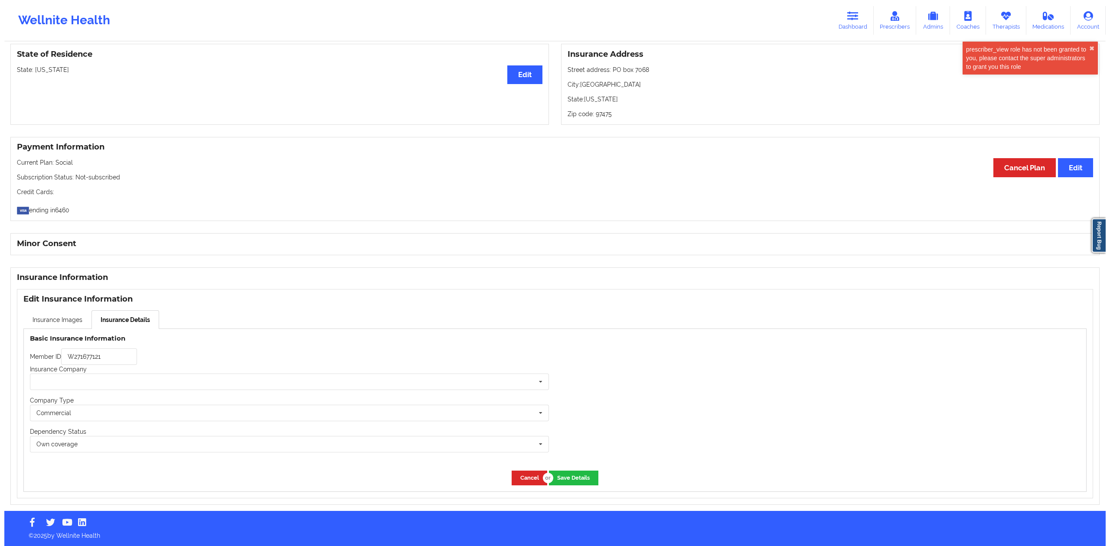
scroll to position [376, 0]
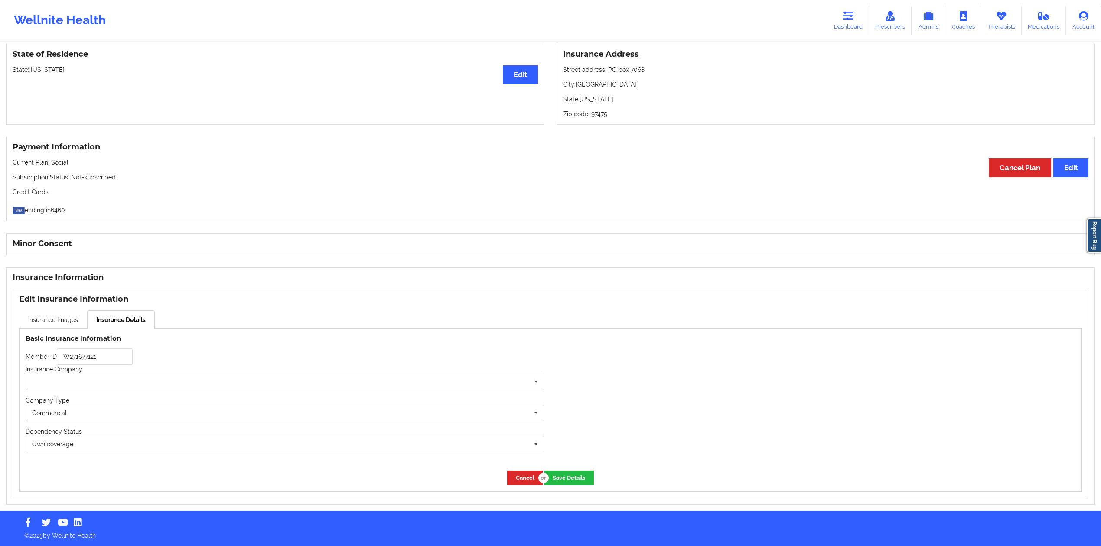
click at [132, 346] on div "Basic Insurance Information Member ID W271677121 Insurance Company Cigna Everno…" at bounding box center [285, 397] width 531 height 136
click at [119, 354] on input "W271677121" at bounding box center [95, 357] width 76 height 16
paste input "JQO396W21970"
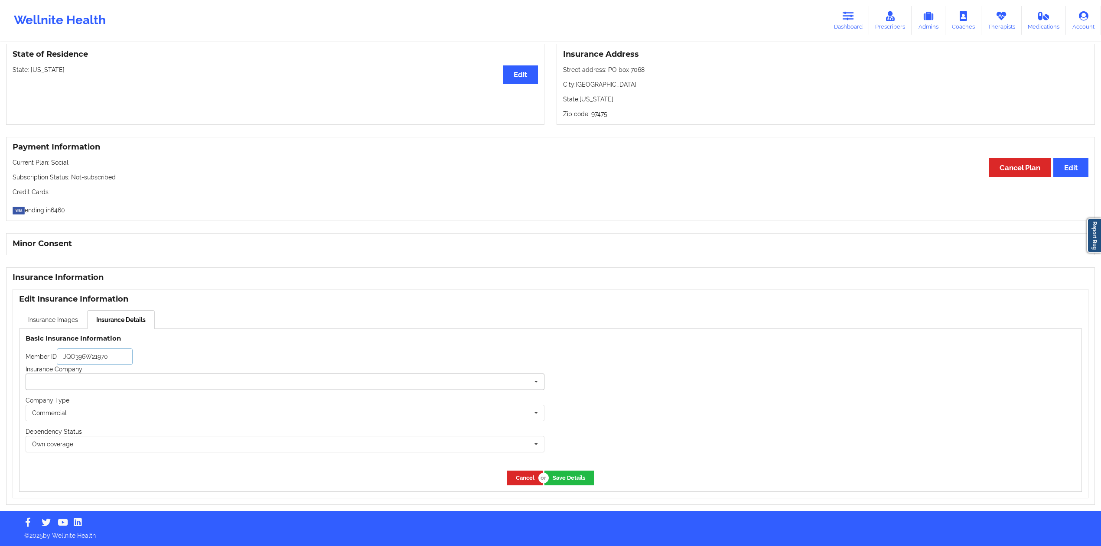
type input "JQO396W21970"
click at [142, 379] on input "text" at bounding box center [285, 382] width 518 height 16
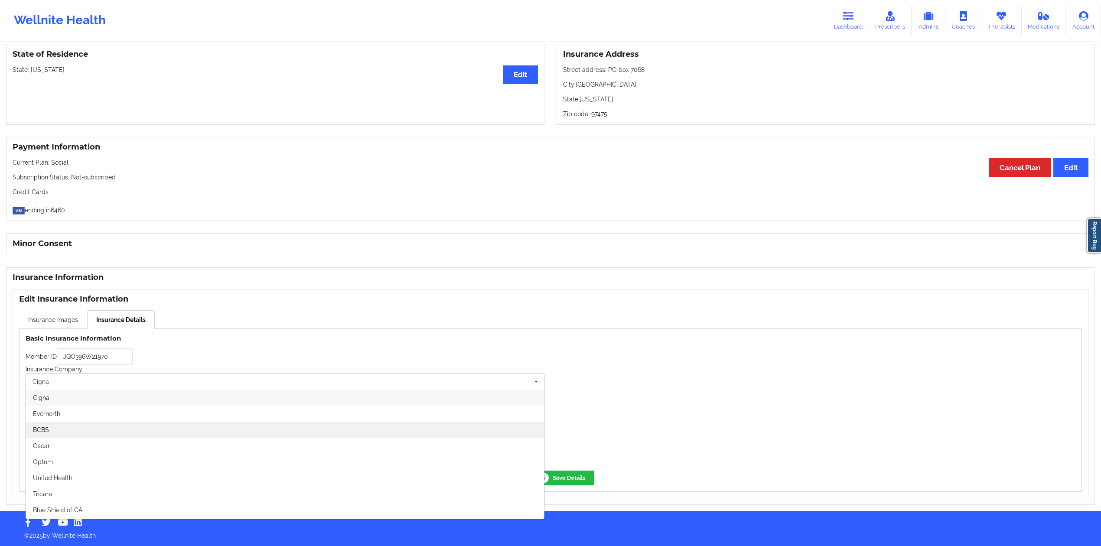
click at [113, 409] on div "BCBS" at bounding box center [285, 430] width 518 height 16
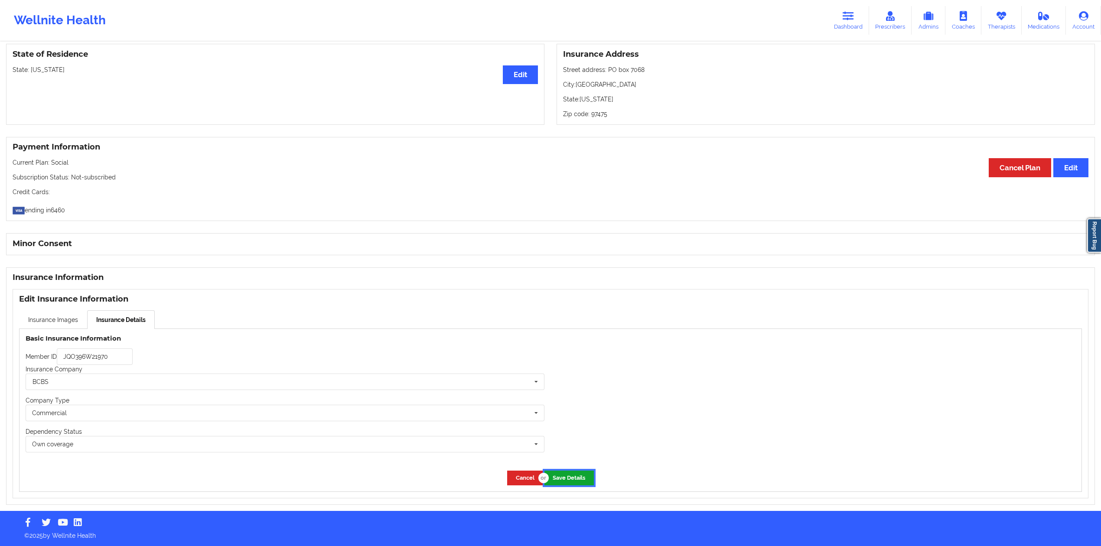
click at [587, 409] on button "Save Details" at bounding box center [568, 478] width 49 height 14
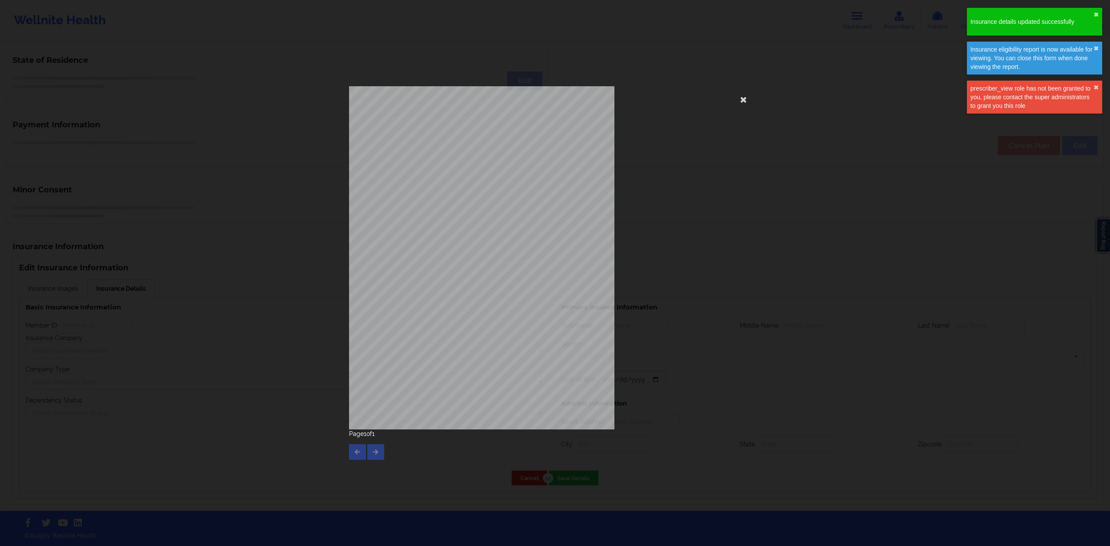
type input "JQO396W21970"
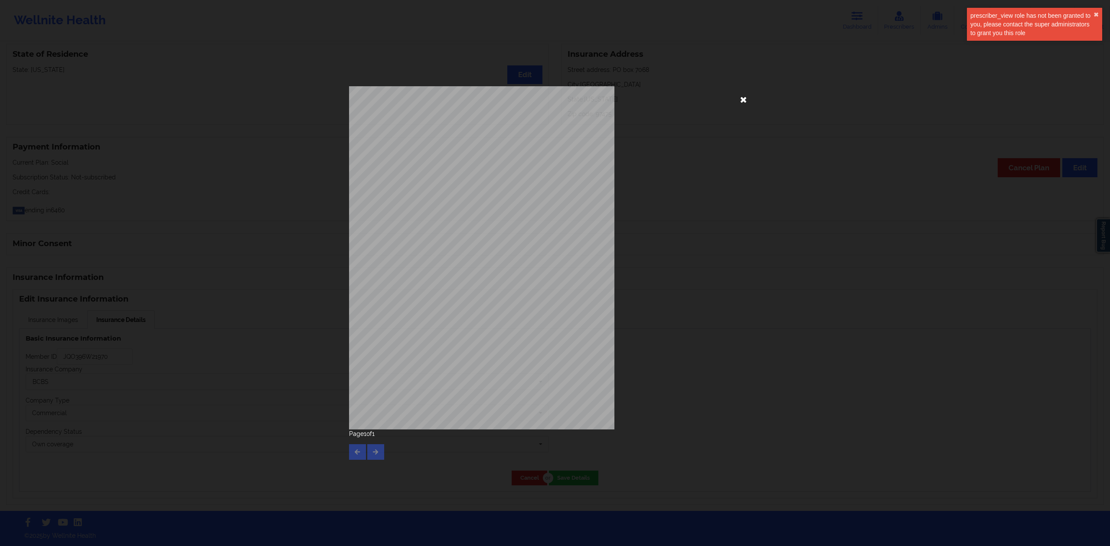
click at [739, 101] on icon at bounding box center [743, 99] width 14 height 14
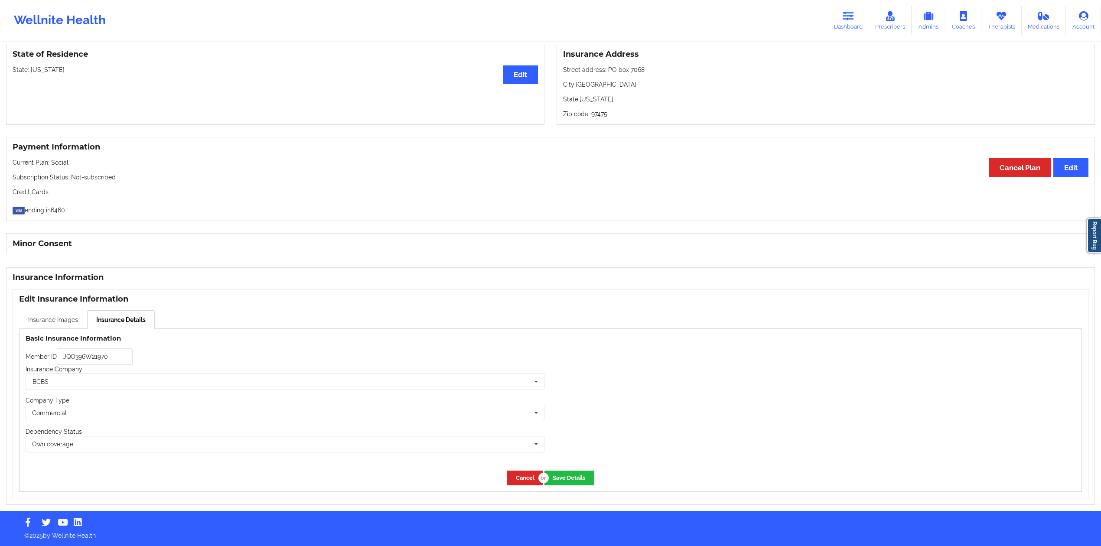
click at [71, 323] on link "Insurance Images" at bounding box center [53, 319] width 68 height 18
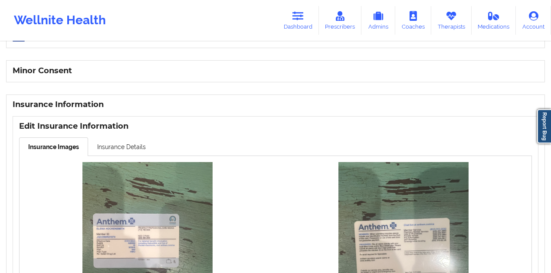
scroll to position [489, 0]
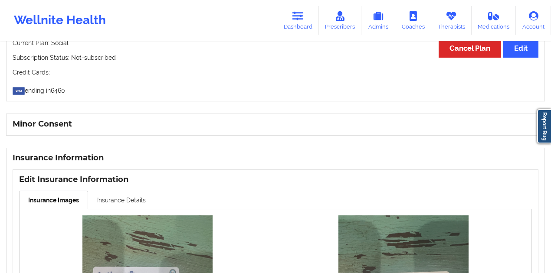
click link "Insurance Details"
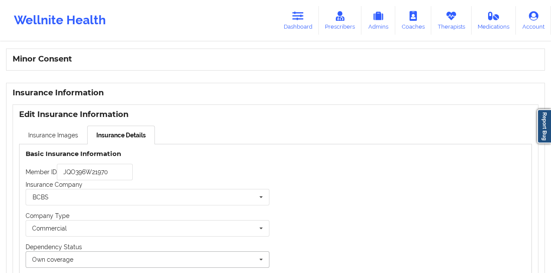
scroll to position [642, 0]
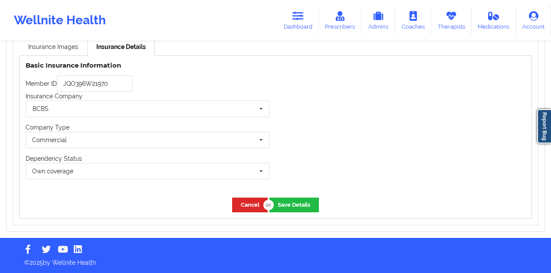
click div "Cancel Save Details"
click button "Cancel"
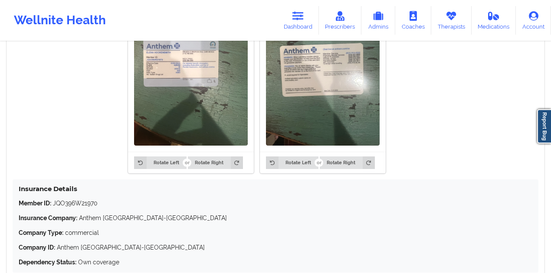
scroll to position [661, 0]
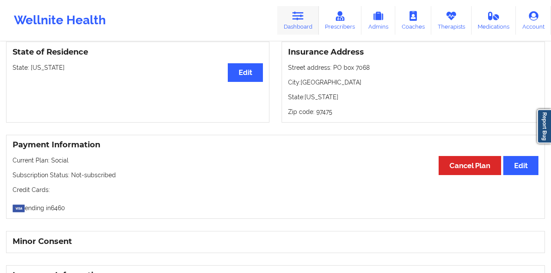
click link "Dashboard"
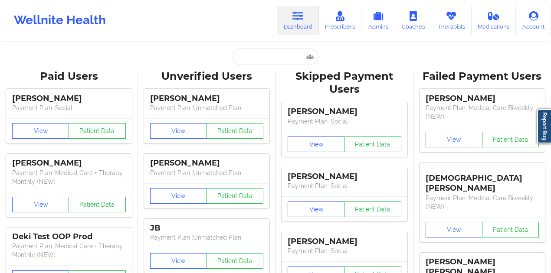
click div "Paid Users Alyssa John Payment Plan : Social View Patient Data Chanel Lowry Pay…"
click input "text"
paste input "dsd2329@gmail.com"
type input "dsd2329@gmail.com"
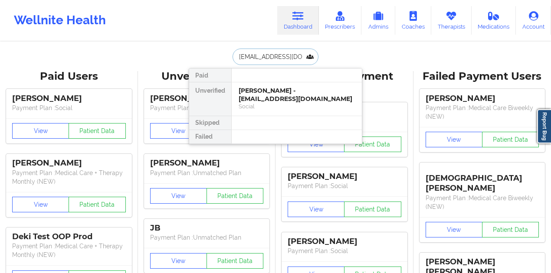
click div "Sara Rae Manning - dsd2329@gmail.com"
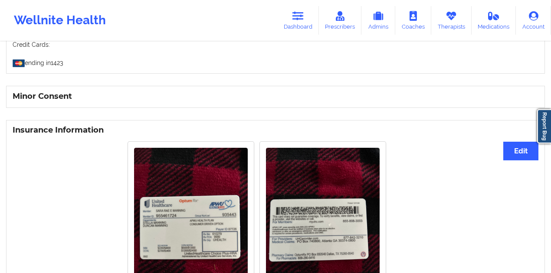
scroll to position [518, 0]
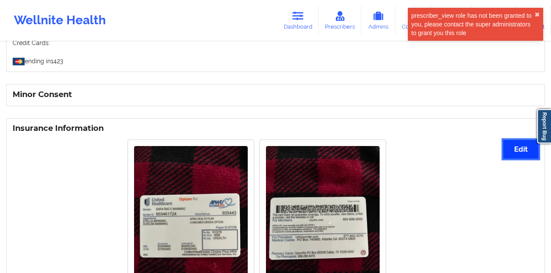
click button "Edit"
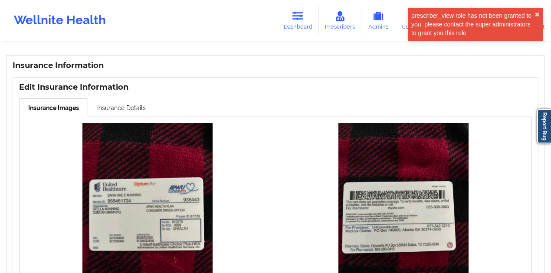
scroll to position [634, 0]
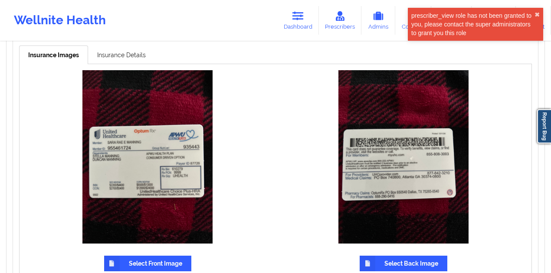
click label "Select Front Image"
click input "Select Front Image"
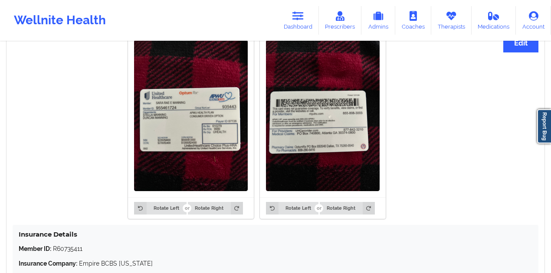
scroll to position [574, 0]
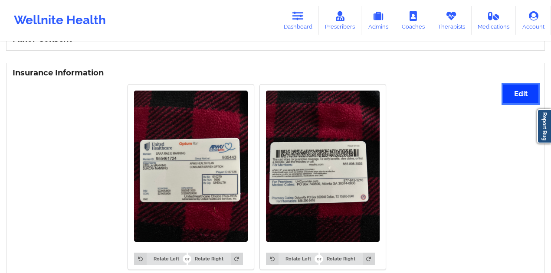
click at [510, 94] on button "Edit" at bounding box center [520, 94] width 35 height 19
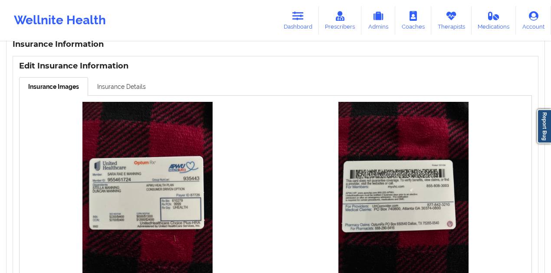
click at [103, 89] on link "Insurance Details" at bounding box center [121, 86] width 67 height 18
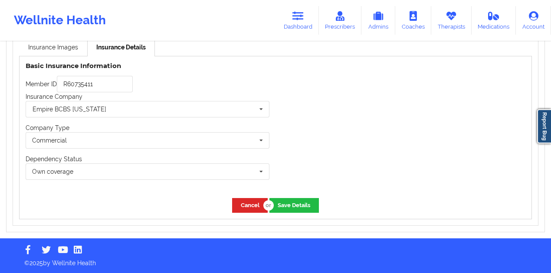
scroll to position [642, 0]
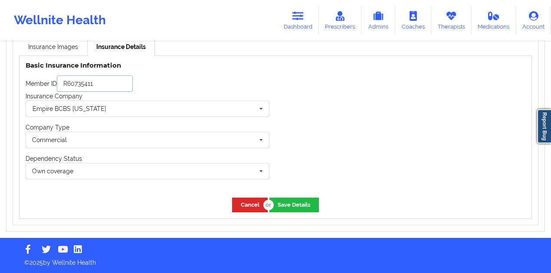
click at [109, 82] on input "R60735411" at bounding box center [95, 83] width 76 height 16
paste input "955461724"
type input "955461724"
click at [112, 110] on input "text" at bounding box center [147, 109] width 243 height 16
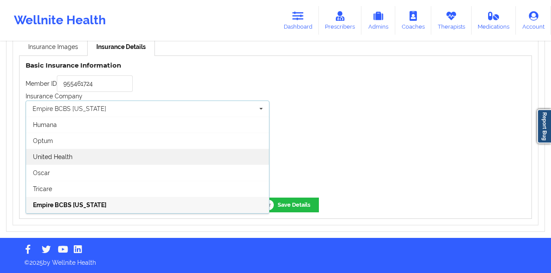
click at [103, 153] on div "United Health" at bounding box center [147, 157] width 243 height 16
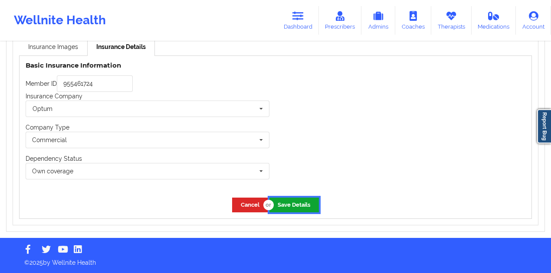
click at [287, 206] on button "Save Details" at bounding box center [293, 205] width 49 height 14
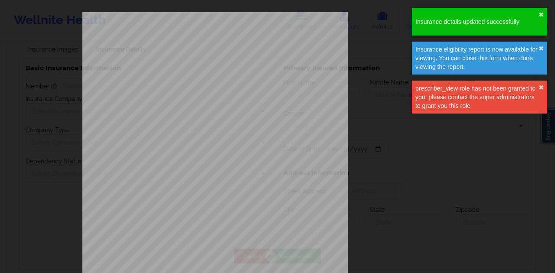
type input "955461724"
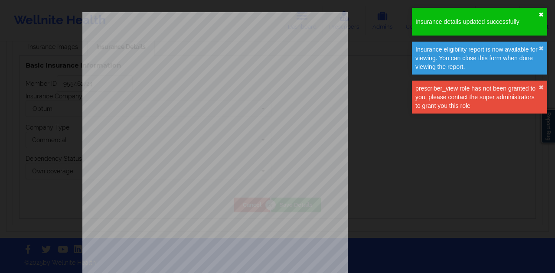
click at [543, 16] on button "✖︎" at bounding box center [540, 14] width 5 height 7
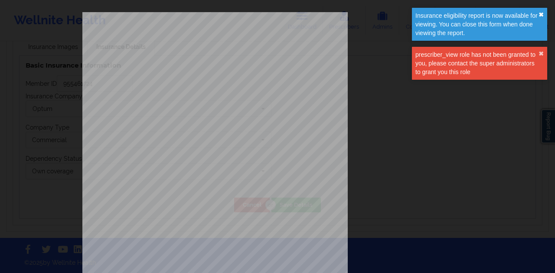
click at [539, 14] on button "✖︎" at bounding box center [540, 14] width 5 height 7
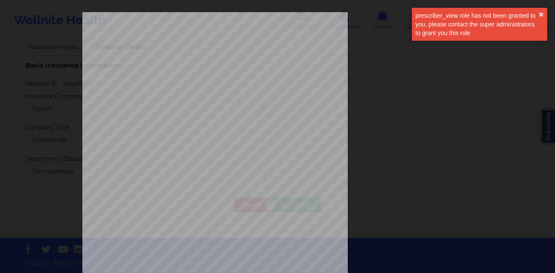
click at [544, 16] on div "prescriber_view role has not been granted to you, please contact the super admi…" at bounding box center [479, 24] width 135 height 33
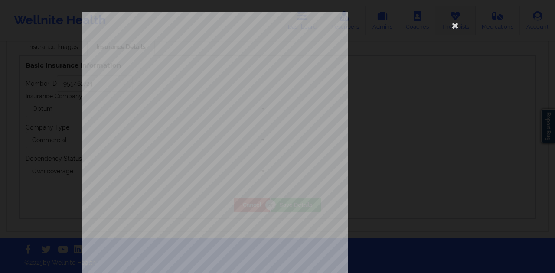
click at [456, 27] on icon at bounding box center [455, 25] width 14 height 14
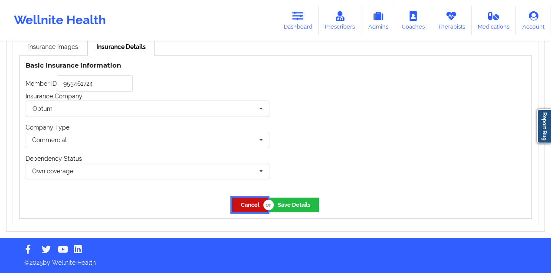
click at [249, 207] on button "Cancel" at bounding box center [250, 205] width 36 height 14
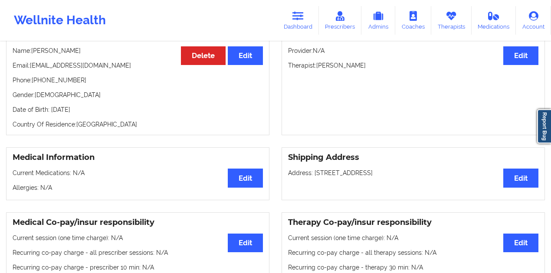
scroll to position [0, 0]
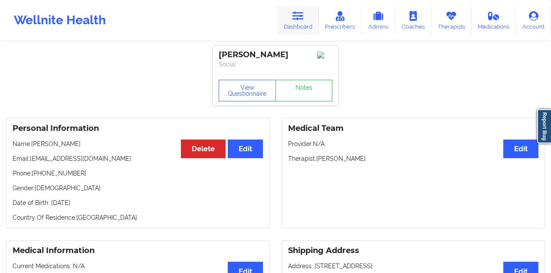
click at [303, 17] on icon at bounding box center [297, 16] width 11 height 10
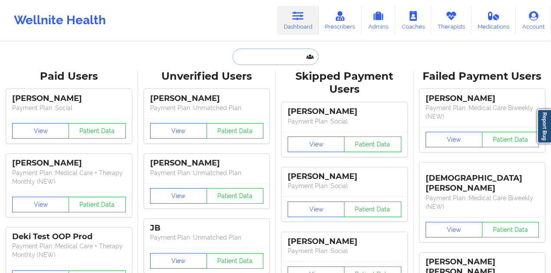
paste input "diamond_tooth@hotmail.com"
type input "diamond_tooth@hotmail.com"
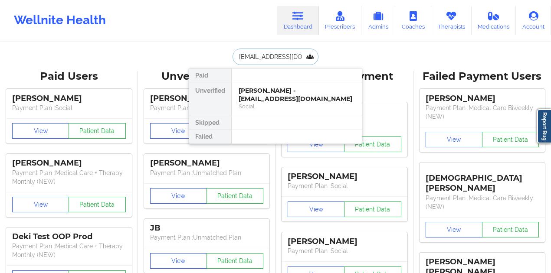
scroll to position [0, 13]
click at [292, 95] on div "Sara Rae Manning - dsd2329@gmail.com" at bounding box center [296, 95] width 116 height 16
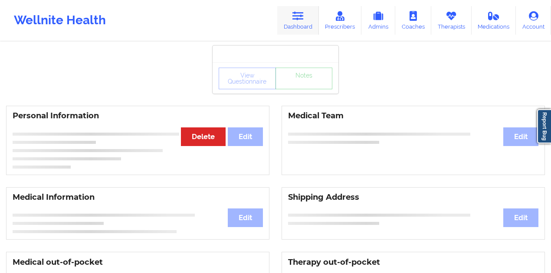
click at [293, 14] on link "Dashboard" at bounding box center [298, 20] width 42 height 29
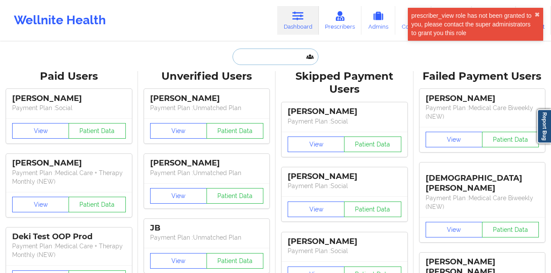
paste input "diamond_tooth@hotmail.com"
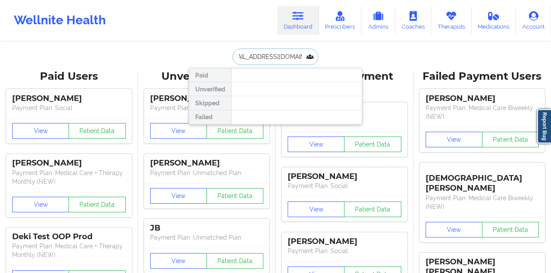
click at [282, 52] on input "diamond_tooth@hotmail.com" at bounding box center [275, 57] width 86 height 16
click at [293, 58] on input "diamond_tooth@hotmail.com" at bounding box center [275, 57] width 86 height 16
paste input "text"
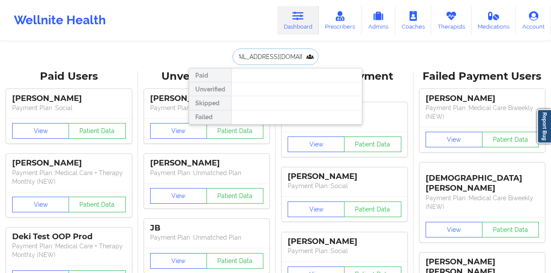
scroll to position [0, 0]
click at [266, 51] on input "diamond_tooth@hotmail.coM" at bounding box center [275, 57] width 86 height 16
paste input "Cassandra"
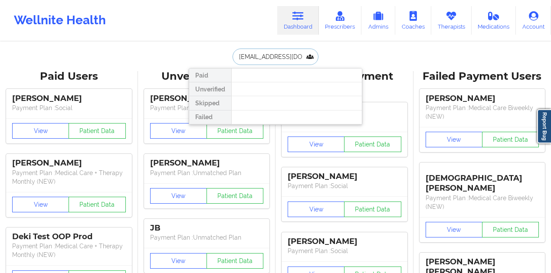
type input "Cassandra"
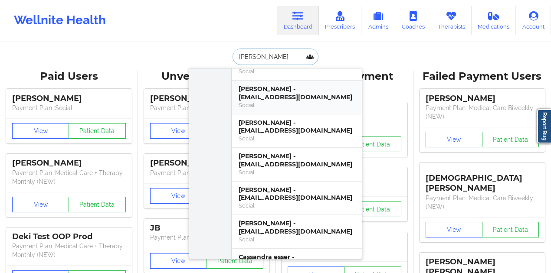
scroll to position [58, 0]
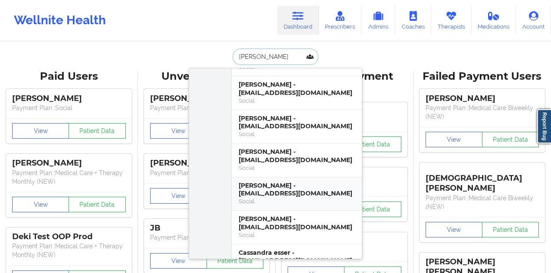
click at [297, 190] on div "Cassandra E Fifield - diamondstu@gmail.com" at bounding box center [296, 190] width 116 height 16
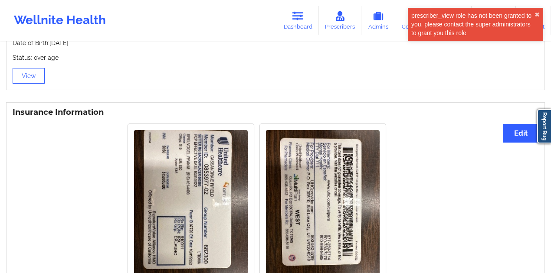
scroll to position [578, 0]
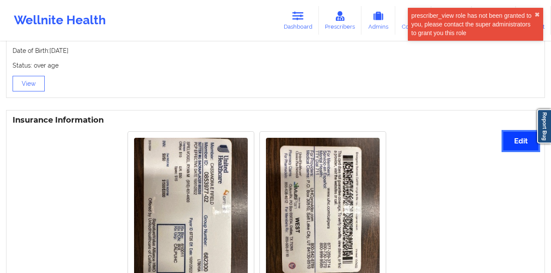
click at [506, 139] on button "Edit" at bounding box center [520, 141] width 35 height 19
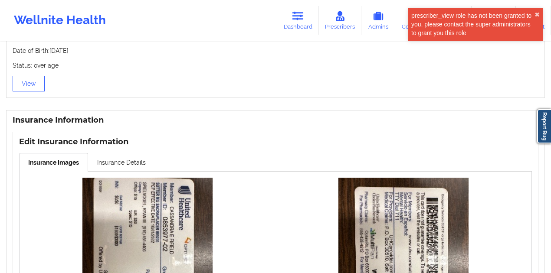
scroll to position [751, 0]
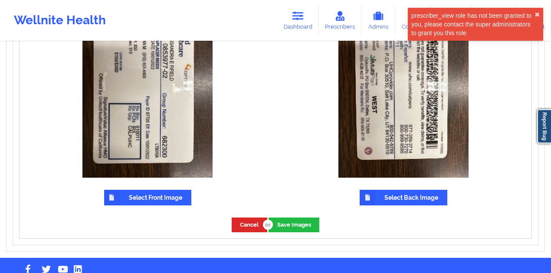
click at [170, 197] on label "Select Front Image" at bounding box center [147, 198] width 87 height 16
click at [0, 0] on input "Select Front Image" at bounding box center [0, 0] width 0 height 0
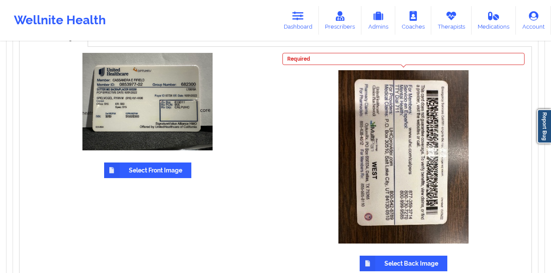
scroll to position [694, 0]
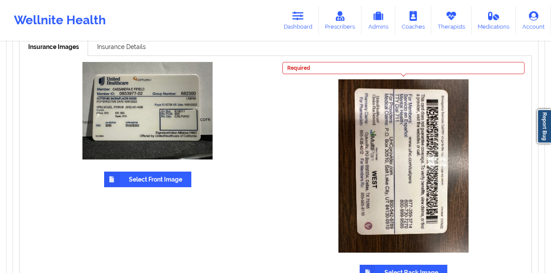
click at [417, 267] on label "Select Back Image" at bounding box center [403, 273] width 88 height 16
click at [0, 0] on input "Select Back Image" at bounding box center [0, 0] width 0 height 0
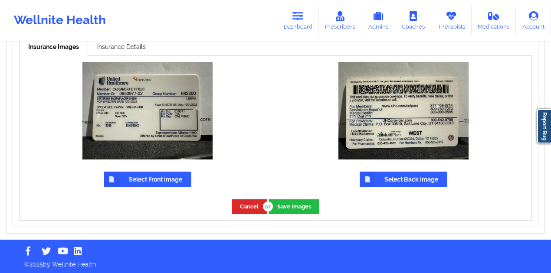
click at [300, 215] on div "Cancel Save Images" at bounding box center [276, 206] width 512 height 26
click at [284, 208] on button "Save Images" at bounding box center [293, 206] width 51 height 14
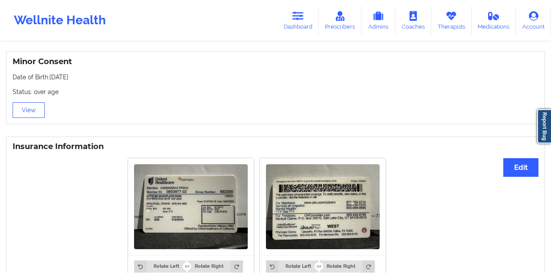
scroll to position [515, 0]
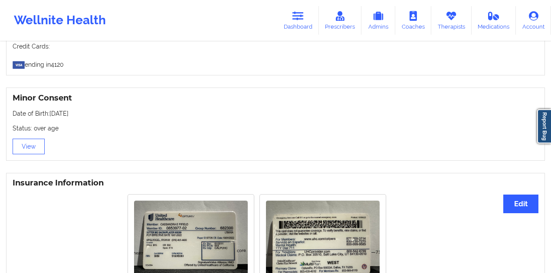
click at [295, 19] on icon at bounding box center [297, 16] width 11 height 10
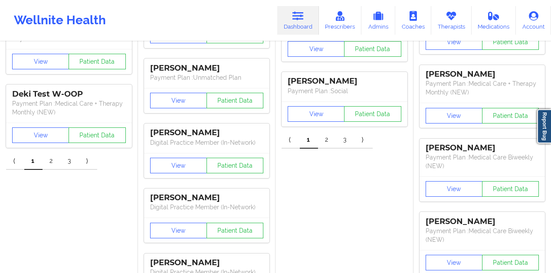
scroll to position [342, 0]
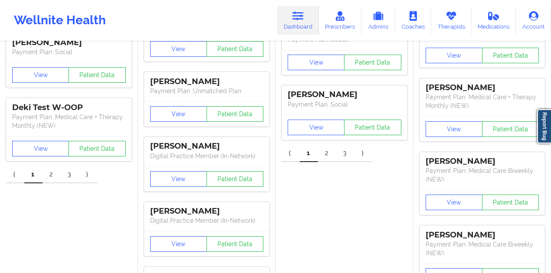
click at [301, 33] on link "Dashboard" at bounding box center [298, 20] width 42 height 29
click at [301, 25] on link "Dashboard" at bounding box center [298, 20] width 42 height 29
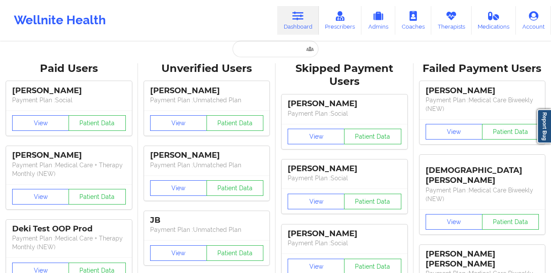
scroll to position [0, 0]
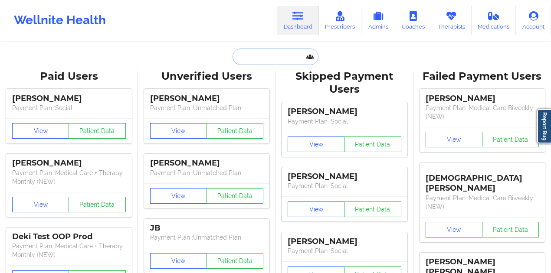
click at [300, 63] on input "text" at bounding box center [275, 57] width 86 height 16
paste input "n.franco590@gmail.com"
type input "n.franco590@gmail.com"
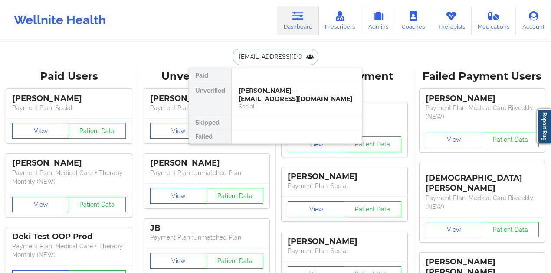
click at [292, 93] on div "Nia Franco - n.franco590@gmail.com" at bounding box center [296, 95] width 116 height 16
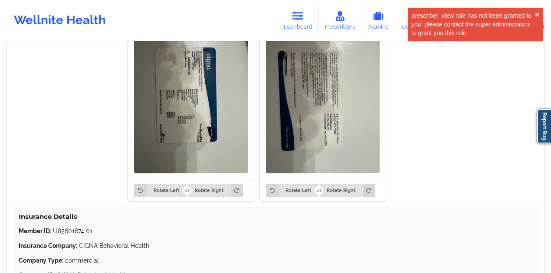
scroll to position [722, 0]
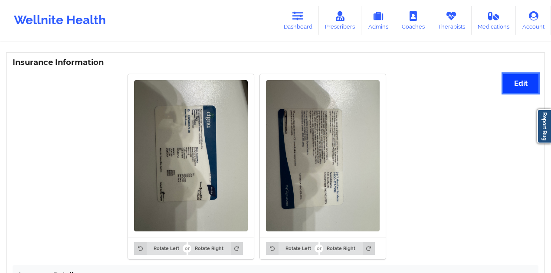
click at [515, 80] on button "Edit" at bounding box center [520, 83] width 35 height 19
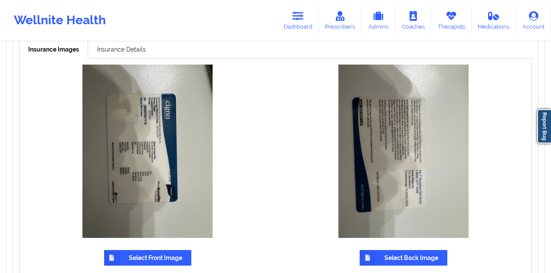
scroll to position [751, 0]
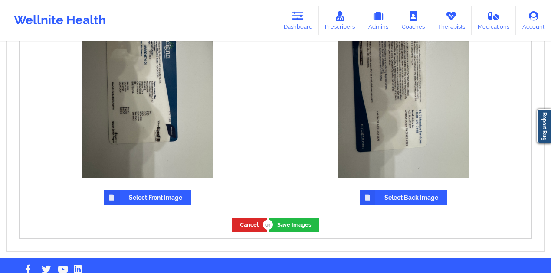
click at [156, 193] on label "Select Front Image" at bounding box center [147, 198] width 87 height 16
click at [0, 0] on input "Select Front Image" at bounding box center [0, 0] width 0 height 0
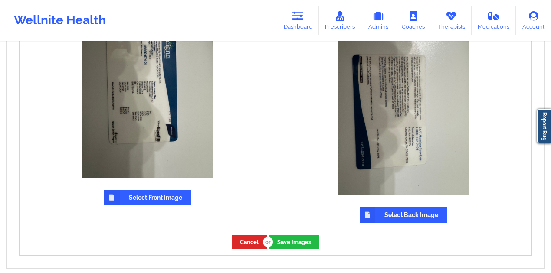
click at [388, 216] on label "Select Back Image" at bounding box center [403, 215] width 88 height 16
click at [0, 0] on input "Select Back Image" at bounding box center [0, 0] width 0 height 0
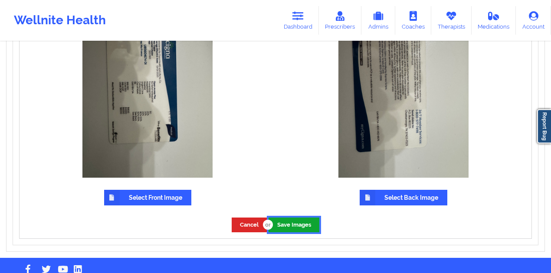
click at [300, 227] on button "Save Images" at bounding box center [293, 225] width 51 height 14
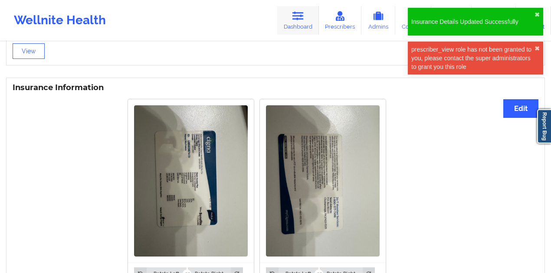
scroll to position [607, 0]
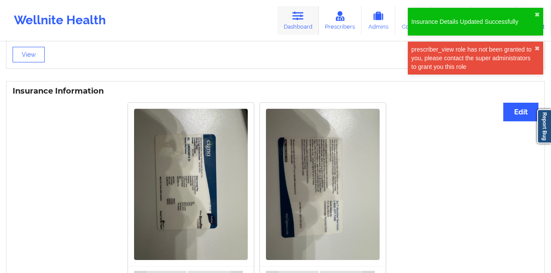
click at [309, 25] on link "Dashboard" at bounding box center [298, 20] width 42 height 29
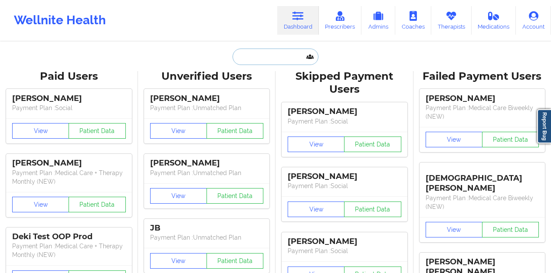
click at [257, 59] on input "text" at bounding box center [275, 57] width 86 height 16
paste input "hopemitch28@gmail.com"
type input "hopemitch28@gmail.com"
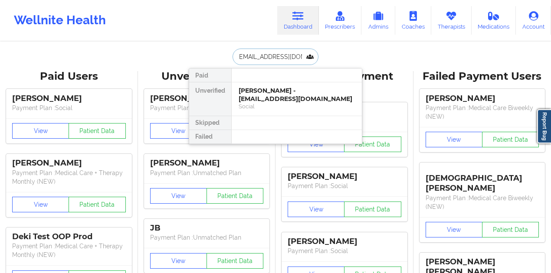
click at [273, 96] on div "Hope Mitchell - hopemitch28@gmail.com" at bounding box center [296, 95] width 116 height 16
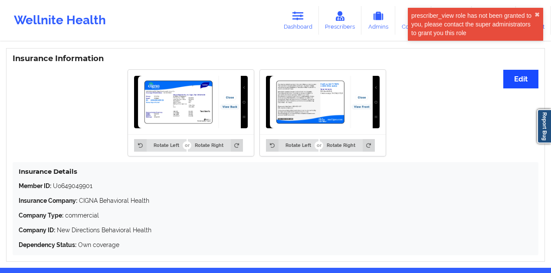
scroll to position [656, 0]
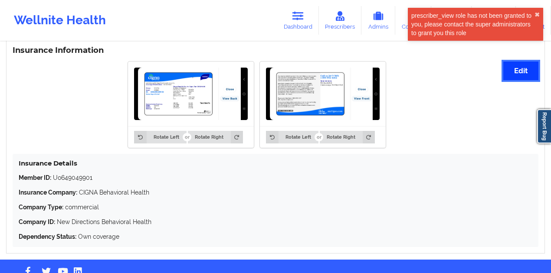
click at [513, 75] on button "Edit" at bounding box center [520, 71] width 35 height 19
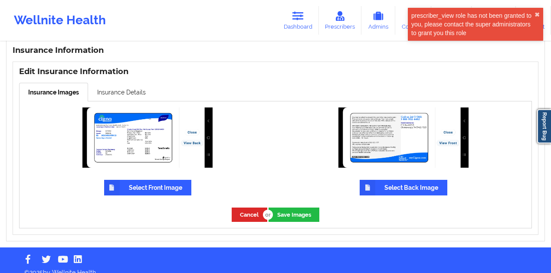
click at [163, 182] on label "Select Front Image" at bounding box center [147, 188] width 87 height 16
click at [0, 0] on input "Select Front Image" at bounding box center [0, 0] width 0 height 0
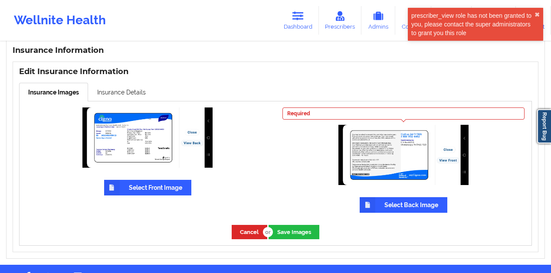
click at [375, 197] on icon at bounding box center [367, 205] width 16 height 16
click at [0, 0] on input "Select Back Image" at bounding box center [0, 0] width 0 height 0
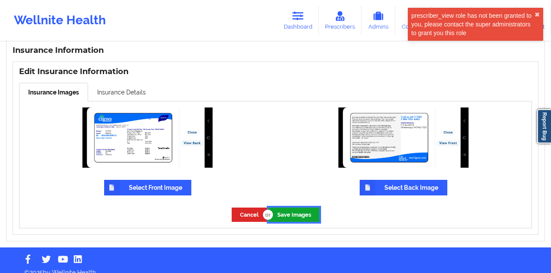
click at [297, 208] on button "Save Images" at bounding box center [293, 215] width 51 height 14
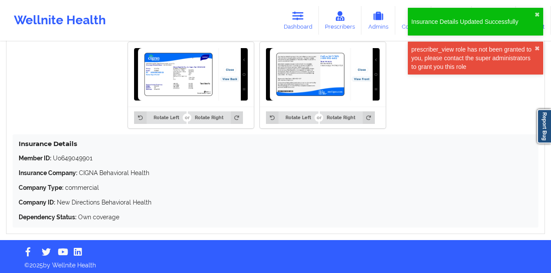
scroll to position [675, 0]
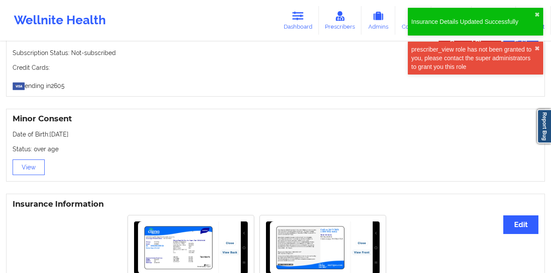
click at [310, 5] on div "Wellnite Health Dashboard Prescribers Admins Coaches Therapists Medications Acc…" at bounding box center [275, 20] width 551 height 35
click at [303, 15] on icon at bounding box center [297, 16] width 11 height 10
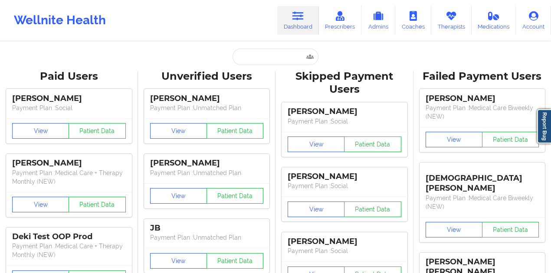
click at [269, 59] on input "text" at bounding box center [275, 57] width 86 height 16
paste input "johnbennett0116@gmail.com"
type input "johnbennett0116@gmail.com"
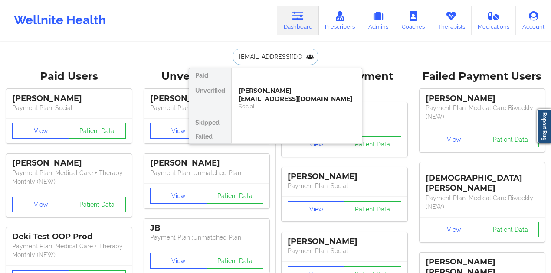
scroll to position [0, 11]
click at [290, 91] on div "Jonathan Bennett - johnbennett0116@gmail.com" at bounding box center [296, 95] width 116 height 16
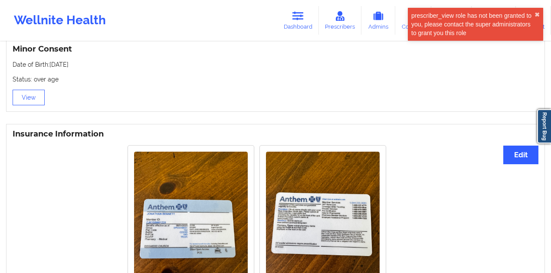
scroll to position [651, 0]
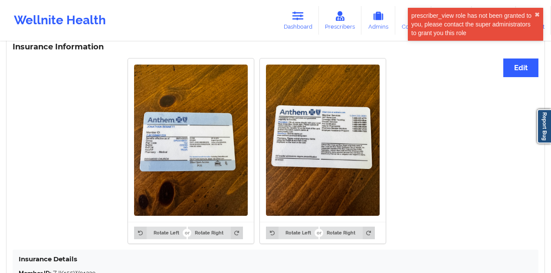
click at [508, 78] on div "Insurance Information Edit Rotate Left Rotate Right Rotate Left Rotate Right In…" at bounding box center [275, 229] width 538 height 385
click at [521, 72] on button "Edit" at bounding box center [520, 68] width 35 height 19
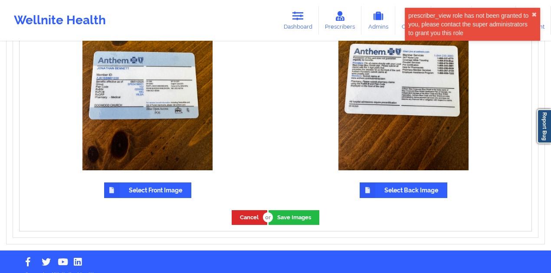
scroll to position [766, 0]
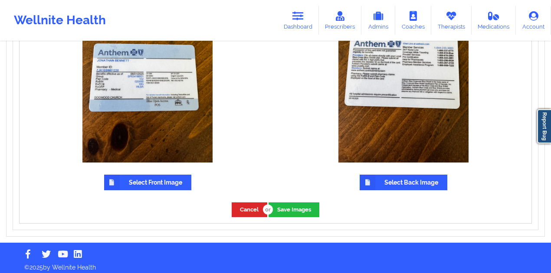
click at [173, 190] on label "Select Front Image" at bounding box center [147, 183] width 87 height 16
click at [0, 0] on input "Select Front Image" at bounding box center [0, 0] width 0 height 0
click at [287, 218] on div "Cancel Save Images" at bounding box center [276, 209] width 512 height 26
click at [288, 210] on button "Save Images" at bounding box center [293, 209] width 51 height 14
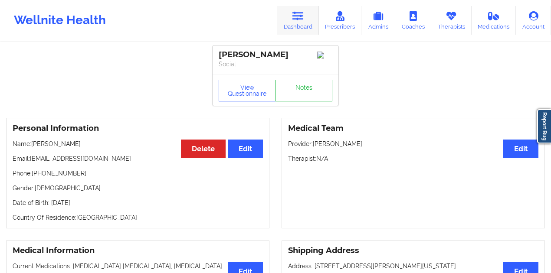
click at [294, 25] on link "Dashboard" at bounding box center [298, 20] width 42 height 29
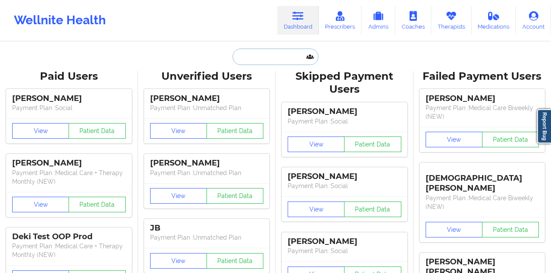
click at [269, 59] on input "text" at bounding box center [275, 57] width 86 height 16
paste input "[EMAIL_ADDRESS][DOMAIN_NAME]"
type input "[EMAIL_ADDRESS][DOMAIN_NAME]"
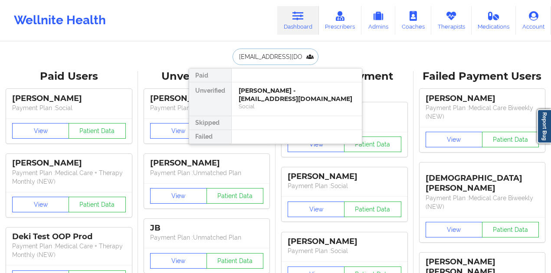
click at [293, 98] on div "[PERSON_NAME] - [EMAIL_ADDRESS][DOMAIN_NAME]" at bounding box center [296, 95] width 116 height 16
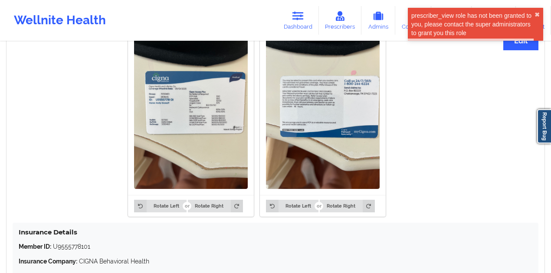
scroll to position [604, 0]
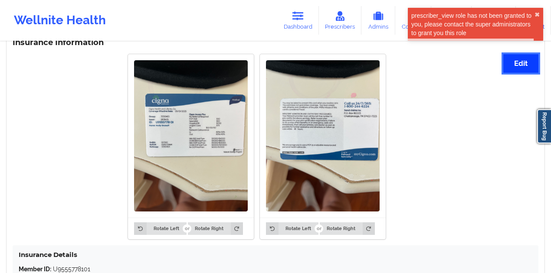
click at [511, 67] on button "Edit" at bounding box center [520, 63] width 35 height 19
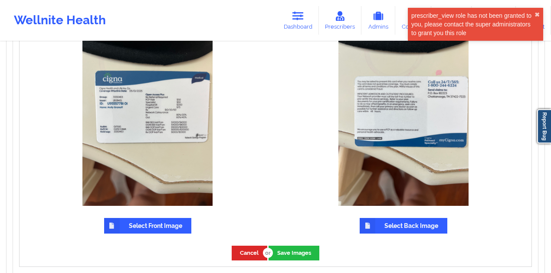
scroll to position [720, 0]
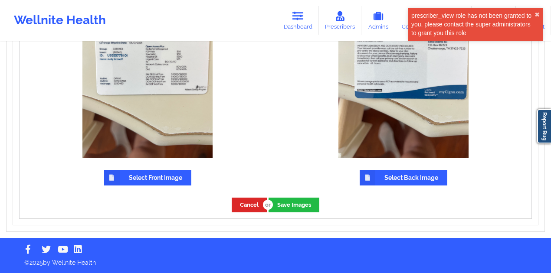
click at [160, 182] on label "Select Front Image" at bounding box center [147, 178] width 87 height 16
click at [0, 0] on input "Select Front Image" at bounding box center [0, 0] width 0 height 0
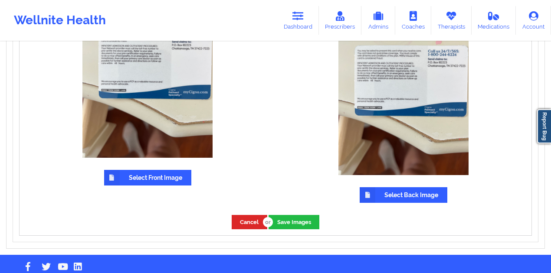
click at [186, 177] on label "Select Front Image" at bounding box center [147, 178] width 87 height 16
click at [0, 0] on input "Select Front Image" at bounding box center [0, 0] width 0 height 0
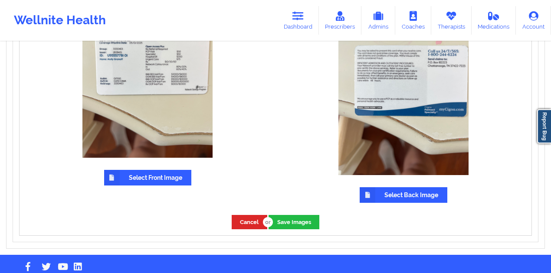
click at [389, 196] on label "Select Back Image" at bounding box center [403, 195] width 88 height 16
click at [0, 0] on input "Select Back Image" at bounding box center [0, 0] width 0 height 0
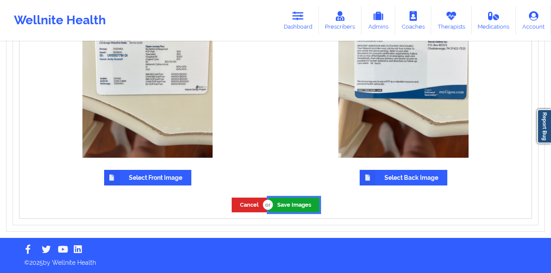
click at [290, 202] on button "Save Images" at bounding box center [293, 205] width 51 height 14
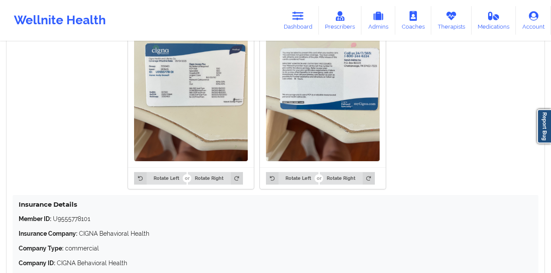
scroll to position [516, 0]
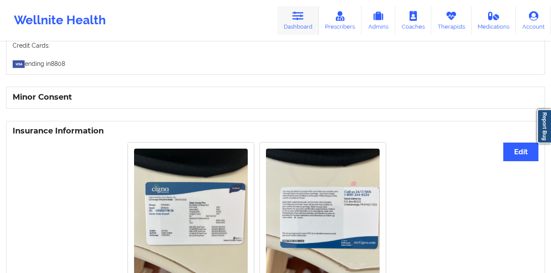
click at [297, 21] on link "Dashboard" at bounding box center [298, 20] width 42 height 29
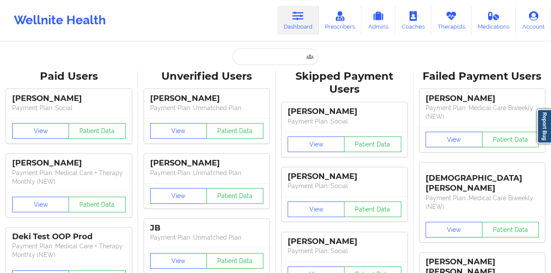
click at [270, 54] on input "text" at bounding box center [275, 57] width 86 height 16
paste input "[EMAIL_ADDRESS][DOMAIN_NAME]"
type input "[EMAIL_ADDRESS][DOMAIN_NAME]"
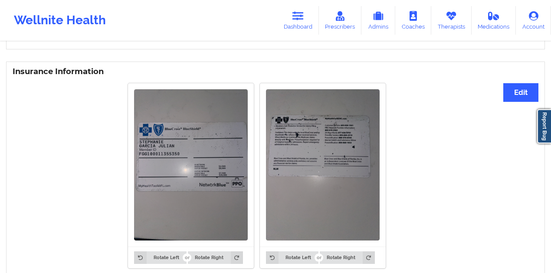
scroll to position [578, 0]
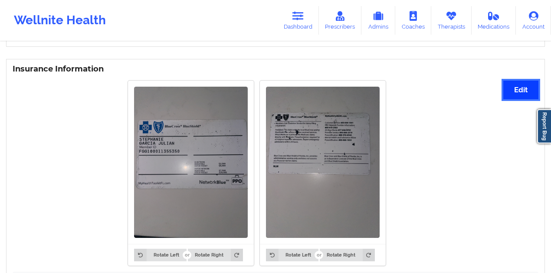
click at [510, 91] on button "Edit" at bounding box center [520, 90] width 35 height 19
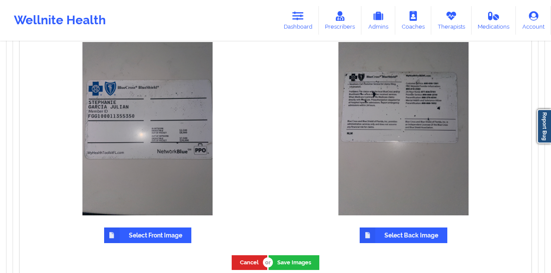
scroll to position [665, 0]
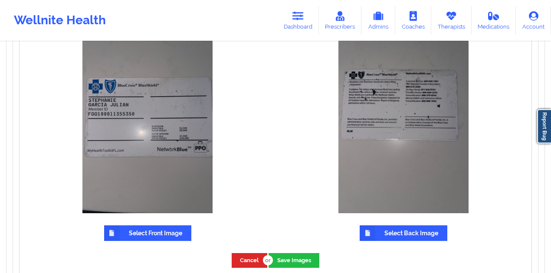
click at [156, 225] on div "Select Front Image" at bounding box center [148, 140] width 244 height 201
click at [154, 229] on label "Select Front Image" at bounding box center [147, 233] width 87 height 16
click at [0, 0] on input "Select Front Image" at bounding box center [0, 0] width 0 height 0
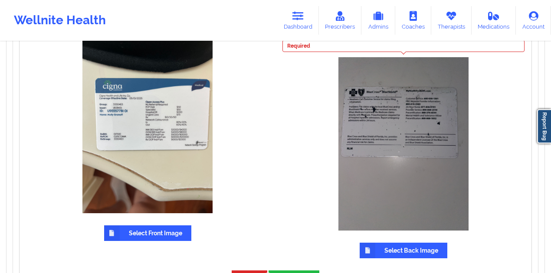
click at [178, 228] on label "Select Front Image" at bounding box center [147, 233] width 87 height 16
click at [0, 0] on input "Select Front Image" at bounding box center [0, 0] width 0 height 0
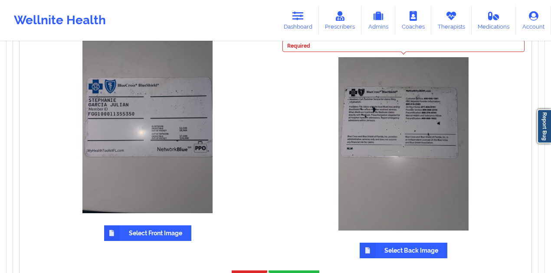
click at [406, 256] on label "Select Back Image" at bounding box center [403, 251] width 88 height 16
click at [0, 0] on input "Select Back Image" at bounding box center [0, 0] width 0 height 0
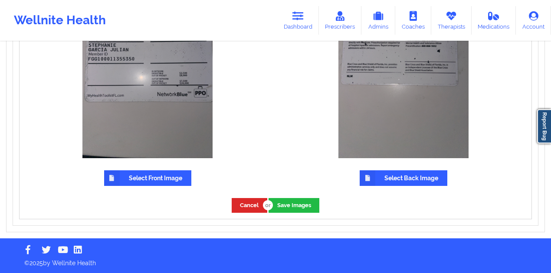
scroll to position [720, 0]
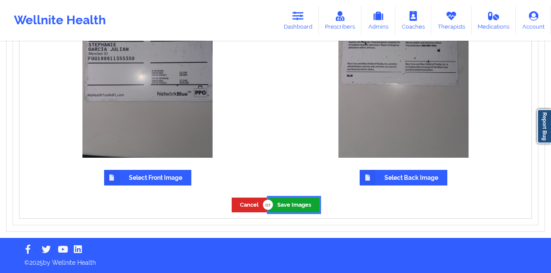
click at [300, 206] on button "Save Images" at bounding box center [293, 205] width 51 height 14
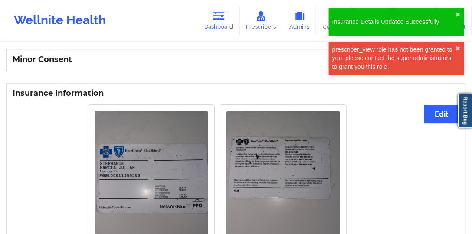
scroll to position [509, 0]
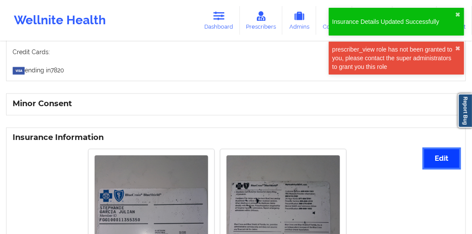
click at [444, 154] on button "Edit" at bounding box center [441, 158] width 35 height 19
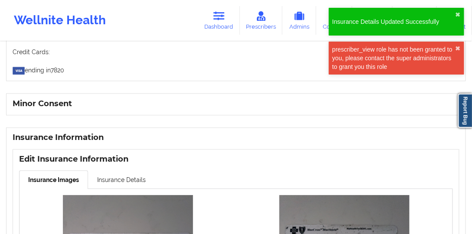
click at [122, 177] on link "Insurance Details" at bounding box center [121, 179] width 67 height 18
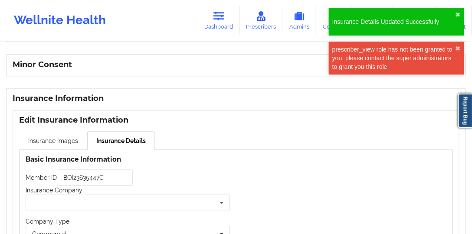
scroll to position [609, 0]
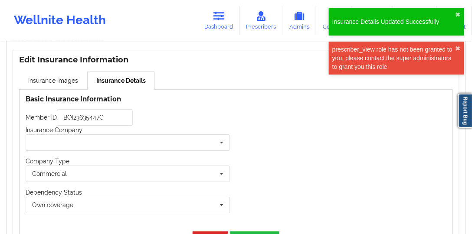
click at [115, 106] on div "Basic Insurance Information Member ID BOI23635447C Insurance Company BCBS (not …" at bounding box center [128, 158] width 216 height 136
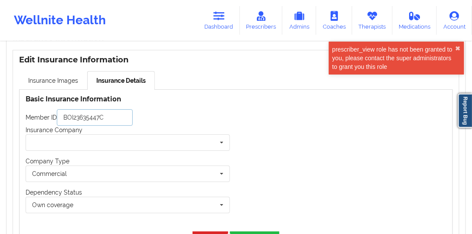
click at [118, 113] on input "BOI23635447C" at bounding box center [95, 117] width 76 height 16
paste input "FGG100011355350"
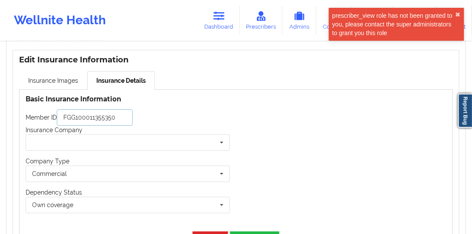
type input "FGG100011355350"
click at [131, 155] on div "Basic Insurance Information Member ID FGG100011355350 Insurance Company BCBS (n…" at bounding box center [128, 158] width 216 height 136
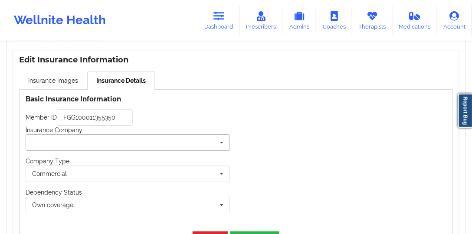
click at [137, 143] on input "text" at bounding box center [127, 143] width 203 height 16
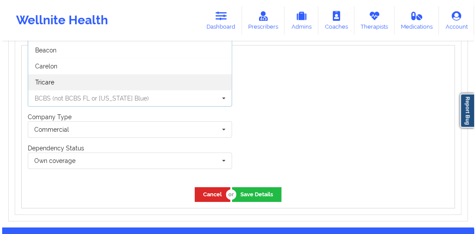
scroll to position [631, 0]
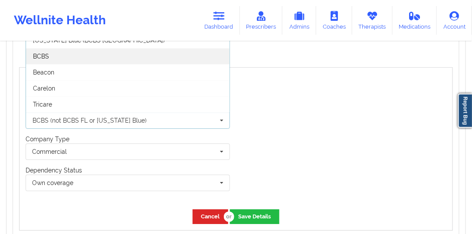
click at [110, 54] on div "BCBS" at bounding box center [127, 56] width 203 height 16
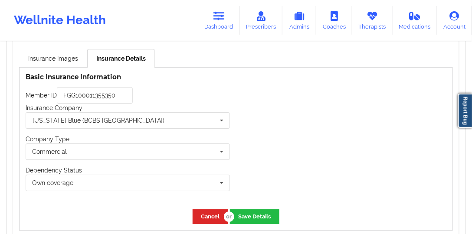
click at [269, 225] on div "Cancel Save Details" at bounding box center [236, 216] width 433 height 26
click at [247, 214] on button "Save Details" at bounding box center [254, 216] width 49 height 14
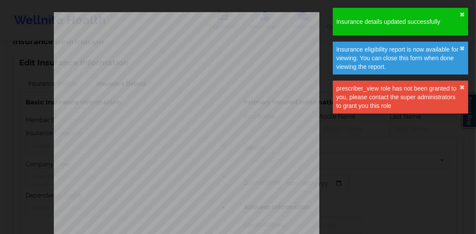
type input "FGG100011355350"
click at [464, 13] on button "✖︎" at bounding box center [461, 14] width 5 height 7
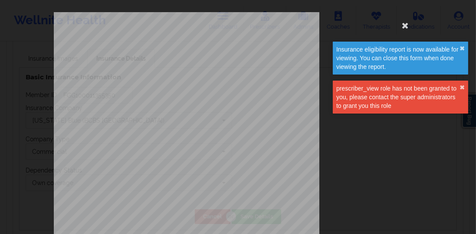
click at [463, 49] on div "Insurance eligibility report is now available for viewing. You can close this f…" at bounding box center [399, 58] width 135 height 33
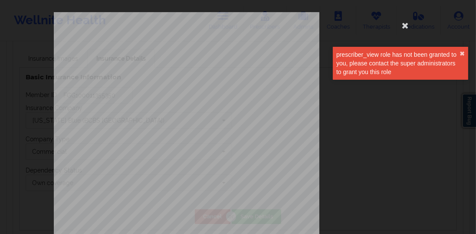
click at [463, 49] on div "prescriber_view role has not been granted to you, please contact the super admi…" at bounding box center [399, 63] width 135 height 33
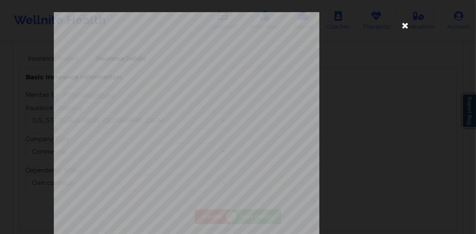
click at [401, 27] on icon at bounding box center [405, 25] width 14 height 14
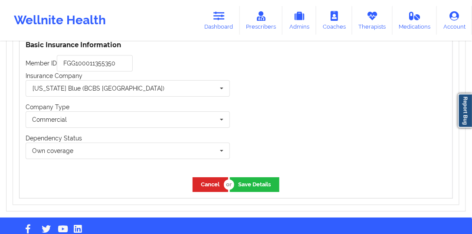
scroll to position [680, 0]
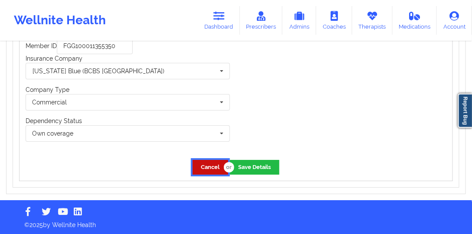
click at [212, 166] on button "Cancel" at bounding box center [210, 167] width 36 height 14
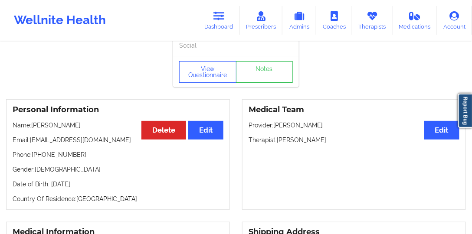
scroll to position [0, 0]
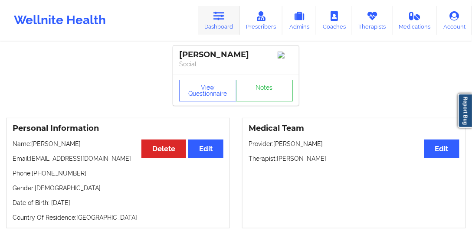
click at [221, 31] on link "Dashboard" at bounding box center [219, 20] width 42 height 29
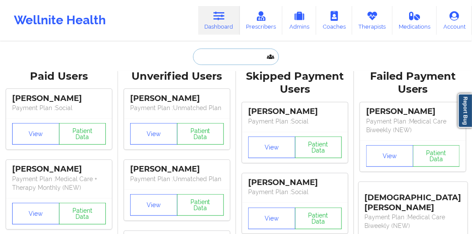
click at [220, 59] on input "text" at bounding box center [236, 57] width 86 height 16
paste input "hoyt.christy@yahoo.com"
type input "hoyt.christy@yahoo.com"
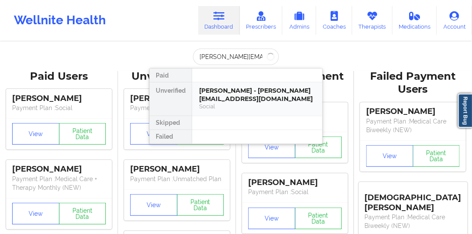
scroll to position [0, 0]
click at [234, 96] on div "Christina Hoyt - [EMAIL_ADDRESS][PERSON_NAME][DOMAIN_NAME]" at bounding box center [257, 95] width 116 height 16
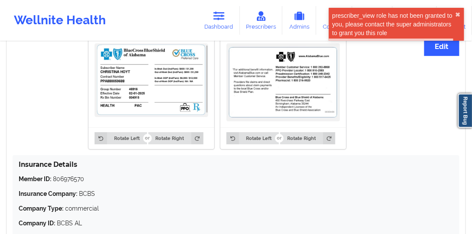
scroll to position [635, 0]
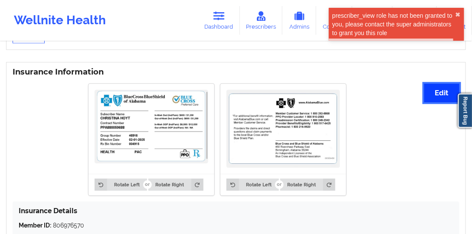
click at [438, 88] on button "Edit" at bounding box center [441, 93] width 35 height 19
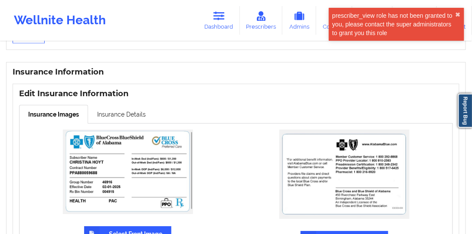
click at [114, 226] on label "Select Front Image" at bounding box center [127, 234] width 87 height 16
click at [0, 0] on input "Select Front Image" at bounding box center [0, 0] width 0 height 0
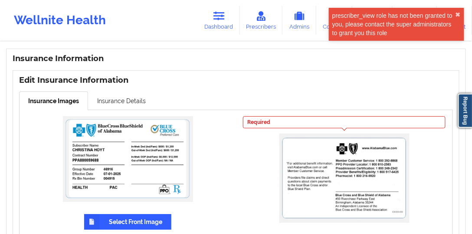
scroll to position [684, 0]
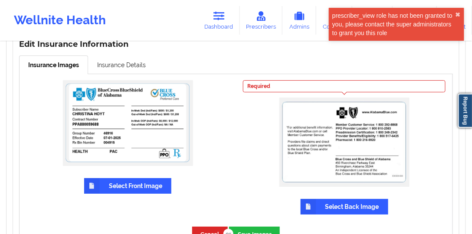
click at [329, 199] on label "Select Back Image" at bounding box center [344, 207] width 88 height 16
click at [0, 0] on input "Select Back Image" at bounding box center [0, 0] width 0 height 0
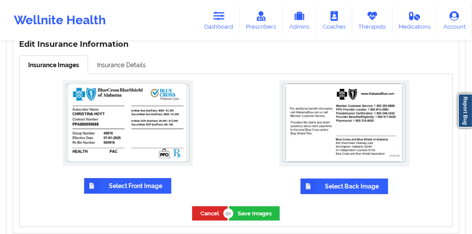
click at [265, 214] on div "Cancel Save Images" at bounding box center [236, 213] width 433 height 26
click at [264, 210] on button "Save Images" at bounding box center [254, 213] width 51 height 14
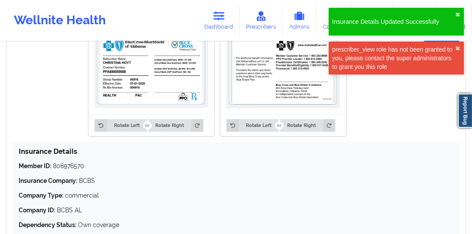
scroll to position [694, 0]
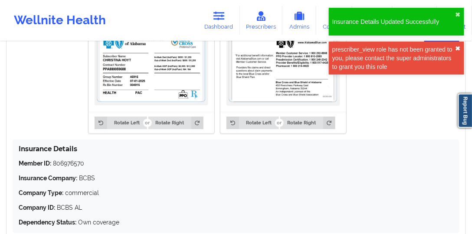
click at [455, 47] on button "✖︎" at bounding box center [457, 48] width 5 height 7
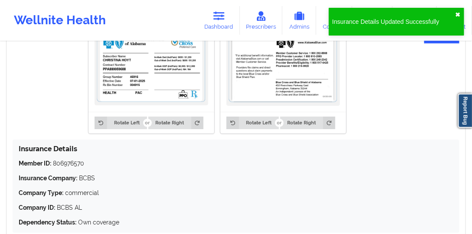
click at [456, 15] on button "✖︎" at bounding box center [457, 14] width 5 height 7
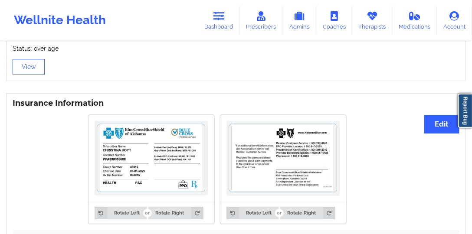
scroll to position [595, 0]
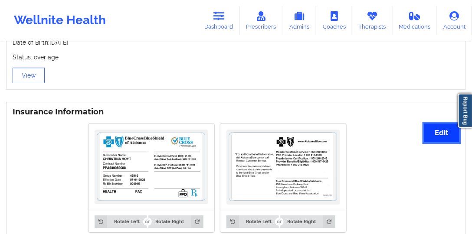
click at [434, 124] on button "Edit" at bounding box center [441, 133] width 35 height 19
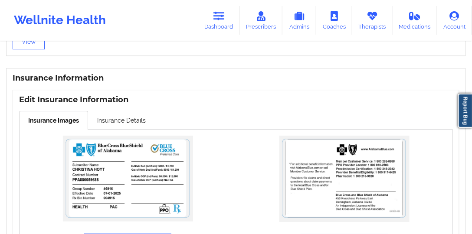
scroll to position [669, 0]
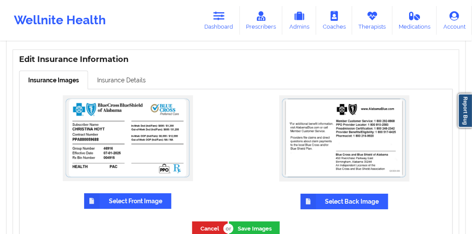
click at [148, 71] on link "Insurance Details" at bounding box center [121, 80] width 67 height 18
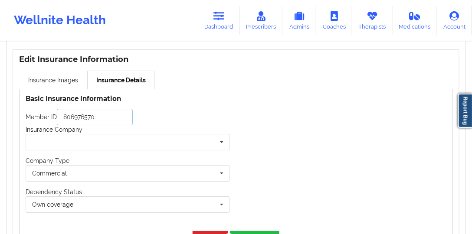
click at [101, 113] on input "806976570" at bounding box center [95, 117] width 76 height 16
paste input "PPA880059688"
type input "PPA880059688"
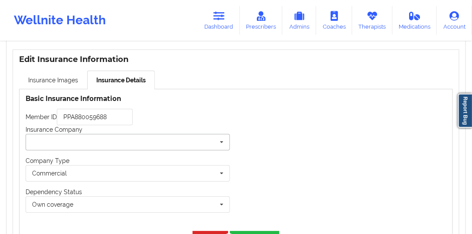
click at [104, 134] on input "text" at bounding box center [127, 142] width 203 height 16
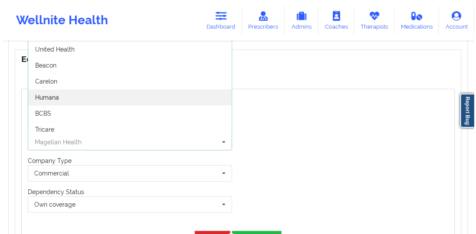
scroll to position [77, 0]
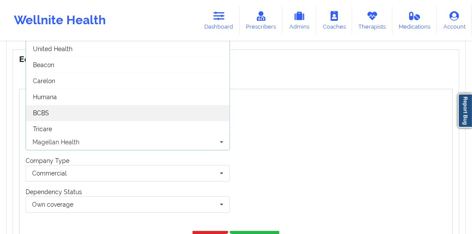
click at [103, 105] on div "BCBS" at bounding box center [127, 113] width 203 height 16
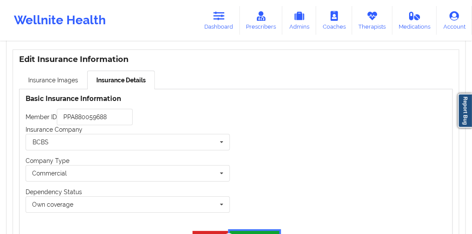
click at [271, 233] on button "Save Details" at bounding box center [254, 238] width 49 height 14
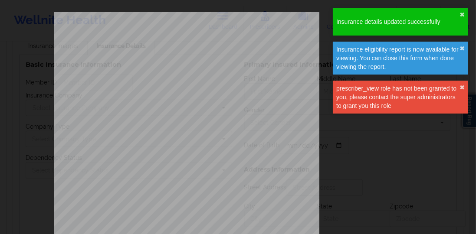
type input "PPA880059688"
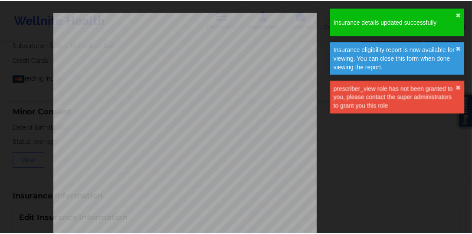
scroll to position [669, 0]
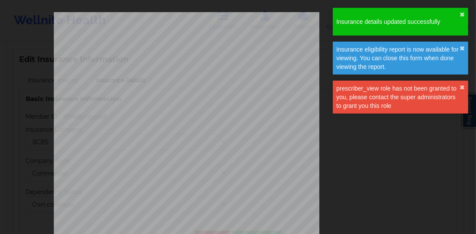
click at [406, 134] on div "ELIGIBILITY INQUIRY REPORT [DATE] QUERY CRITERIA PAYER : DOS : Batch : PROVIDER…" at bounding box center [238, 183] width 368 height 343
click at [462, 16] on button "✖︎" at bounding box center [461, 14] width 5 height 7
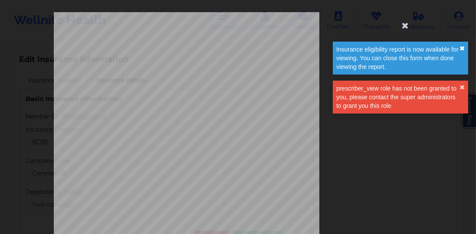
click at [460, 51] on button "✖︎" at bounding box center [461, 48] width 5 height 7
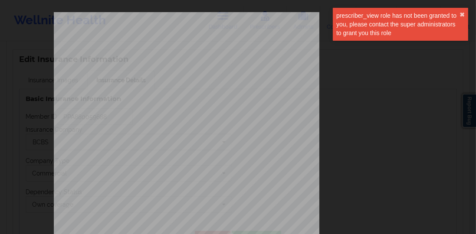
click at [467, 49] on div "Insurance eligibility report is now available for viewing. You can close this f…" at bounding box center [400, 27] width 139 height 42
click at [466, 14] on div "prescriber_view role has not been granted to you, please contact the super admi…" at bounding box center [399, 24] width 135 height 33
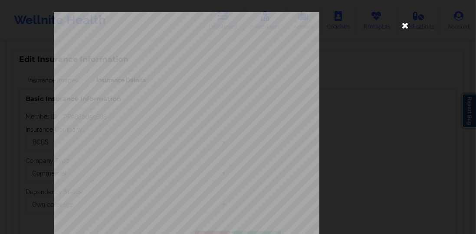
click at [403, 31] on icon at bounding box center [405, 25] width 14 height 14
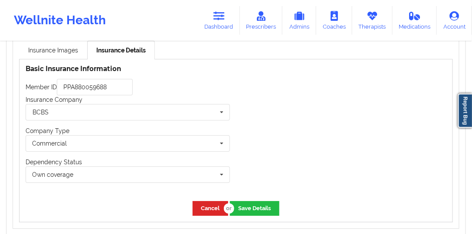
scroll to position [731, 0]
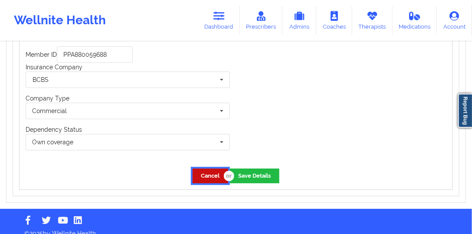
click at [217, 169] on button "Cancel" at bounding box center [210, 176] width 36 height 14
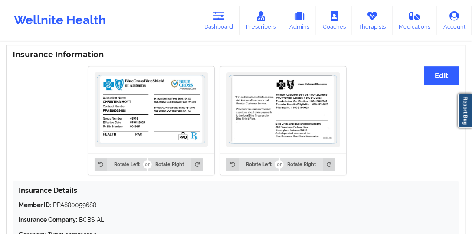
scroll to position [607, 0]
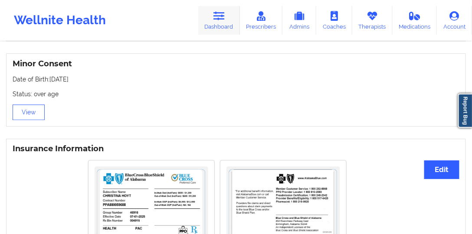
click at [222, 25] on link "Dashboard" at bounding box center [219, 20] width 42 height 29
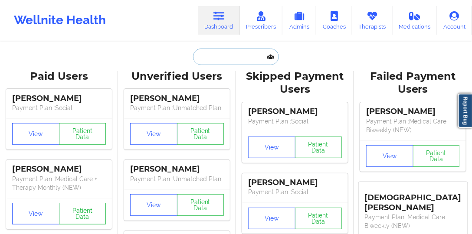
click at [240, 59] on input "text" at bounding box center [236, 57] width 86 height 16
paste input "[EMAIL_ADDRESS][DOMAIN_NAME]"
type input "[EMAIL_ADDRESS][DOMAIN_NAME]"
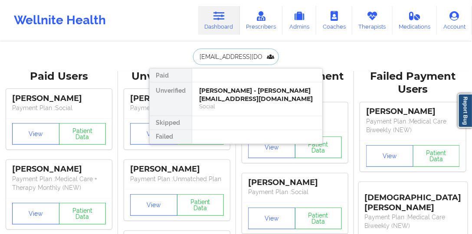
click at [231, 103] on div "Social" at bounding box center [257, 106] width 116 height 7
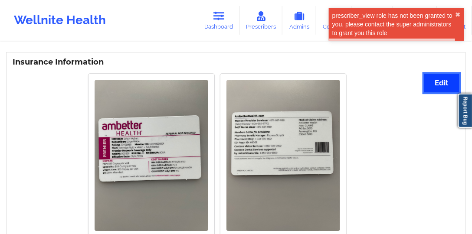
click at [445, 85] on button "Edit" at bounding box center [441, 83] width 35 height 19
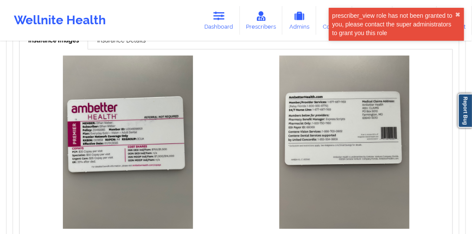
scroll to position [709, 0]
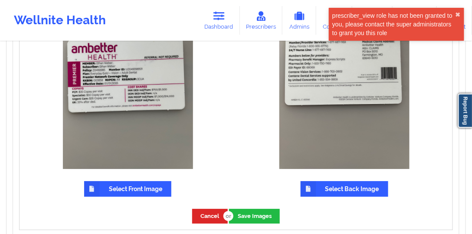
click at [123, 181] on label "Select Front Image" at bounding box center [127, 189] width 87 height 16
click at [0, 0] on input "Select Front Image" at bounding box center [0, 0] width 0 height 0
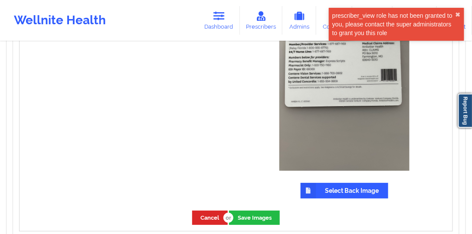
scroll to position [767, 0]
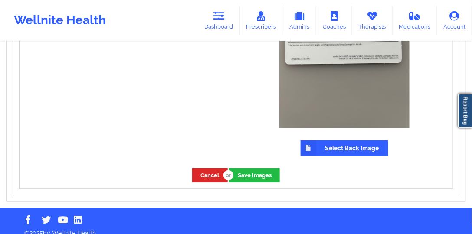
click at [336, 151] on label "Select Back Image" at bounding box center [344, 148] width 88 height 16
click at [0, 0] on input "Select Back Image" at bounding box center [0, 0] width 0 height 0
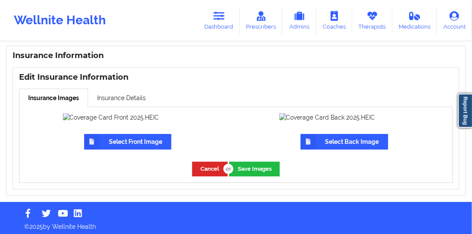
scroll to position [593, 0]
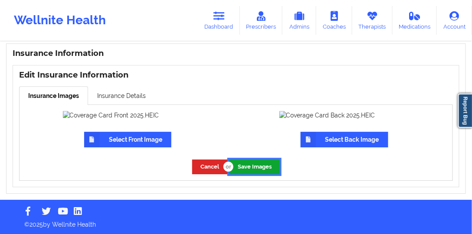
click at [258, 162] on button "Save Images" at bounding box center [254, 167] width 51 height 14
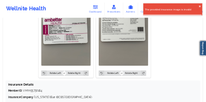
scroll to position [633, 0]
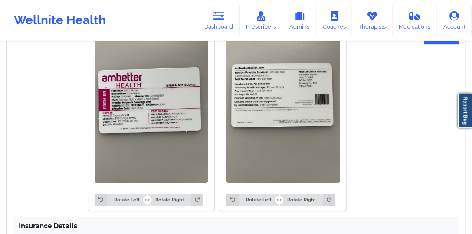
click at [125, 94] on img at bounding box center [151, 107] width 114 height 151
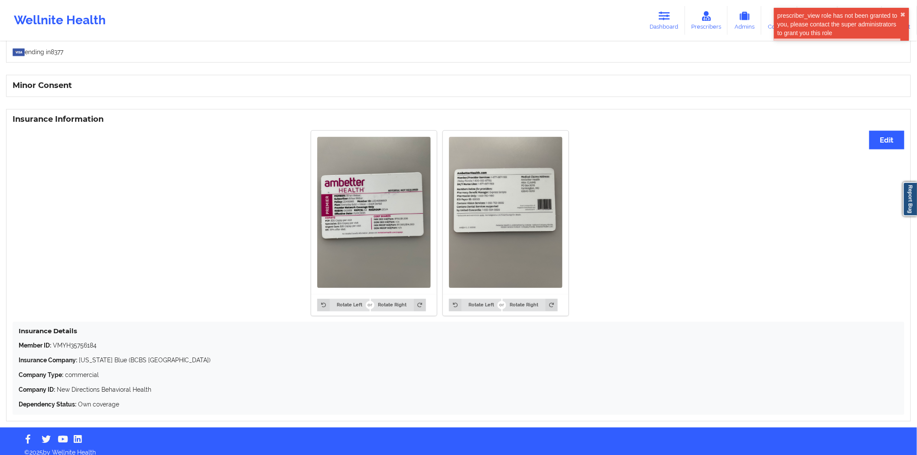
scroll to position [539, 0]
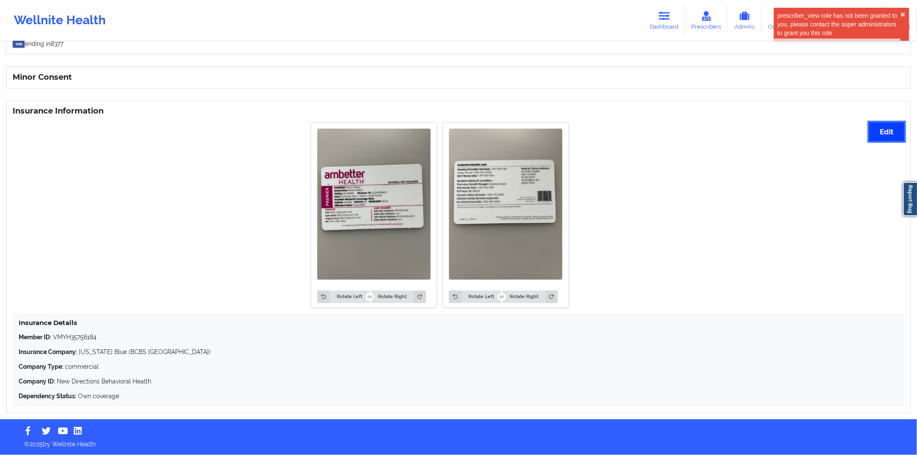
click at [471, 130] on button "Edit" at bounding box center [887, 132] width 35 height 19
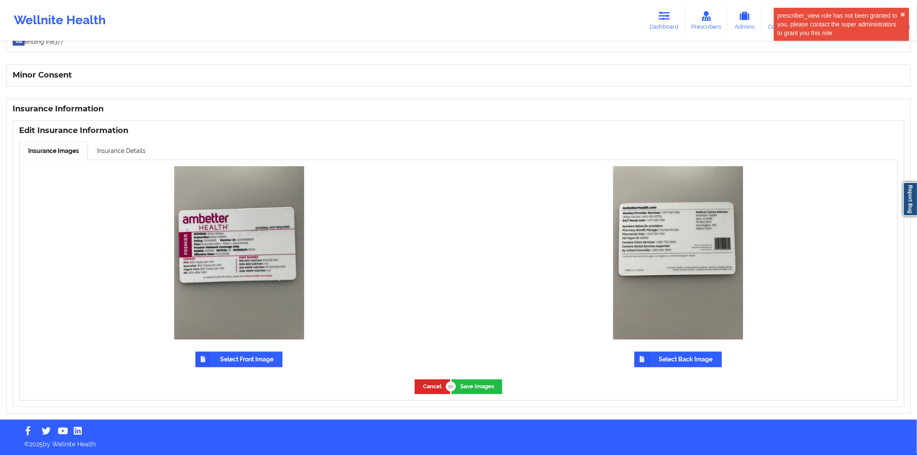
click at [124, 166] on div "Select Front Image" at bounding box center [239, 266] width 439 height 213
click at [129, 155] on link "Insurance Details" at bounding box center [121, 151] width 67 height 18
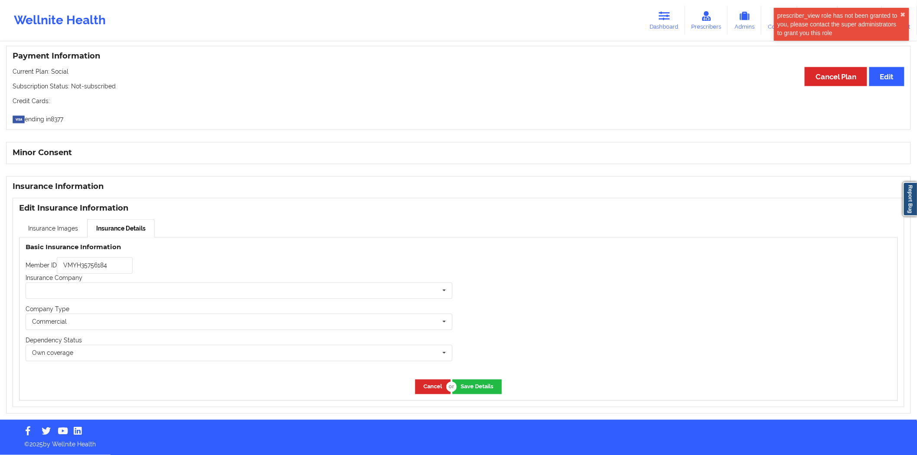
scroll to position [464, 0]
click at [190, 234] on input "text" at bounding box center [239, 291] width 426 height 16
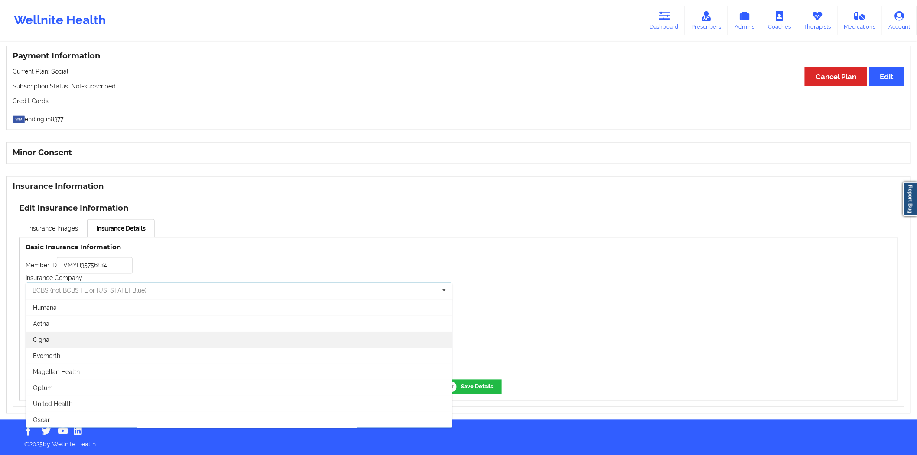
scroll to position [0, 0]
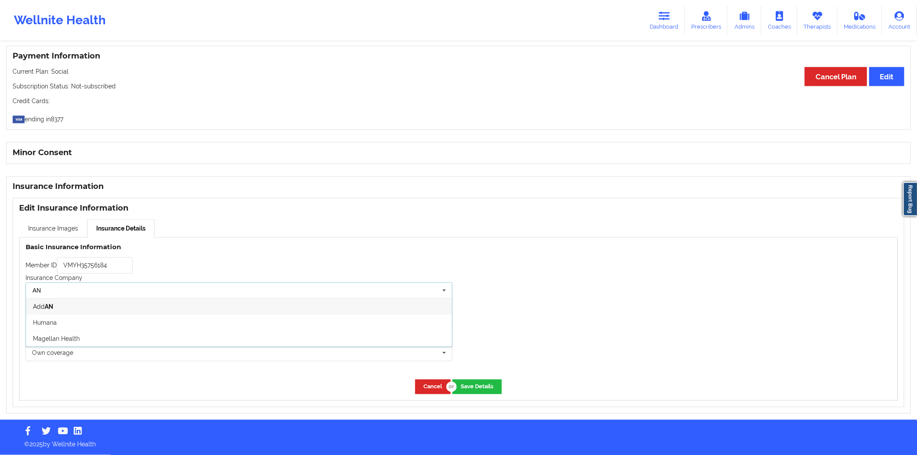
type input "AN"
click at [173, 234] on div "Cancel Save Details" at bounding box center [459, 387] width 878 height 26
click at [217, 234] on div "Member ID VMYH35756184" at bounding box center [239, 265] width 427 height 16
click at [95, 234] on input "VMYH35756184" at bounding box center [95, 265] width 76 height 16
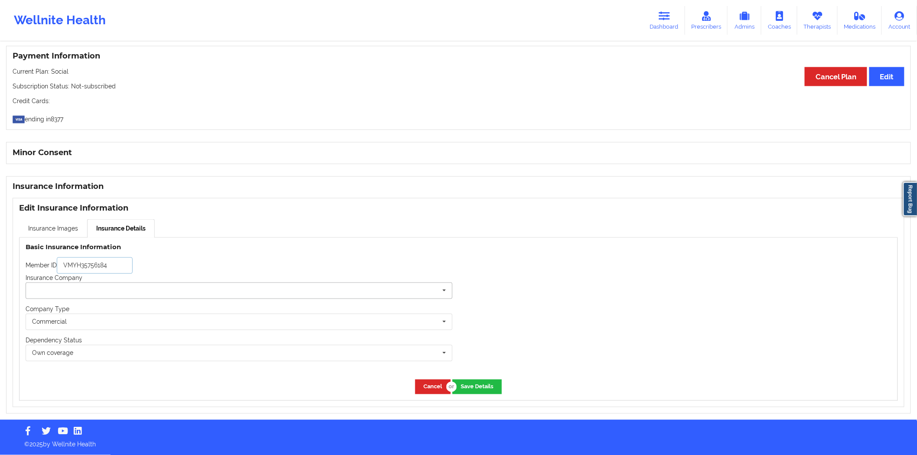
paste input "UZ049298501"
type input "UZ049298501"
click at [471, 234] on button "Save Details" at bounding box center [477, 387] width 49 height 14
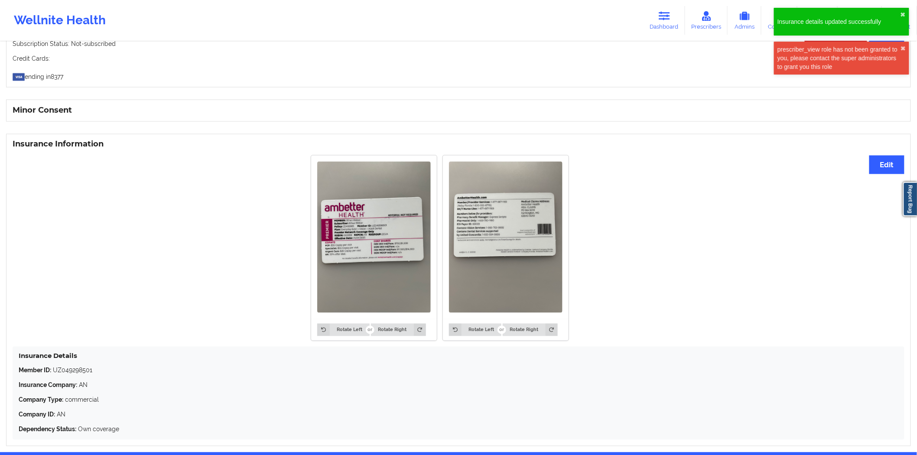
scroll to position [539, 0]
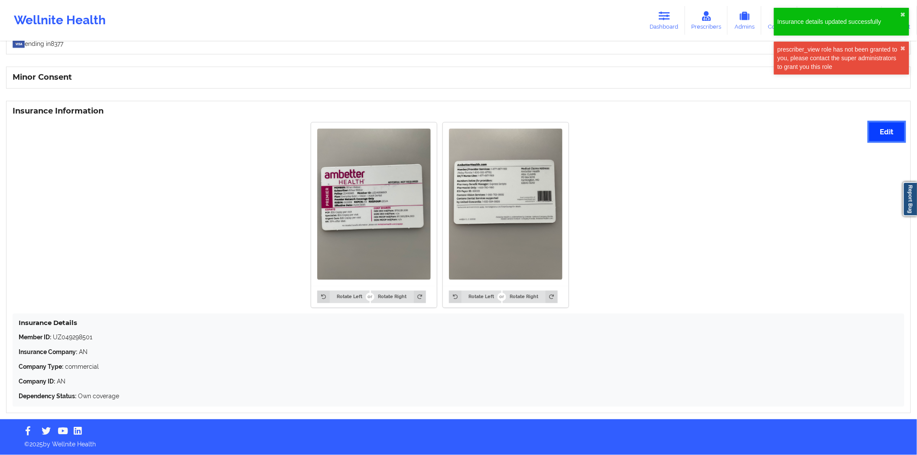
click at [471, 124] on button "Edit" at bounding box center [887, 132] width 35 height 19
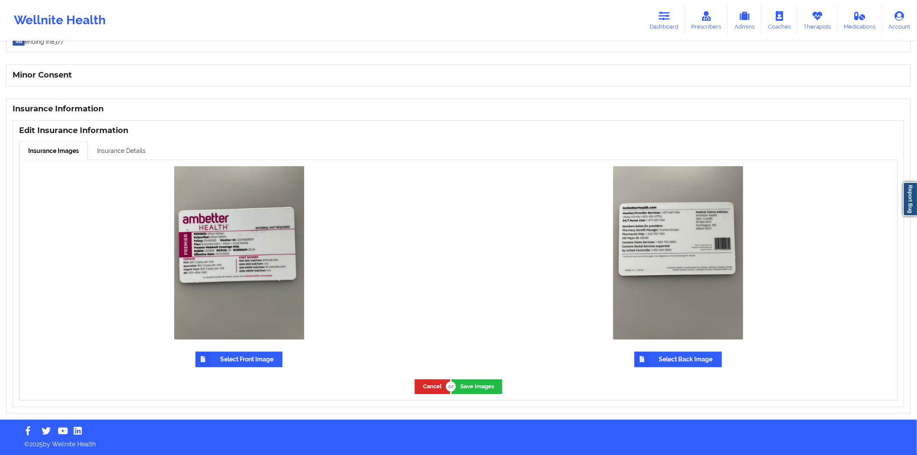
click at [120, 149] on link "Insurance Details" at bounding box center [121, 151] width 67 height 18
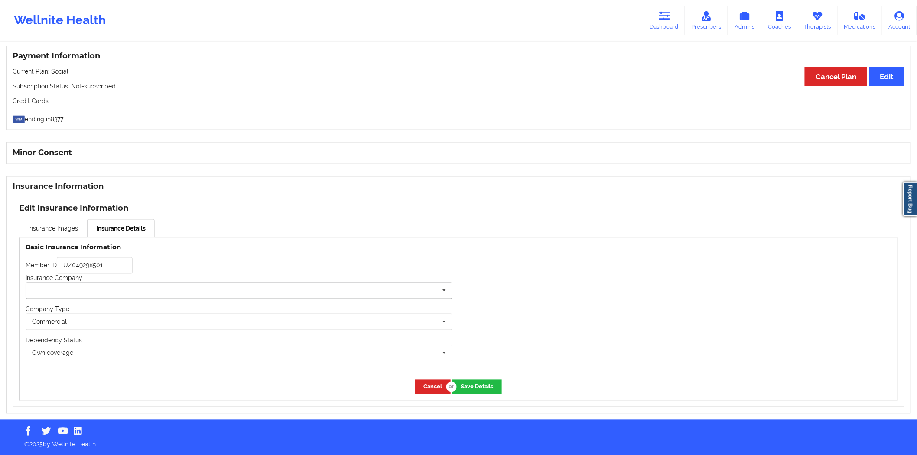
click at [85, 234] on input "text" at bounding box center [239, 291] width 426 height 16
type input "AMBETTER"
click at [471, 234] on button "Save Details" at bounding box center [477, 387] width 49 height 14
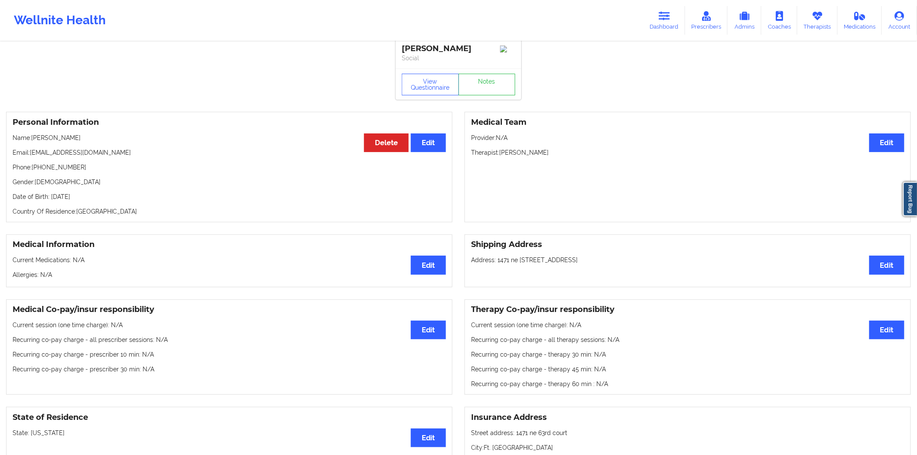
scroll to position [0, 0]
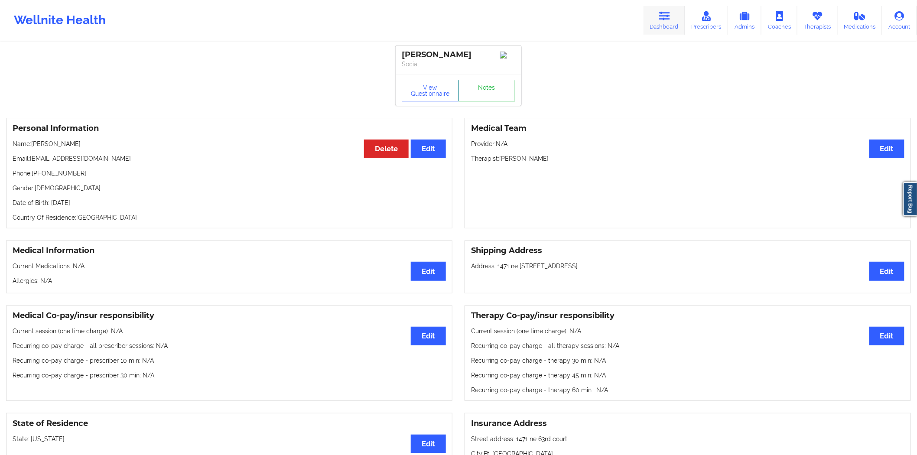
click at [471, 15] on icon at bounding box center [664, 16] width 11 height 10
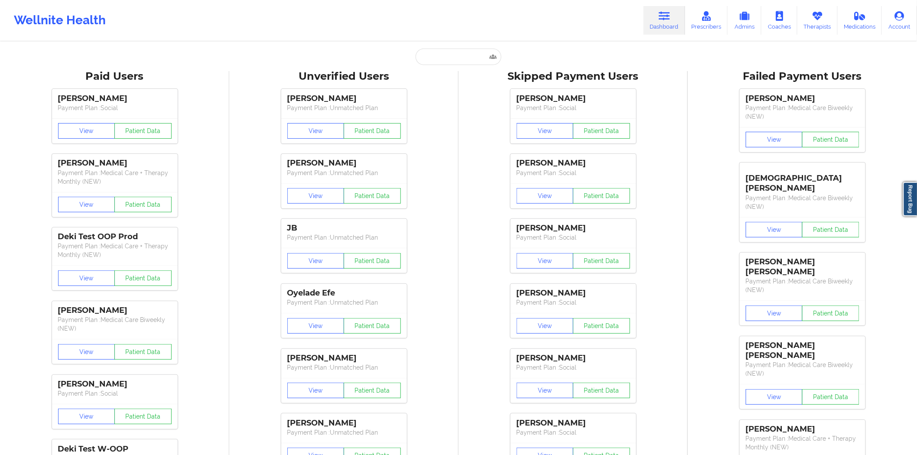
click at [447, 55] on input "text" at bounding box center [459, 57] width 86 height 16
paste input "[EMAIL_ADDRESS][DOMAIN_NAME]"
type input "[EMAIL_ADDRESS][DOMAIN_NAME]"
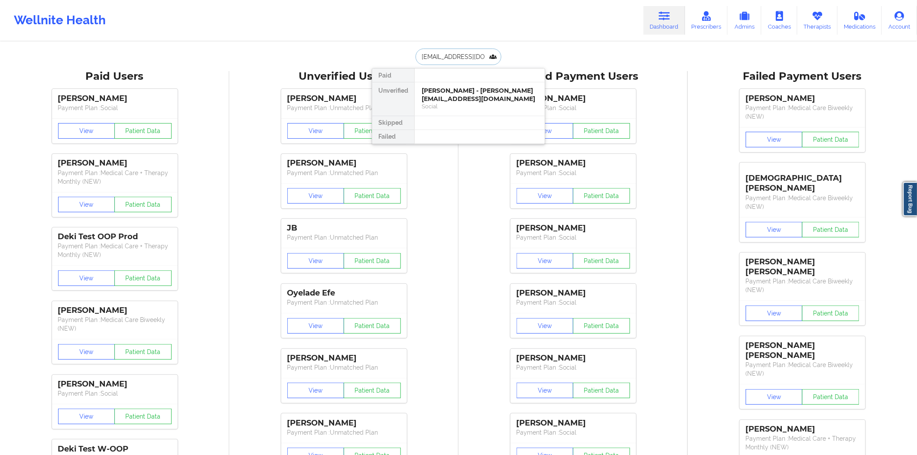
scroll to position [0, 1]
click at [471, 105] on div "Social" at bounding box center [480, 106] width 116 height 7
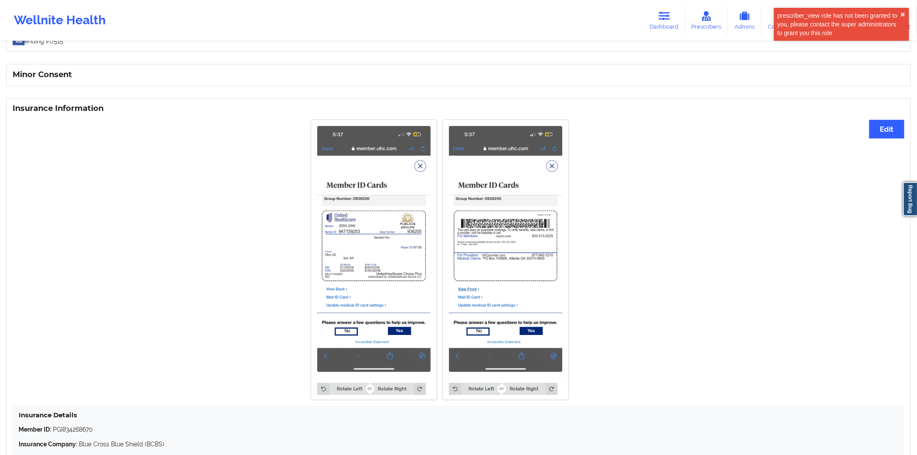
scroll to position [538, 0]
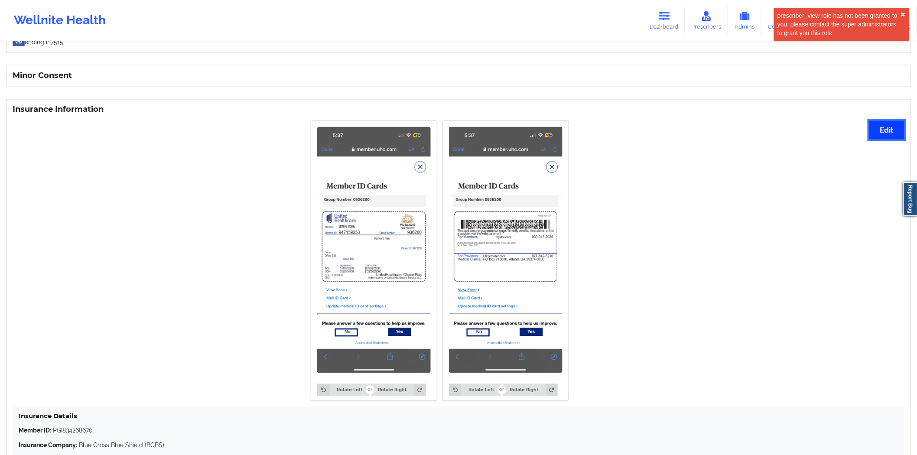
click at [471, 133] on button "Edit" at bounding box center [887, 130] width 35 height 19
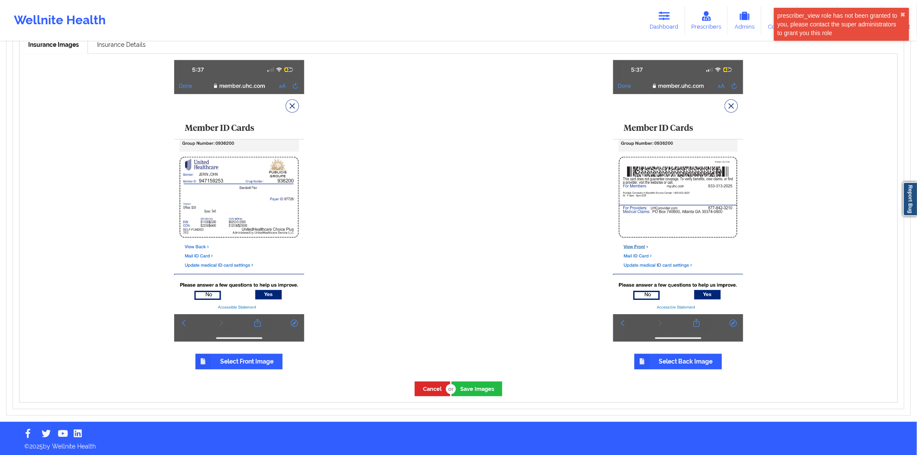
scroll to position [649, 0]
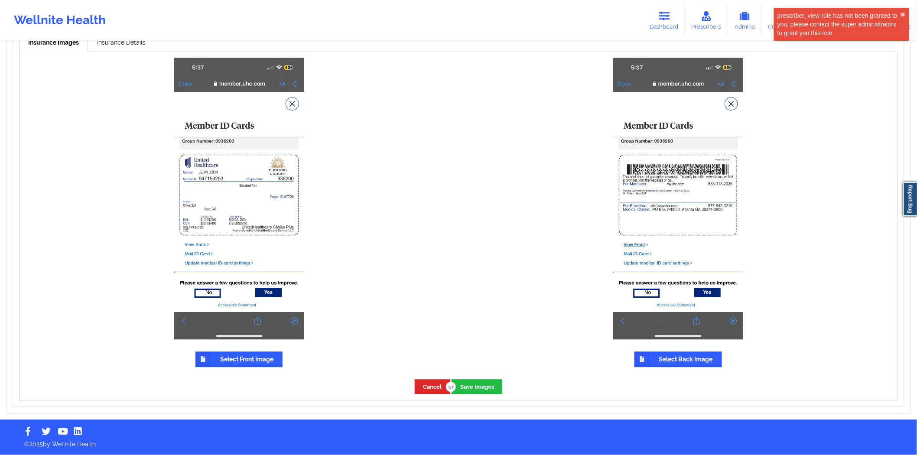
click at [239, 234] on div "Select Front Image" at bounding box center [239, 213] width 439 height 322
click at [244, 234] on label "Select Front Image" at bounding box center [239, 360] width 87 height 16
click at [0, 0] on input "Select Front Image" at bounding box center [0, 0] width 0 height 0
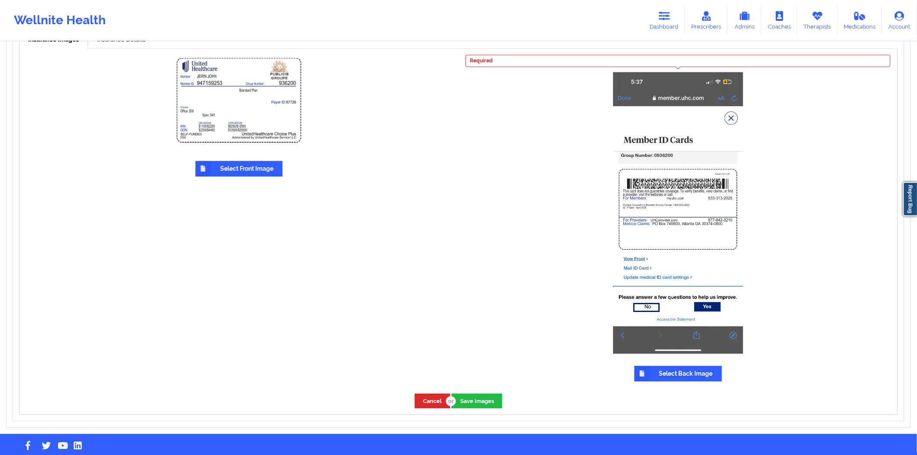
click at [471, 234] on label "Select Back Image" at bounding box center [679, 374] width 88 height 16
click at [0, 0] on input "Select Back Image" at bounding box center [0, 0] width 0 height 0
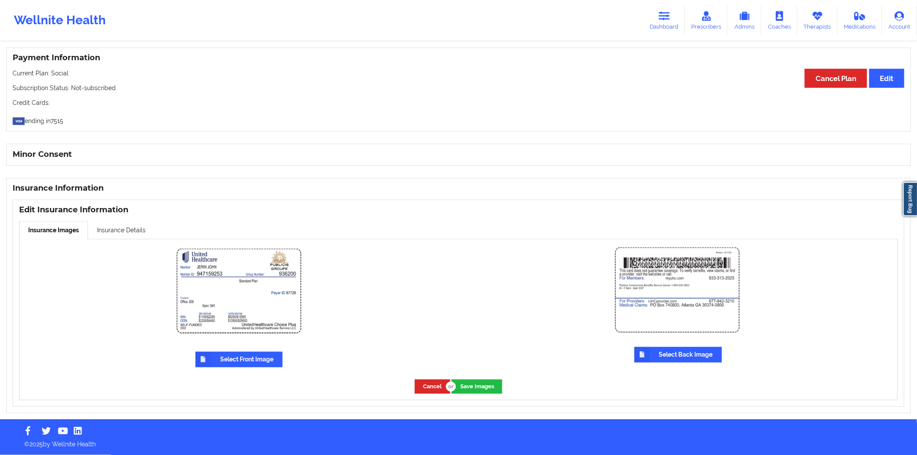
scroll to position [461, 0]
click at [471, 234] on button "Save Images" at bounding box center [477, 387] width 51 height 14
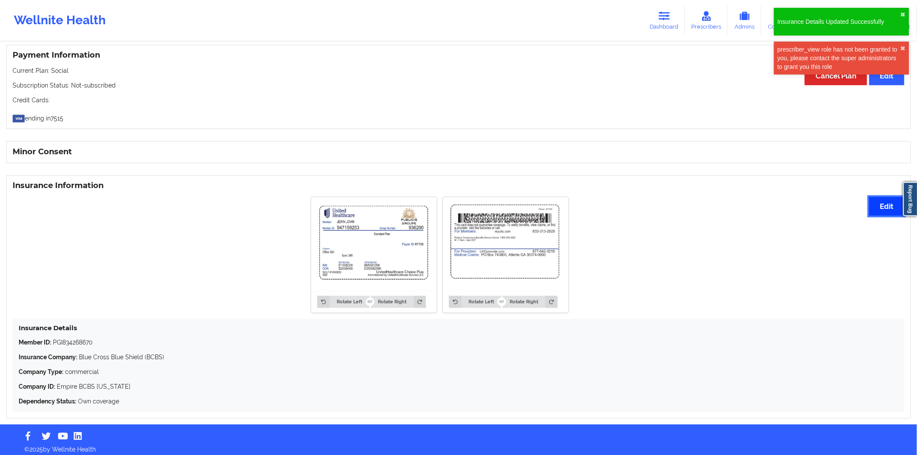
click at [471, 207] on button "Edit" at bounding box center [887, 206] width 35 height 19
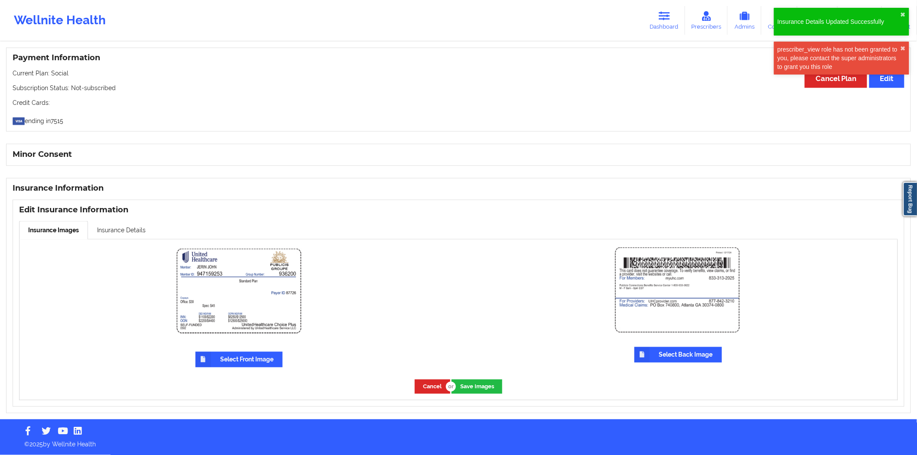
click at [127, 218] on div "Edit Insurance Information Insurance Images Insurance Details Select Front Imag…" at bounding box center [459, 303] width 892 height 207
click at [125, 225] on link "Insurance Details" at bounding box center [121, 230] width 67 height 18
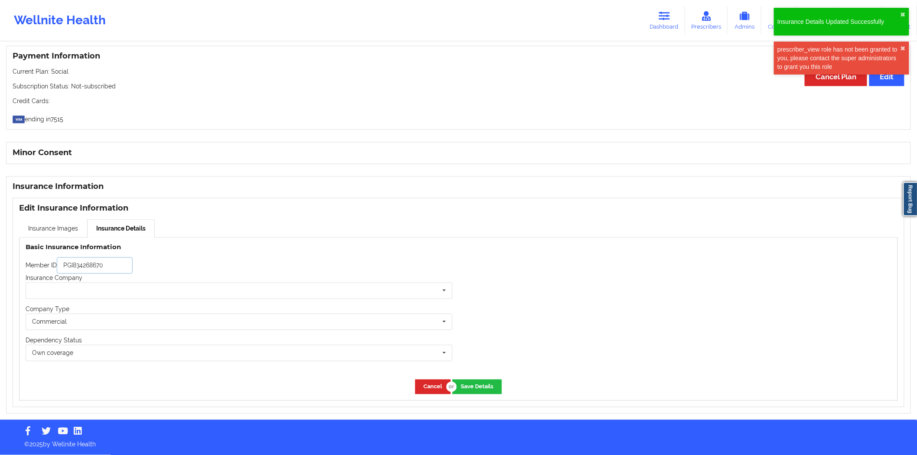
click at [123, 234] on input "PGI834268670" at bounding box center [95, 265] width 76 height 16
paste input "947159253"
type input "947159253"
click at [124, 234] on div "Humana Optum United Health Oscar Tricare Empire BCBS New York BCBS BCBS Beacon …" at bounding box center [239, 291] width 427 height 16
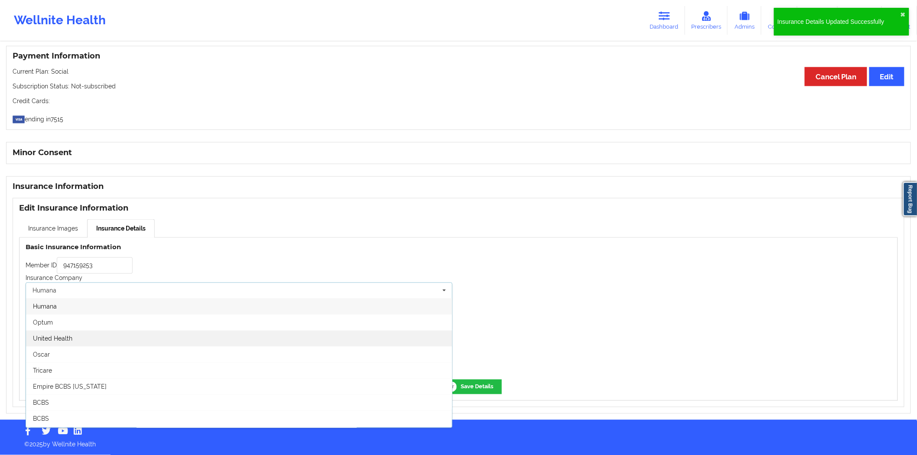
click at [114, 234] on div "United Health" at bounding box center [239, 339] width 426 height 16
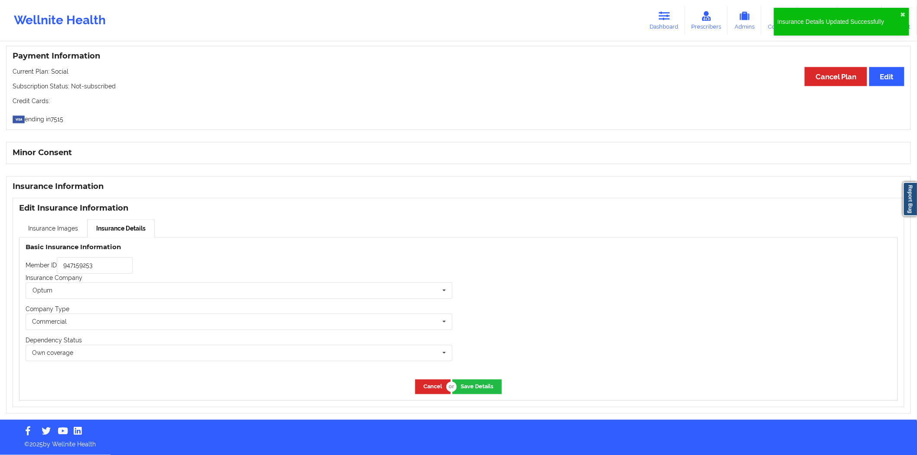
click at [471, 234] on div "Cancel Save Details" at bounding box center [459, 387] width 878 height 26
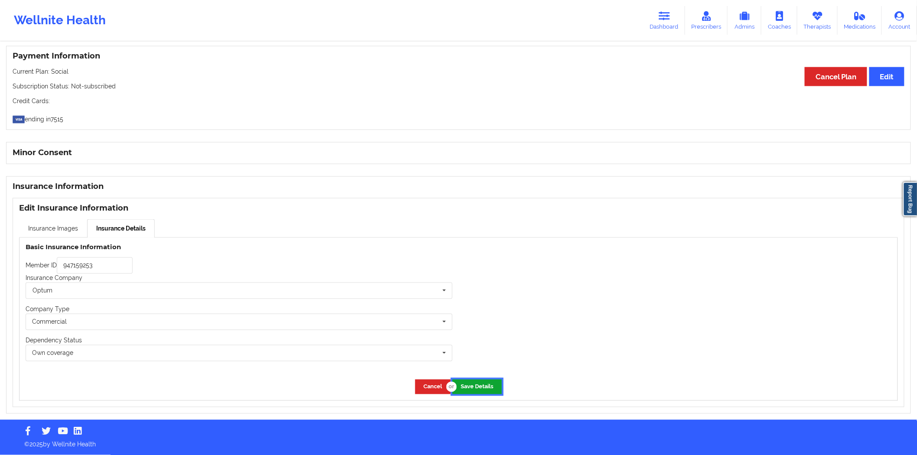
click at [471, 234] on button "Save Details" at bounding box center [477, 387] width 49 height 14
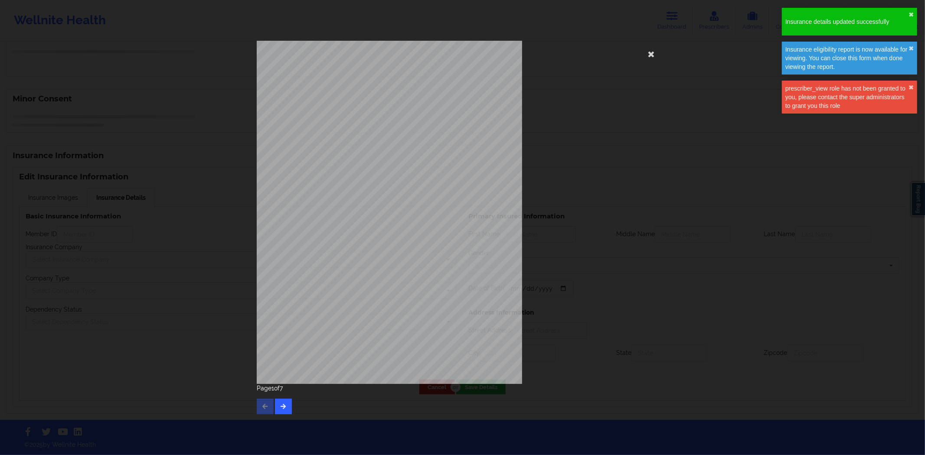
type input "947159253"
click at [471, 54] on icon at bounding box center [651, 54] width 14 height 14
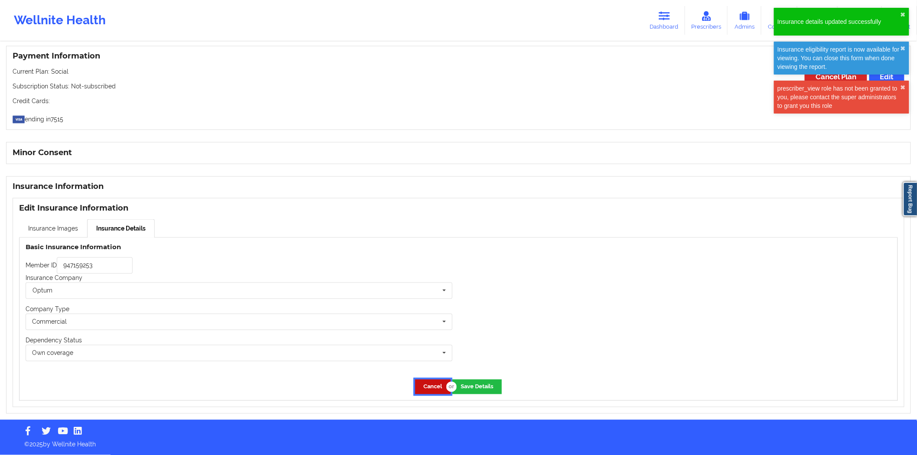
click at [439, 234] on button "Cancel" at bounding box center [433, 387] width 36 height 14
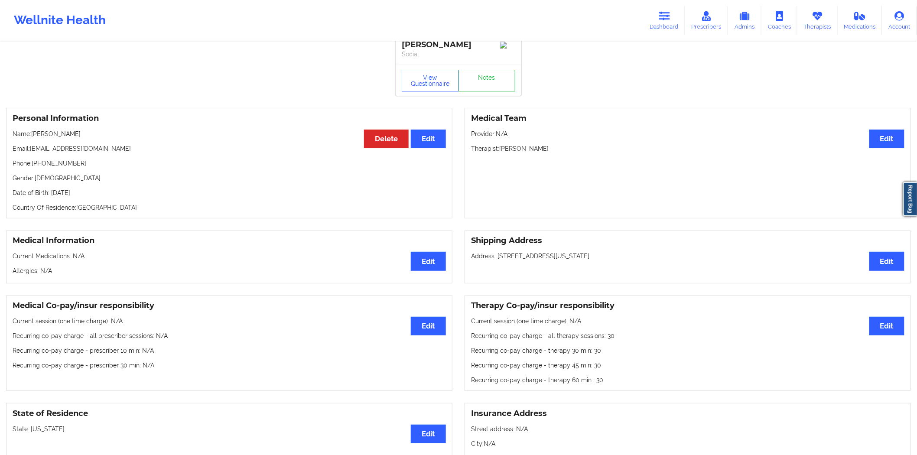
scroll to position [0, 0]
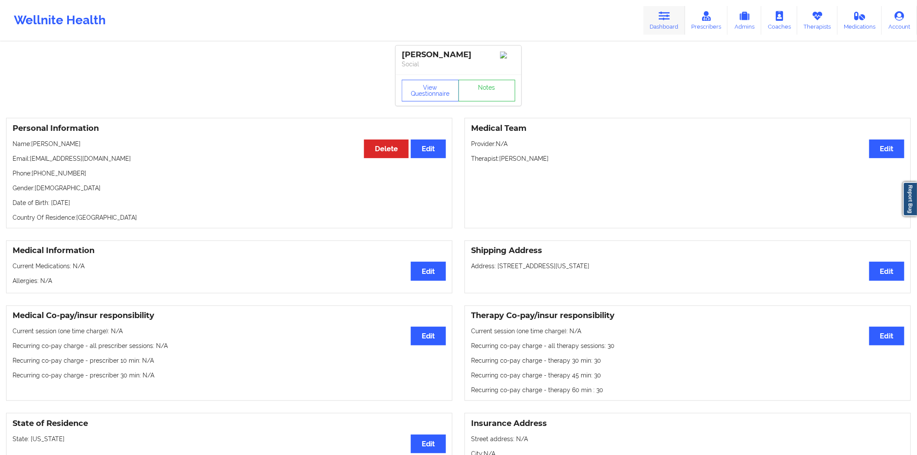
click at [471, 19] on icon at bounding box center [664, 16] width 11 height 10
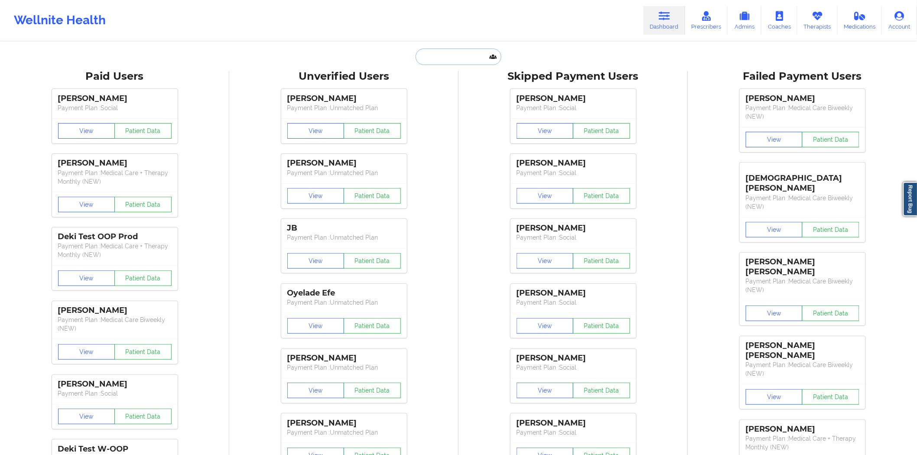
click at [456, 53] on input "text" at bounding box center [459, 57] width 86 height 16
paste input "paulinamex2003@gmail.com"
type input "paulinamex2003@gmail.com"
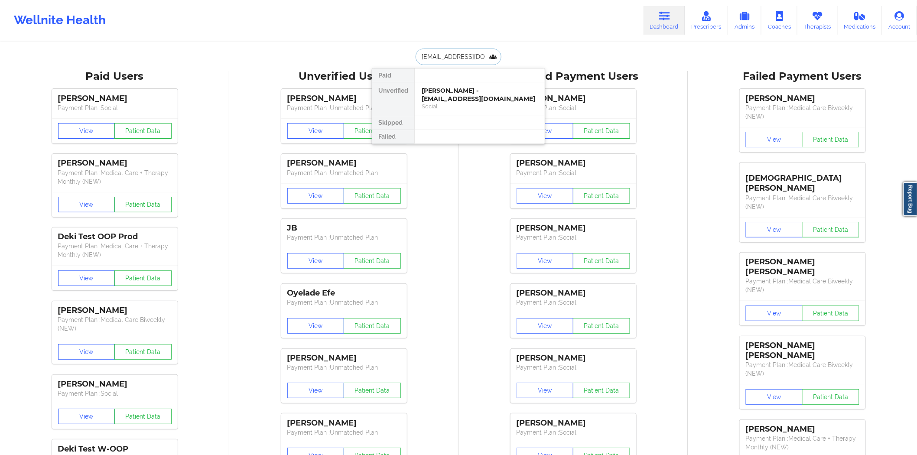
scroll to position [0, 13]
click at [471, 101] on div "Paulina Flores - paulinamex2003@gmail.com" at bounding box center [480, 95] width 116 height 16
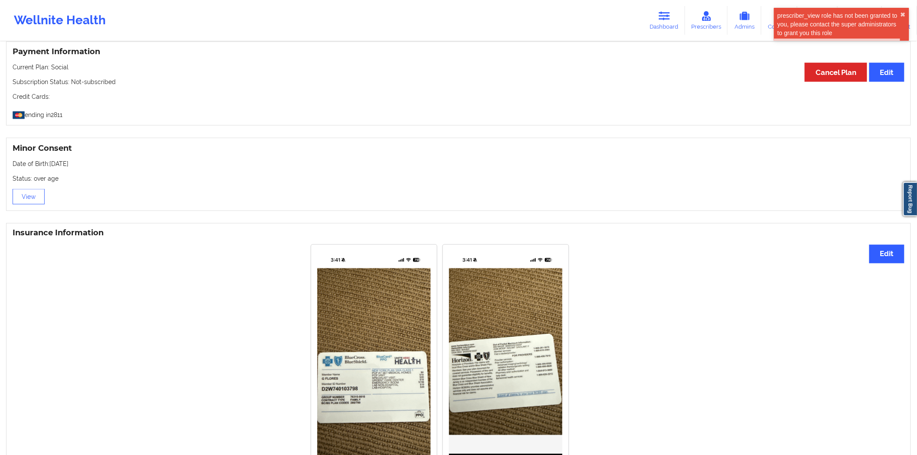
scroll to position [482, 0]
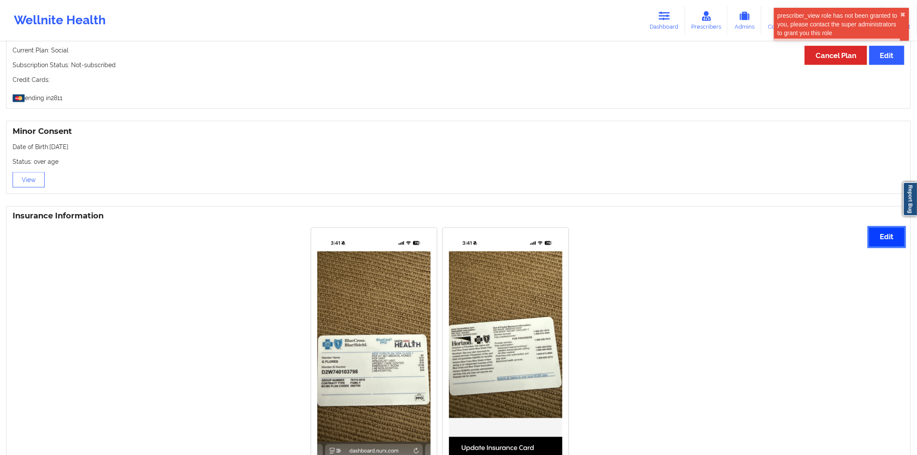
click at [471, 234] on button "Edit" at bounding box center [887, 237] width 35 height 19
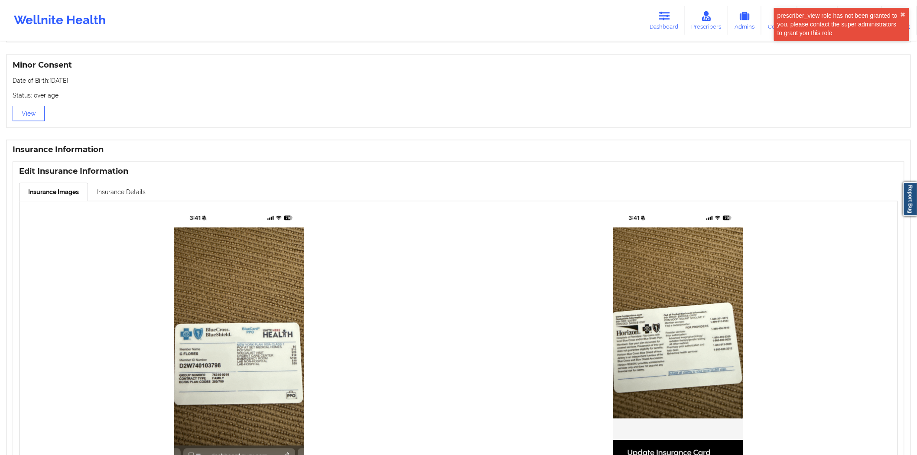
scroll to position [626, 0]
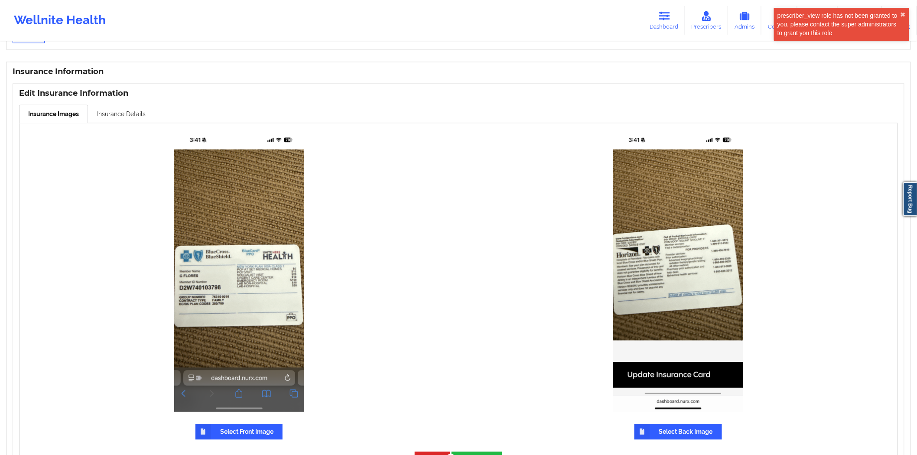
click at [219, 234] on label "Select Front Image" at bounding box center [239, 432] width 87 height 16
click at [0, 0] on input "Select Front Image" at bounding box center [0, 0] width 0 height 0
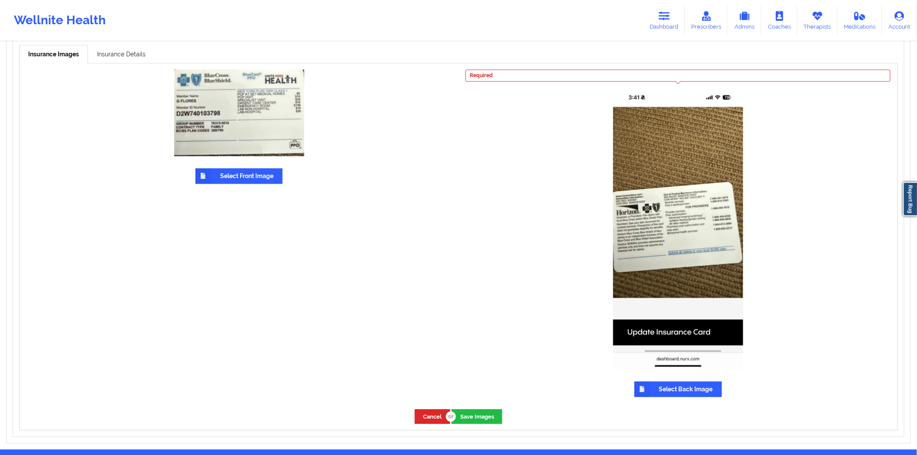
scroll to position [671, 0]
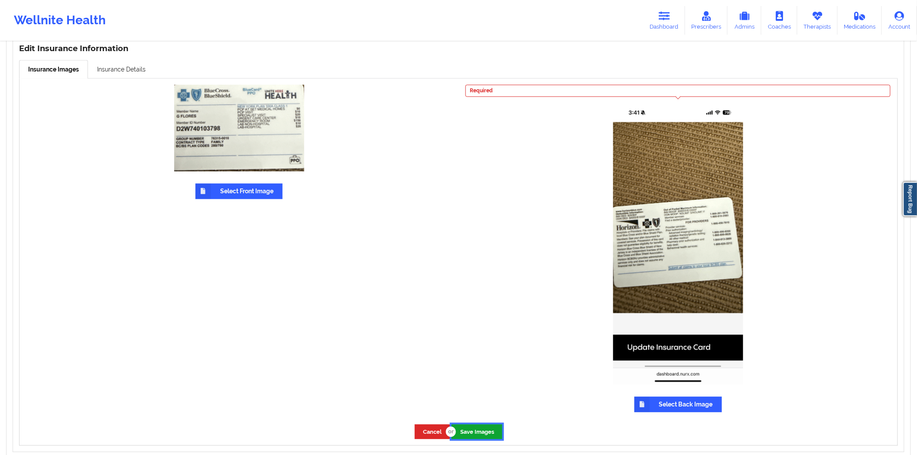
click at [471, 234] on button "Save Images" at bounding box center [477, 432] width 51 height 14
click at [137, 71] on link "Insurance Details" at bounding box center [121, 69] width 67 height 18
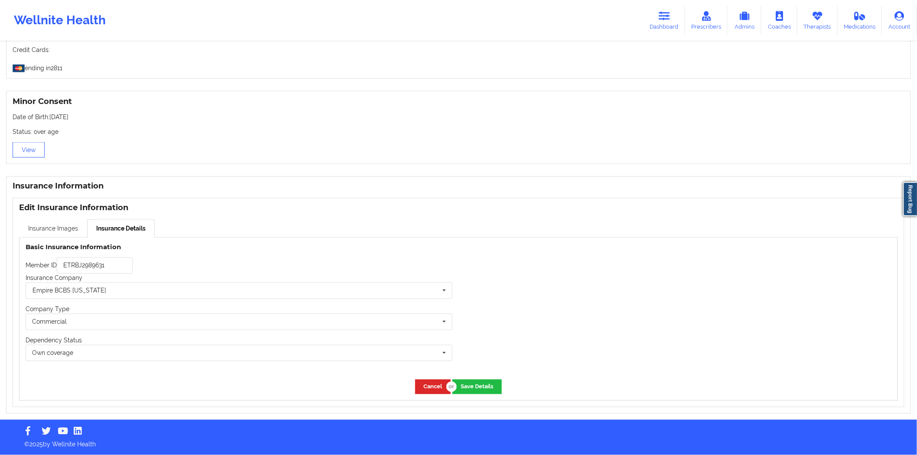
click at [71, 230] on link "Insurance Images" at bounding box center [53, 228] width 68 height 18
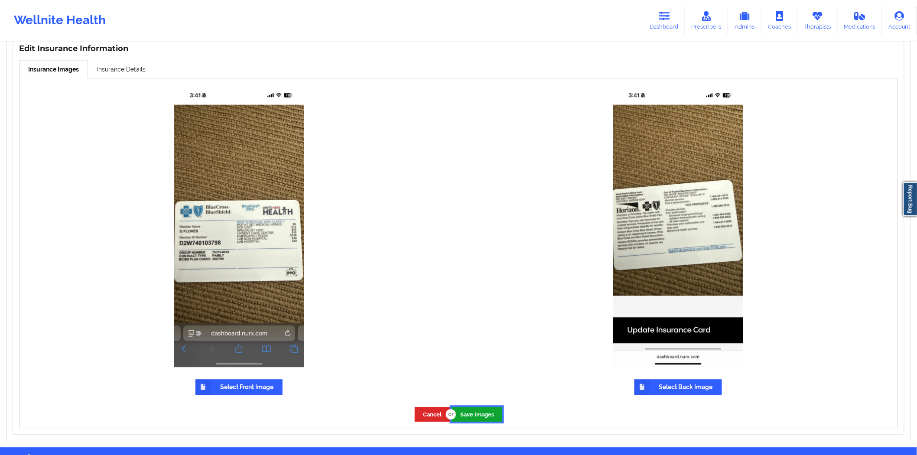
click at [466, 234] on button "Save Images" at bounding box center [477, 414] width 51 height 14
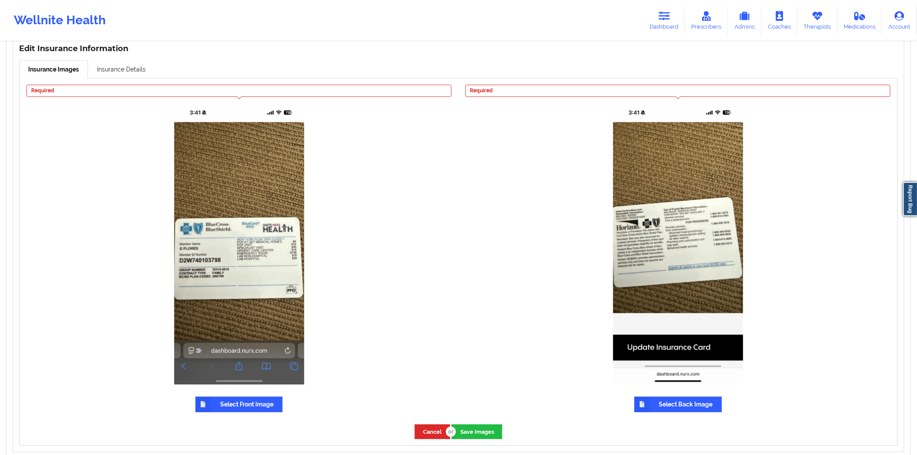
click at [471, 234] on label "Select Back Image" at bounding box center [679, 405] width 88 height 16
click at [0, 0] on input "Select Back Image" at bounding box center [0, 0] width 0 height 0
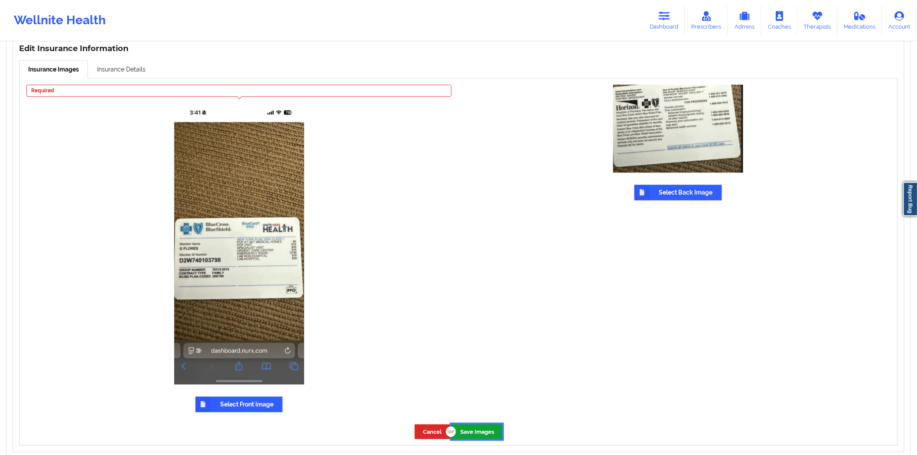
click at [471, 234] on button "Save Images" at bounding box center [477, 432] width 51 height 14
click at [245, 234] on label "Select Front Image" at bounding box center [239, 405] width 87 height 16
click at [0, 0] on input "Select Front Image" at bounding box center [0, 0] width 0 height 0
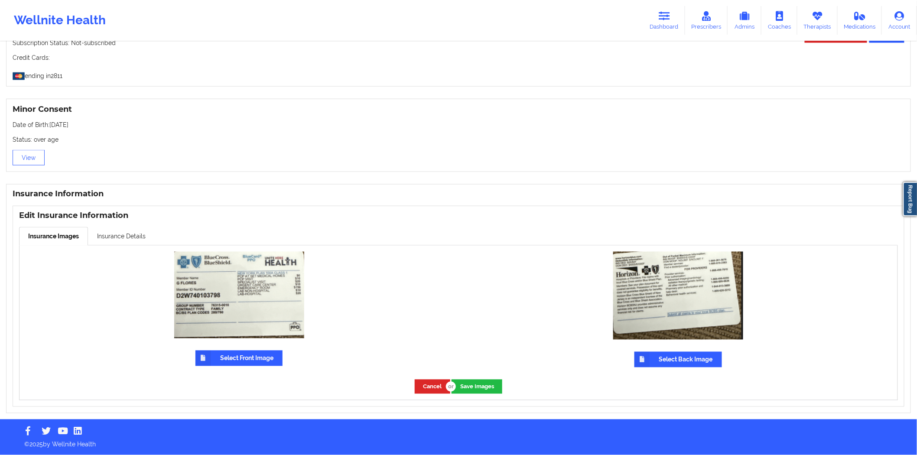
scroll to position [506, 0]
click at [471, 234] on button "Save Images" at bounding box center [477, 387] width 51 height 14
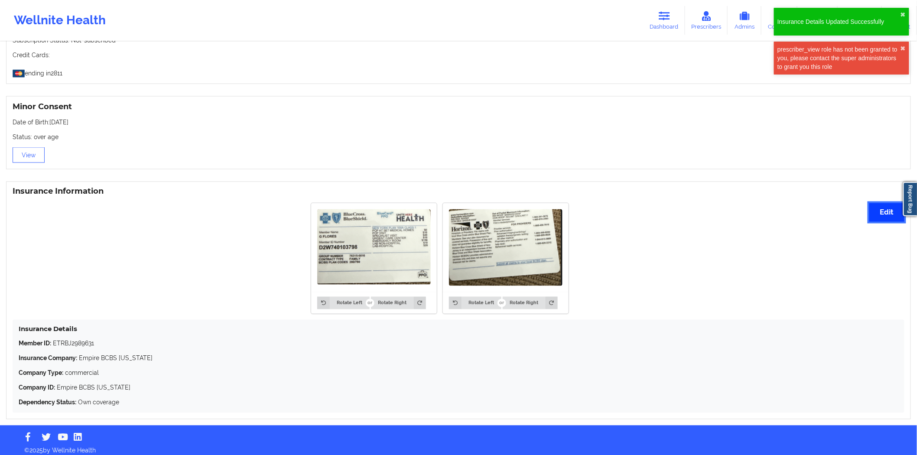
click at [471, 212] on button "Edit" at bounding box center [887, 212] width 35 height 19
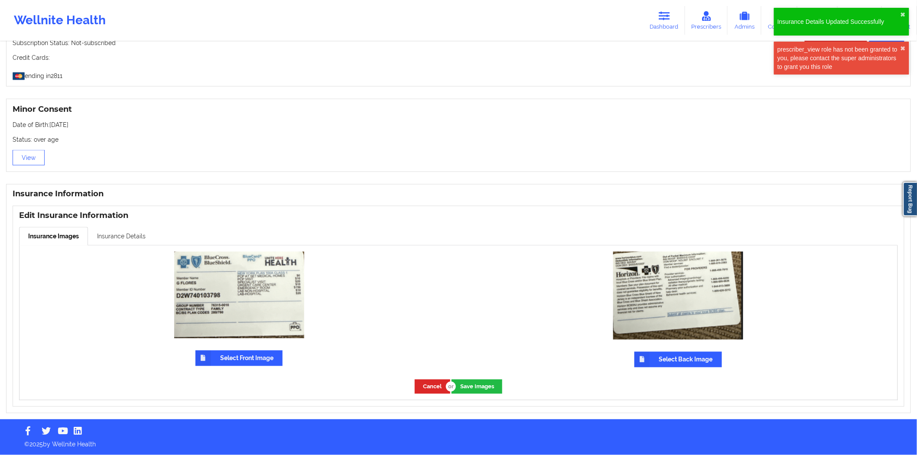
click at [120, 233] on link "Insurance Details" at bounding box center [121, 236] width 67 height 18
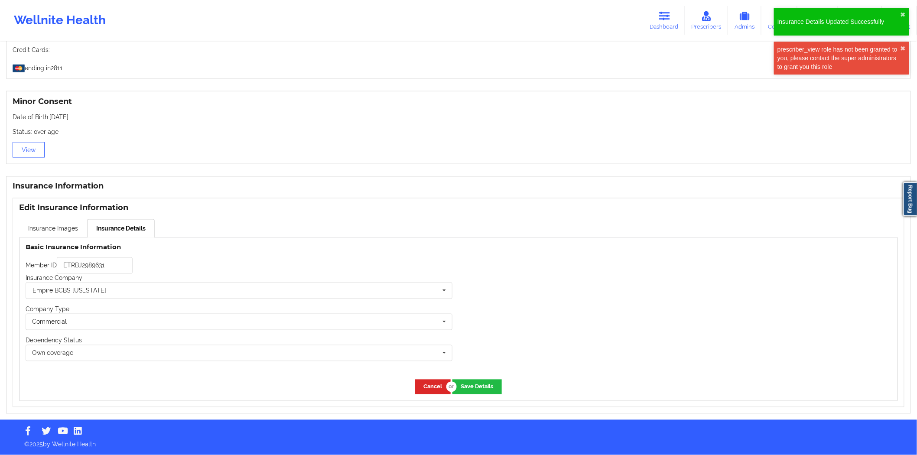
scroll to position [515, 0]
click at [118, 234] on input "ETRBJ2989631" at bounding box center [95, 265] width 76 height 16
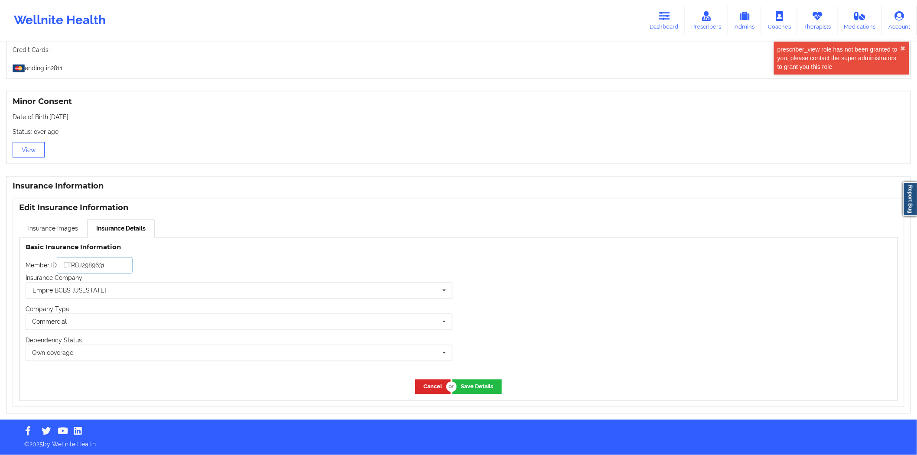
click at [118, 234] on input "ETRBJ2989631" at bounding box center [95, 265] width 76 height 16
paste input "D2W740103798"
type input "D2W740103798"
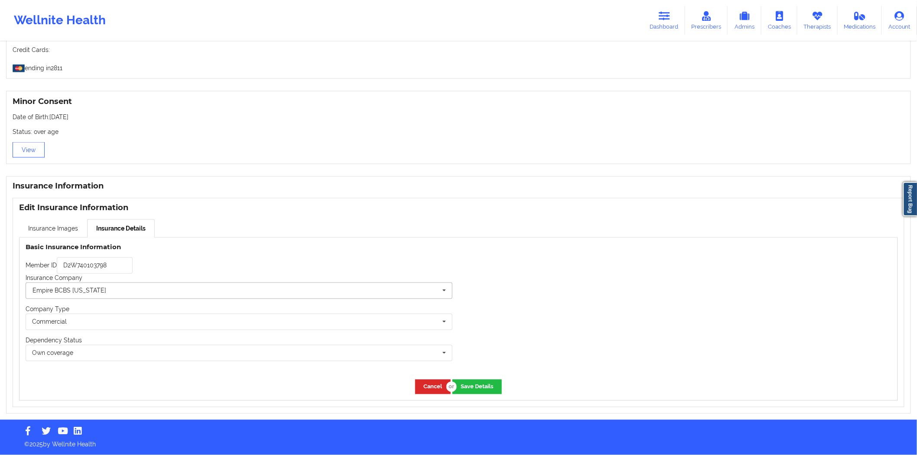
click at [223, 234] on input "text" at bounding box center [239, 291] width 426 height 16
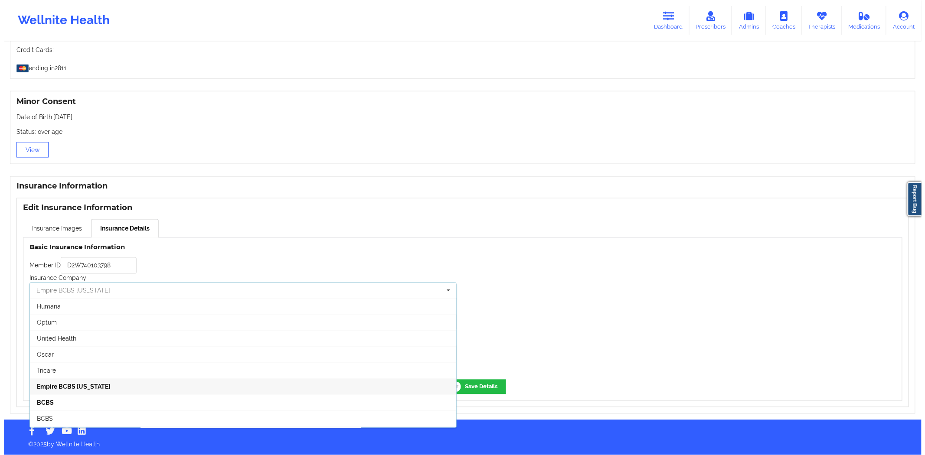
scroll to position [0, 0]
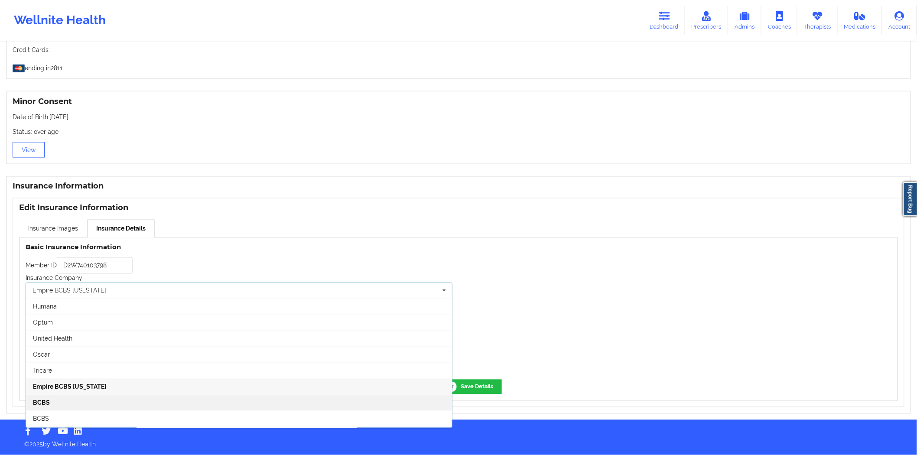
click at [105, 234] on div "BCBS" at bounding box center [239, 403] width 426 height 16
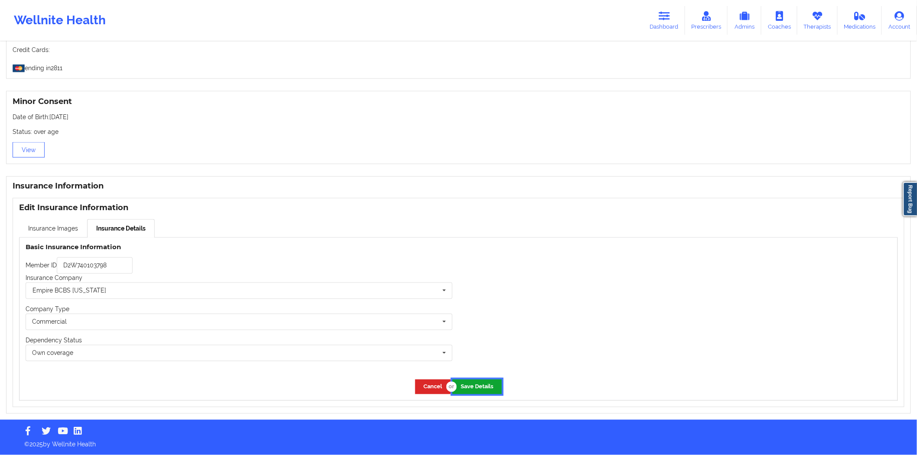
click at [469, 234] on button "Save Details" at bounding box center [477, 387] width 49 height 14
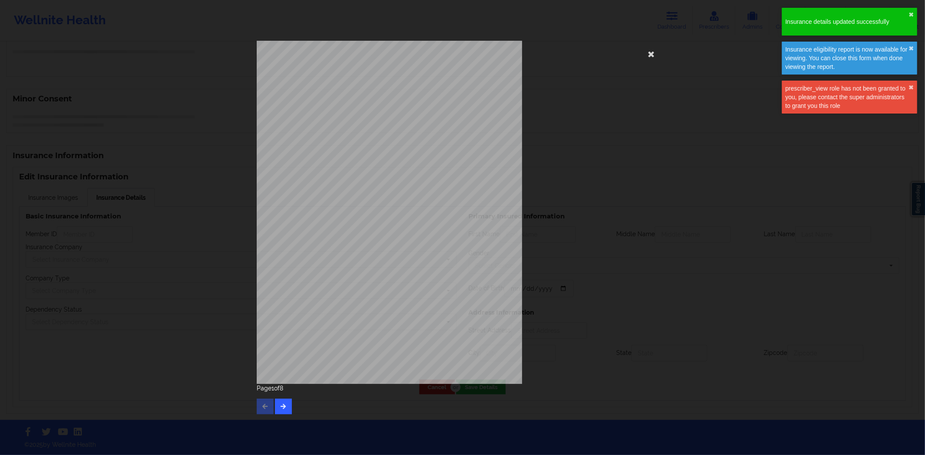
type input "D2W740103798"
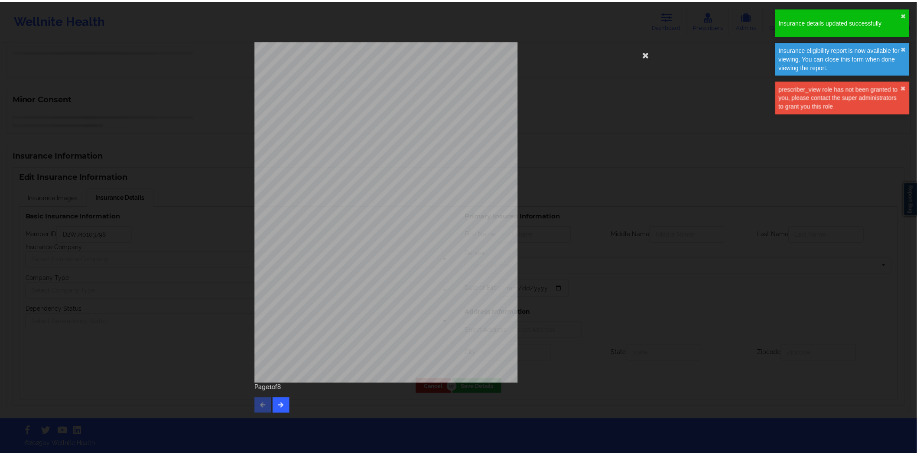
scroll to position [515, 0]
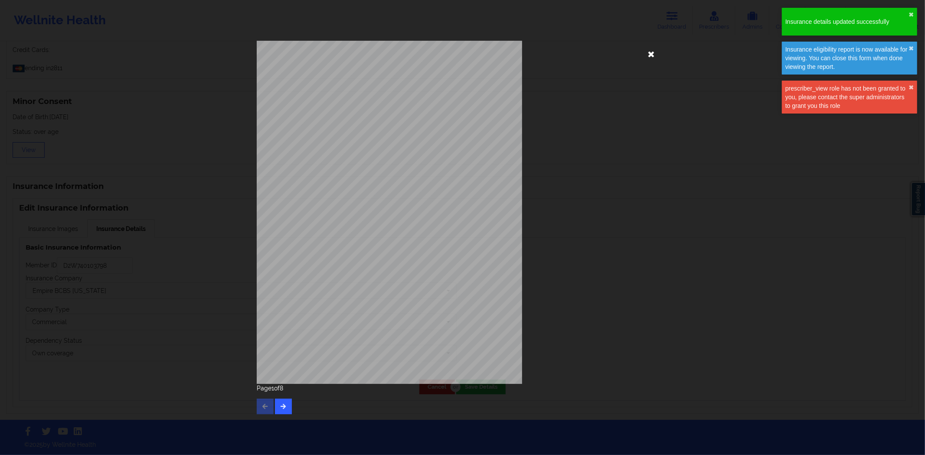
click at [471, 51] on icon at bounding box center [651, 54] width 14 height 14
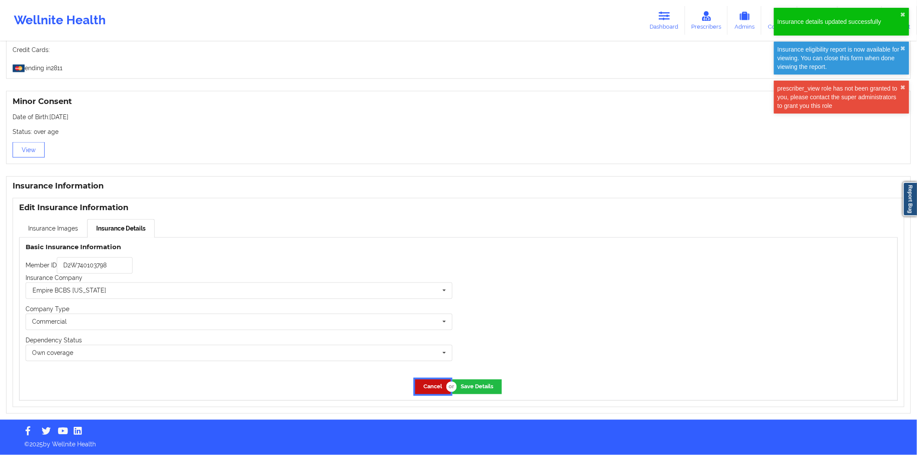
click at [423, 234] on button "Cancel" at bounding box center [433, 387] width 36 height 14
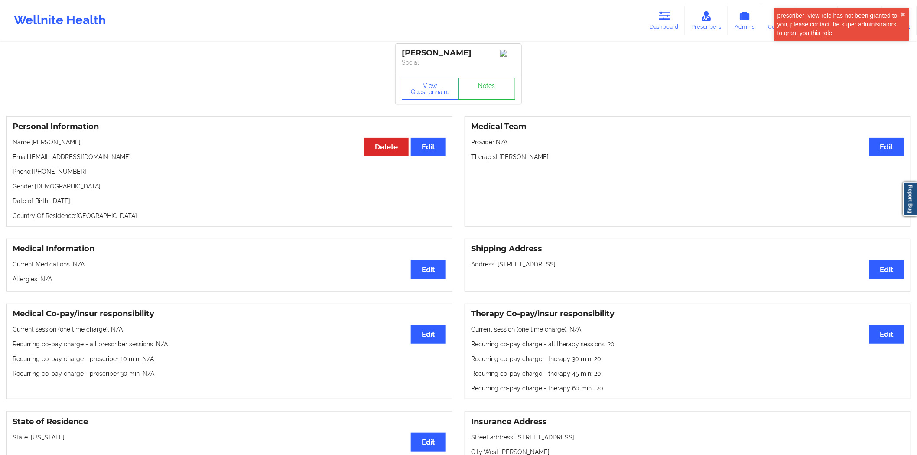
scroll to position [0, 0]
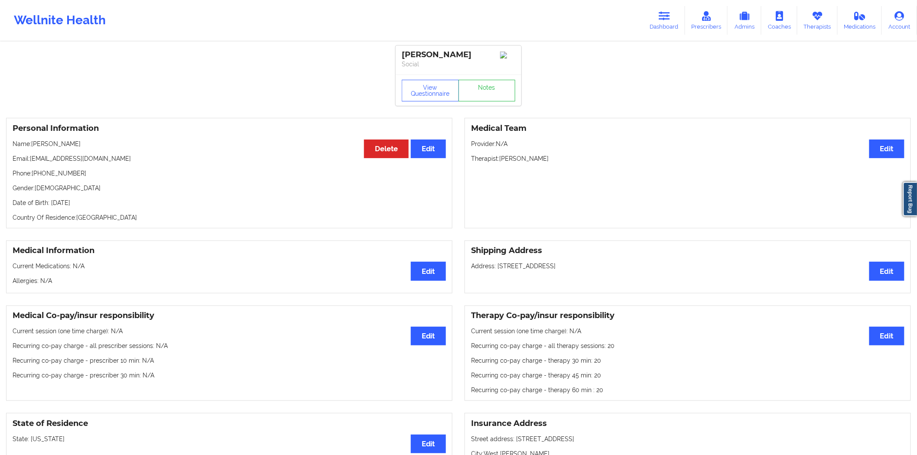
click at [471, 4] on div "Wellnite Health Dashboard Prescribers Admins Coaches Therapists Medications Acc…" at bounding box center [458, 20] width 917 height 35
click at [471, 7] on link "Dashboard" at bounding box center [665, 20] width 42 height 29
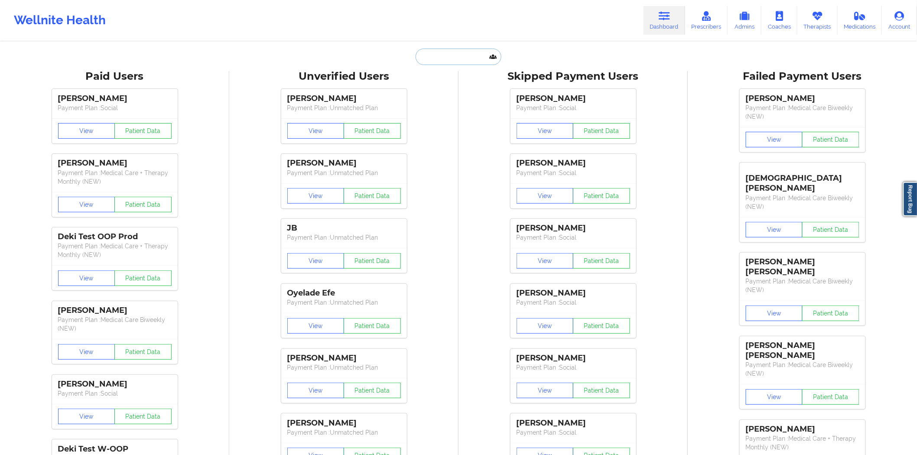
click at [471, 56] on input "text" at bounding box center [459, 57] width 86 height 16
paste input "[EMAIL_ADDRESS][DOMAIN_NAME]"
type input "[EMAIL_ADDRESS][DOMAIN_NAME]"
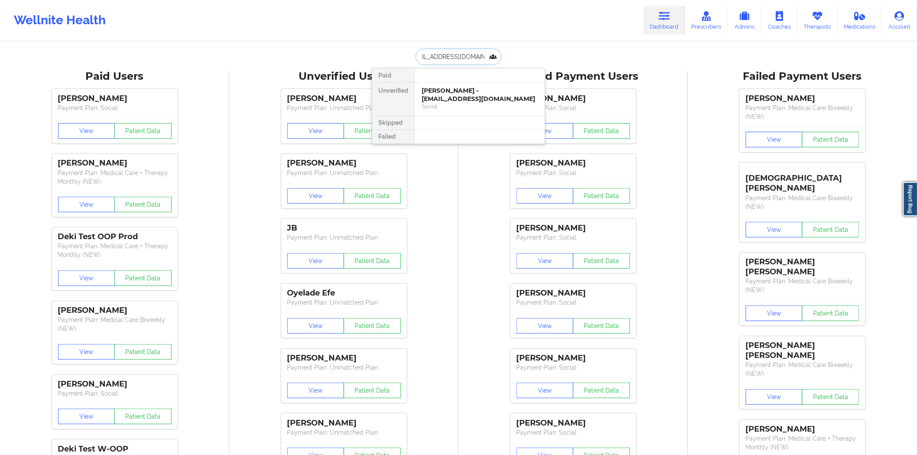
click at [460, 96] on div "[PERSON_NAME] - [EMAIL_ADDRESS][DOMAIN_NAME]" at bounding box center [480, 95] width 116 height 16
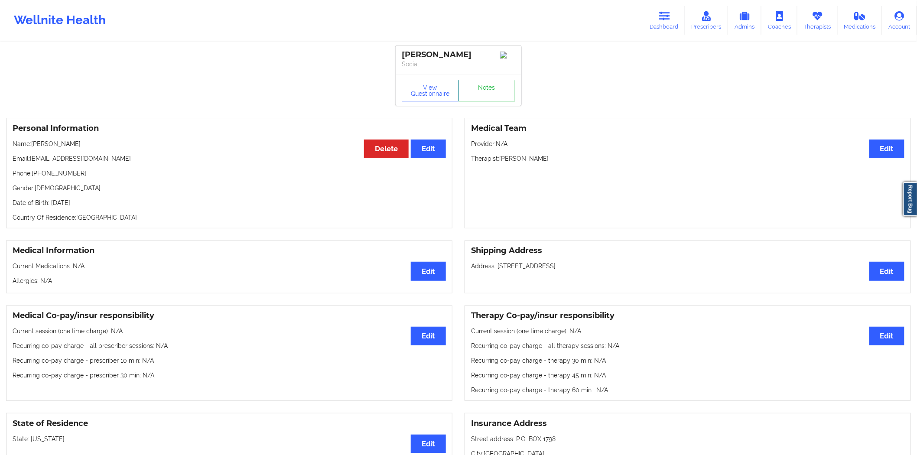
drag, startPoint x: 656, startPoint y: 23, endPoint x: 613, endPoint y: 32, distance: 44.3
click at [471, 22] on link "Dashboard" at bounding box center [665, 20] width 42 height 29
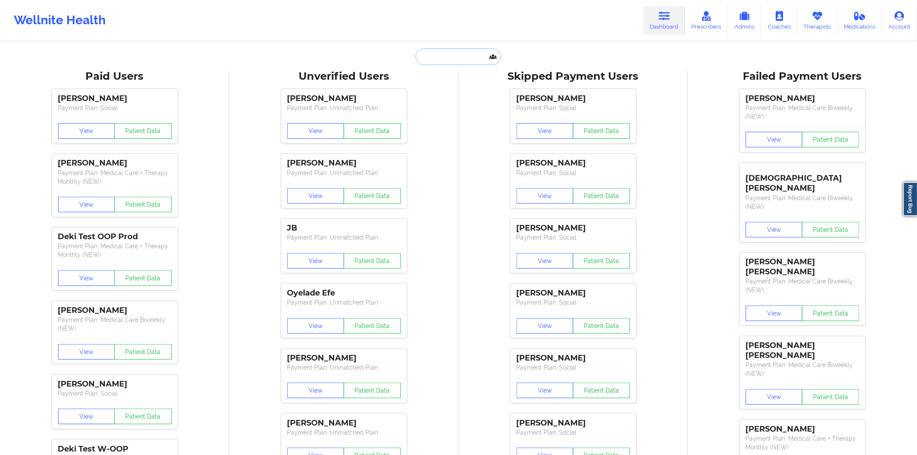
click at [471, 63] on input "text" at bounding box center [459, 57] width 86 height 16
paste input "[EMAIL_ADDRESS][DOMAIN_NAME]"
type input "[EMAIL_ADDRESS][DOMAIN_NAME]"
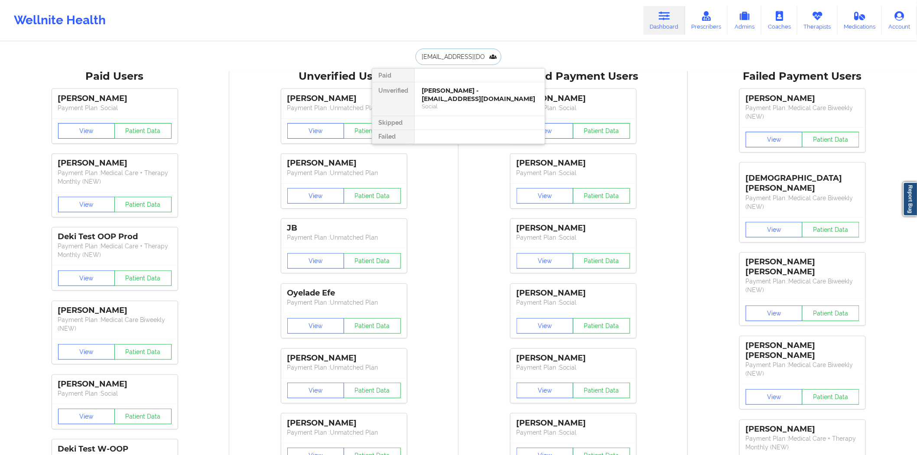
scroll to position [0, 14]
click at [463, 97] on div "[PERSON_NAME] - [EMAIL_ADDRESS][DOMAIN_NAME]" at bounding box center [480, 95] width 116 height 16
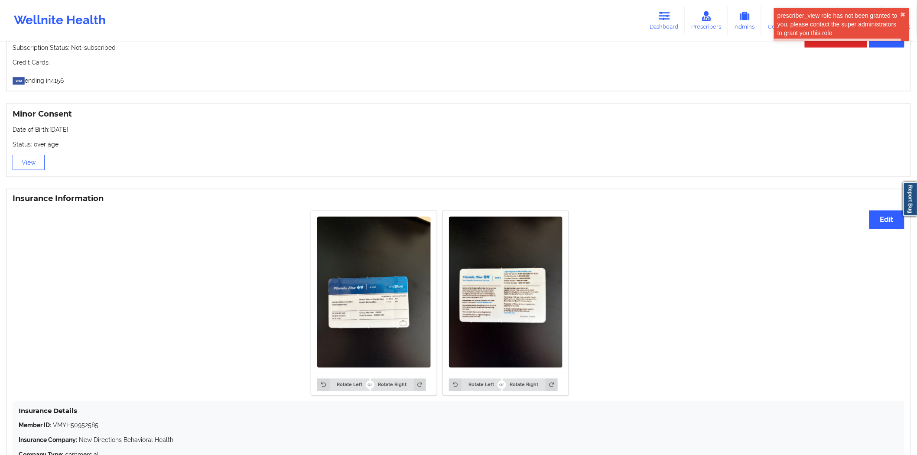
scroll to position [530, 0]
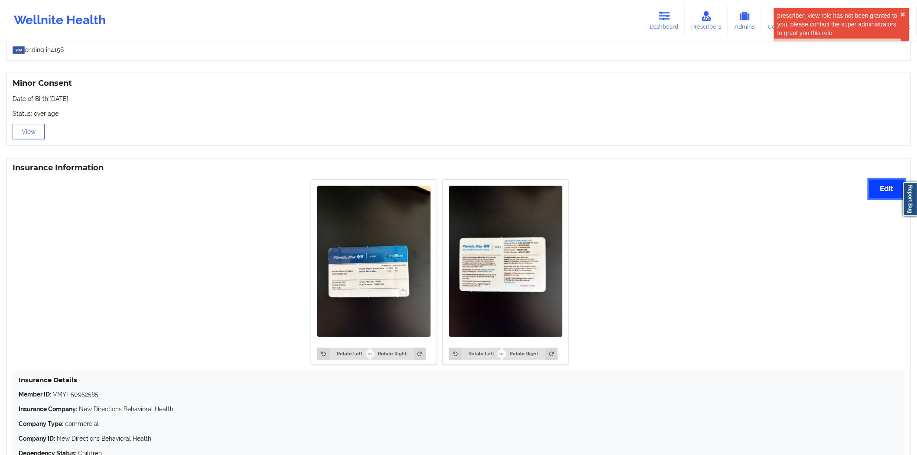
click at [471, 186] on button "Edit" at bounding box center [887, 189] width 35 height 19
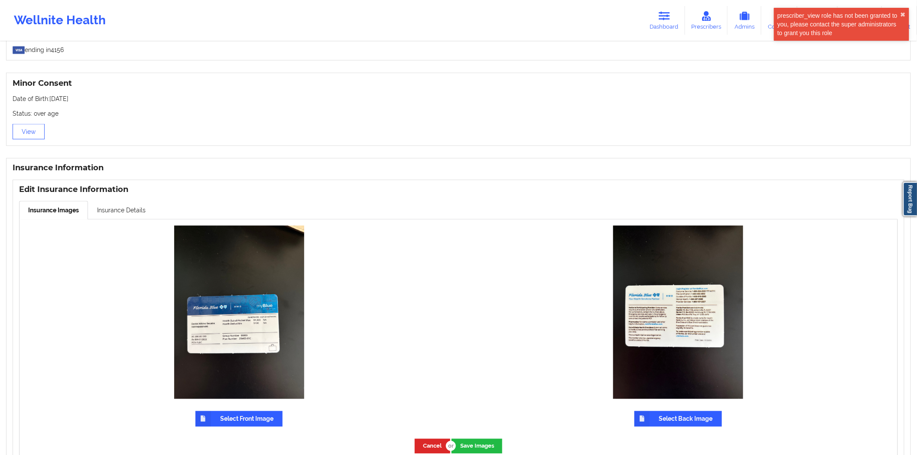
click at [248, 234] on label "Select Front Image" at bounding box center [239, 419] width 87 height 16
click at [0, 0] on input "Select Front Image" at bounding box center [0, 0] width 0 height 0
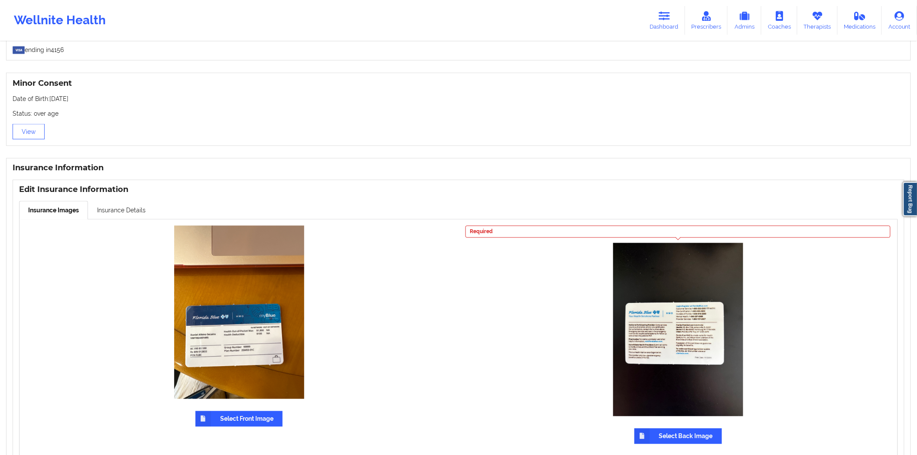
click at [471, 234] on label "Select Back Image" at bounding box center [679, 437] width 88 height 16
click at [0, 0] on input "Select Back Image" at bounding box center [0, 0] width 0 height 0
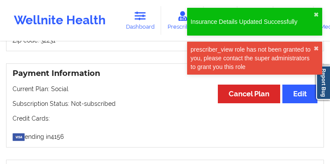
scroll to position [650, 0]
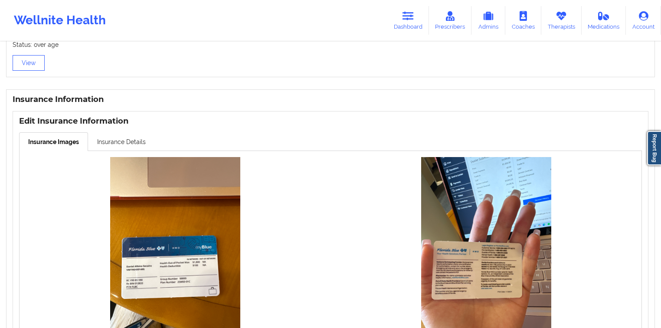
scroll to position [598, 0]
click at [129, 141] on link "Insurance Details" at bounding box center [121, 142] width 67 height 18
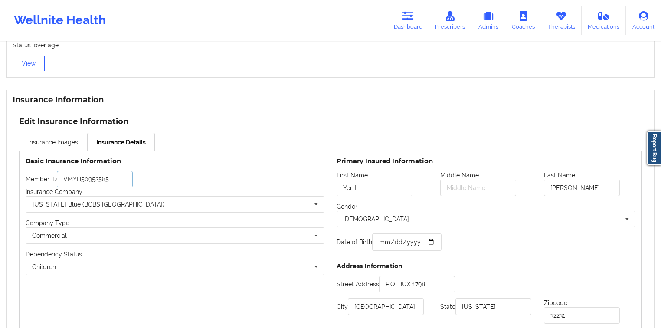
click at [115, 179] on input "VMYH50952585" at bounding box center [95, 179] width 76 height 16
paste input "6400149"
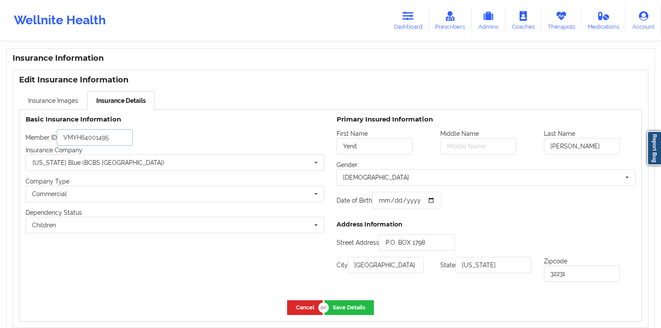
scroll to position [688, 0]
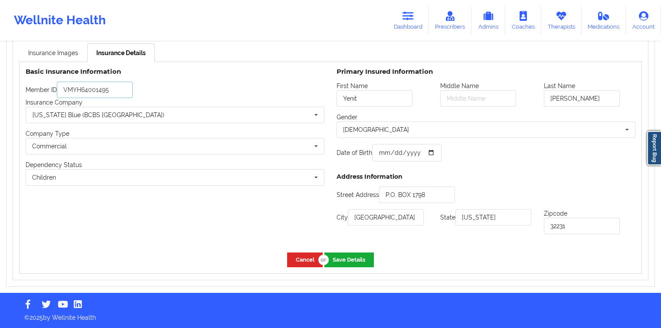
type input "VMYH64001495"
click at [354, 259] on button "Save Details" at bounding box center [348, 259] width 49 height 14
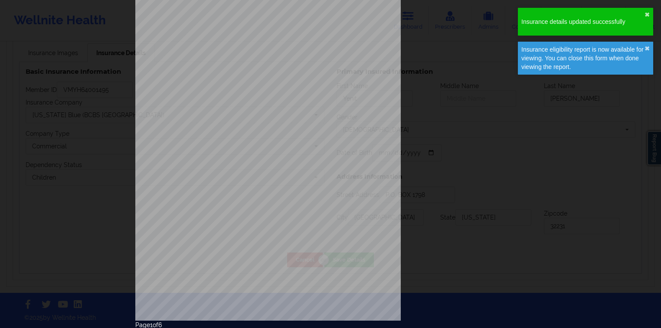
type input "[DATE]"
type input "Yenit"
type input "[PERSON_NAME]"
type input "[DATE]"
type input "P.O. BOX 1798"
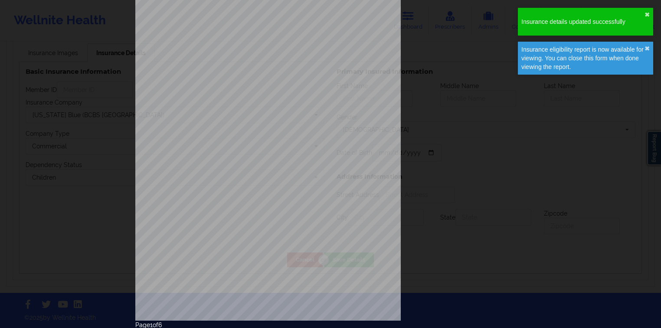
type input "[GEOGRAPHIC_DATA]"
type input "[US_STATE]"
type input "32231"
type input "VMYH64001495"
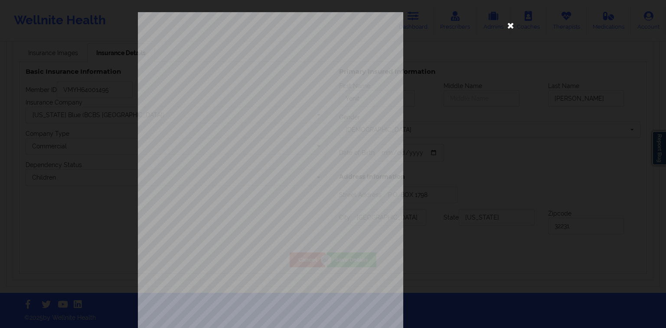
click at [511, 26] on icon at bounding box center [511, 25] width 14 height 14
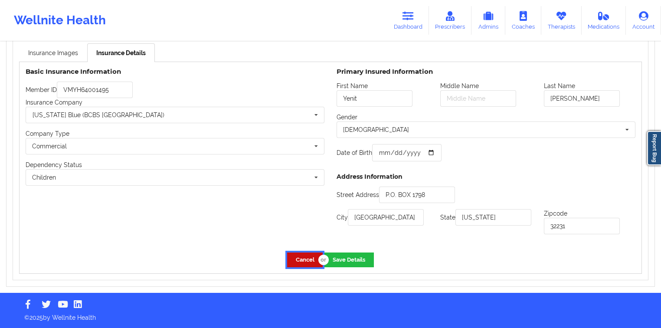
click at [299, 258] on button "Cancel" at bounding box center [305, 259] width 36 height 14
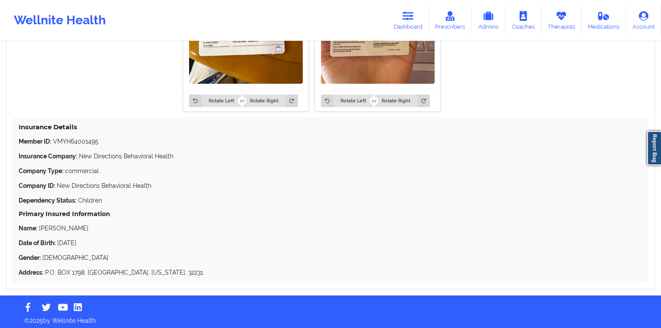
scroll to position [788, 0]
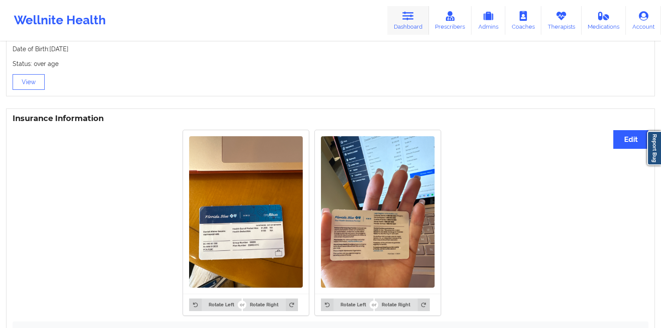
drag, startPoint x: 426, startPoint y: 17, endPoint x: 409, endPoint y: 32, distance: 22.1
click at [426, 17] on link "Dashboard" at bounding box center [408, 20] width 42 height 29
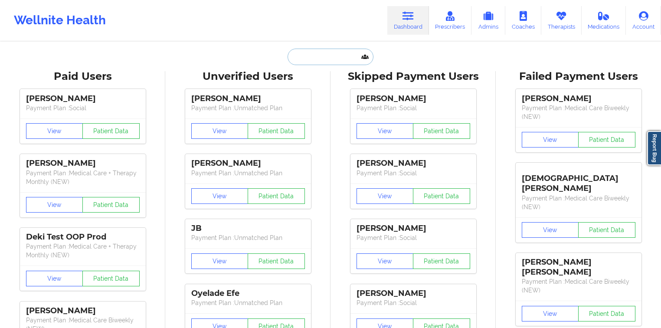
click at [327, 64] on input "text" at bounding box center [330, 57] width 86 height 16
paste input "[EMAIL_ADDRESS][DOMAIN_NAME]"
type input "[EMAIL_ADDRESS][DOMAIN_NAME]"
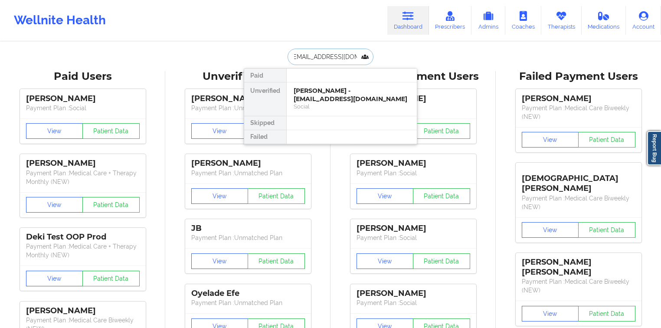
click at [325, 99] on div "[PERSON_NAME] - [EMAIL_ADDRESS][DOMAIN_NAME]" at bounding box center [351, 95] width 116 height 16
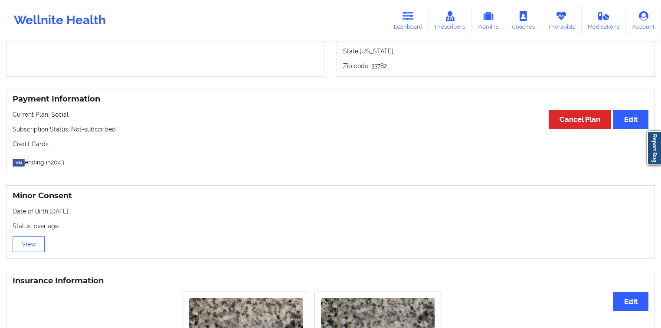
scroll to position [486, 0]
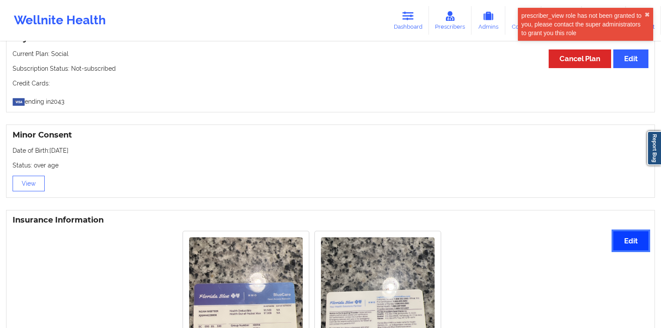
click at [550, 238] on button "Edit" at bounding box center [630, 240] width 35 height 19
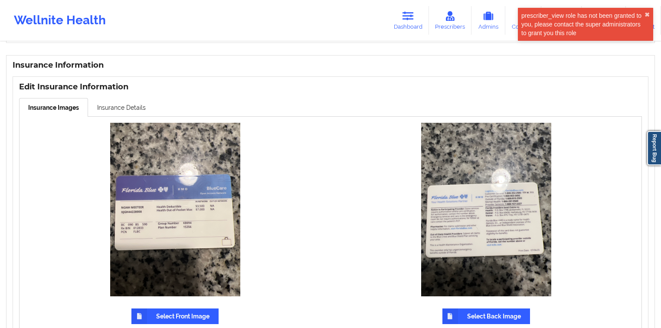
scroll to position [659, 0]
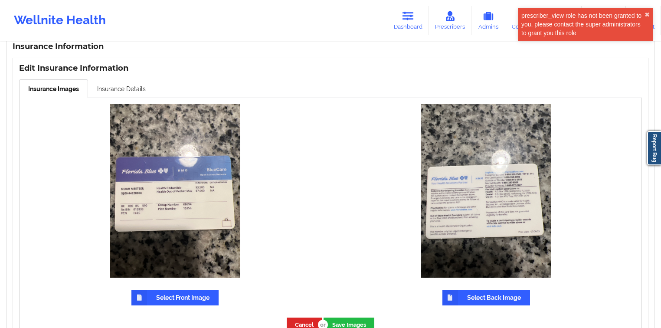
click at [174, 273] on label "Select Front Image" at bounding box center [174, 298] width 87 height 16
click at [0, 0] on input "Select Front Image" at bounding box center [0, 0] width 0 height 0
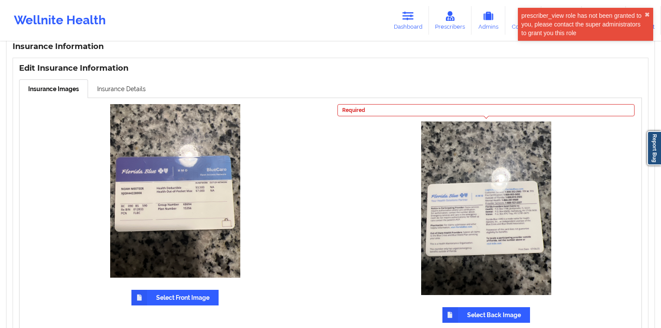
click at [512, 273] on label "Select Back Image" at bounding box center [486, 315] width 88 height 16
click at [0, 0] on input "Select Back Image" at bounding box center [0, 0] width 0 height 0
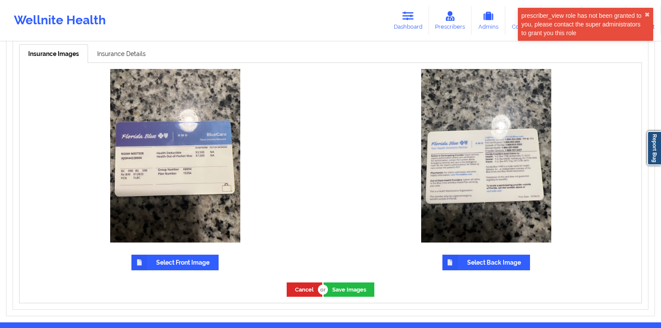
scroll to position [718, 0]
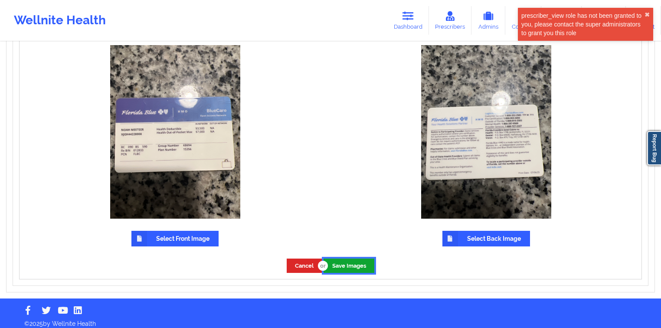
click at [364, 260] on button "Save Images" at bounding box center [348, 265] width 51 height 14
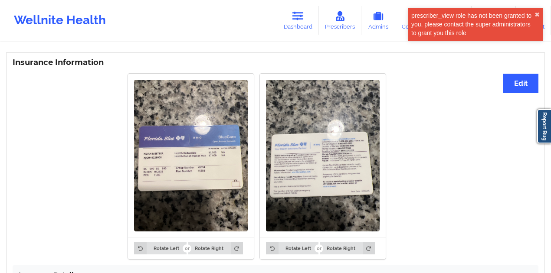
scroll to position [646, 0]
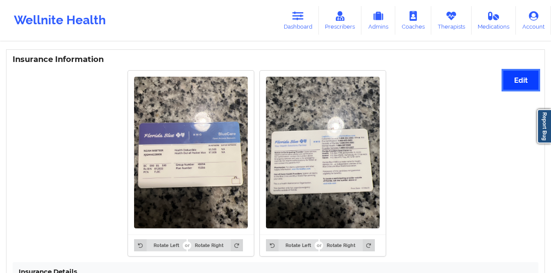
click at [529, 81] on button "Edit" at bounding box center [520, 80] width 35 height 19
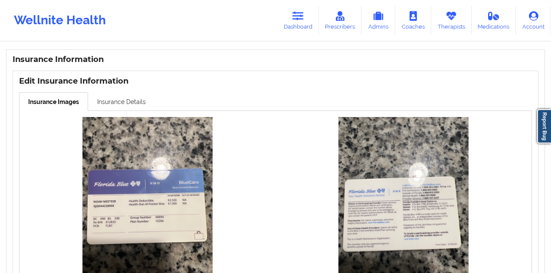
click at [149, 103] on link "Insurance Details" at bounding box center [121, 101] width 67 height 18
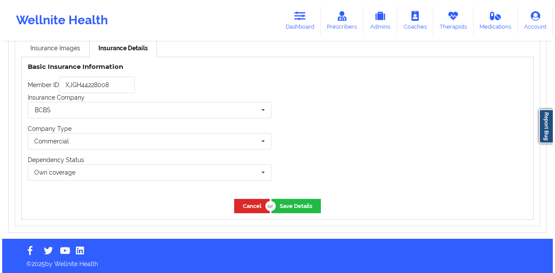
scroll to position [701, 0]
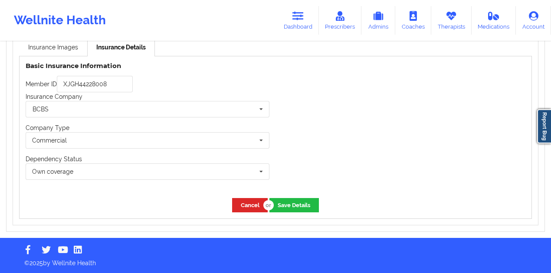
click at [119, 97] on div "Insurance Company BCBS Aetna Cigna Evernorth Magellan Health Humana Beacon Care…" at bounding box center [148, 104] width 244 height 25
click at [119, 88] on input "XJGH44228008" at bounding box center [95, 84] width 76 height 16
click at [307, 206] on button "Save Details" at bounding box center [293, 205] width 49 height 14
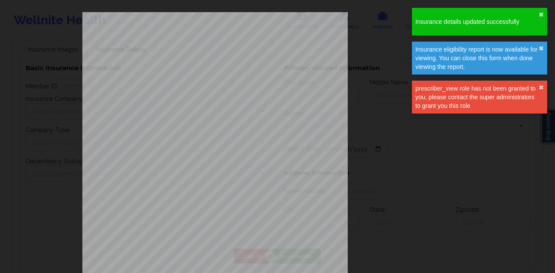
type input "XJGH44228008"
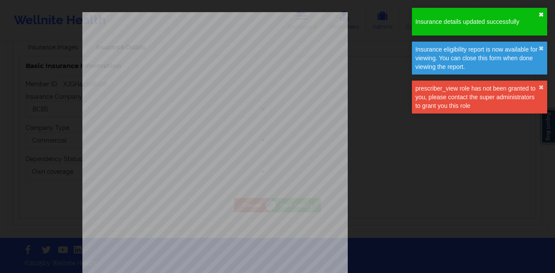
click at [538, 17] on button "✖︎" at bounding box center [540, 14] width 5 height 7
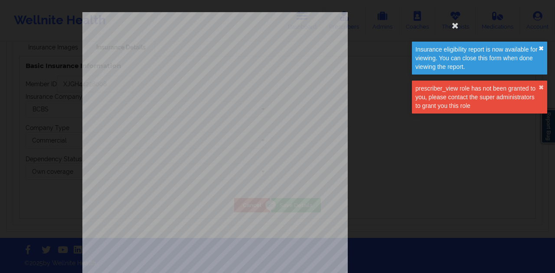
click at [541, 47] on button "✖︎" at bounding box center [540, 48] width 5 height 7
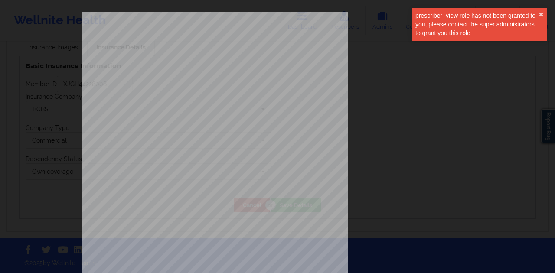
click at [542, 49] on div "Insurance eligibility report is now available for viewing. You can close this f…" at bounding box center [479, 27] width 139 height 42
click at [544, 13] on div "prescriber_view role has not been granted to you, please contact the super admi…" at bounding box center [479, 24] width 135 height 33
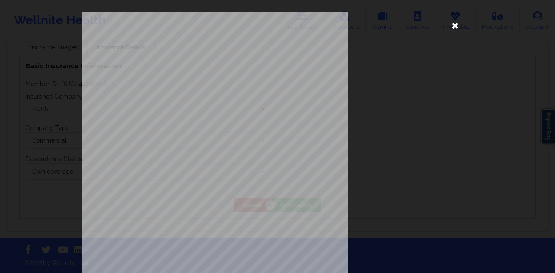
click at [454, 27] on icon at bounding box center [455, 25] width 14 height 14
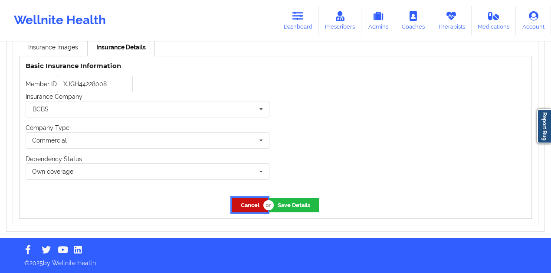
click at [238, 212] on button "Cancel" at bounding box center [250, 205] width 36 height 14
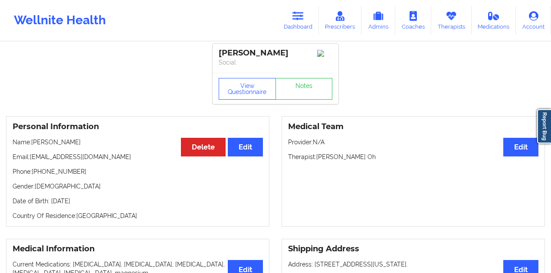
scroll to position [0, 0]
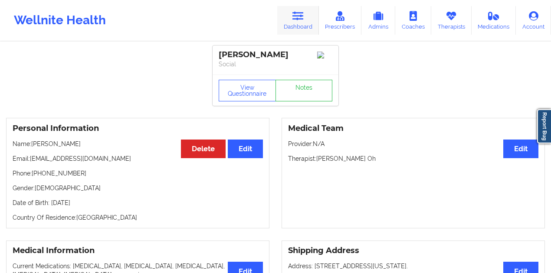
click at [300, 23] on link "Dashboard" at bounding box center [298, 20] width 42 height 29
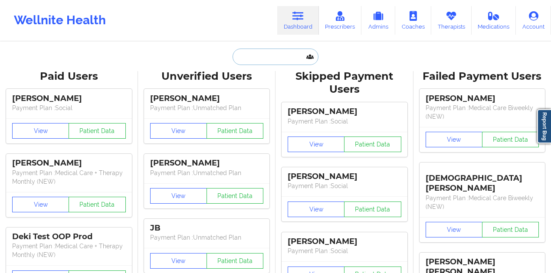
click at [261, 62] on input "text" at bounding box center [275, 57] width 86 height 16
paste input "[EMAIL_ADDRESS][DOMAIN_NAME]"
type input "[EMAIL_ADDRESS][DOMAIN_NAME]"
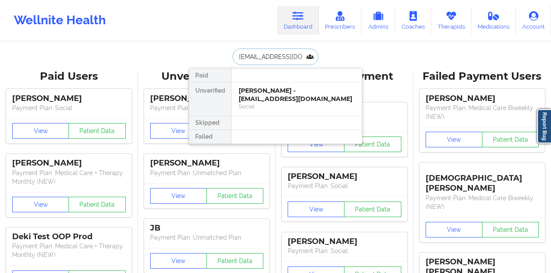
scroll to position [0, 12]
click at [284, 104] on div "Social" at bounding box center [296, 106] width 116 height 7
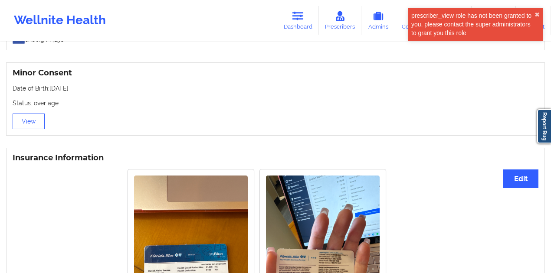
scroll to position [607, 0]
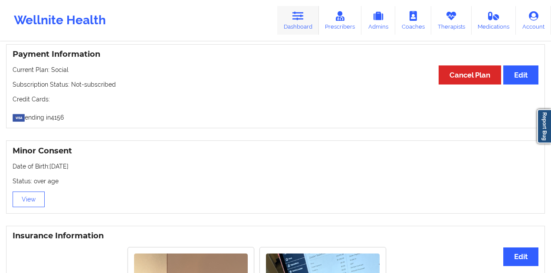
click at [294, 25] on link "Dashboard" at bounding box center [298, 20] width 42 height 29
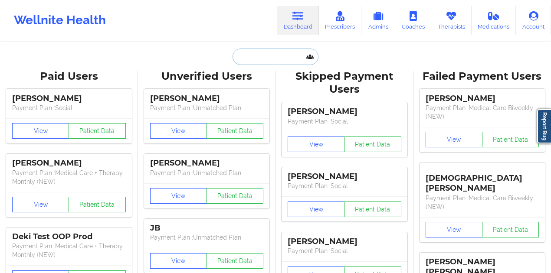
click at [273, 64] on input "text" at bounding box center [275, 57] width 86 height 16
paste input "[EMAIL_ADDRESS][DOMAIN_NAME]"
type input "[EMAIL_ADDRESS][DOMAIN_NAME]"
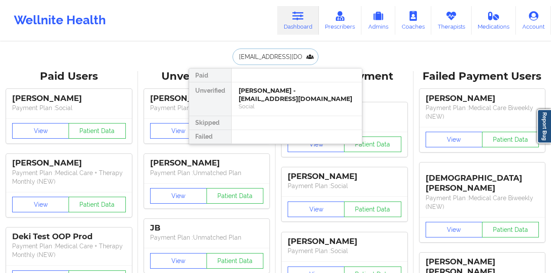
scroll to position [0, 10]
click at [278, 100] on div "[PERSON_NAME] - [EMAIL_ADDRESS][DOMAIN_NAME]" at bounding box center [296, 95] width 116 height 16
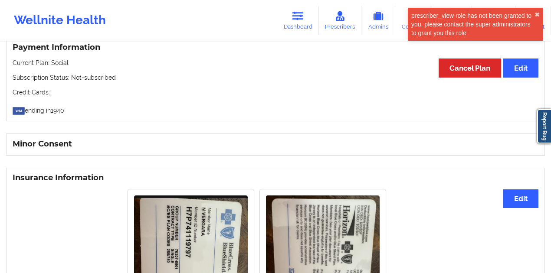
scroll to position [607, 0]
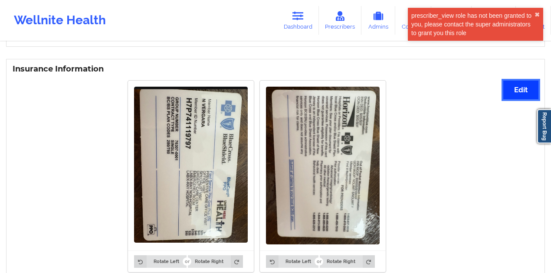
click at [505, 87] on button "Edit" at bounding box center [520, 90] width 35 height 19
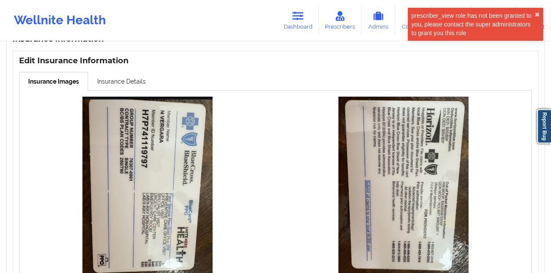
scroll to position [635, 0]
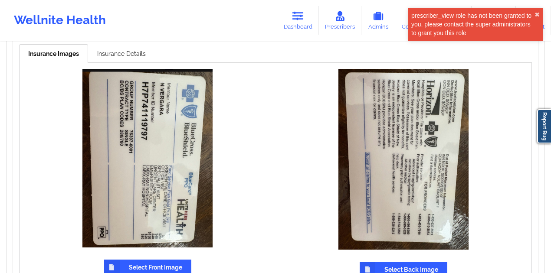
click at [130, 267] on label "Select Front Image" at bounding box center [147, 268] width 87 height 16
click at [0, 0] on input "Select Front Image" at bounding box center [0, 0] width 0 height 0
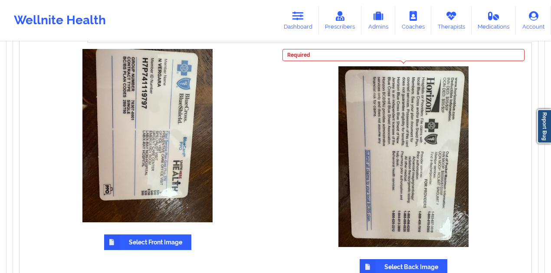
scroll to position [722, 0]
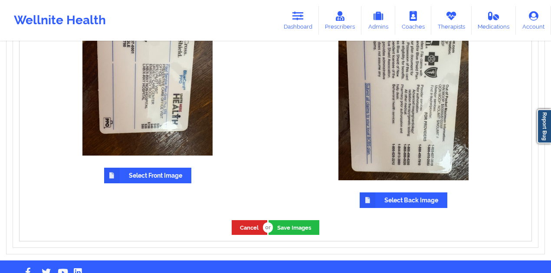
click at [403, 200] on label "Select Back Image" at bounding box center [403, 200] width 88 height 16
click at [0, 0] on input "Select Back Image" at bounding box center [0, 0] width 0 height 0
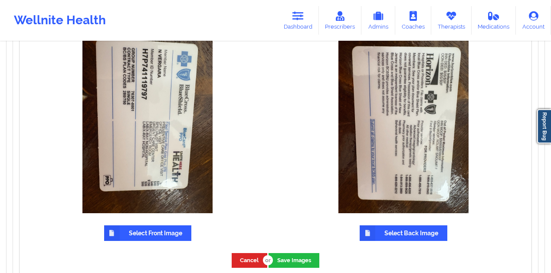
scroll to position [549, 0]
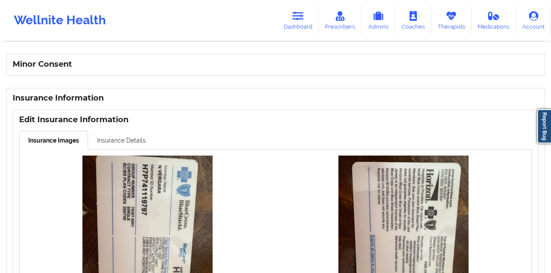
click at [105, 138] on link "Insurance Details" at bounding box center [121, 140] width 67 height 18
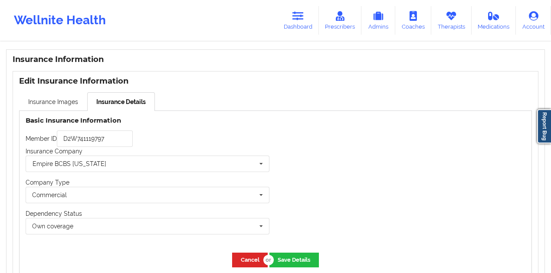
scroll to position [635, 0]
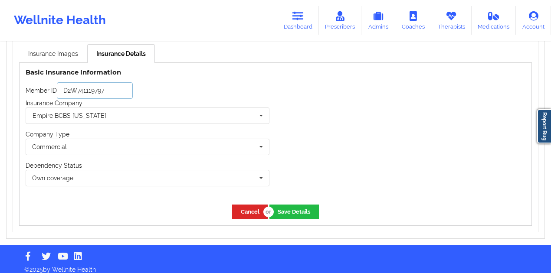
click at [123, 98] on input "D2W741119797" at bounding box center [95, 90] width 76 height 16
paste input "H7P"
type input "H7P741119797"
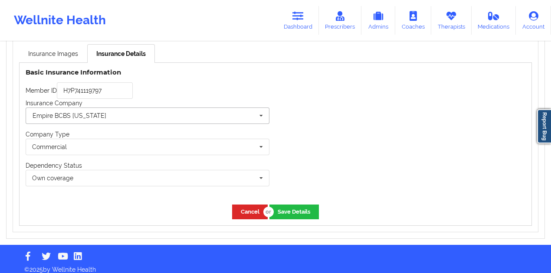
click at [121, 111] on input "text" at bounding box center [147, 116] width 243 height 16
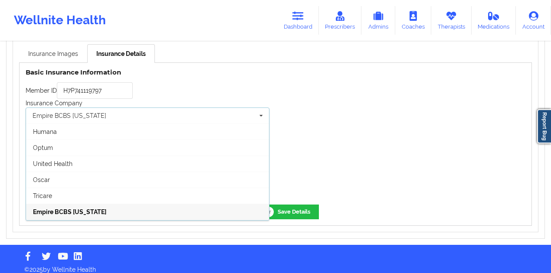
click at [66, 59] on link "Insurance Images" at bounding box center [53, 53] width 68 height 18
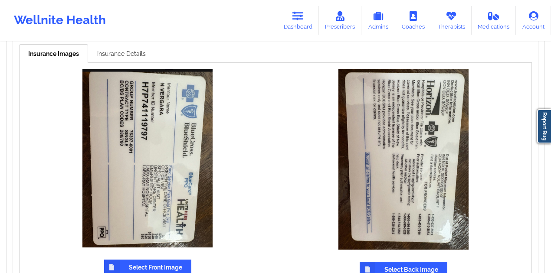
click at [109, 55] on link "Insurance Details" at bounding box center [121, 53] width 67 height 18
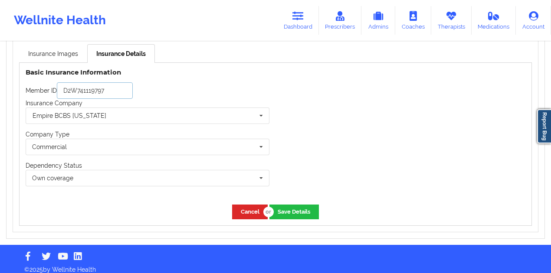
click at [112, 93] on input "D2W741119797" at bounding box center [95, 90] width 76 height 16
paste input "H7P"
type input "H7P741119797"
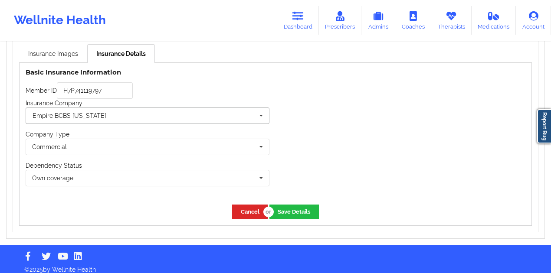
click at [111, 120] on input "text" at bounding box center [147, 116] width 243 height 16
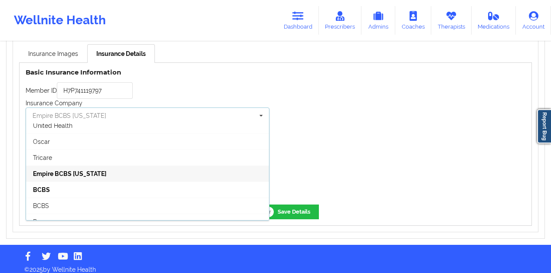
scroll to position [115, 0]
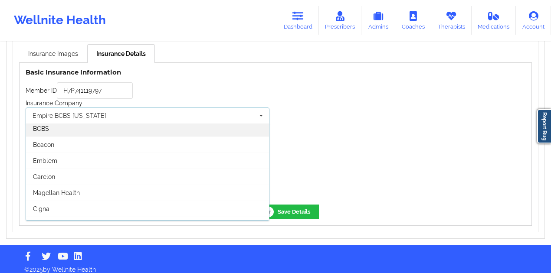
click at [96, 134] on div "BCBS" at bounding box center [147, 129] width 243 height 16
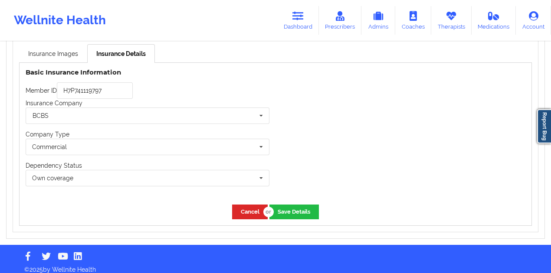
click at [290, 202] on div "Cancel Save Details" at bounding box center [276, 212] width 512 height 26
click at [297, 210] on button "Save Details" at bounding box center [293, 212] width 49 height 14
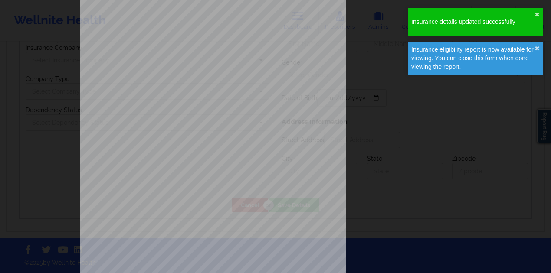
type input "H7P741119797"
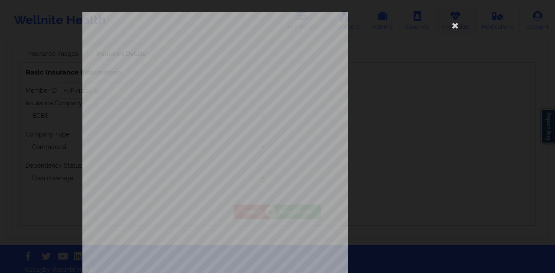
click at [450, 27] on icon at bounding box center [455, 25] width 14 height 14
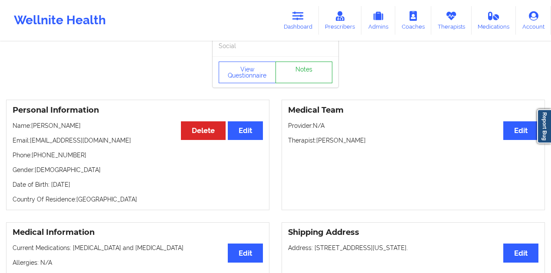
scroll to position [0, 0]
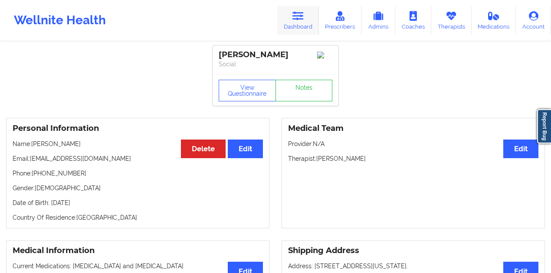
click at [310, 27] on link "Dashboard" at bounding box center [298, 20] width 42 height 29
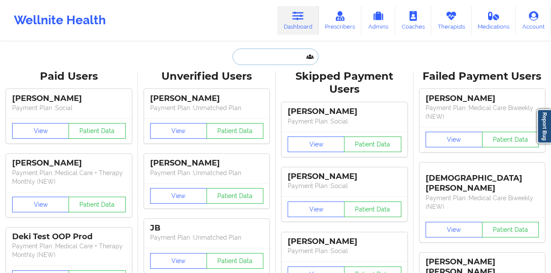
click at [277, 59] on input "text" at bounding box center [275, 57] width 86 height 16
paste input "[EMAIL_ADDRESS][DOMAIN_NAME]"
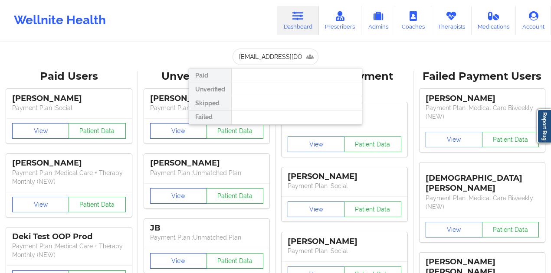
click at [283, 96] on div at bounding box center [296, 103] width 130 height 14
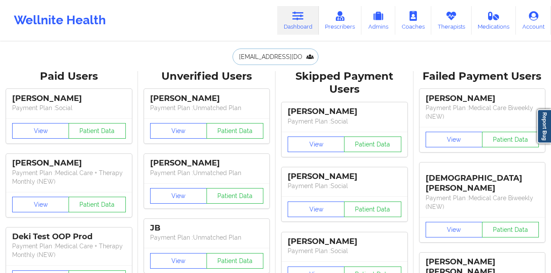
click at [283, 59] on input "[EMAIL_ADDRESS][DOMAIN_NAME]" at bounding box center [275, 57] width 86 height 16
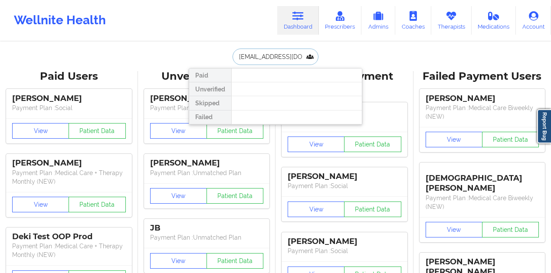
click at [291, 62] on input "[EMAIL_ADDRESS][DOMAIN_NAME]" at bounding box center [275, 57] width 86 height 16
paste input "R"
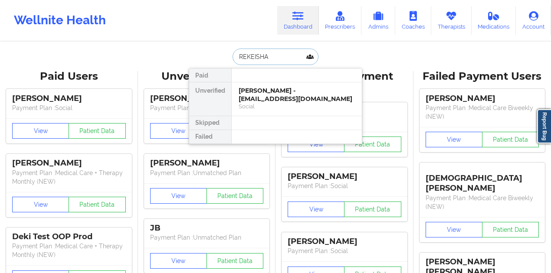
type input "REKEISHA"
click at [272, 83] on div "[PERSON_NAME] - [EMAIL_ADDRESS][DOMAIN_NAME] Social" at bounding box center [296, 98] width 130 height 33
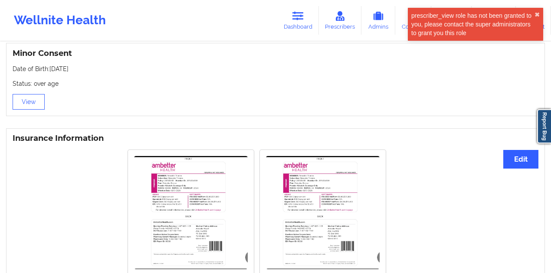
scroll to position [635, 0]
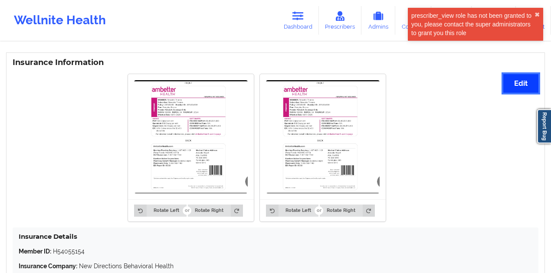
click at [508, 85] on button "Edit" at bounding box center [520, 83] width 35 height 19
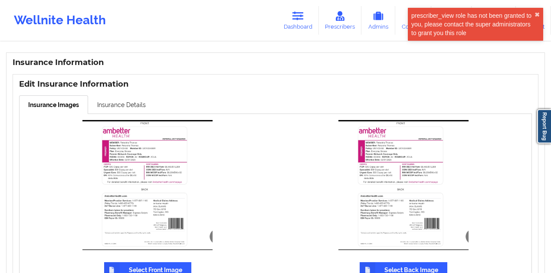
click at [146, 264] on label "Select Front Image" at bounding box center [147, 270] width 87 height 16
click at [0, 0] on input "Select Front Image" at bounding box center [0, 0] width 0 height 0
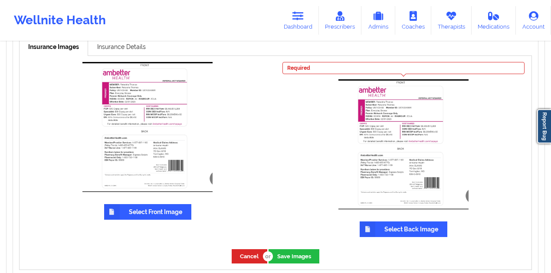
click at [414, 221] on div "Required Select Back Image" at bounding box center [403, 149] width 244 height 175
click at [410, 230] on label "Select Back Image" at bounding box center [403, 230] width 88 height 16
click at [0, 0] on input "Select Back Image" at bounding box center [0, 0] width 0 height 0
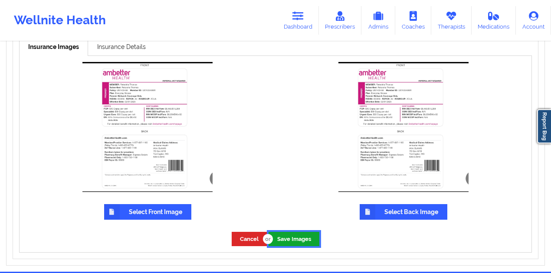
click at [283, 244] on button "Save Images" at bounding box center [293, 239] width 51 height 14
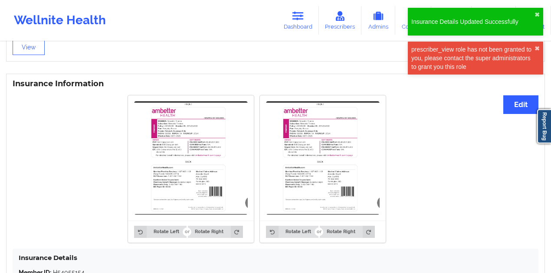
scroll to position [604, 0]
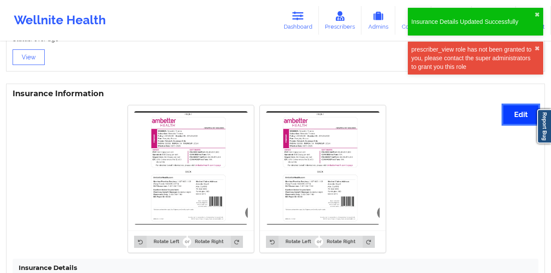
click at [525, 114] on button "Edit" at bounding box center [520, 114] width 35 height 19
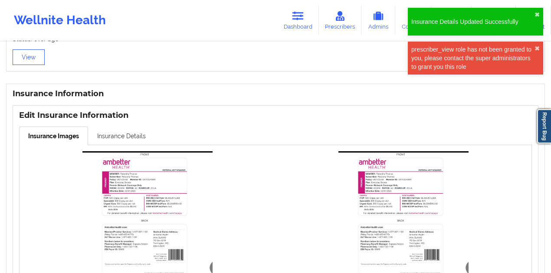
click at [118, 136] on link "Insurance Details" at bounding box center [121, 136] width 67 height 18
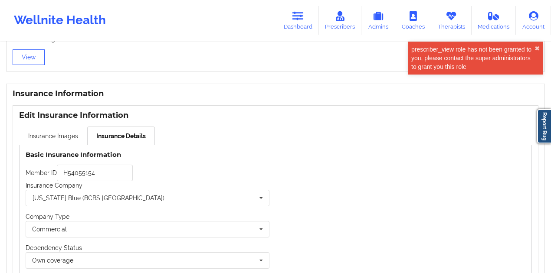
scroll to position [694, 0]
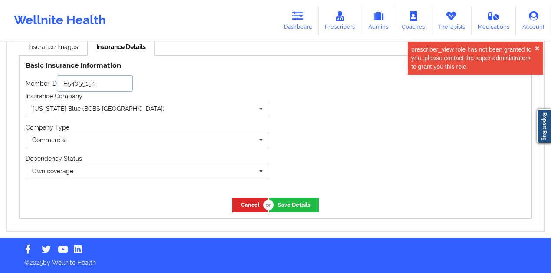
click at [104, 86] on input "H54055154" at bounding box center [95, 83] width 76 height 16
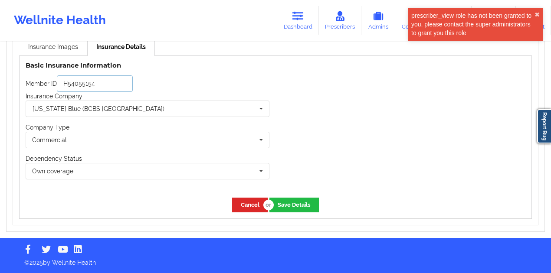
click at [104, 86] on input "H54055154" at bounding box center [95, 83] width 76 height 16
paste input "U9740346901"
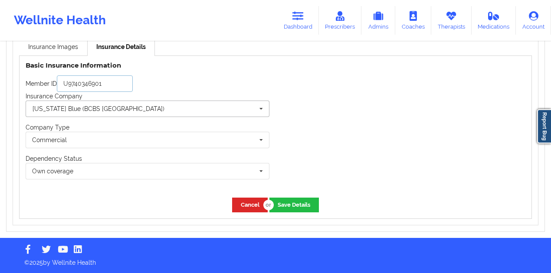
type input "U9740346901"
click at [111, 110] on input "text" at bounding box center [147, 109] width 243 height 16
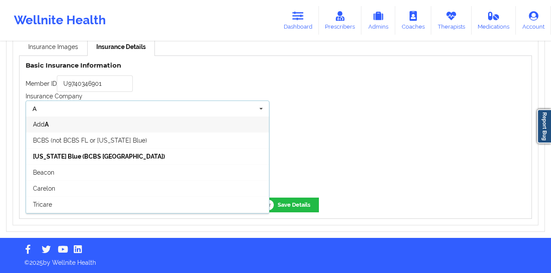
scroll to position [0, 0]
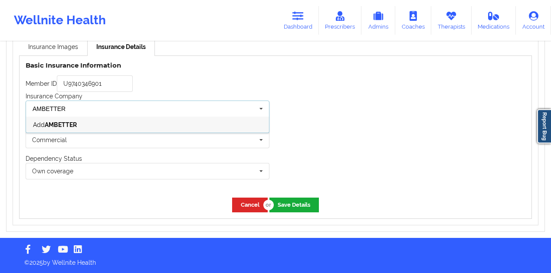
type input "AMBETTER"
click at [287, 202] on button "Save Details" at bounding box center [293, 205] width 49 height 14
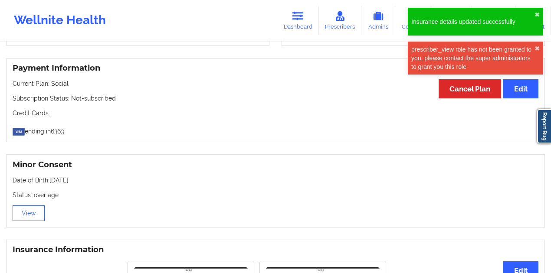
scroll to position [694, 0]
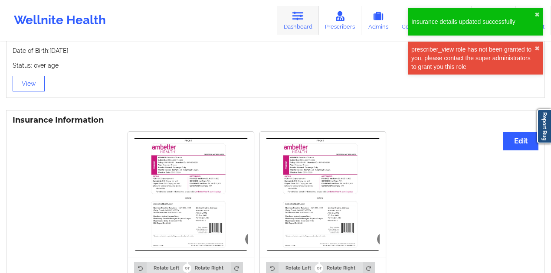
click at [300, 24] on link "Dashboard" at bounding box center [298, 20] width 42 height 29
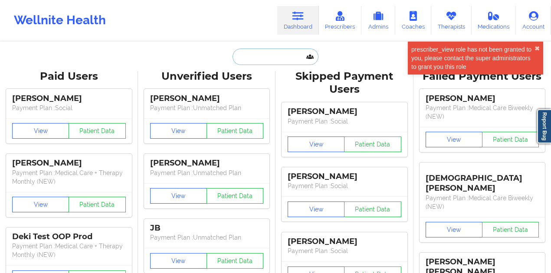
click at [269, 57] on input "text" at bounding box center [275, 57] width 86 height 16
paste input "[EMAIL_ADDRESS][PERSON_NAME][DOMAIN_NAME]"
type input "[EMAIL_ADDRESS][PERSON_NAME][DOMAIN_NAME]"
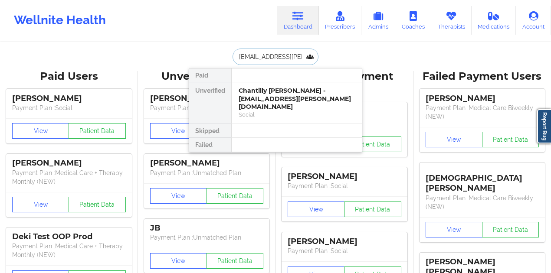
click at [264, 111] on div "Social" at bounding box center [296, 114] width 116 height 7
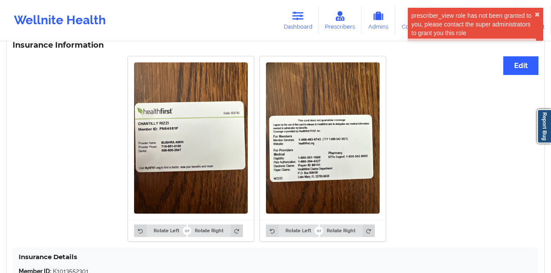
scroll to position [634, 0]
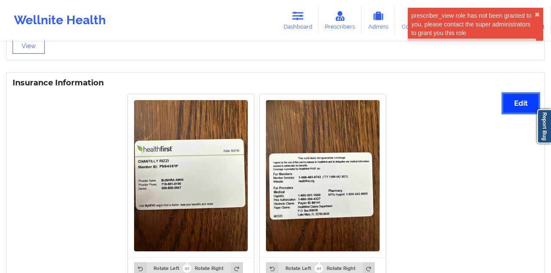
click at [524, 94] on button "Edit" at bounding box center [520, 103] width 35 height 19
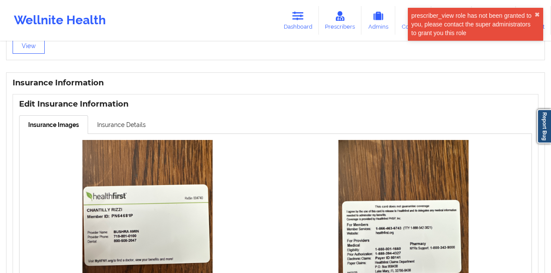
scroll to position [750, 0]
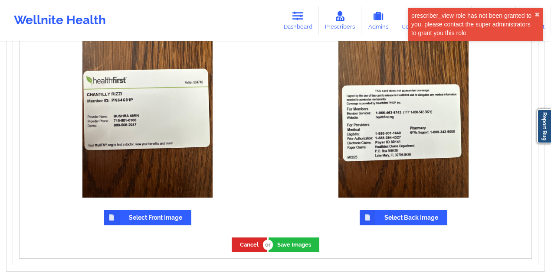
click at [155, 210] on label "Select Front Image" at bounding box center [147, 218] width 87 height 16
click at [0, 0] on input "Select Front Image" at bounding box center [0, 0] width 0 height 0
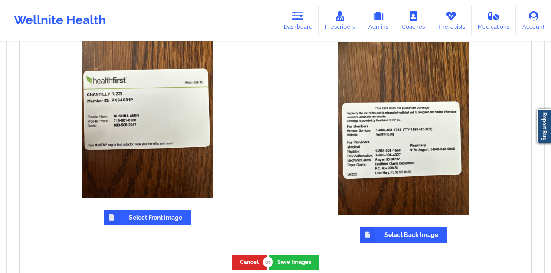
click at [393, 227] on label "Select Back Image" at bounding box center [403, 235] width 88 height 16
click at [0, 0] on input "Select Back Image" at bounding box center [0, 0] width 0 height 0
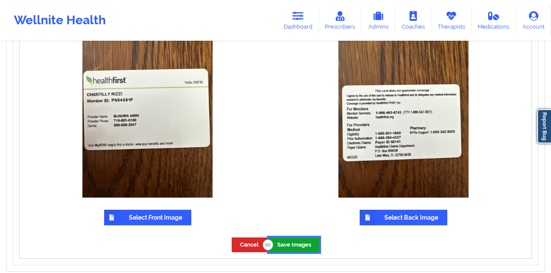
click at [295, 238] on button "Save Images" at bounding box center [293, 245] width 51 height 14
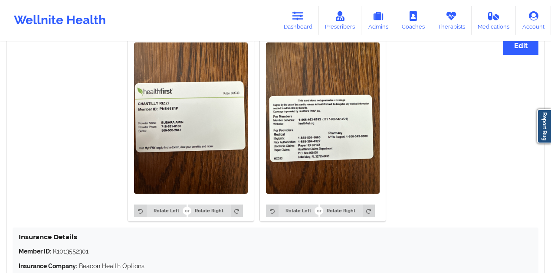
scroll to position [605, 0]
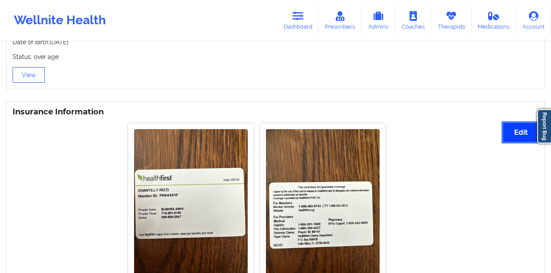
click at [506, 123] on button "Edit" at bounding box center [520, 132] width 35 height 19
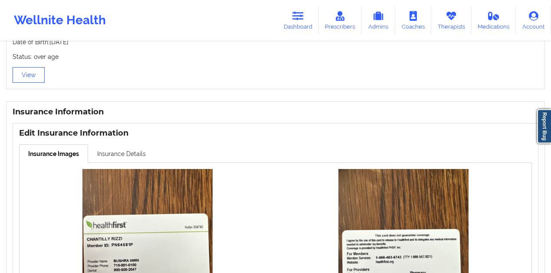
click at [96, 144] on link "Insurance Details" at bounding box center [121, 153] width 67 height 18
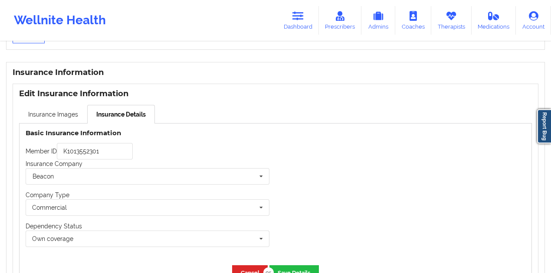
scroll to position [694, 0]
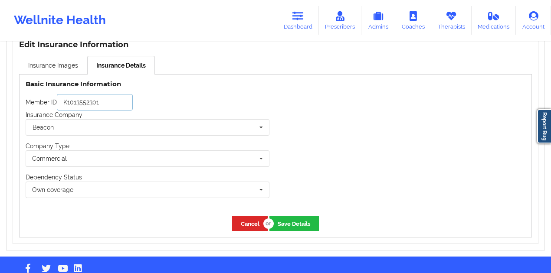
click at [104, 94] on input "K1013552301" at bounding box center [95, 102] width 76 height 16
paste input "PN64681P"
type input "PN64681P"
click at [101, 120] on input "text" at bounding box center [147, 128] width 243 height 16
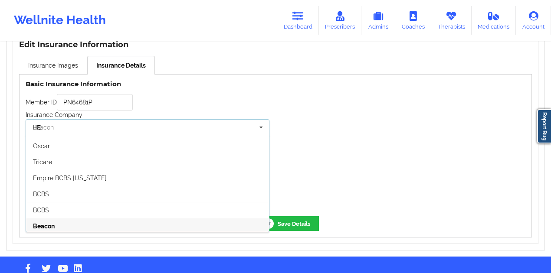
scroll to position [0, 0]
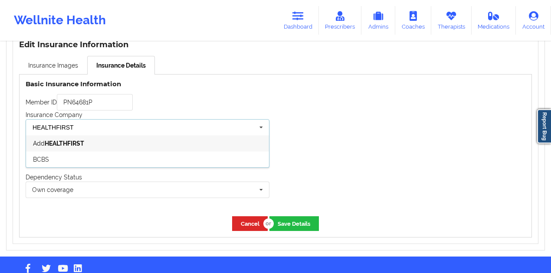
paste input "text"
type input "HEALTH FIRST"
click at [289, 216] on button "Save Details" at bounding box center [293, 223] width 49 height 14
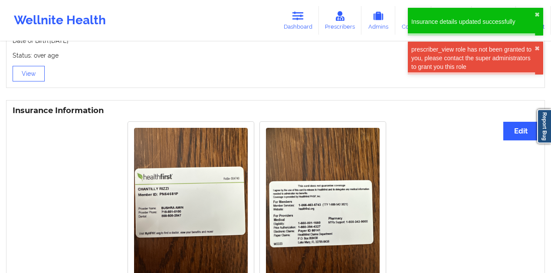
scroll to position [596, 0]
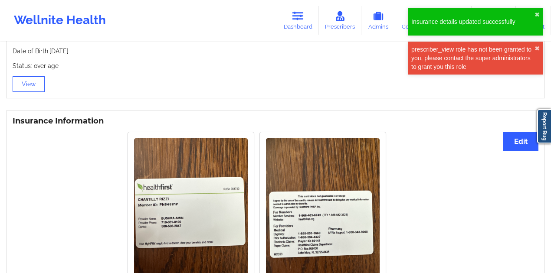
drag, startPoint x: 295, startPoint y: 28, endPoint x: 205, endPoint y: 29, distance: 90.2
click at [295, 28] on link "Dashboard" at bounding box center [298, 20] width 42 height 29
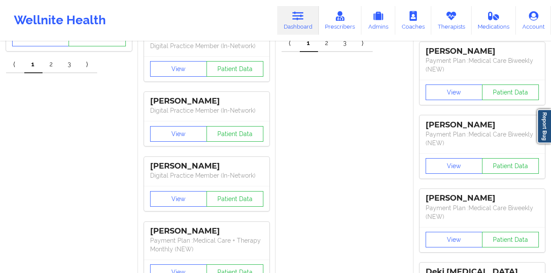
click at [310, 18] on link "Dashboard" at bounding box center [298, 20] width 42 height 29
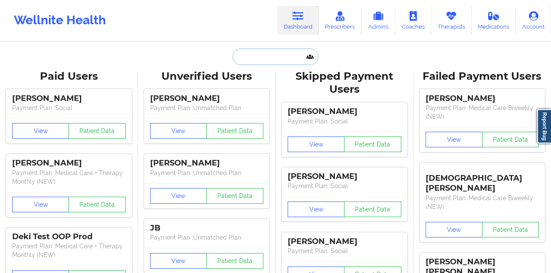
click at [281, 60] on input "text" at bounding box center [275, 57] width 86 height 16
paste input "[PERSON_NAME][EMAIL_ADDRESS][DOMAIN_NAME]"
type input "[PERSON_NAME][EMAIL_ADDRESS][DOMAIN_NAME]"
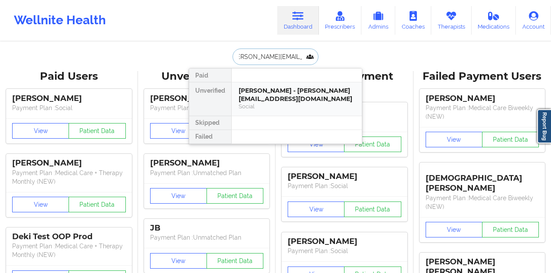
click at [249, 90] on div "[PERSON_NAME] - [PERSON_NAME][EMAIL_ADDRESS][DOMAIN_NAME]" at bounding box center [296, 95] width 116 height 16
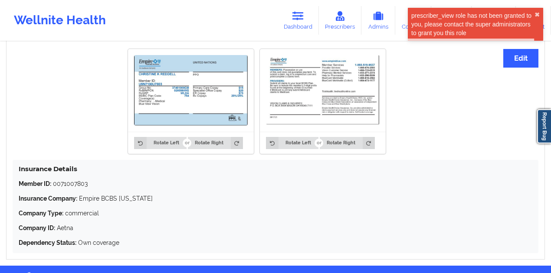
scroll to position [608, 0]
